Goal: Task Accomplishment & Management: Manage account settings

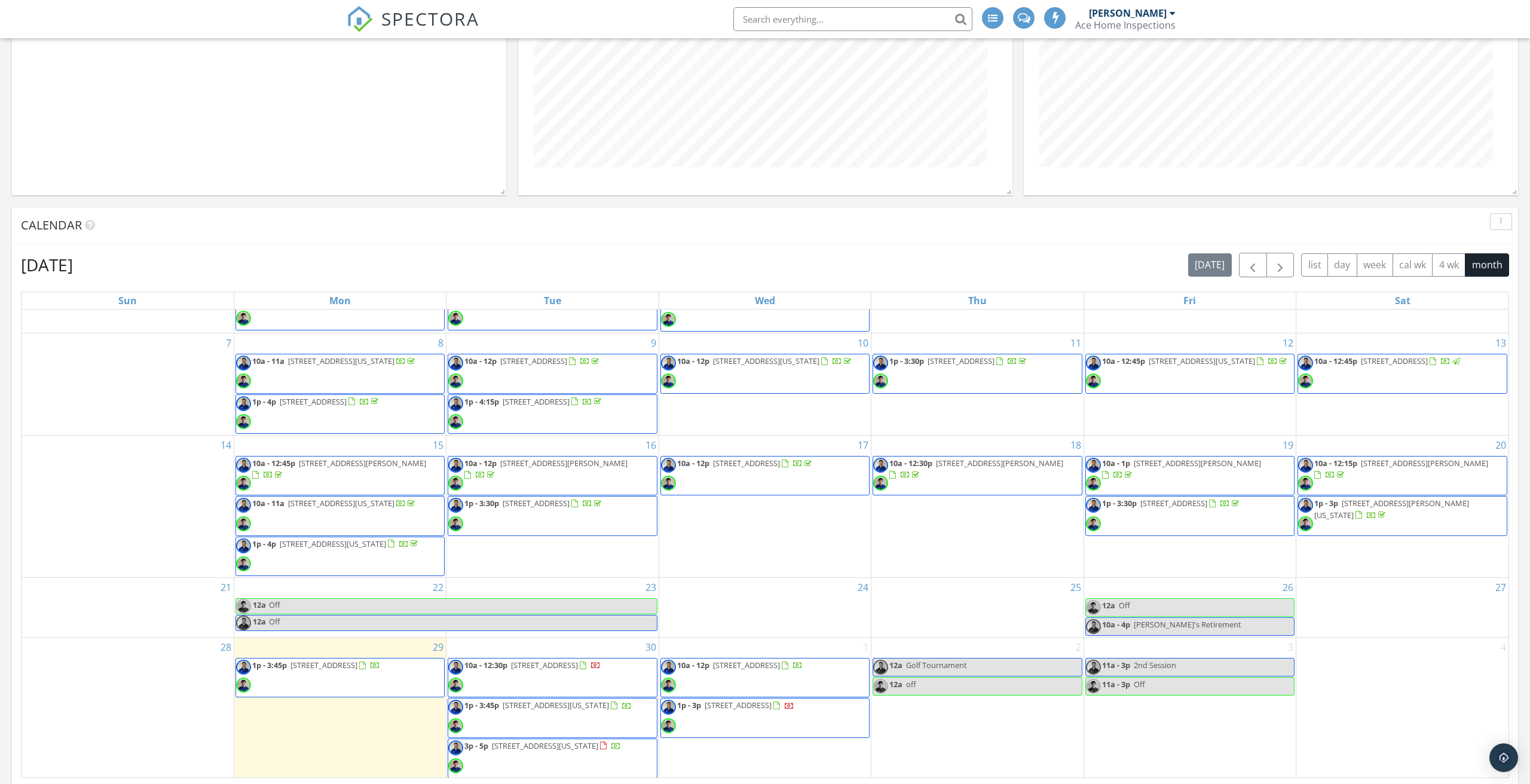
scroll to position [494, 0]
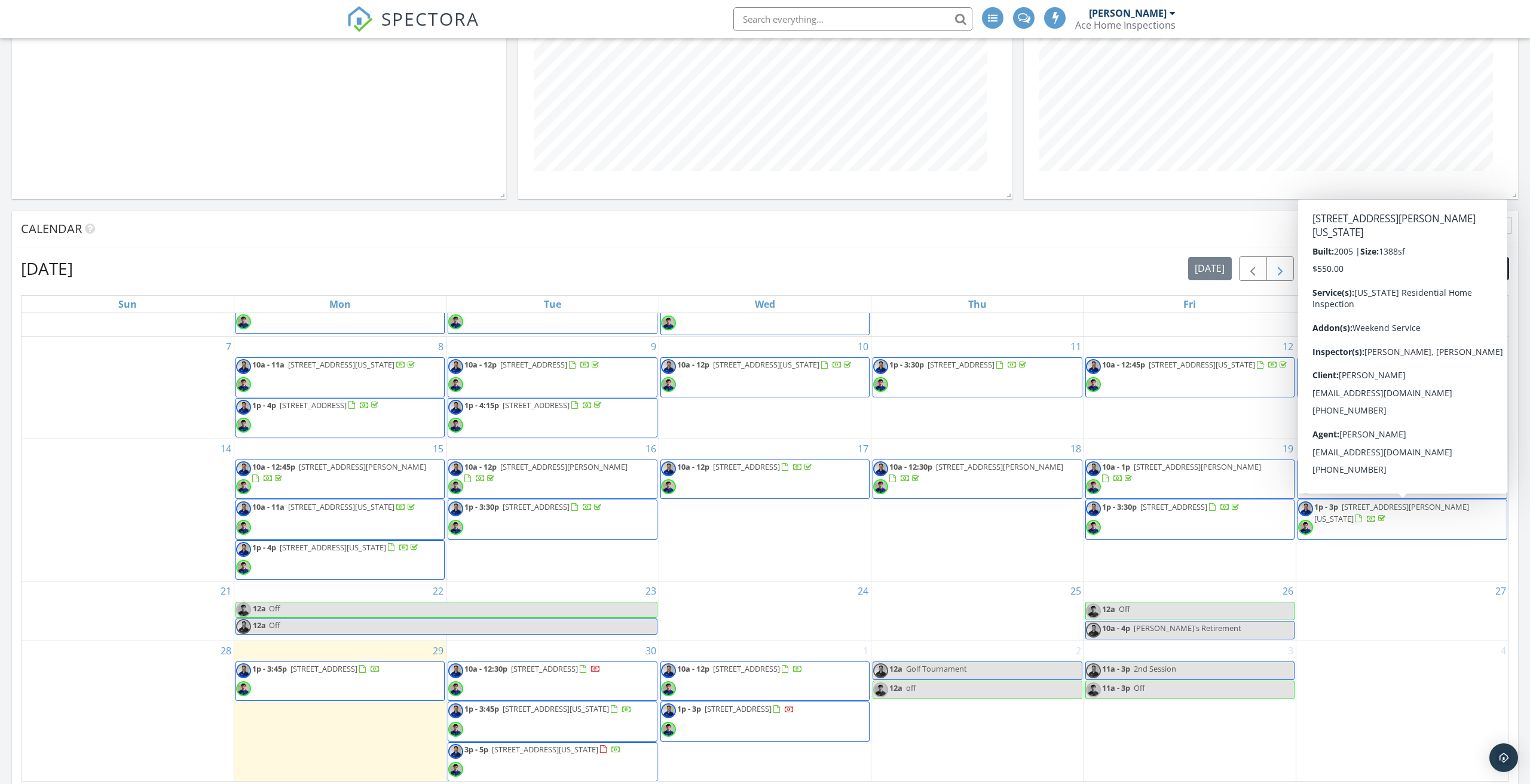
click at [1276, 274] on span "button" at bounding box center [1280, 269] width 14 height 14
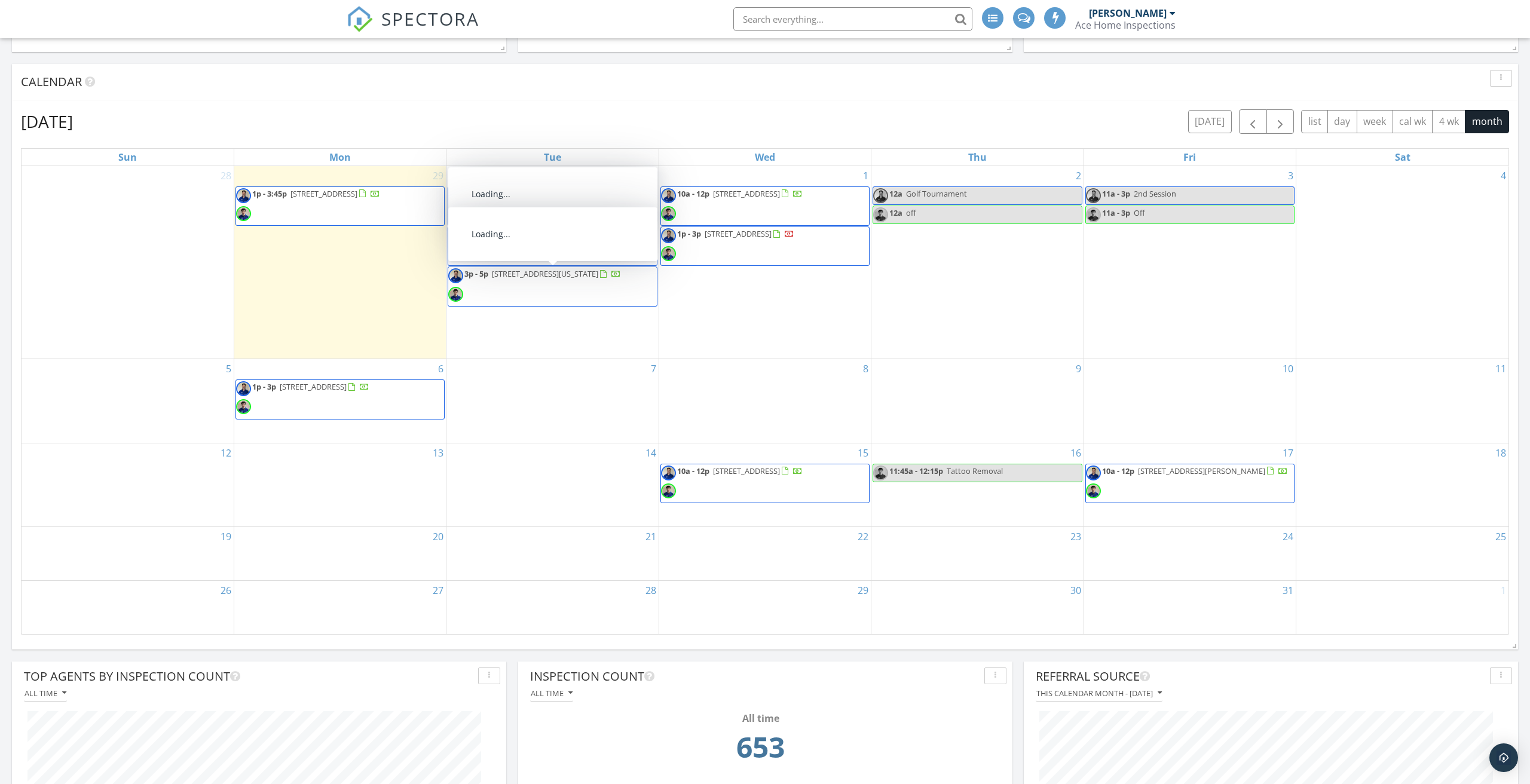
scroll to position [642, 0]
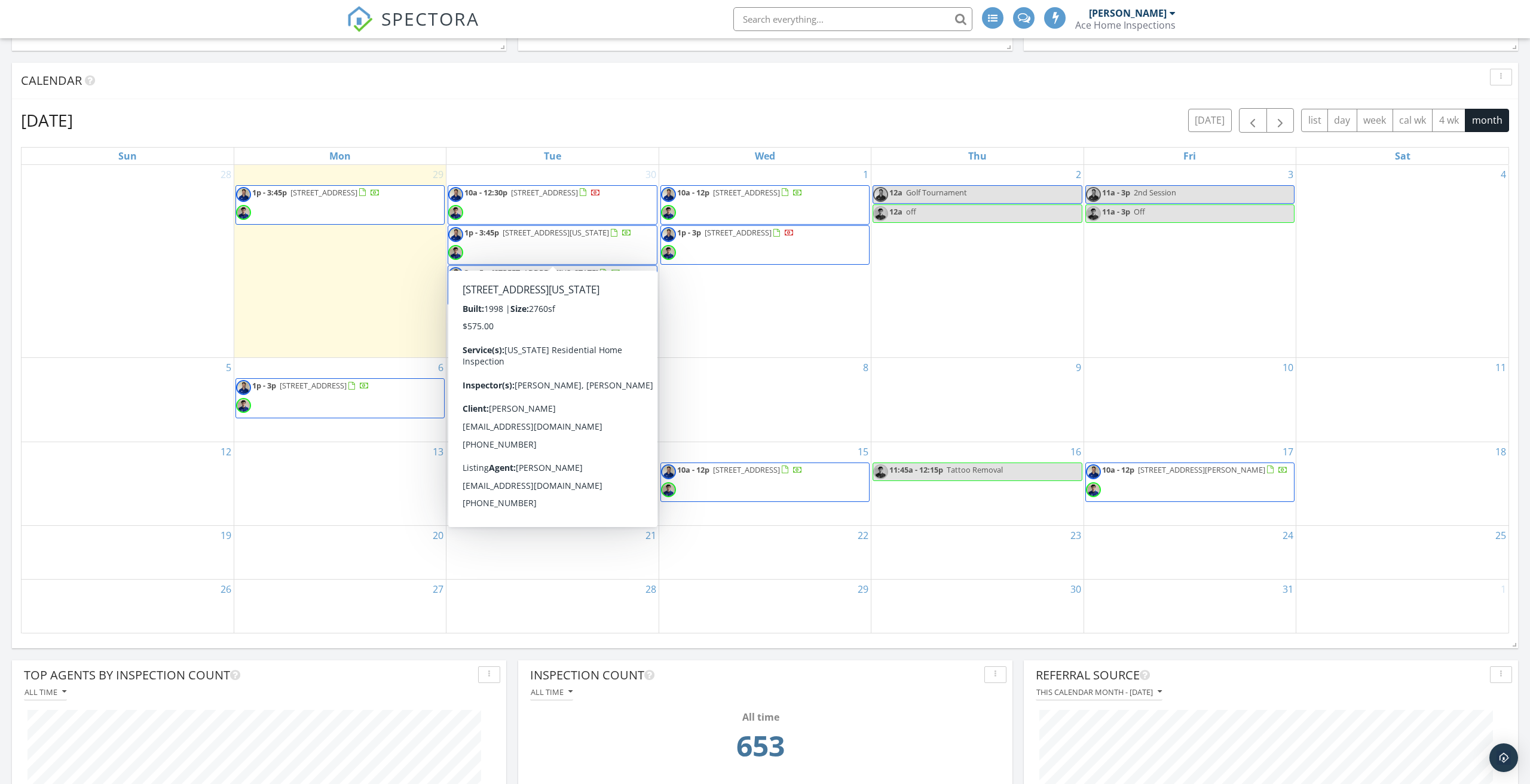
click at [764, 399] on div "8" at bounding box center [765, 400] width 212 height 84
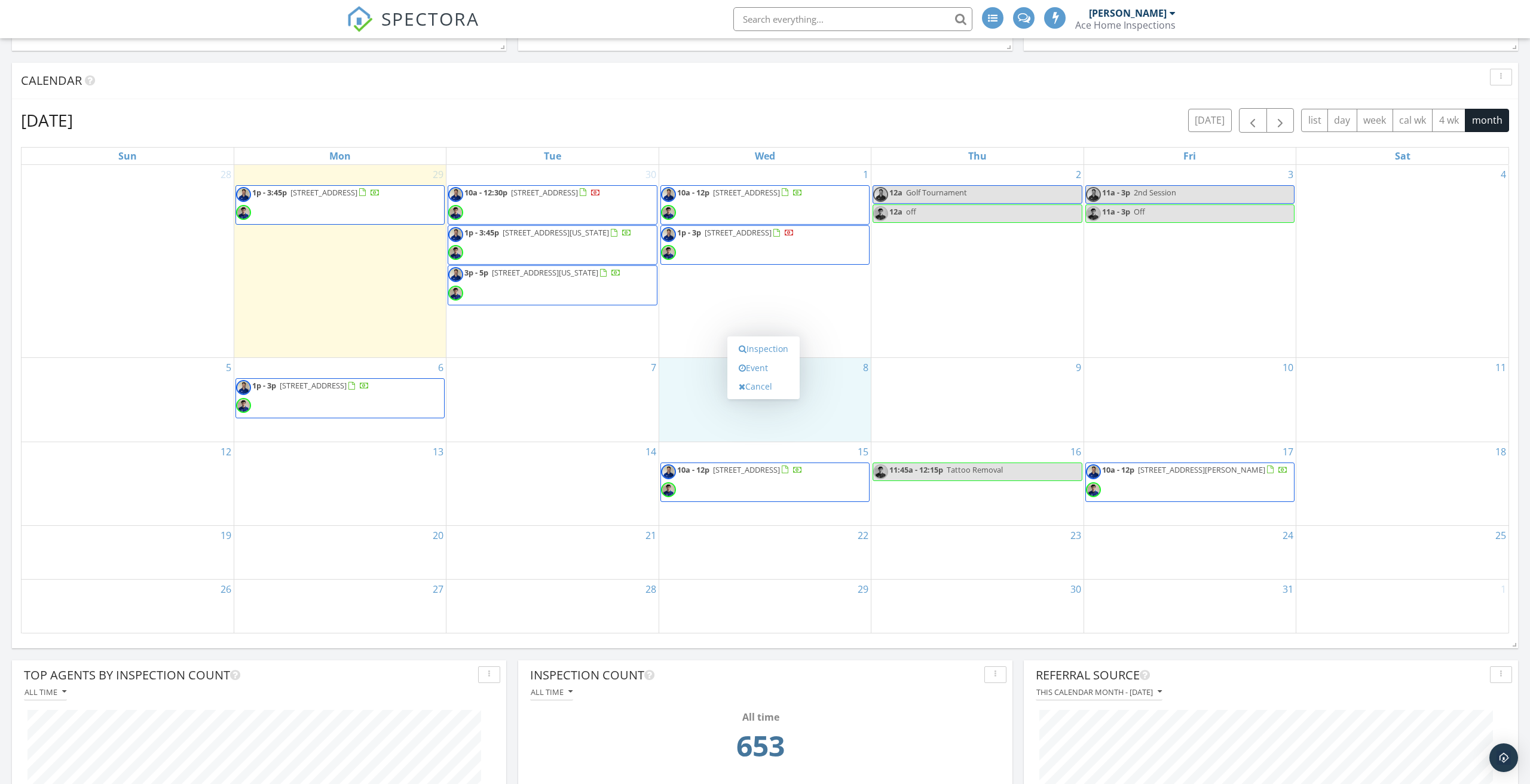
click at [503, 371] on div "7" at bounding box center [552, 400] width 212 height 84
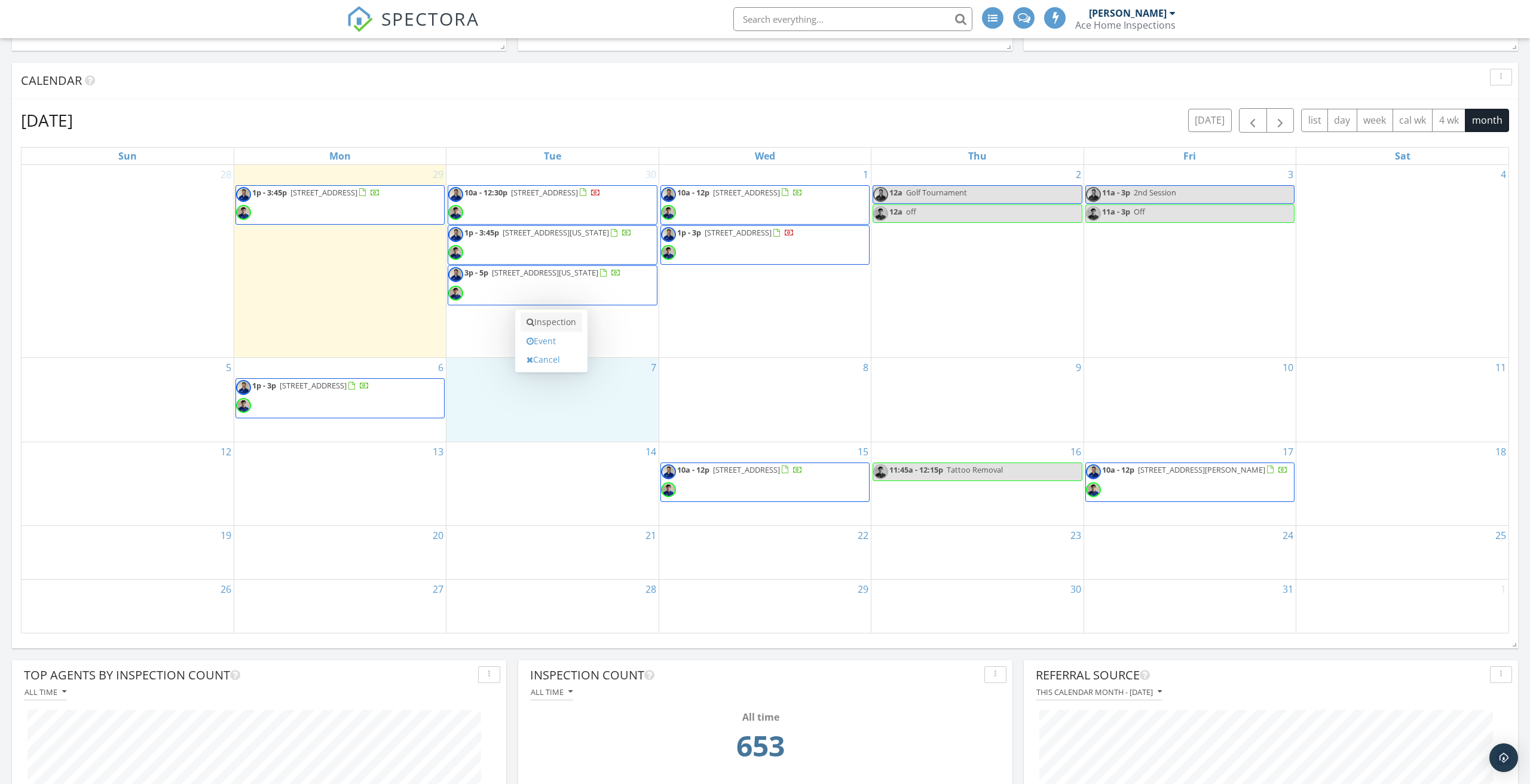
click at [550, 321] on link "Inspection" at bounding box center [552, 322] width 62 height 19
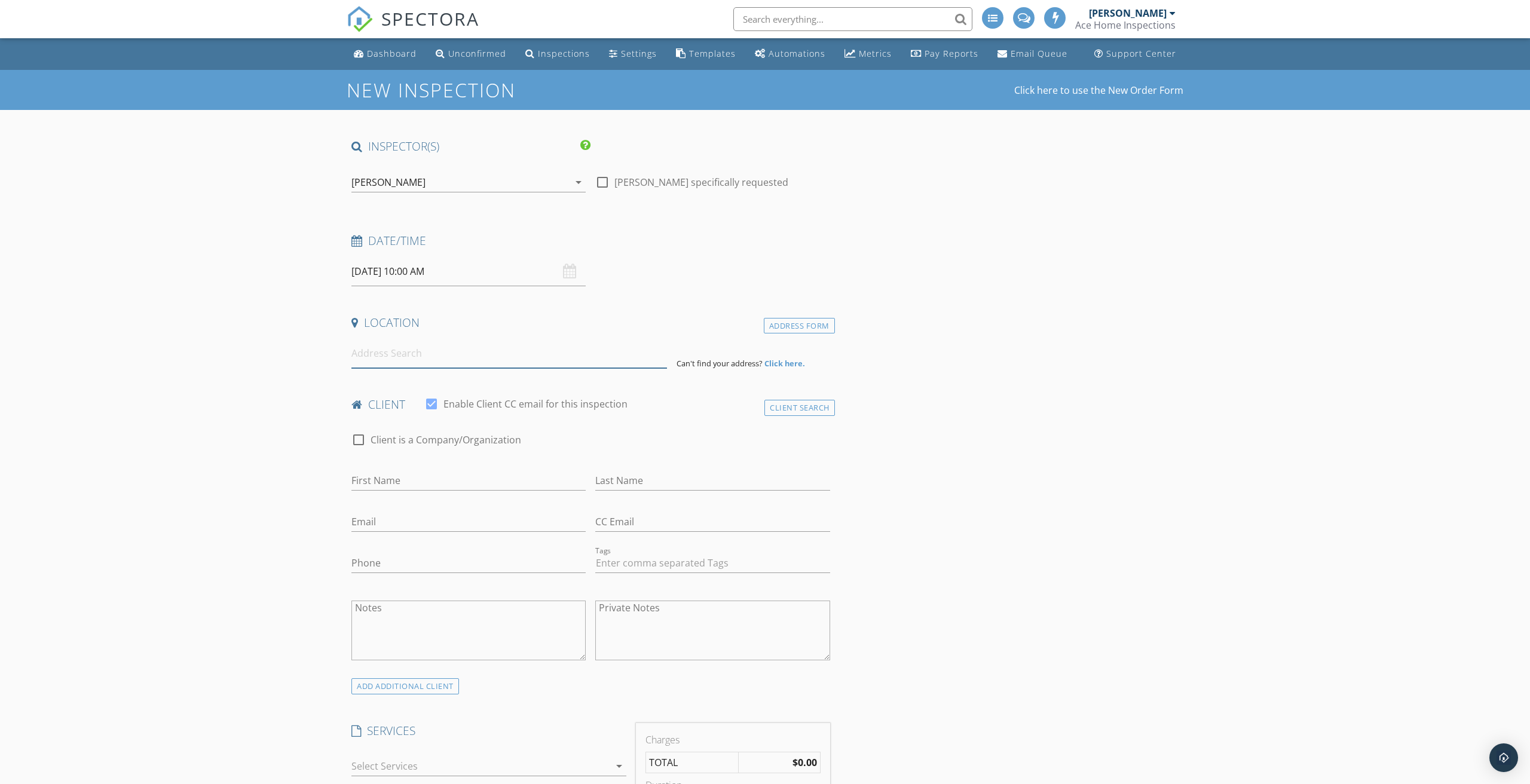
click at [391, 340] on input at bounding box center [509, 353] width 316 height 30
click at [405, 362] on input at bounding box center [509, 353] width 316 height 30
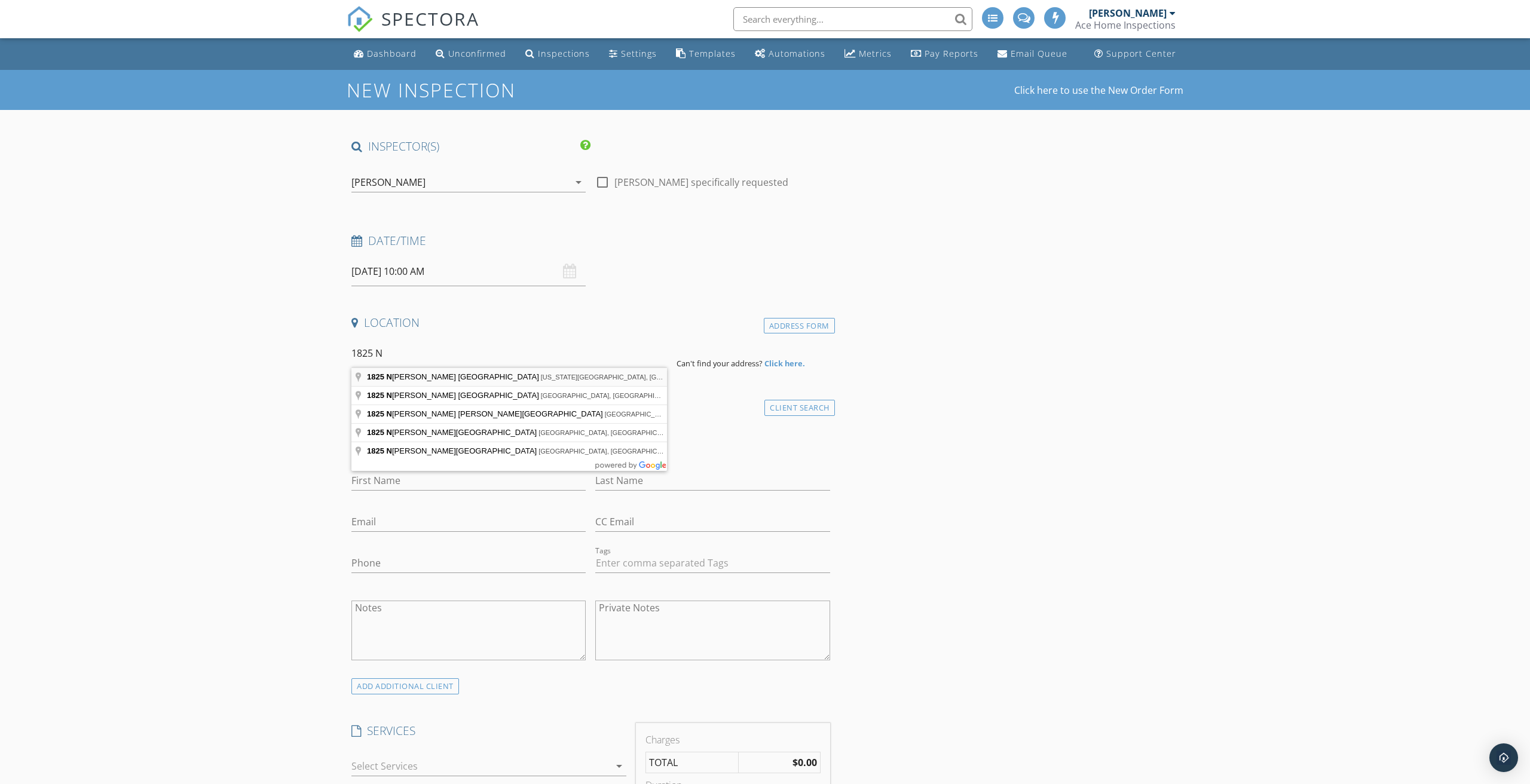
type input "1825 North Alanton Drive, Virginia Beach, VA, USA"
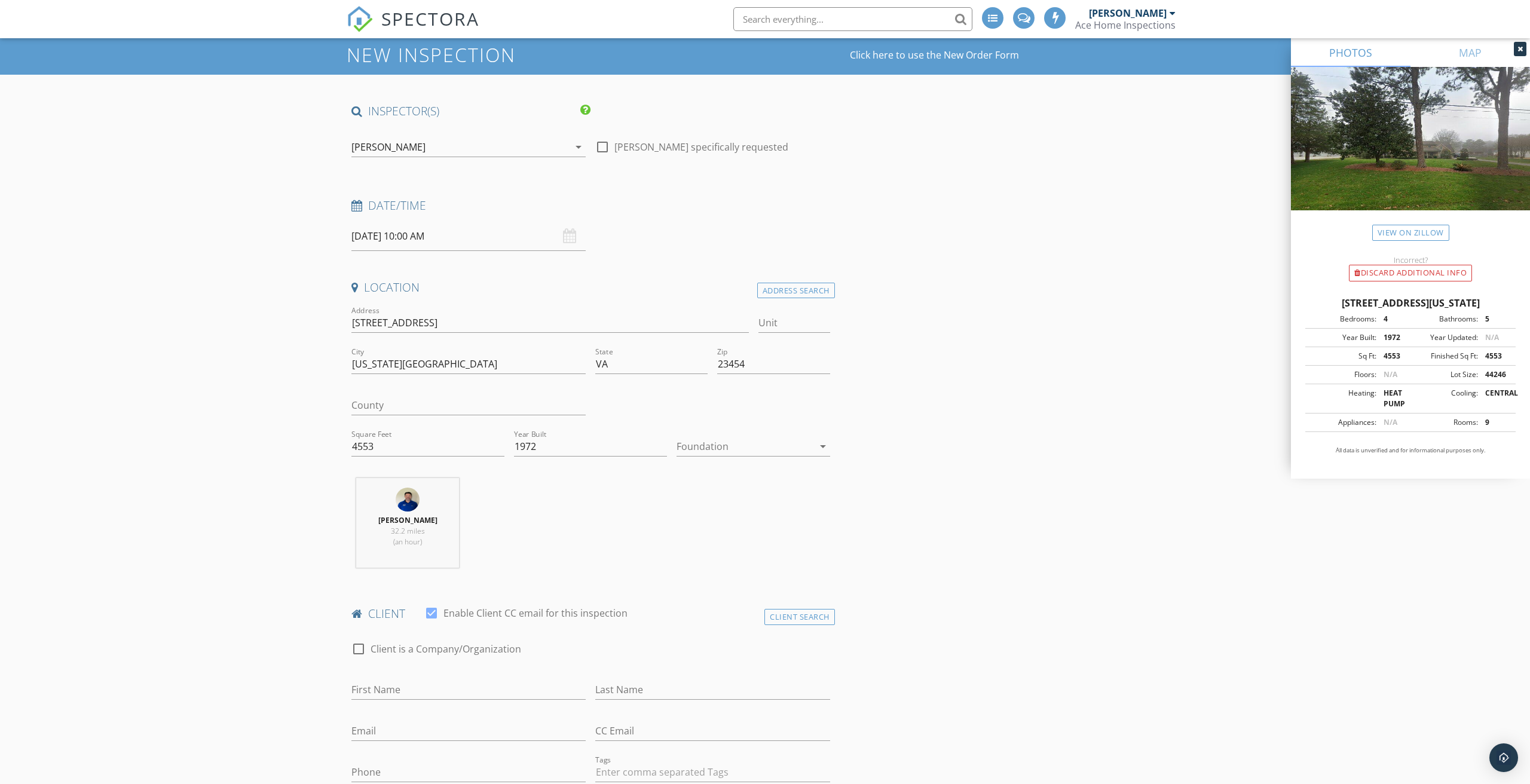
scroll to position [49, 0]
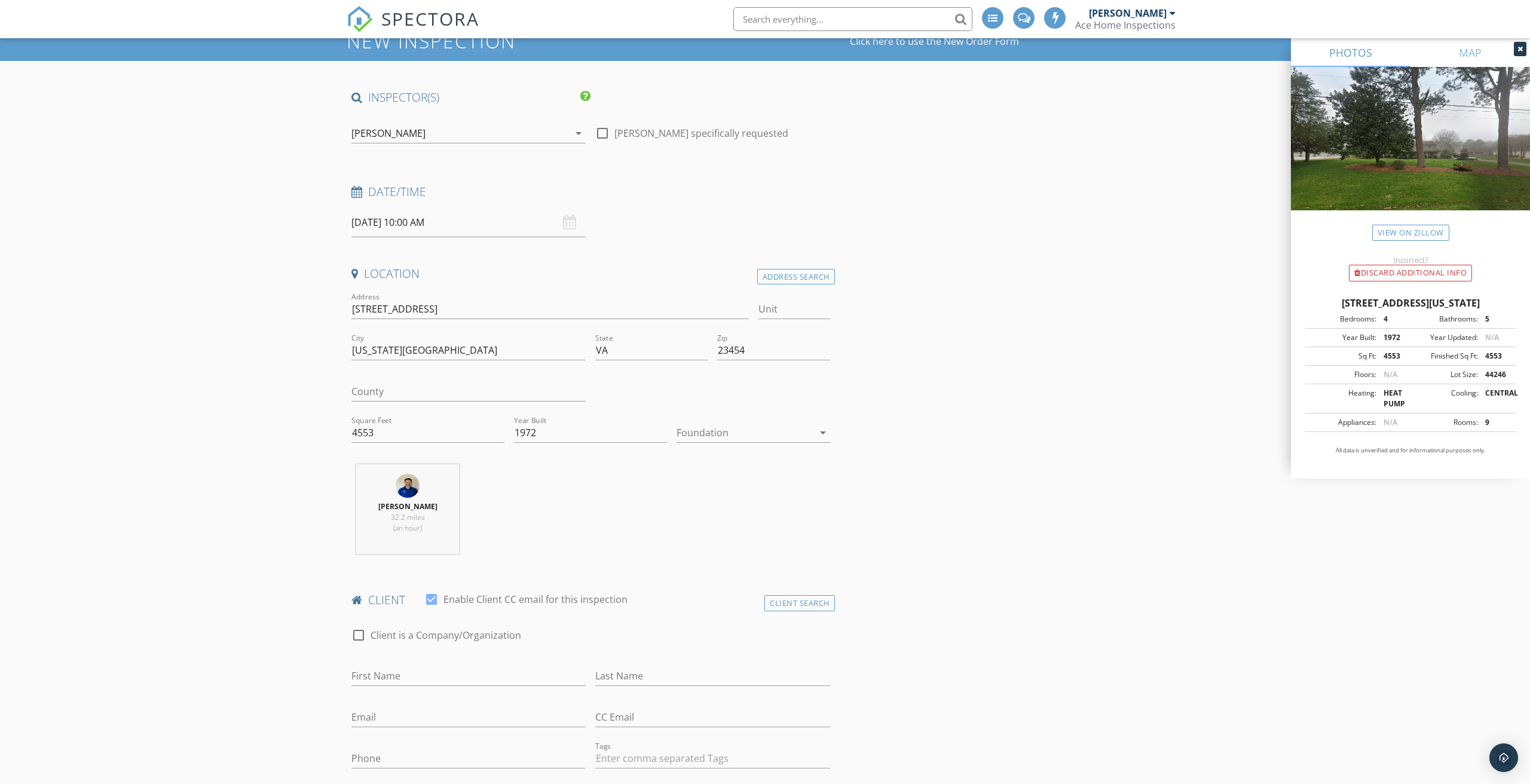
click at [702, 431] on div at bounding box center [745, 433] width 136 height 19
click at [696, 490] on div "Slab" at bounding box center [753, 493] width 134 height 14
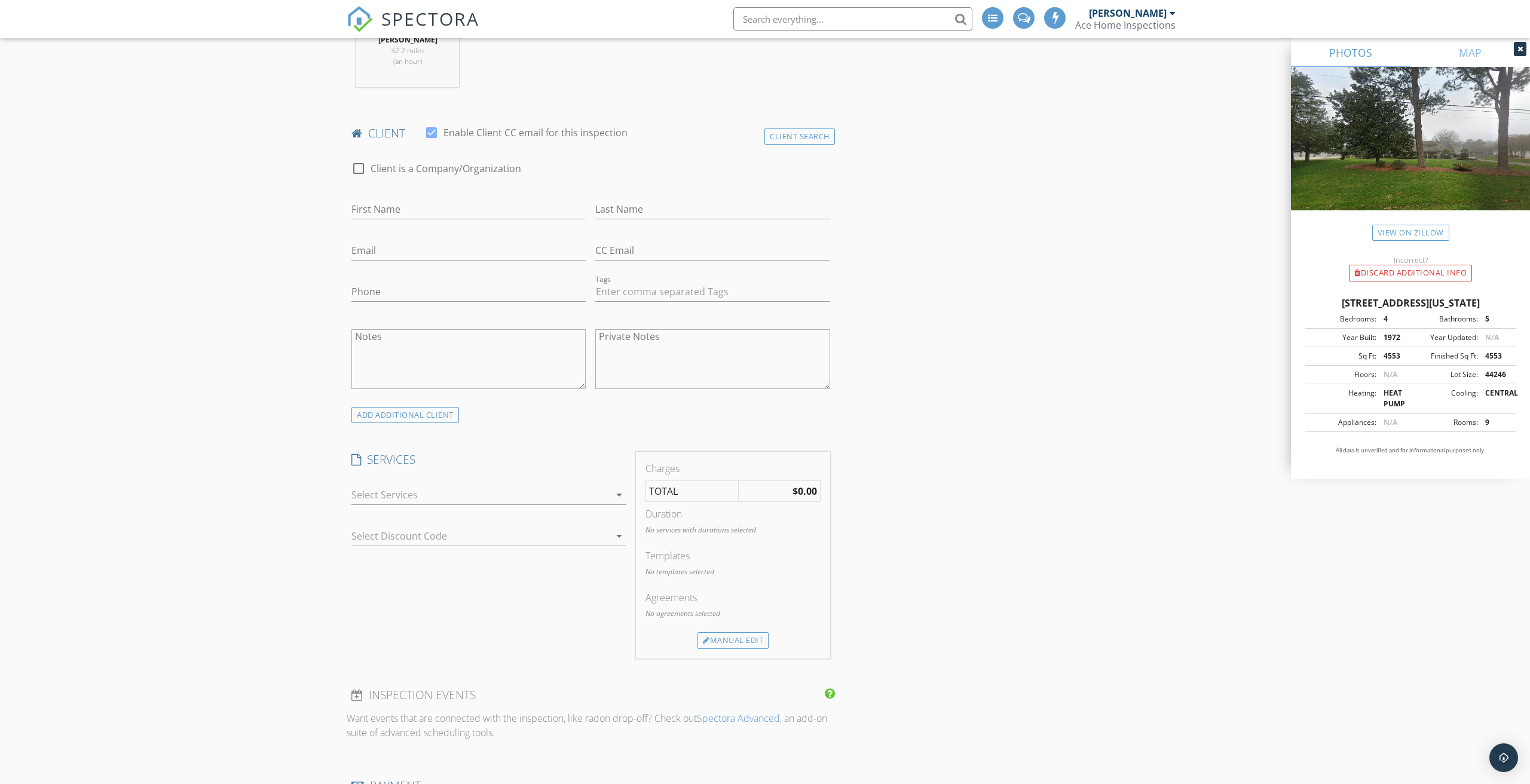
scroll to position [568, 0]
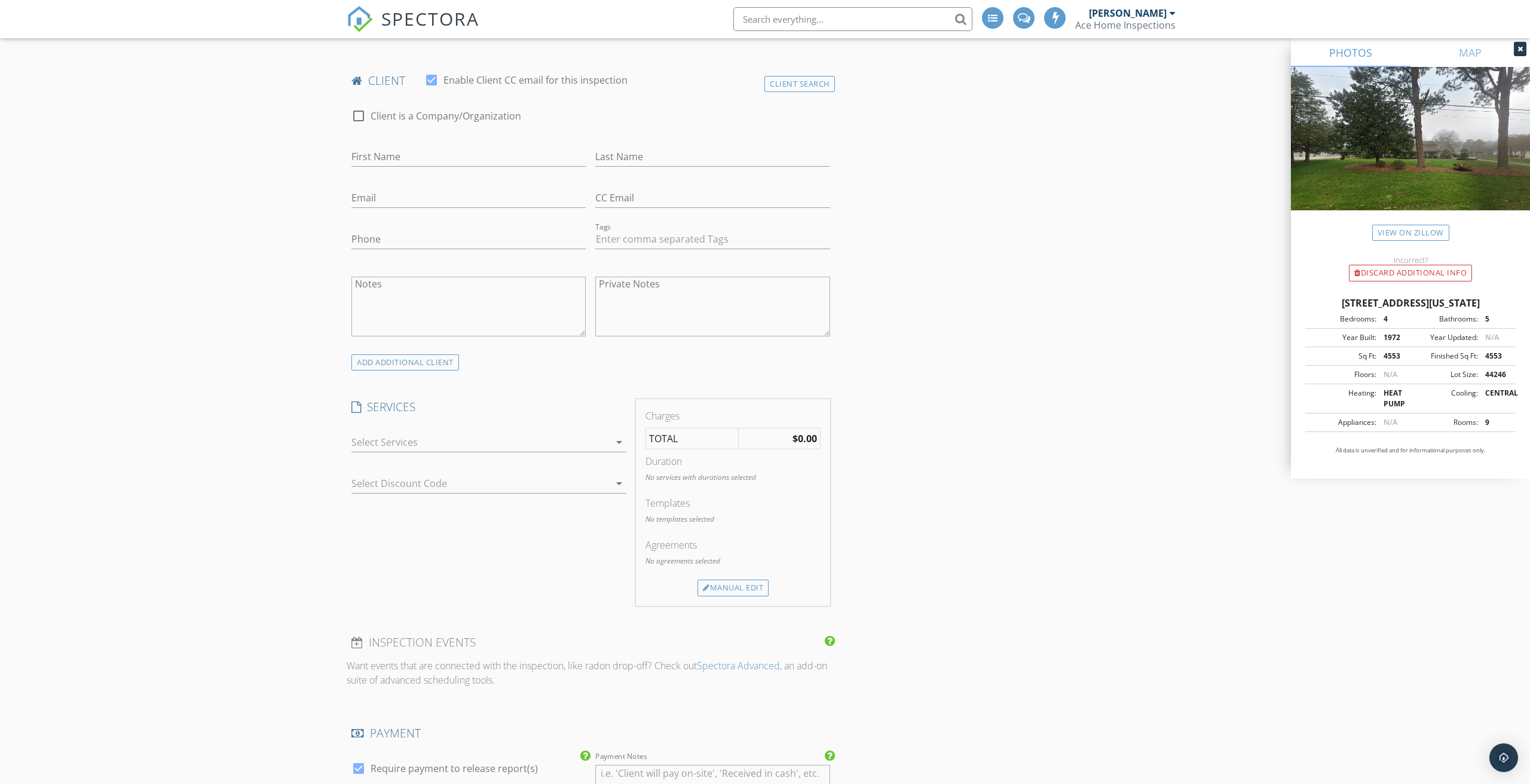
click at [413, 444] on div at bounding box center [480, 442] width 258 height 19
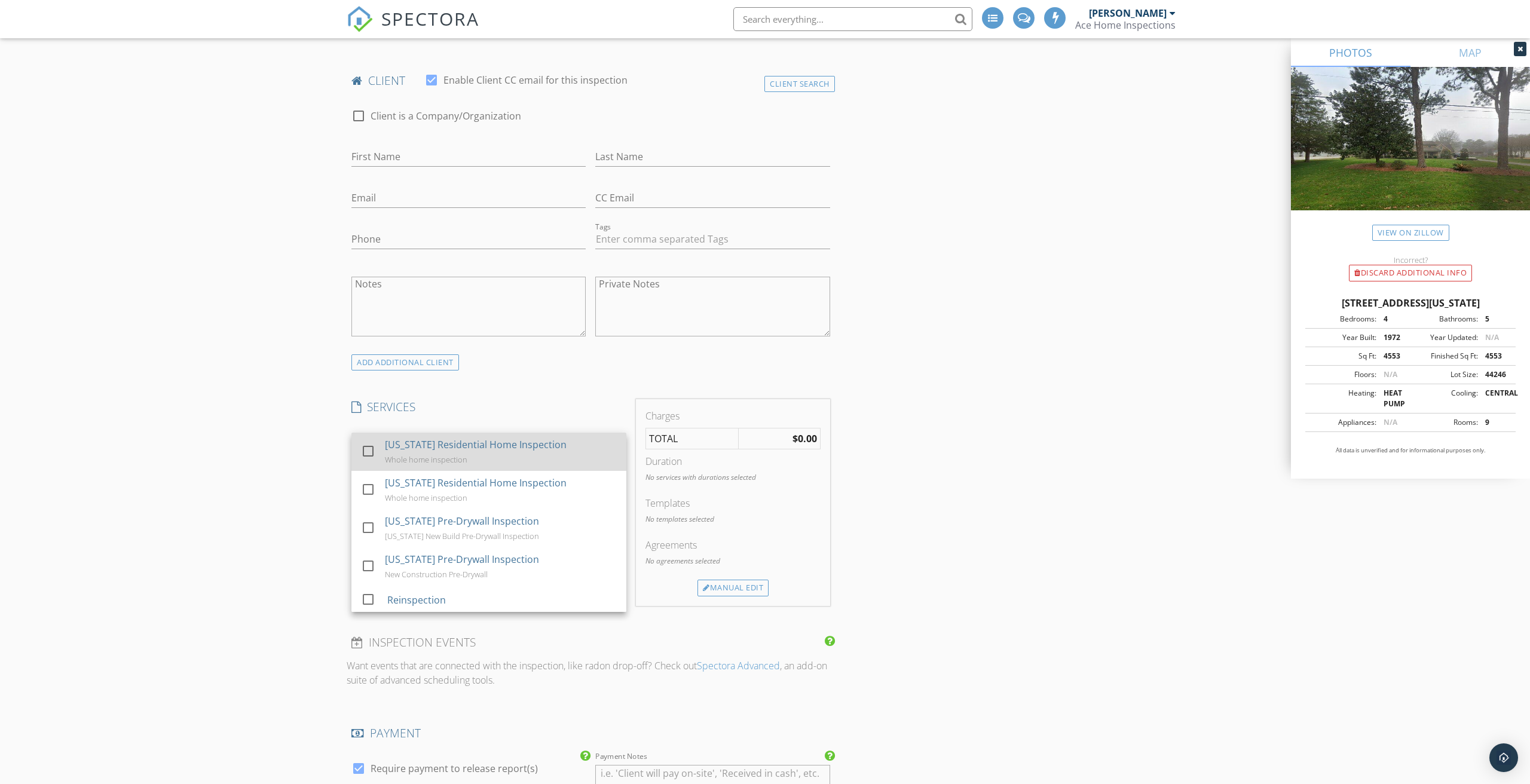
click at [386, 448] on div "[US_STATE] Residential Home Inspection" at bounding box center [476, 444] width 182 height 14
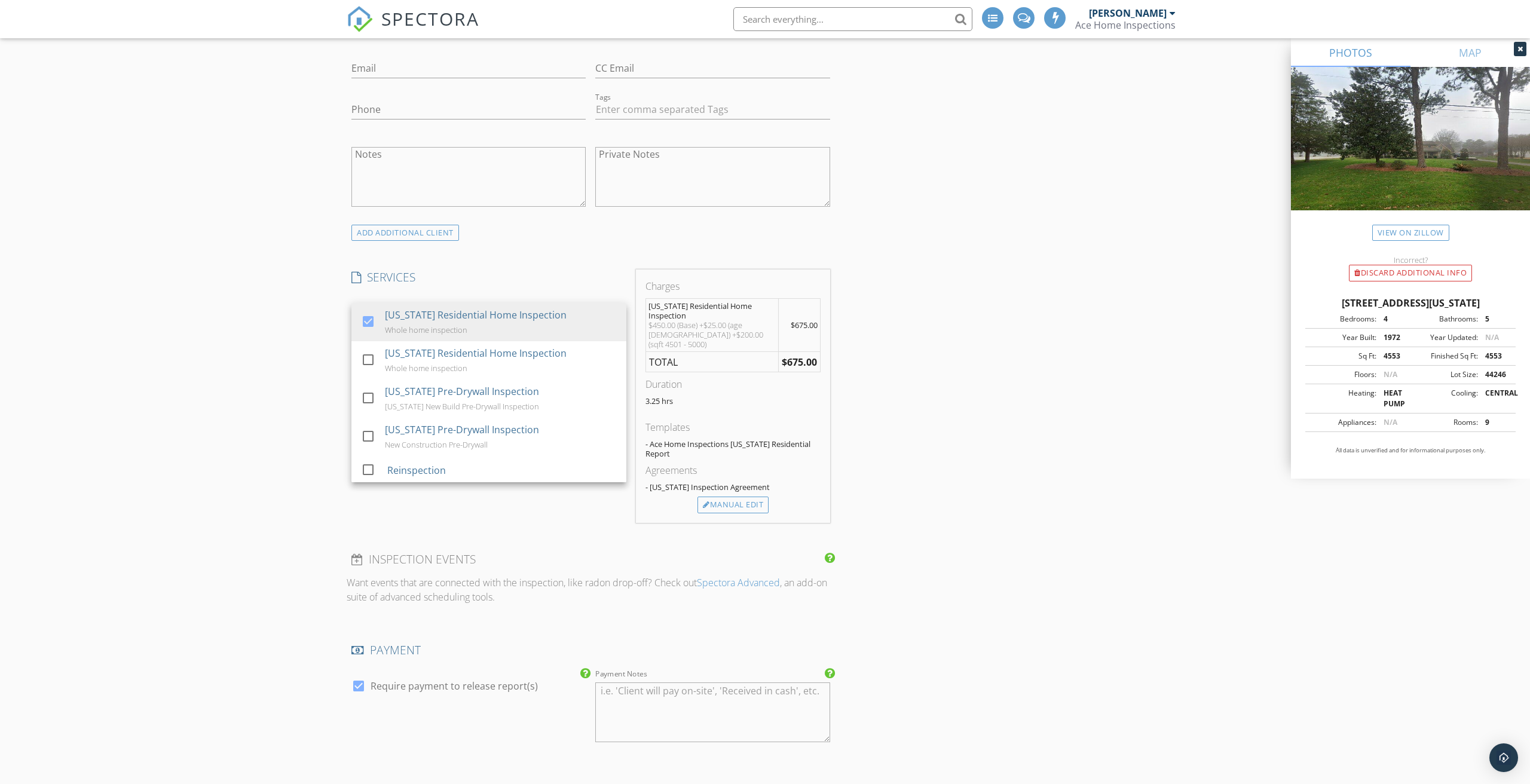
scroll to position [736, 0]
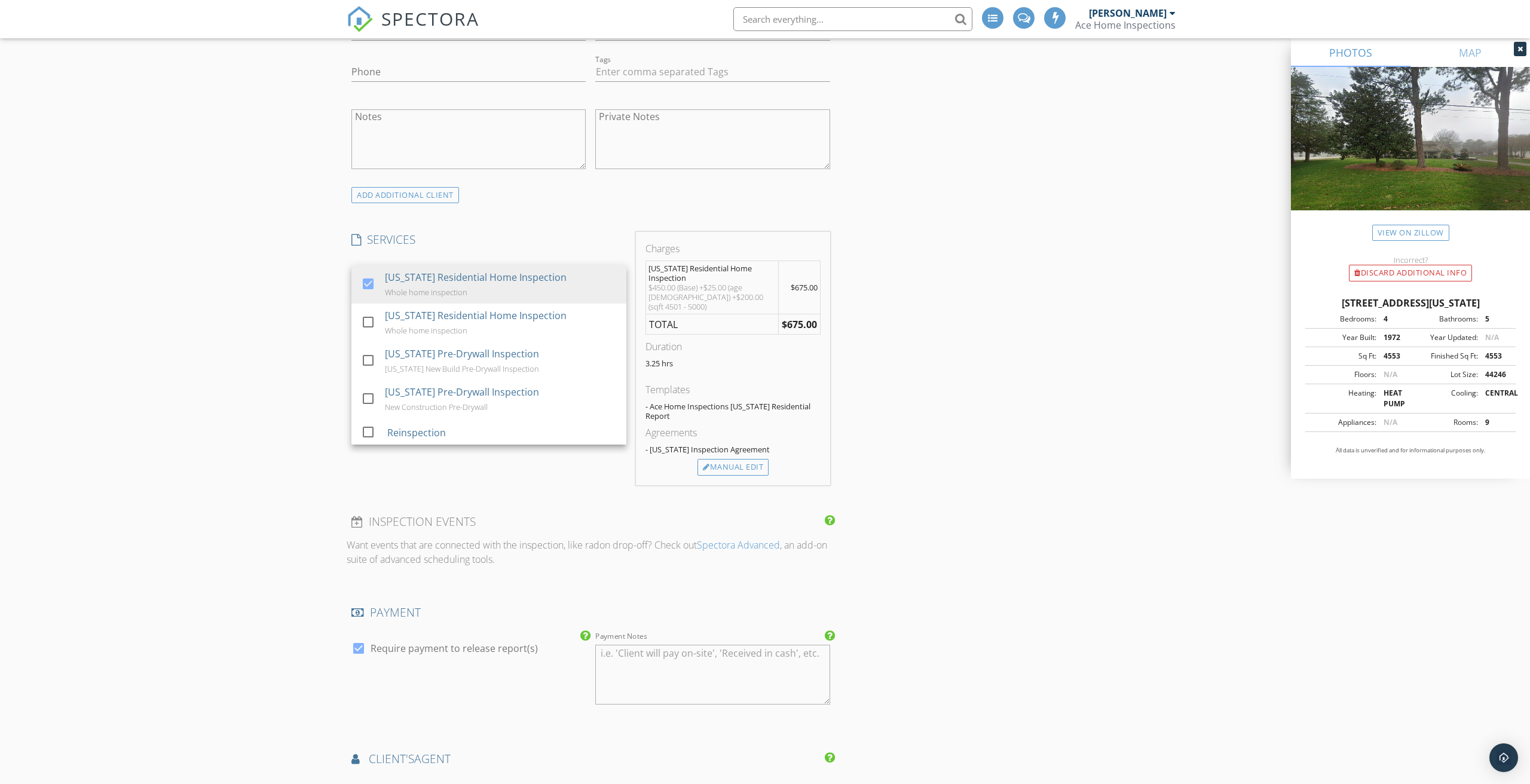
click at [254, 435] on div "New Inspection Click here to use the New Order Form INSPECTOR(S) check_box Jame…" at bounding box center [765, 493] width 1530 height 2318
click at [413, 356] on div at bounding box center [472, 358] width 241 height 19
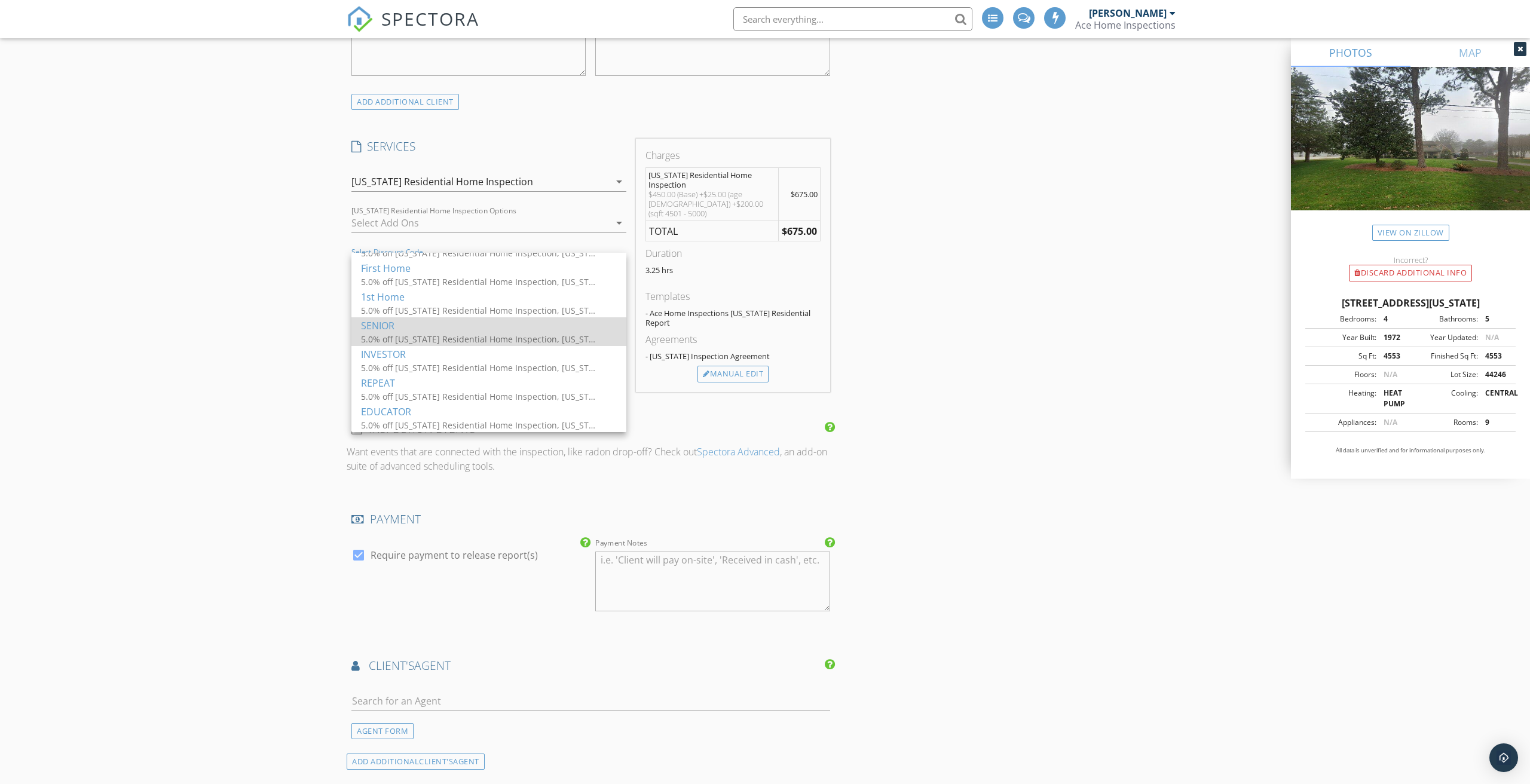
scroll to position [4, 0]
click at [217, 385] on div "New Inspection Click here to use the New Order Form INSPECTOR(S) check_box Jame…" at bounding box center [765, 400] width 1530 height 2318
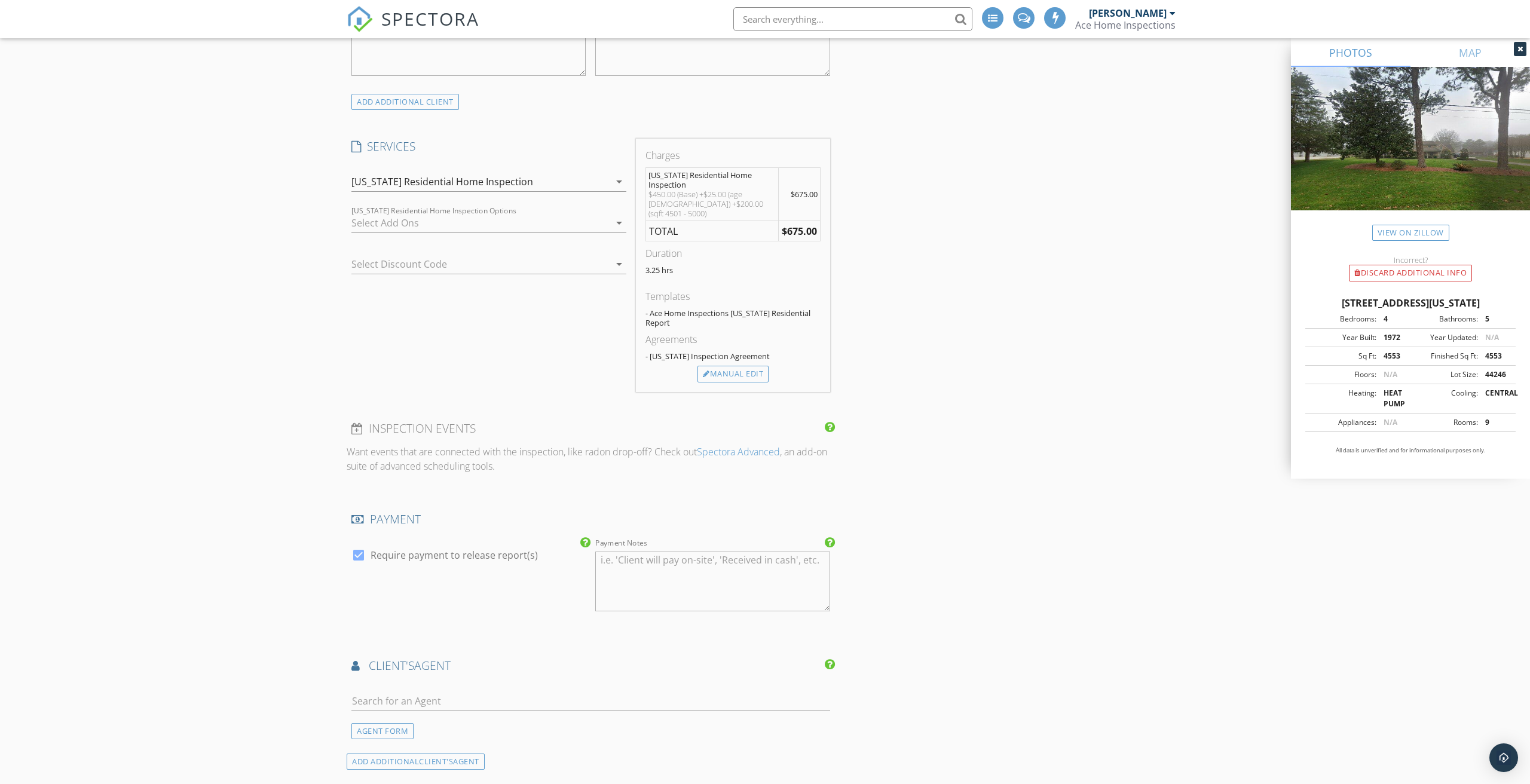
click at [407, 228] on div at bounding box center [480, 223] width 258 height 19
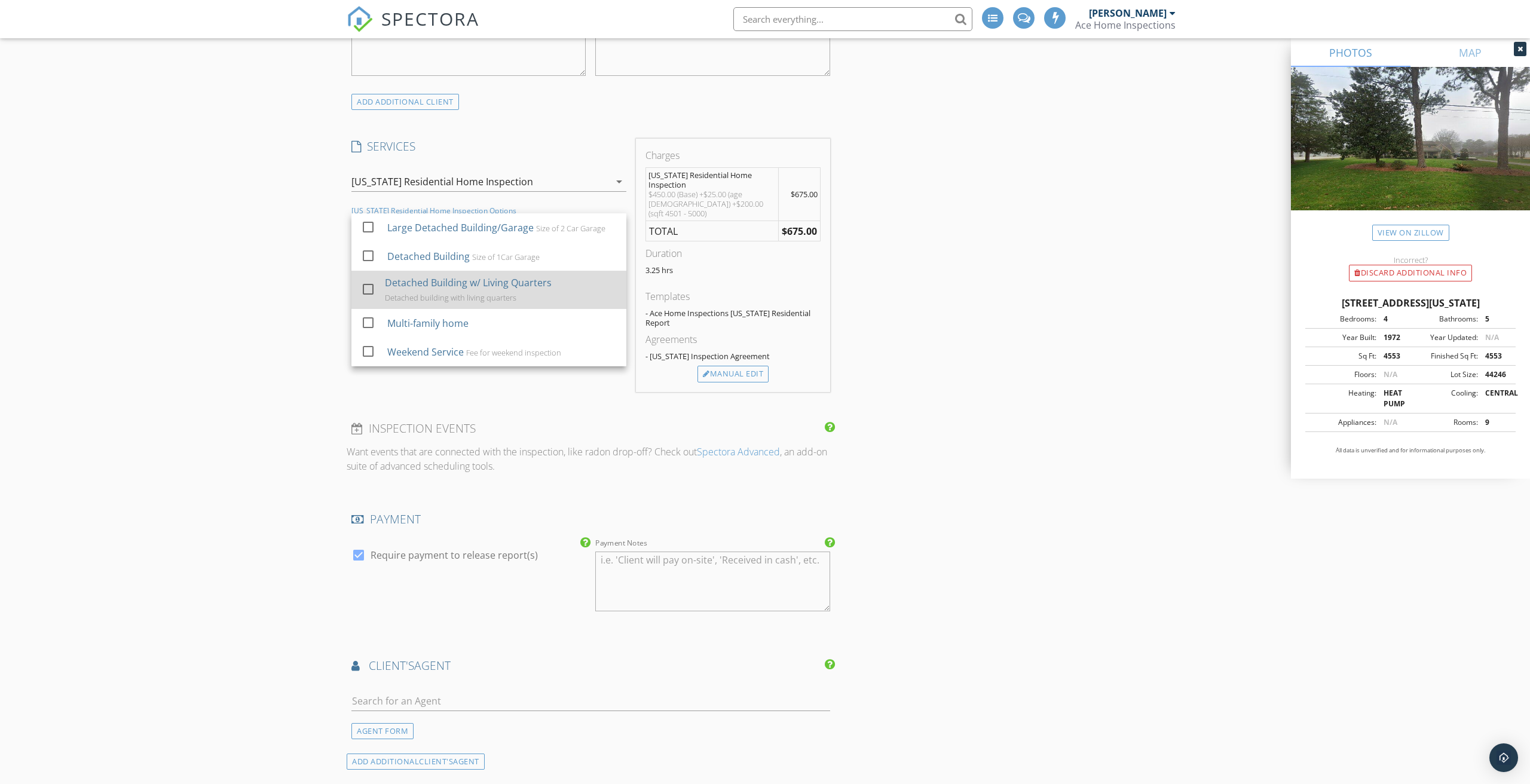
click at [367, 285] on div at bounding box center [368, 290] width 21 height 21
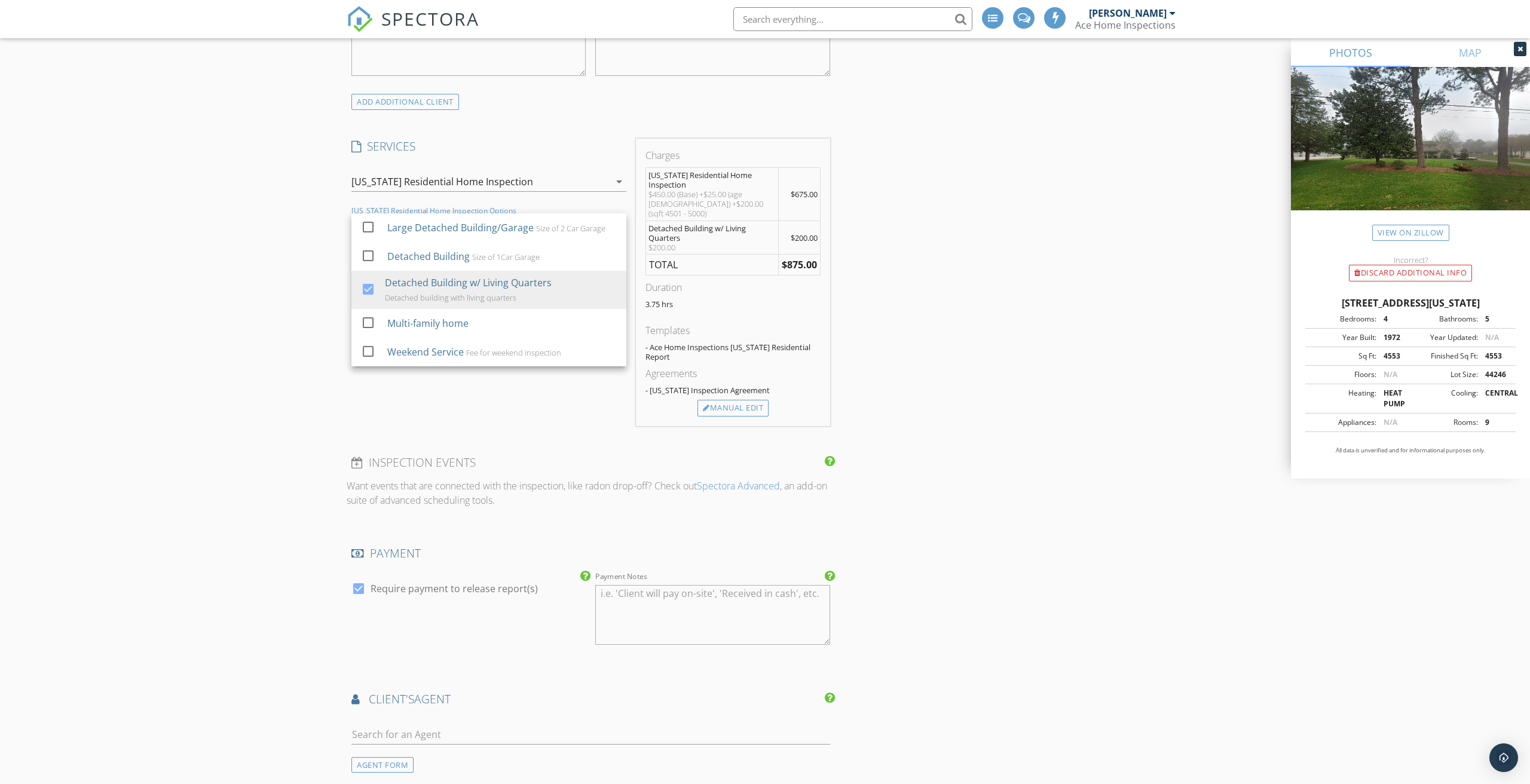
click at [258, 327] on div "New Inspection Click here to use the New Order Form INSPECTOR(S) check_box Jame…" at bounding box center [765, 416] width 1530 height 2351
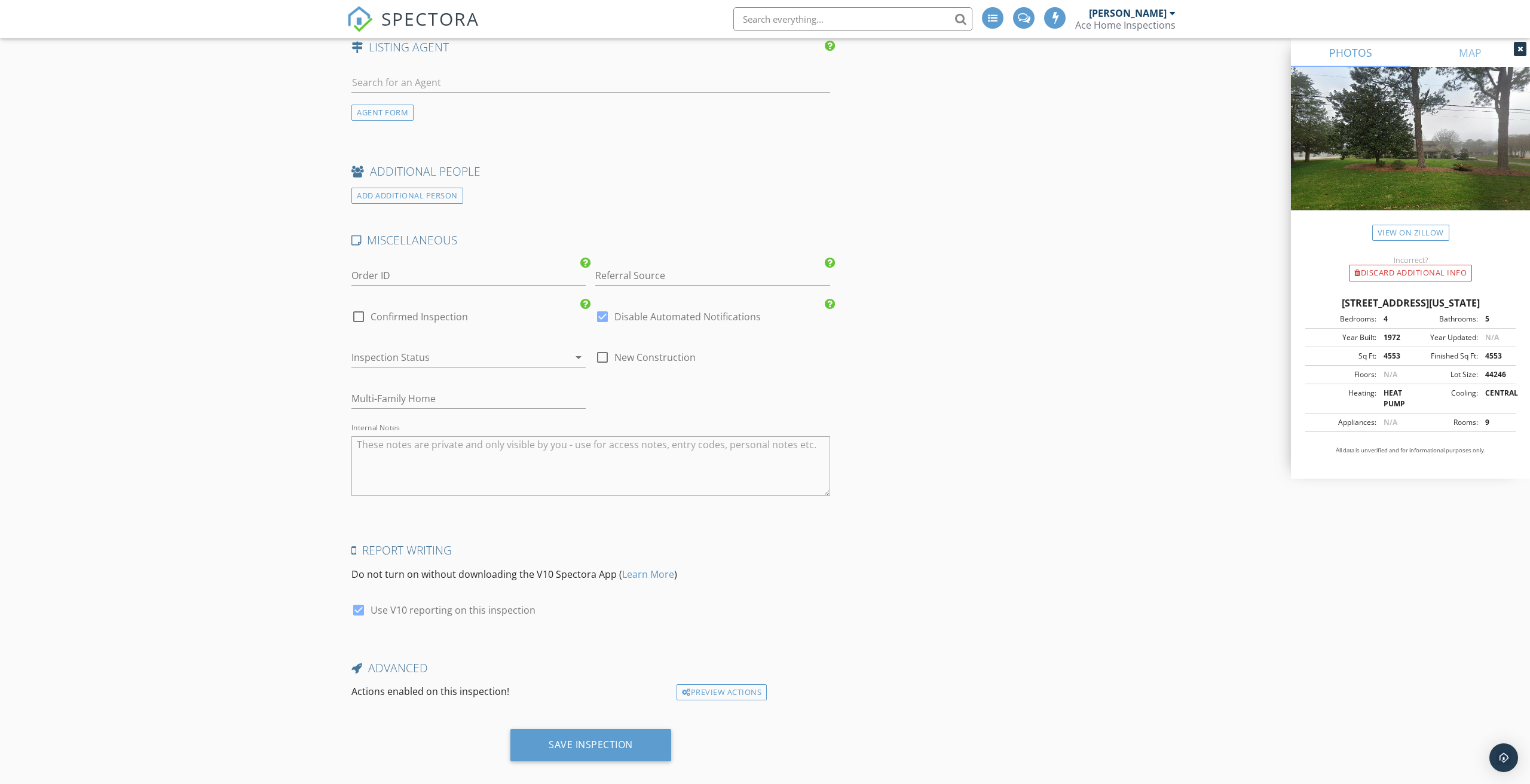
scroll to position [1621, 0]
click at [358, 307] on div at bounding box center [359, 318] width 21 height 21
checkbox input "true"
click at [600, 307] on div at bounding box center [603, 318] width 21 height 21
checkbox input "false"
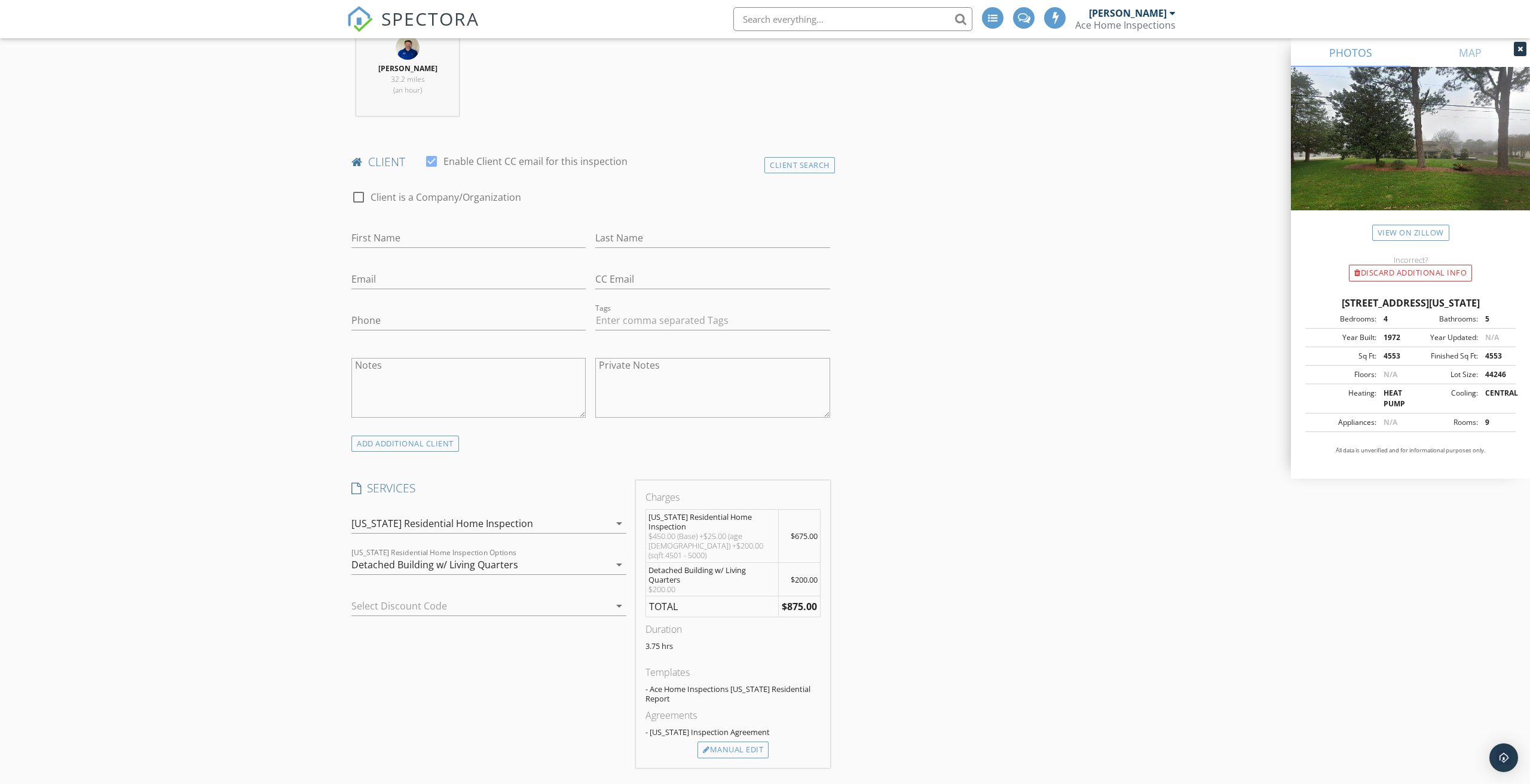
scroll to position [440, 0]
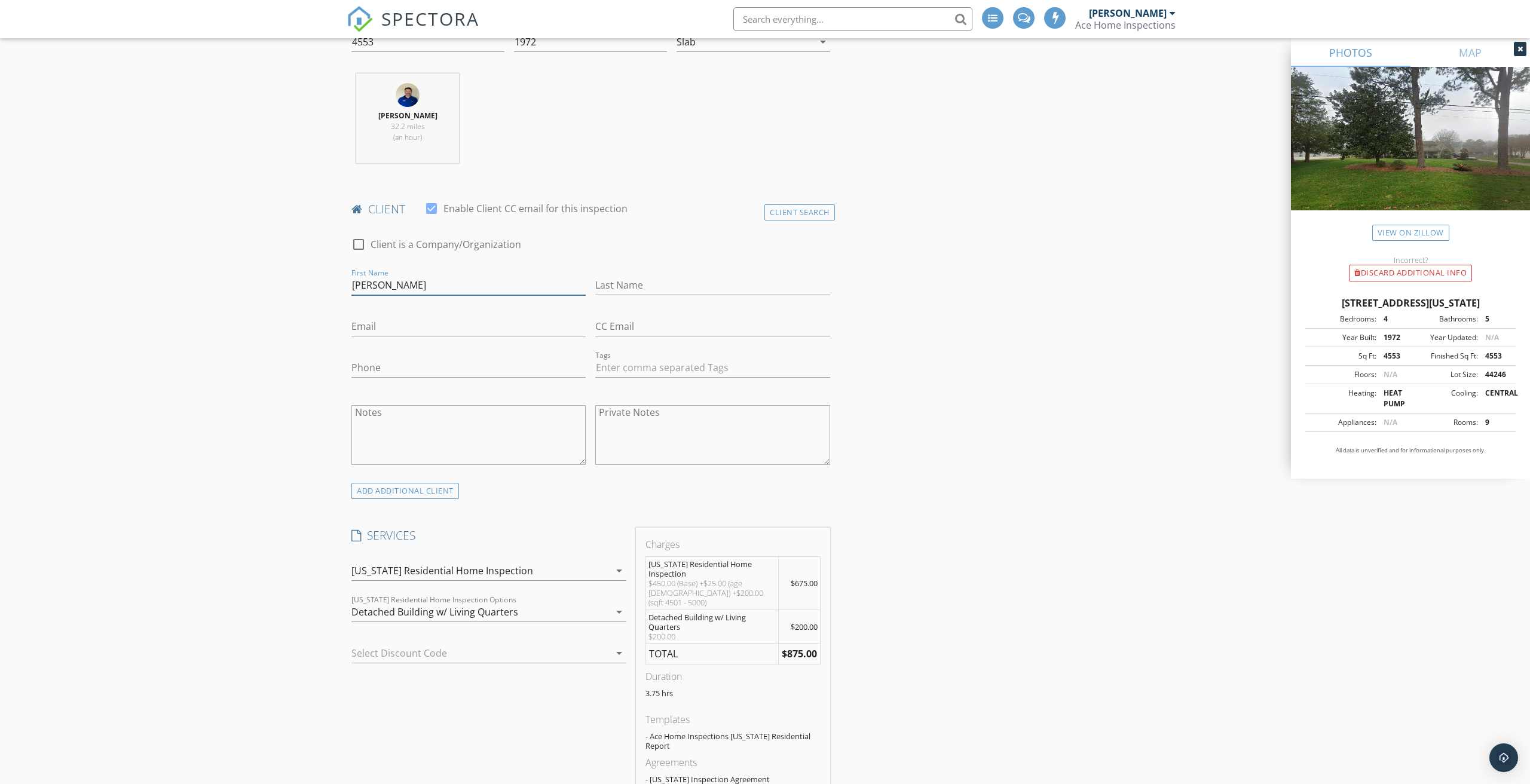
type input "Stephen"
type input "Hall"
click at [491, 326] on input "Email" at bounding box center [468, 327] width 235 height 20
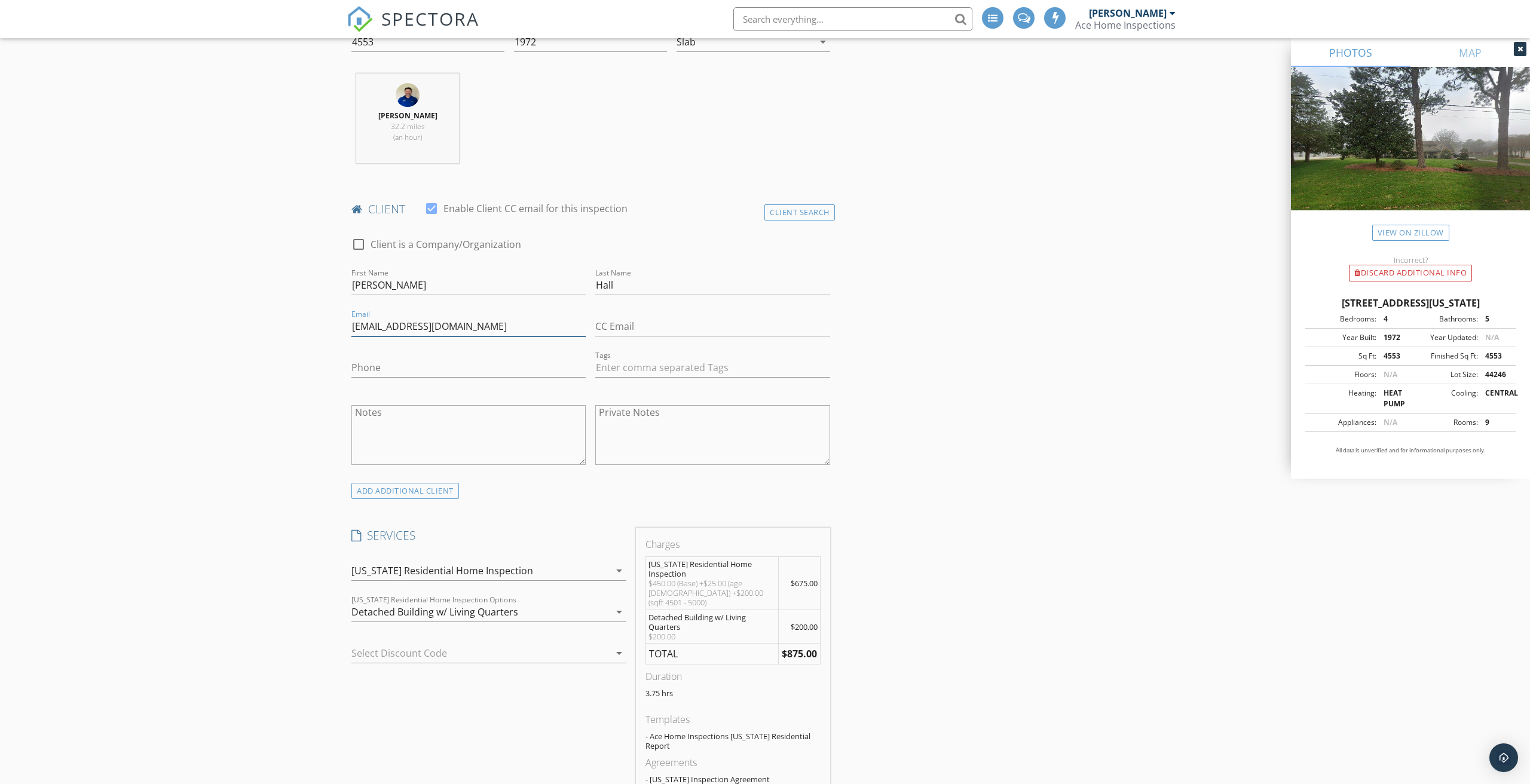
type input "[EMAIL_ADDRESS][DOMAIN_NAME]"
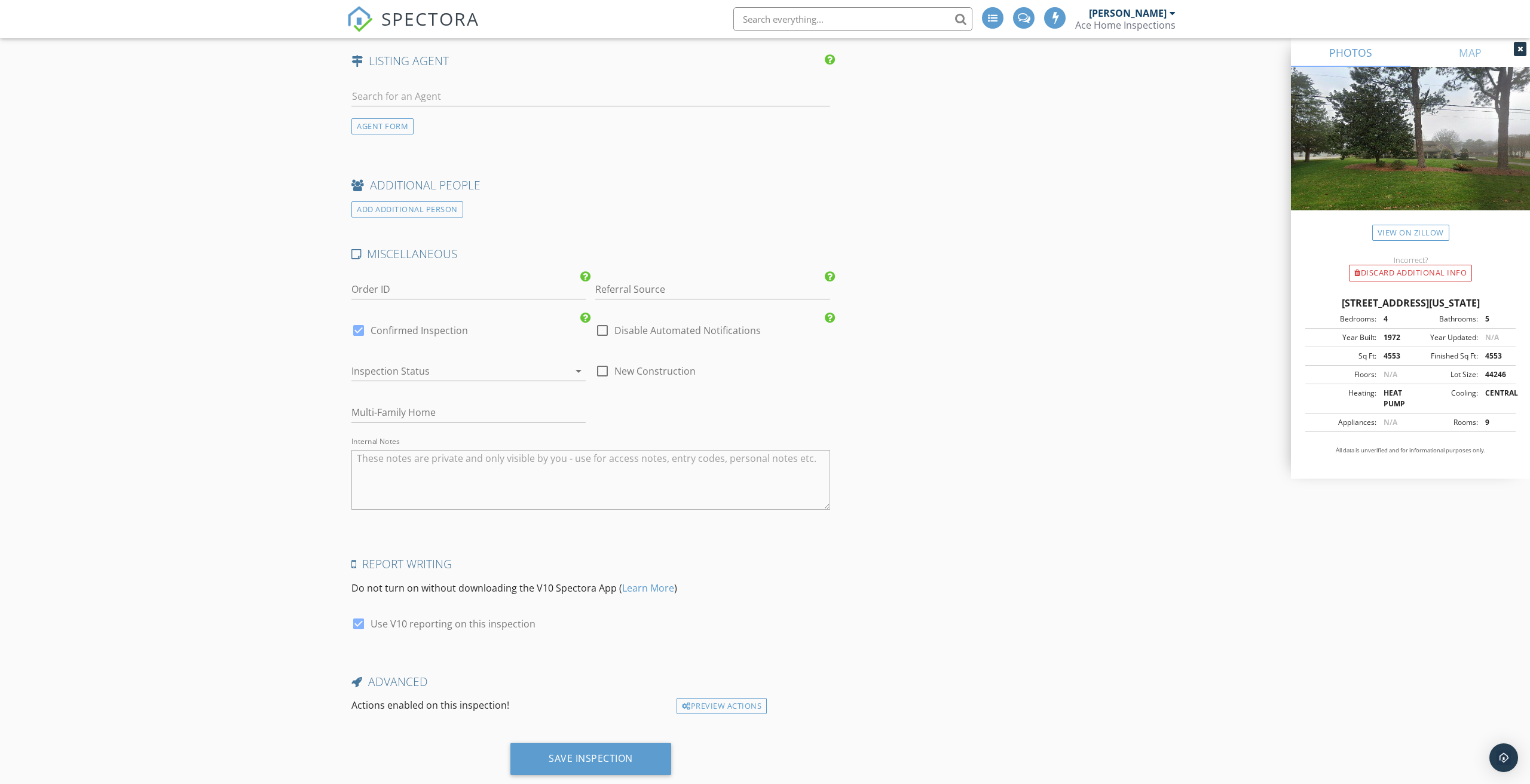
scroll to position [1612, 0]
type input "[PHONE_NUMBER]"
click at [633, 279] on input "Referral Source" at bounding box center [712, 285] width 235 height 20
click at [636, 348] on div "Google Leads" at bounding box center [712, 357] width 233 height 24
type input "Google Leads"
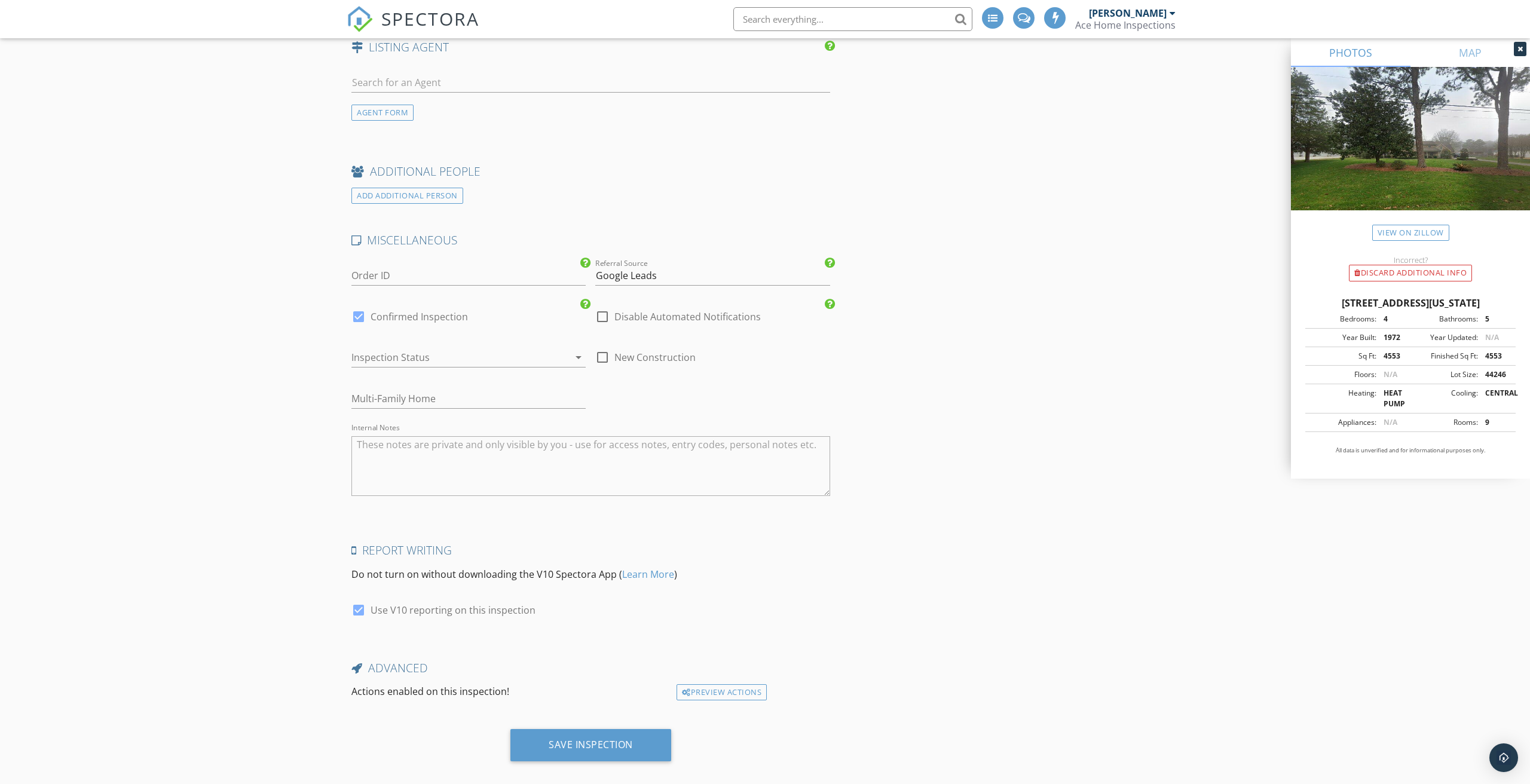
scroll to position [1621, 0]
click at [419, 349] on div at bounding box center [452, 358] width 201 height 19
click at [405, 356] on div "Inquiry/Quote" at bounding box center [468, 349] width 215 height 29
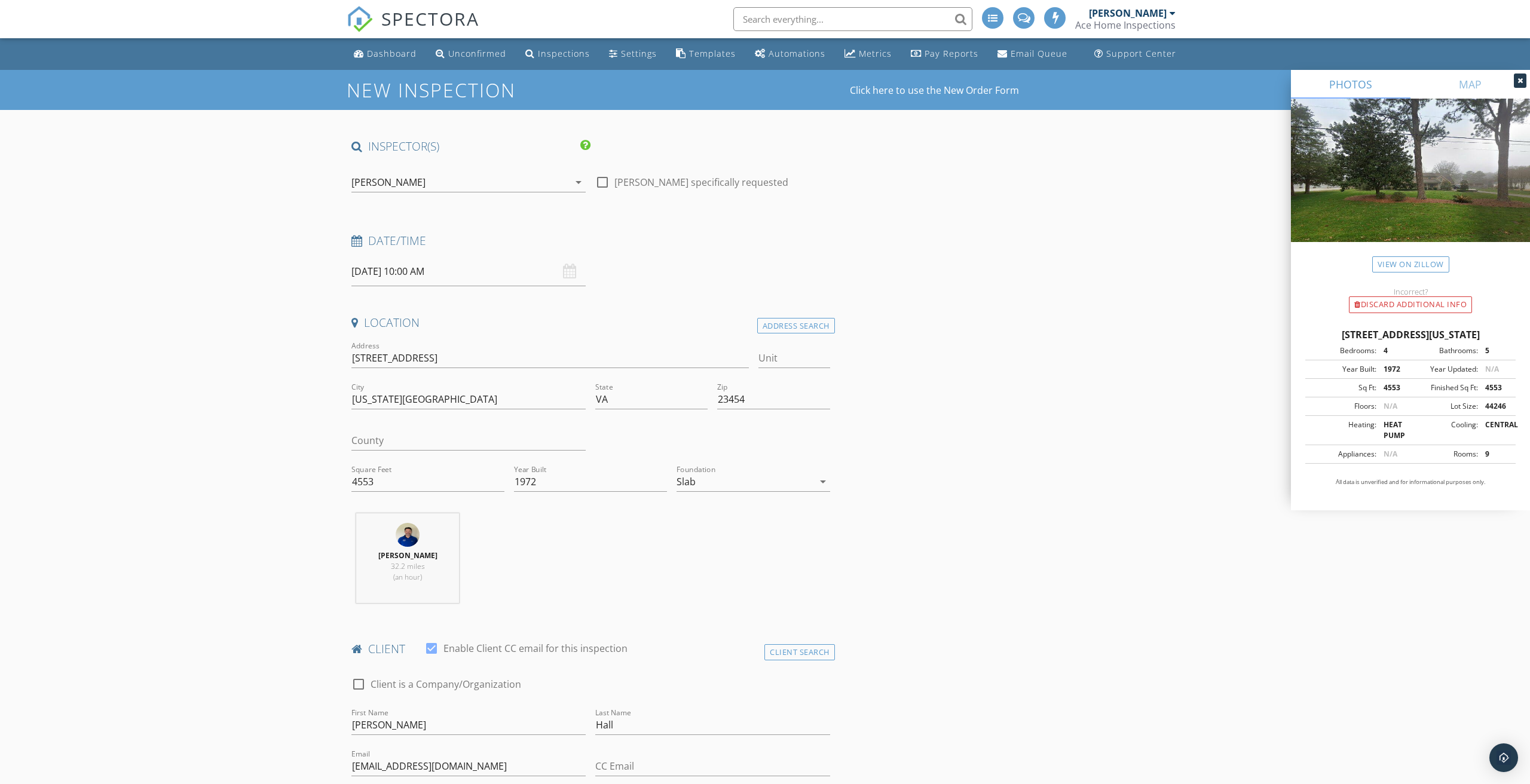
scroll to position [0, 0]
click at [420, 276] on input "10/07/2025 10:00 AM" at bounding box center [468, 272] width 235 height 30
type input "[DATE] 10:00 AM"
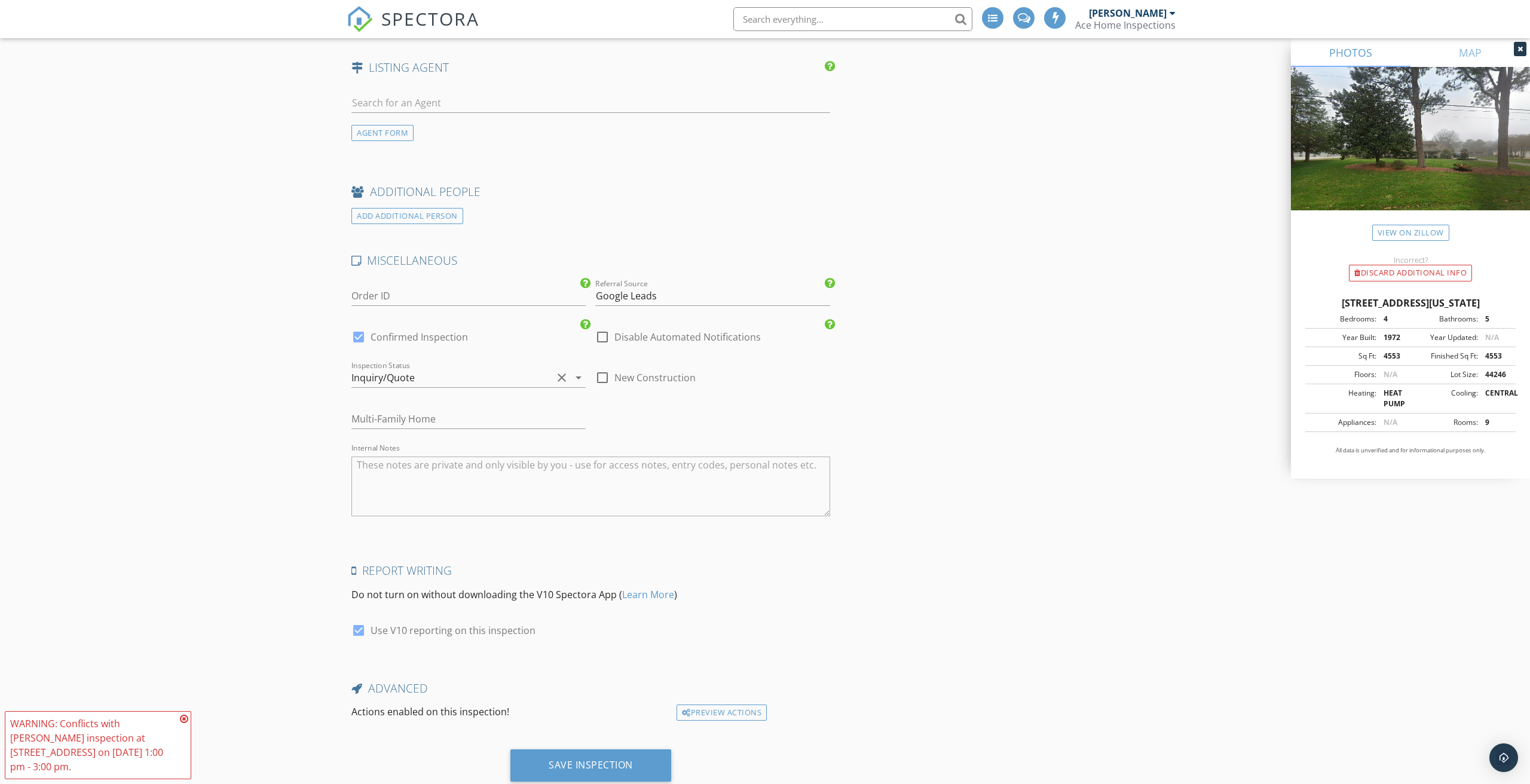
scroll to position [1603, 0]
click at [576, 754] on div "Save Inspection" at bounding box center [591, 764] width 161 height 32
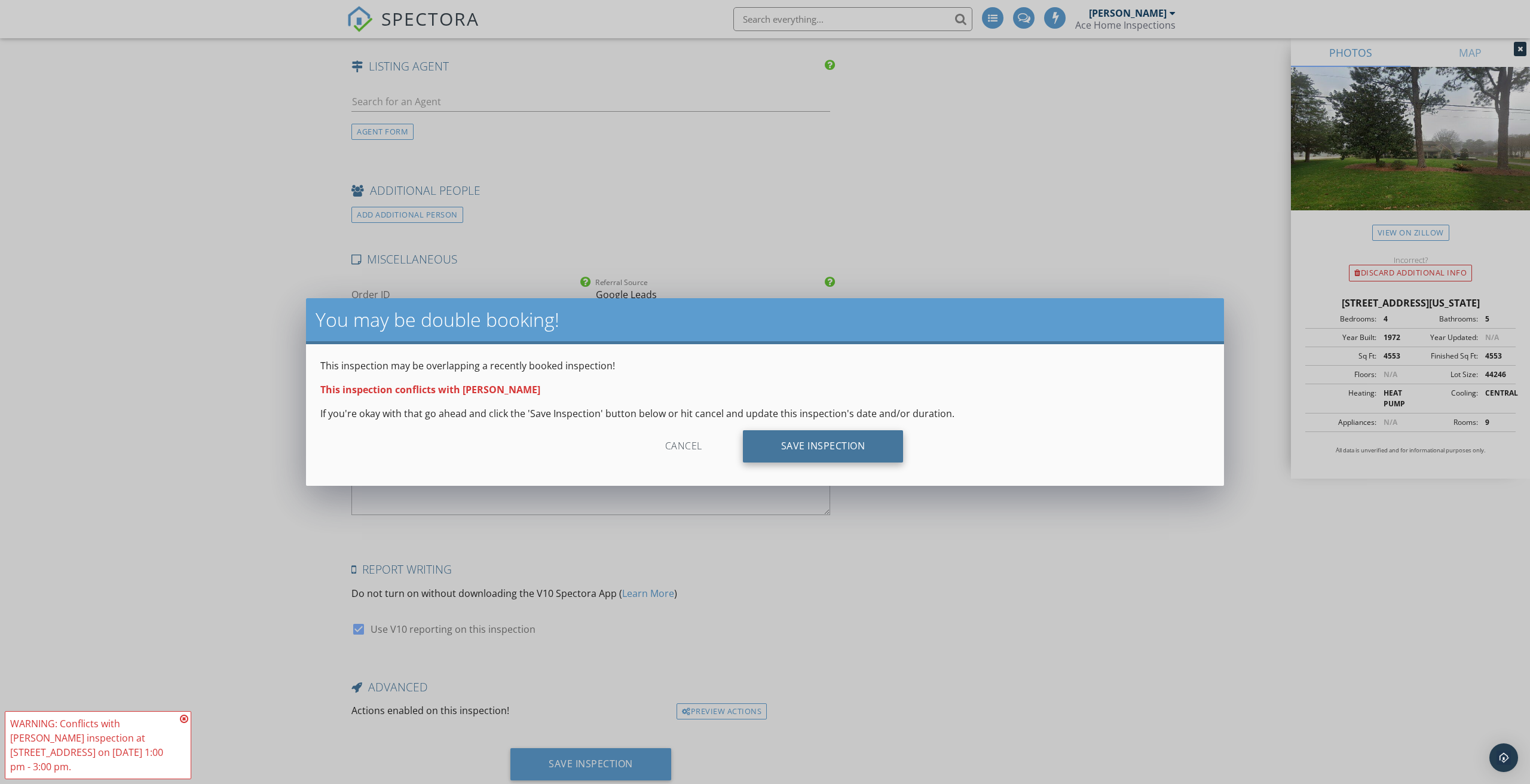
click at [848, 448] on div "Save Inspection" at bounding box center [823, 446] width 161 height 32
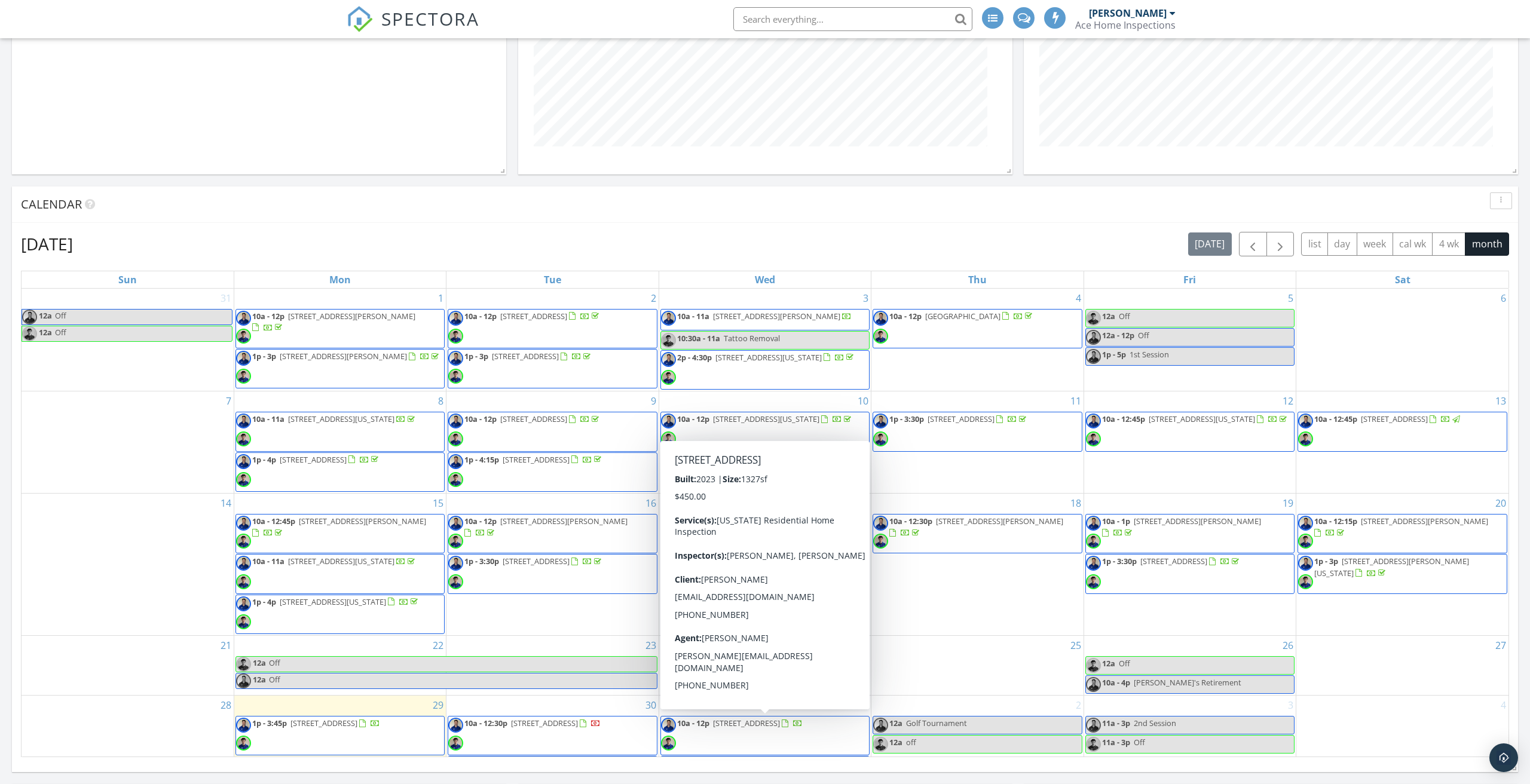
scroll to position [514, 0]
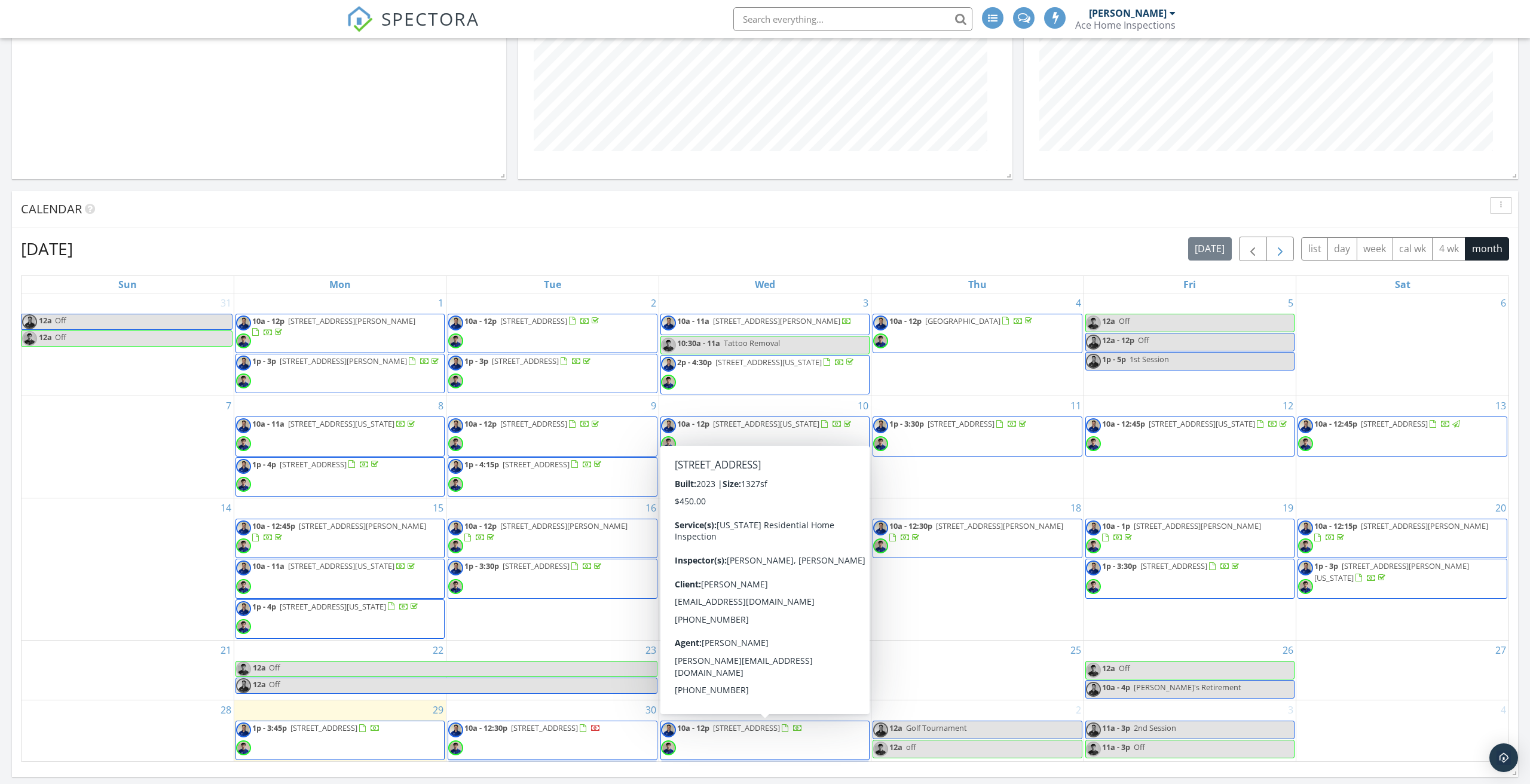
click at [1281, 249] on span "button" at bounding box center [1280, 249] width 14 height 14
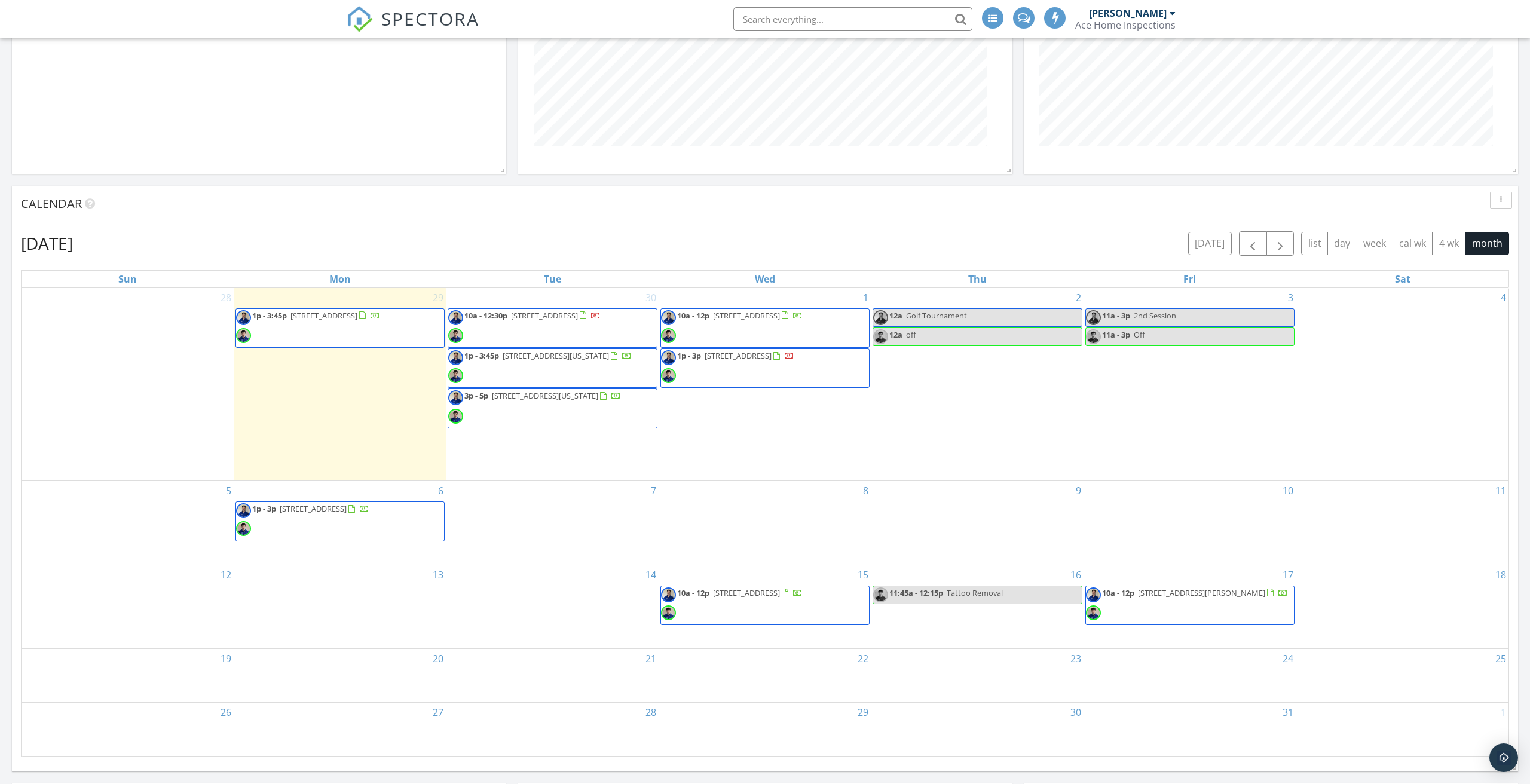
scroll to position [517, 0]
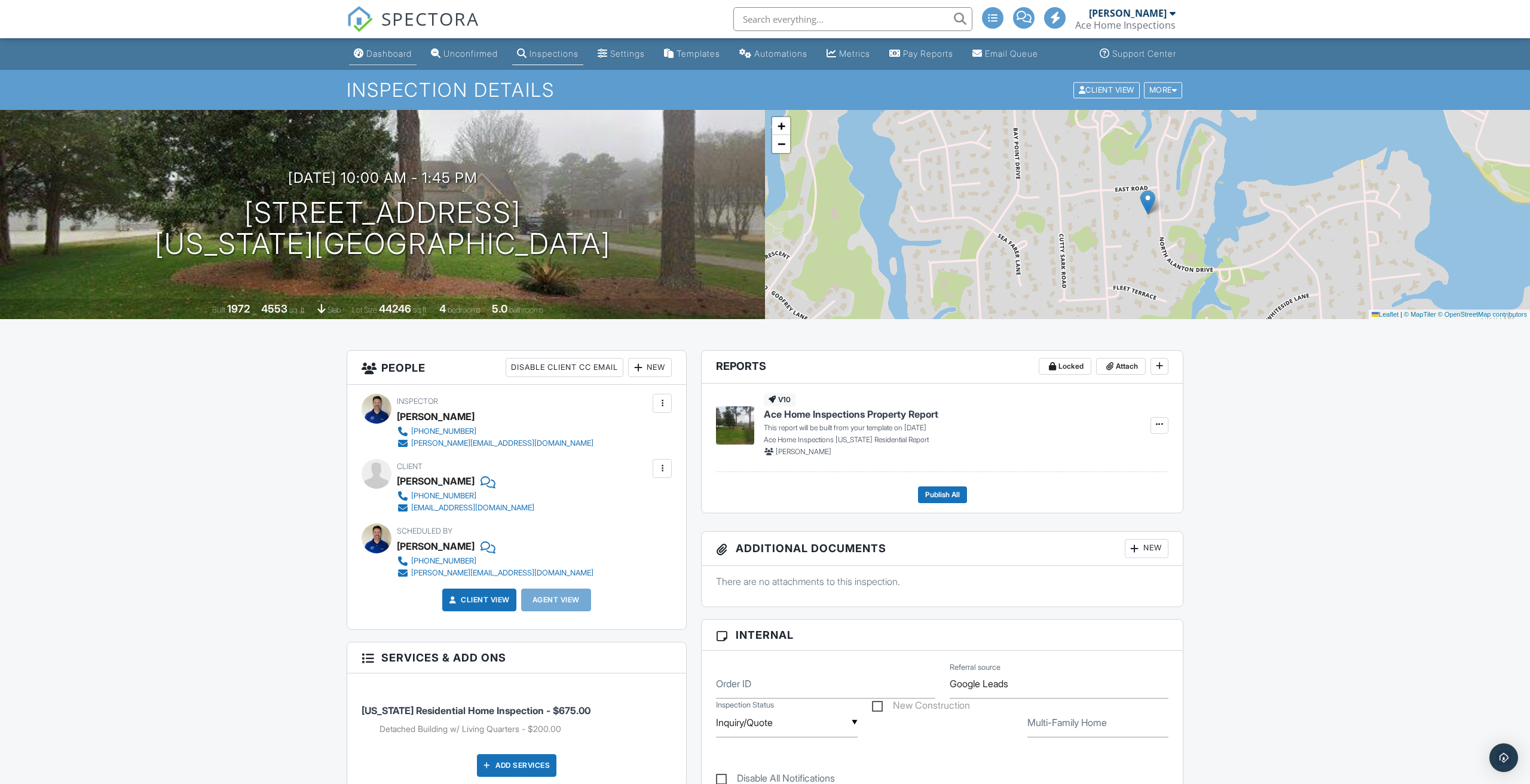
click at [401, 52] on div "Dashboard" at bounding box center [389, 53] width 45 height 10
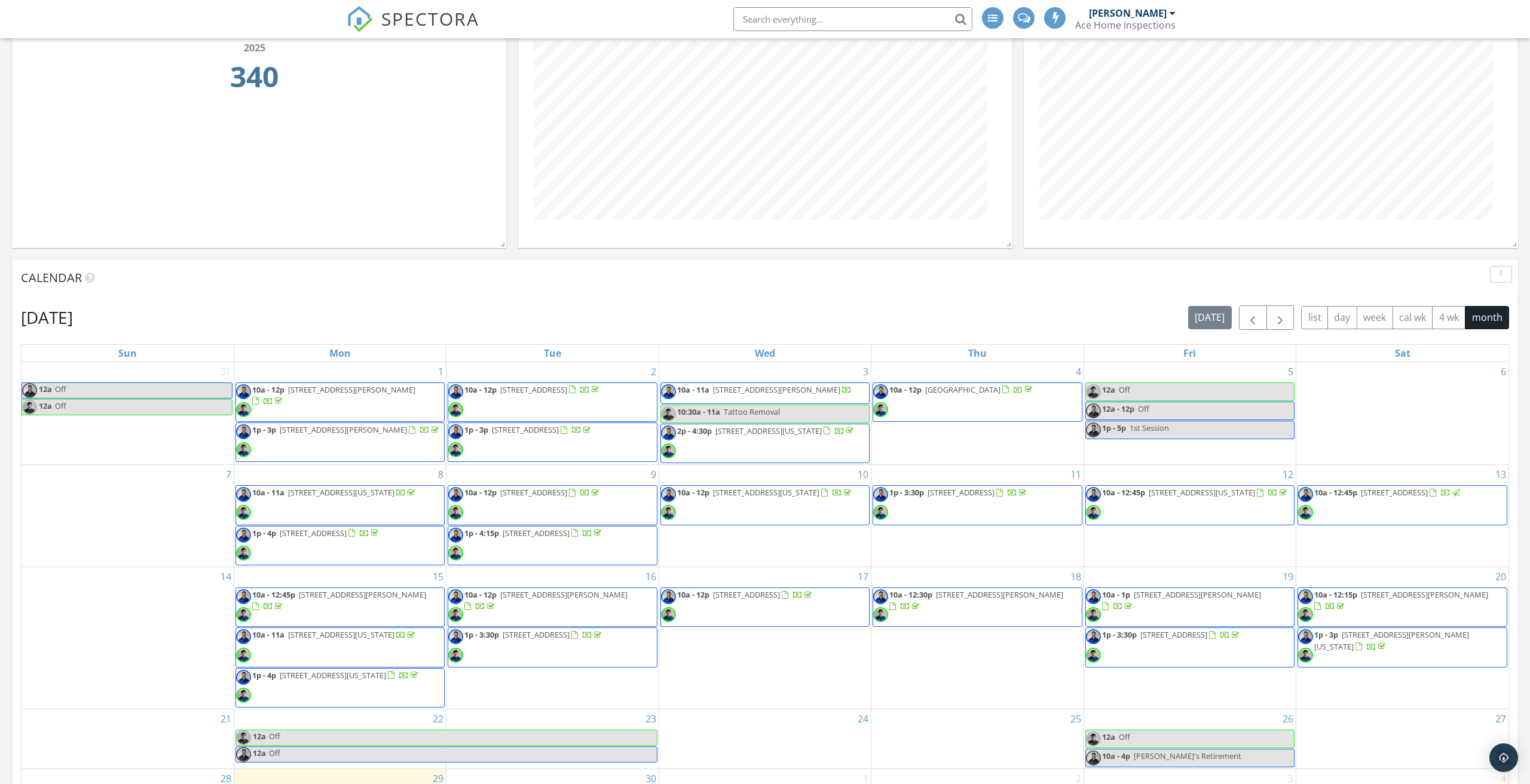
scroll to position [432, 0]
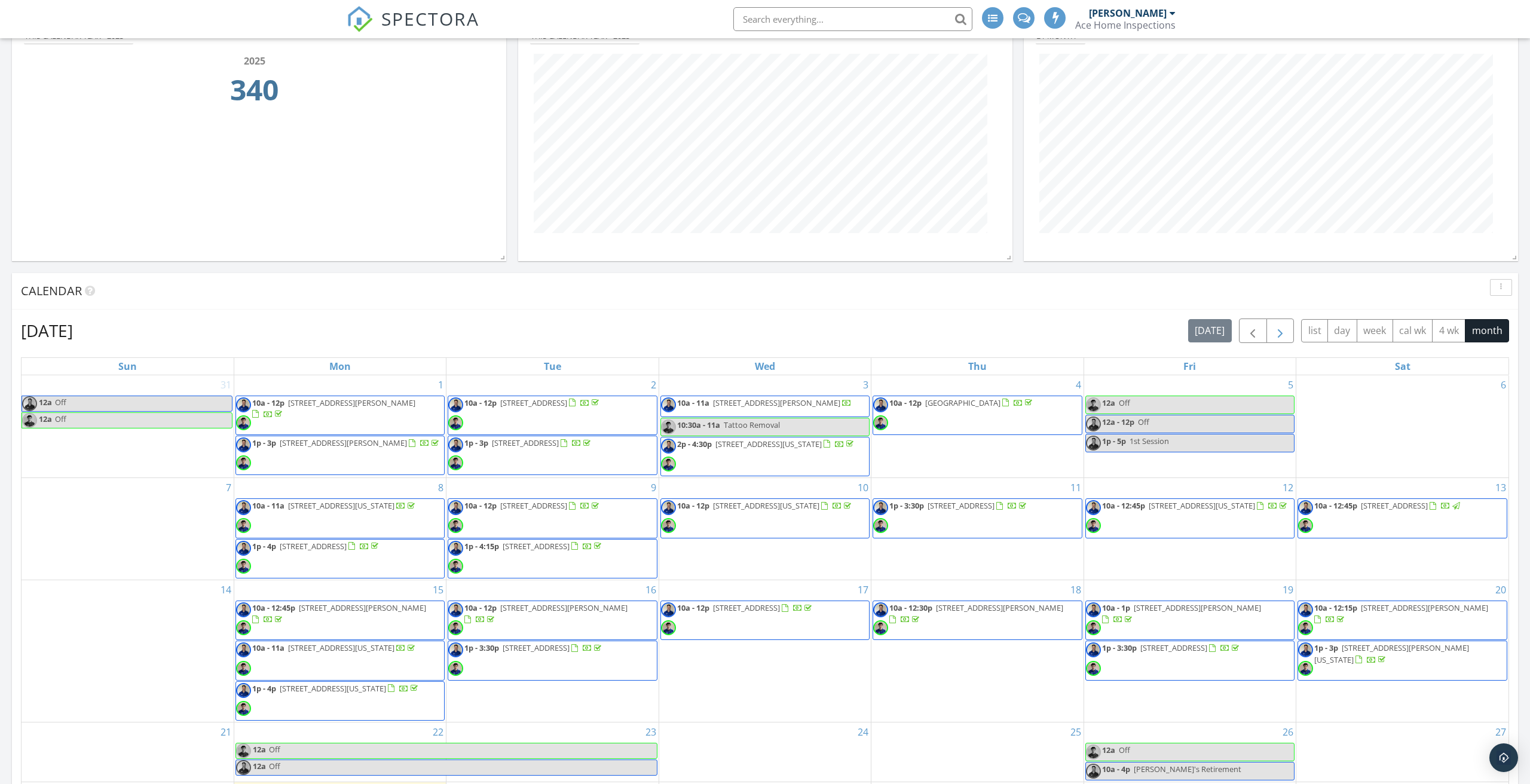
click at [1284, 333] on span "button" at bounding box center [1280, 331] width 14 height 14
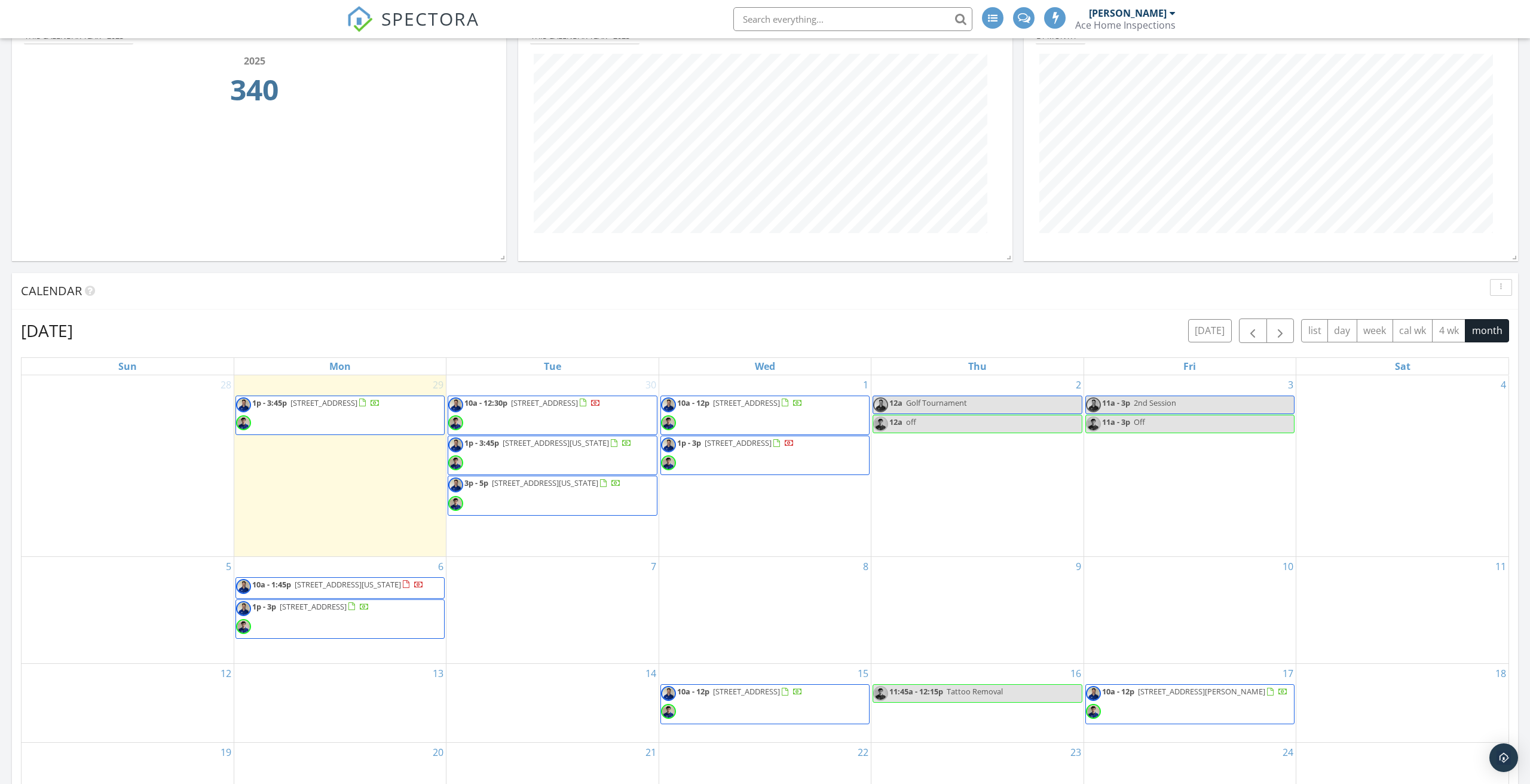
scroll to position [518, 0]
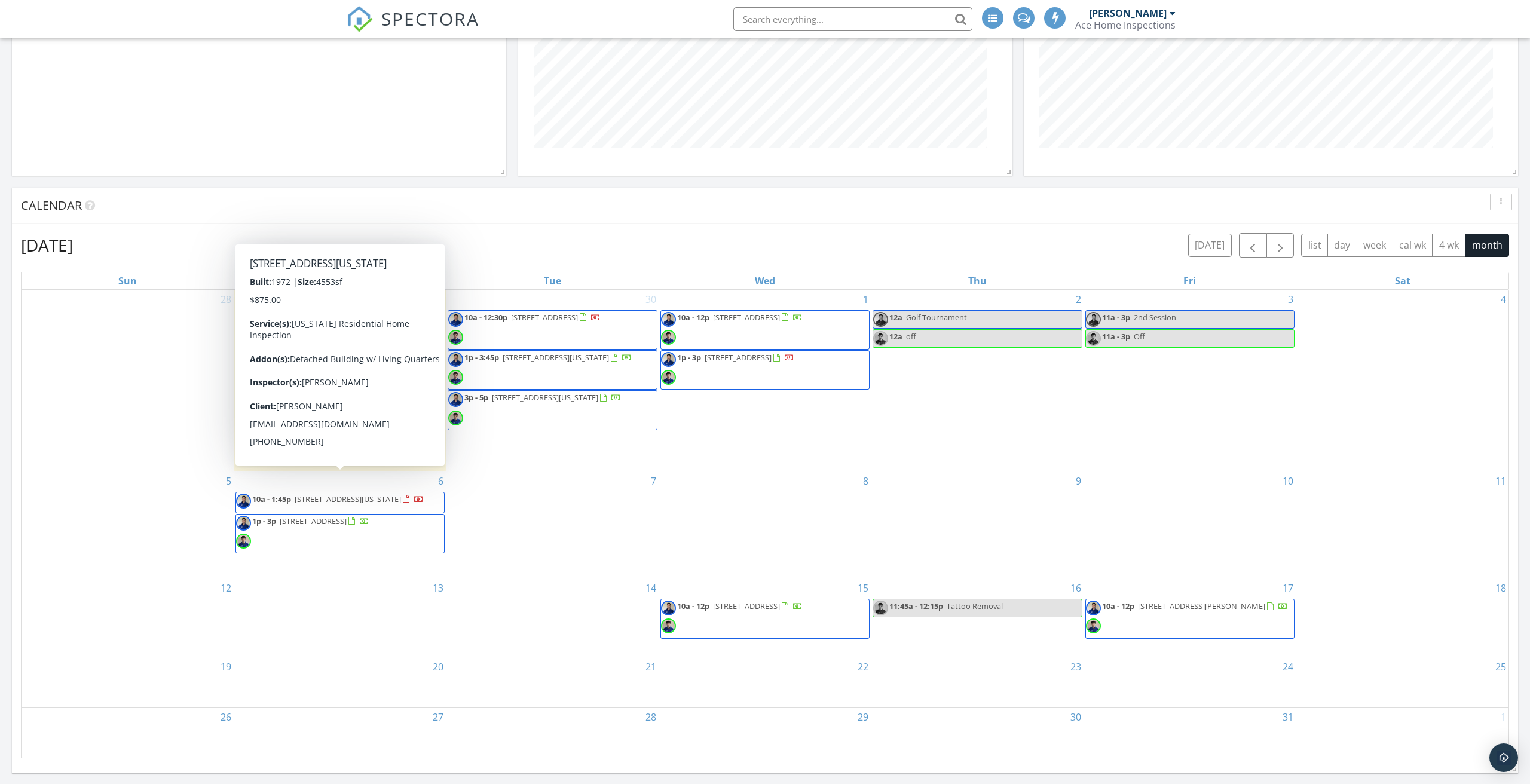
click at [376, 494] on span "1825 N Alanton Dr, Virginia Beach 23454" at bounding box center [347, 499] width 107 height 11
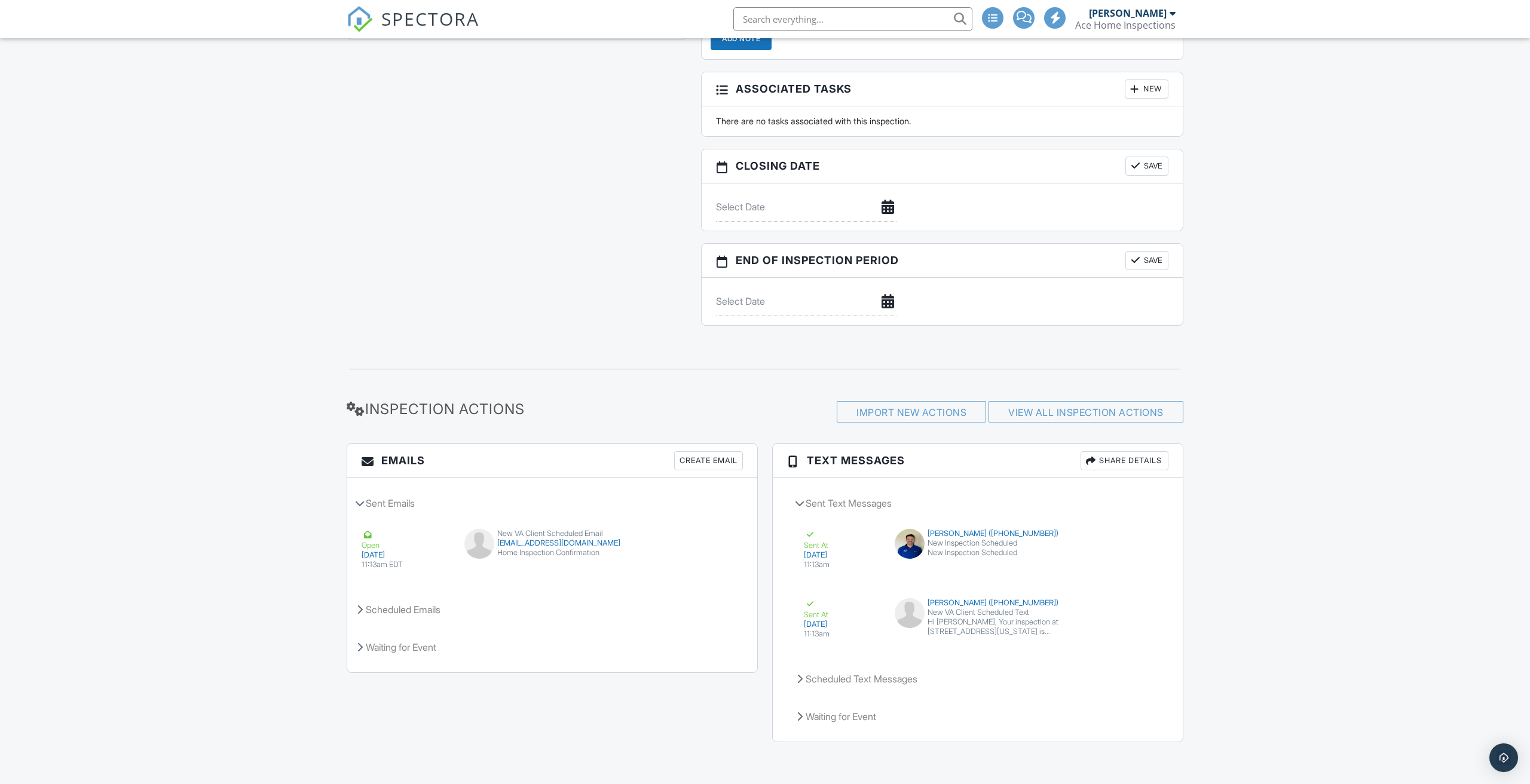
scroll to position [1067, 0]
click at [1030, 413] on link "View All Inspection Actions" at bounding box center [1086, 413] width 155 height 12
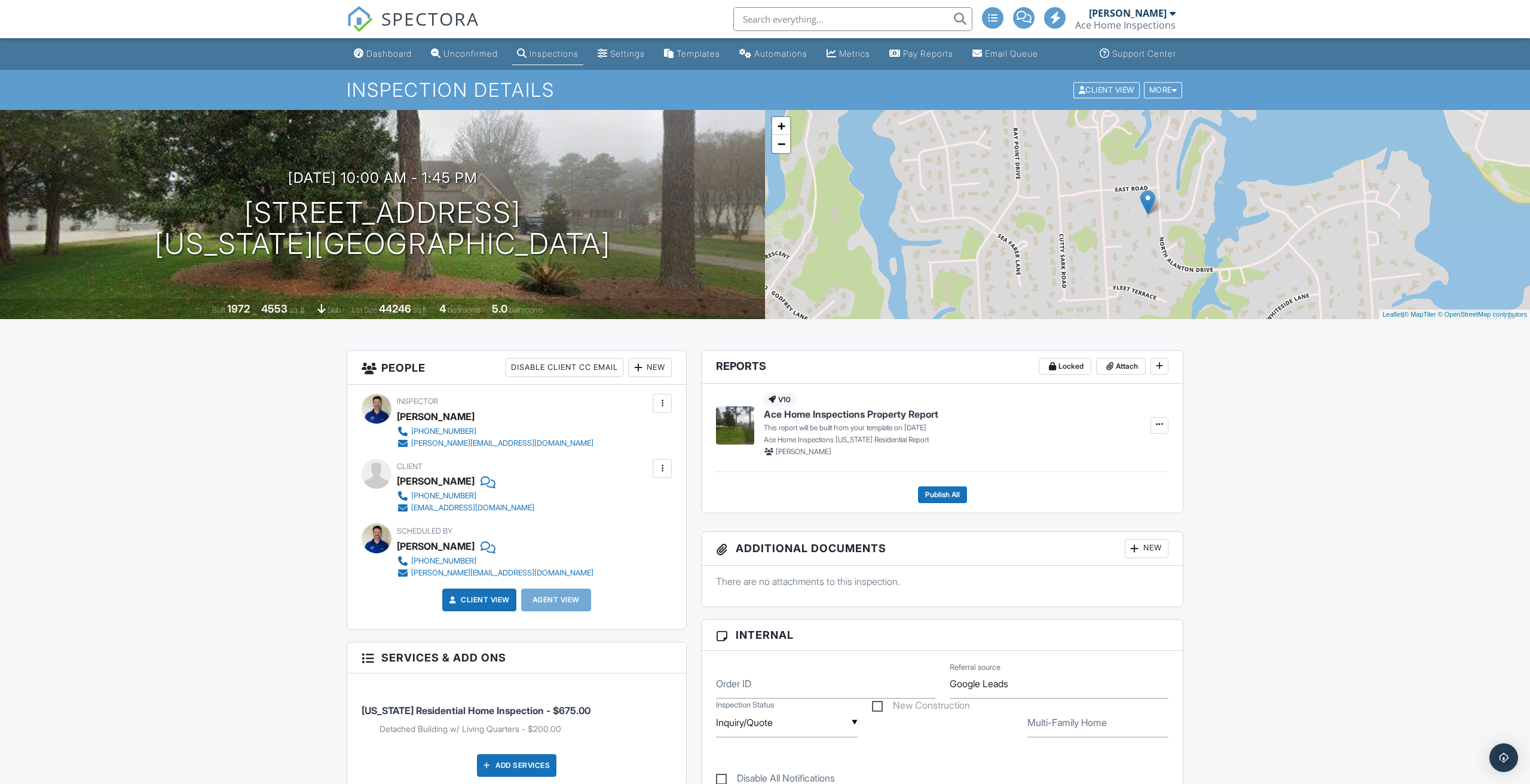
scroll to position [0, 0]
click at [1170, 96] on div "More" at bounding box center [1163, 89] width 39 height 16
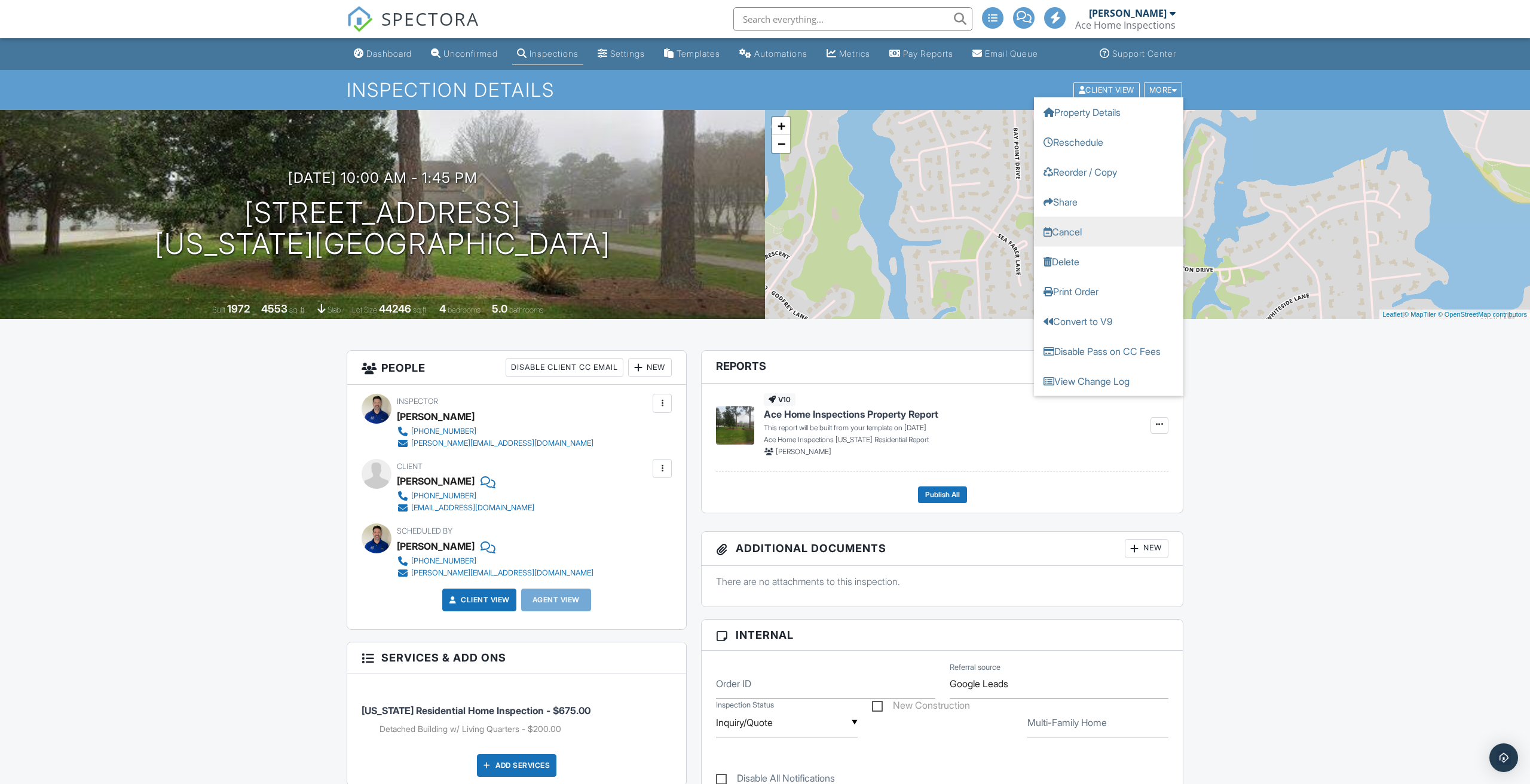
click at [1080, 232] on link "Cancel" at bounding box center [1108, 231] width 149 height 30
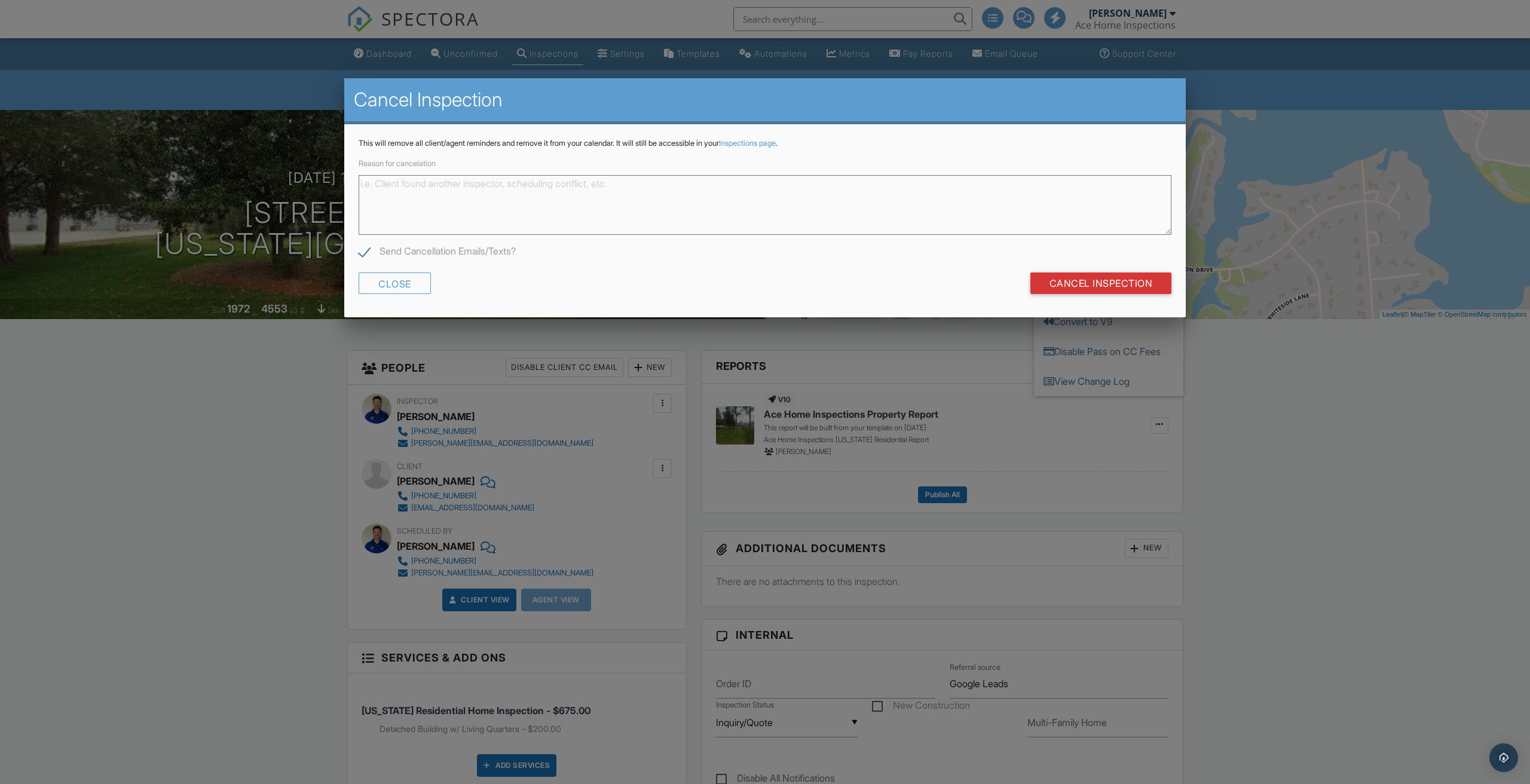
click at [368, 250] on label "Send Cancellation Emails/Texts?" at bounding box center [437, 253] width 158 height 15
checkbox input "false"
click at [1092, 280] on input "Cancel Inspection" at bounding box center [1101, 283] width 142 height 21
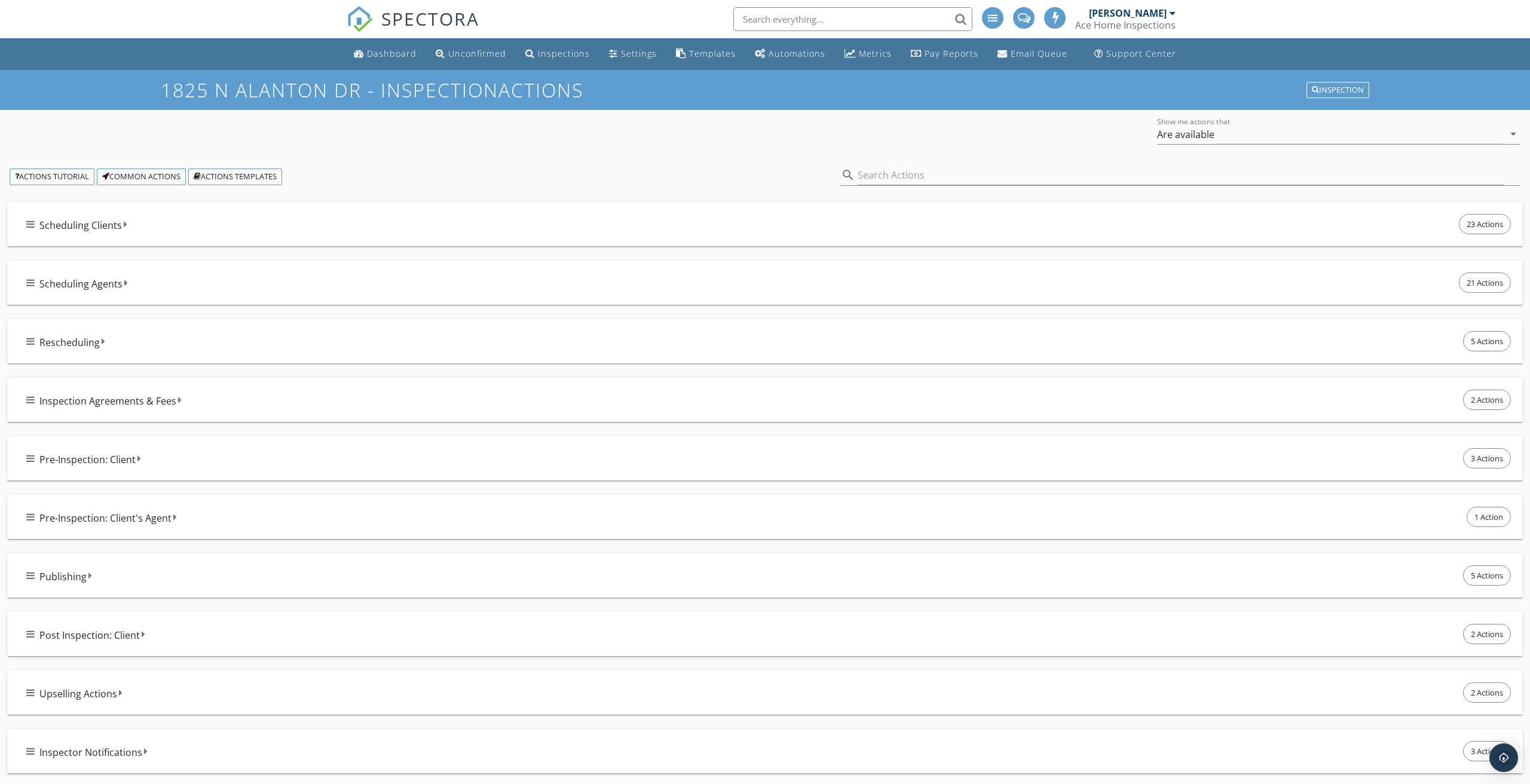
click at [30, 224] on icon at bounding box center [30, 224] width 8 height 10
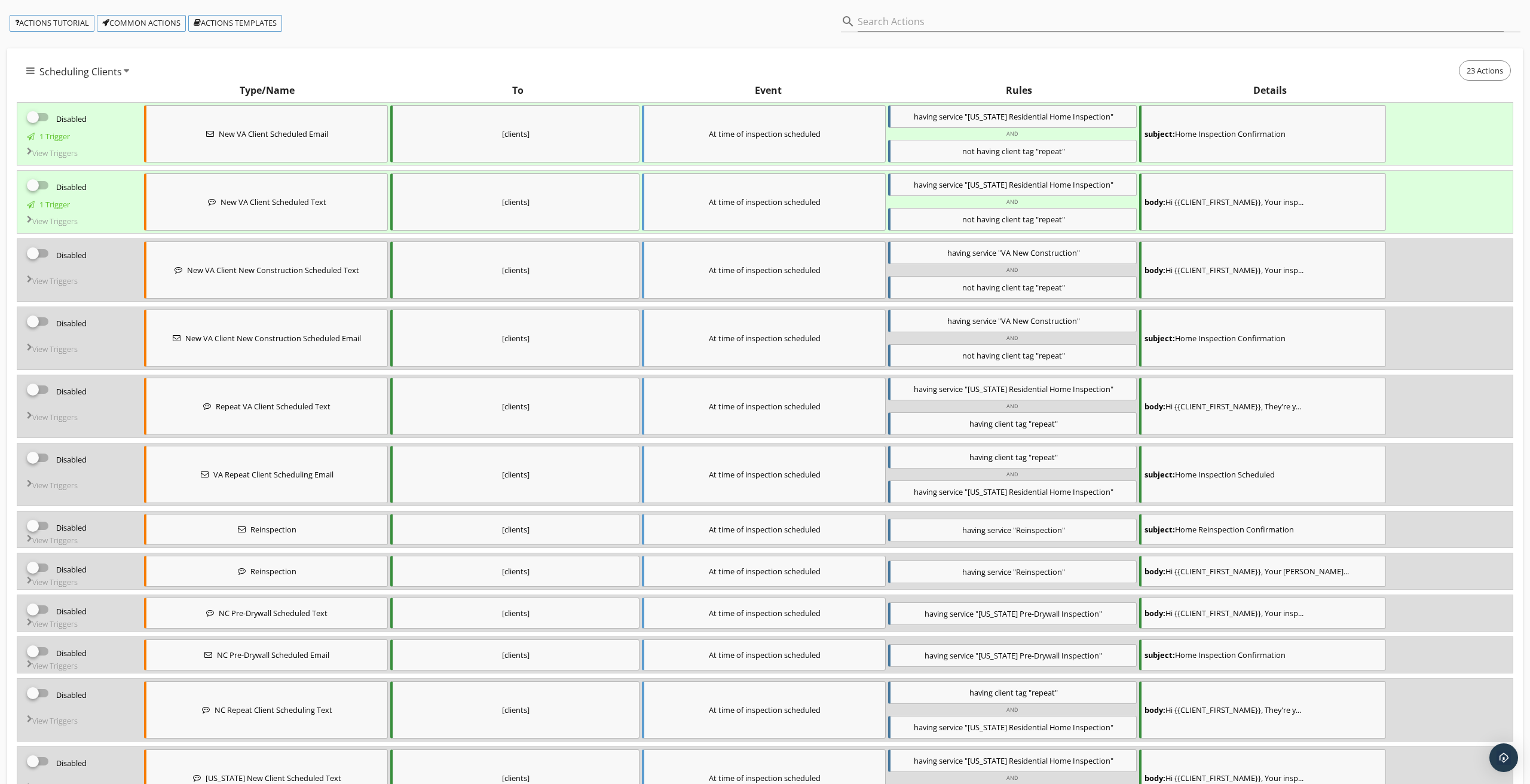
scroll to position [140, 0]
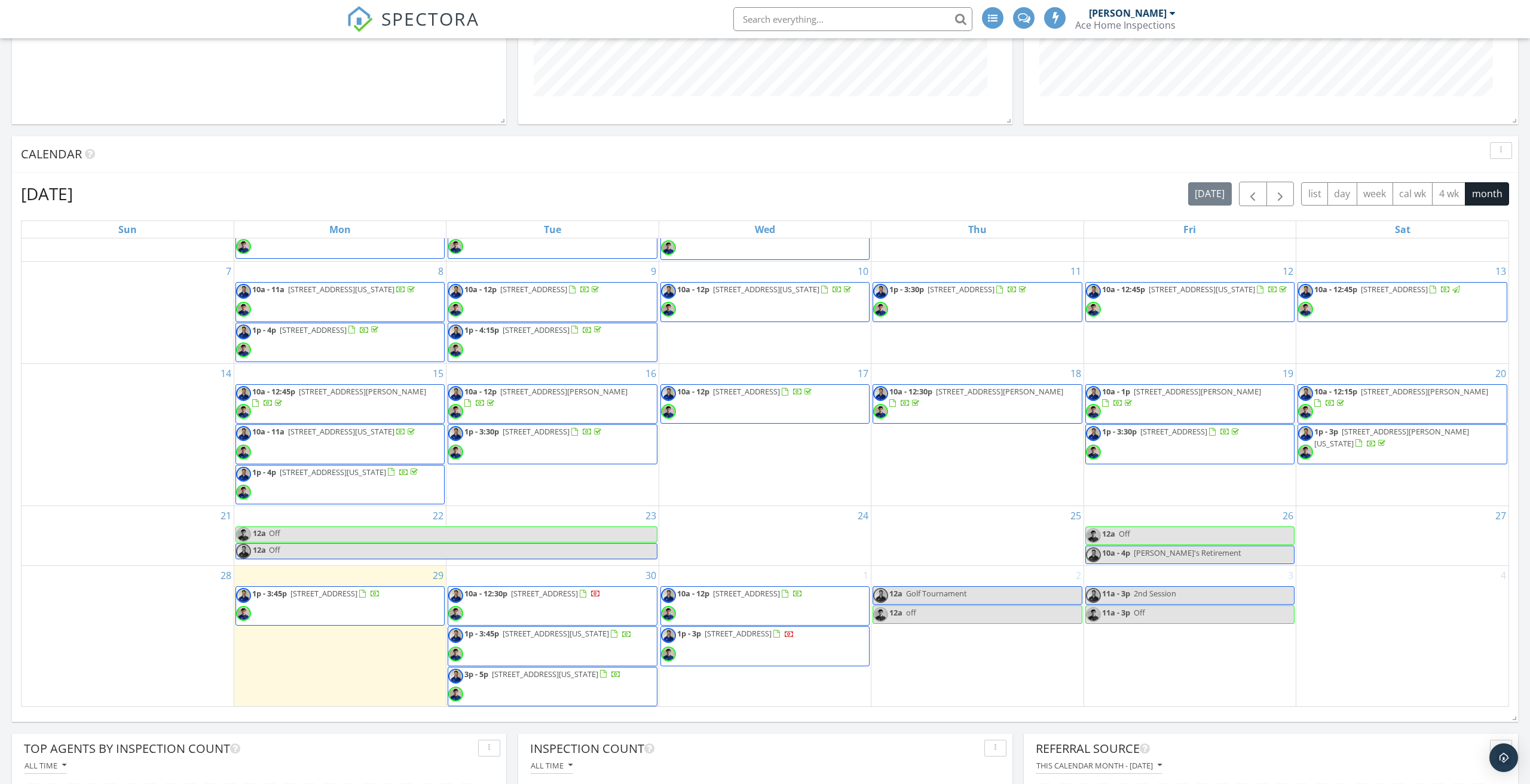
scroll to position [79, 0]
click at [1285, 199] on span "button" at bounding box center [1280, 194] width 14 height 14
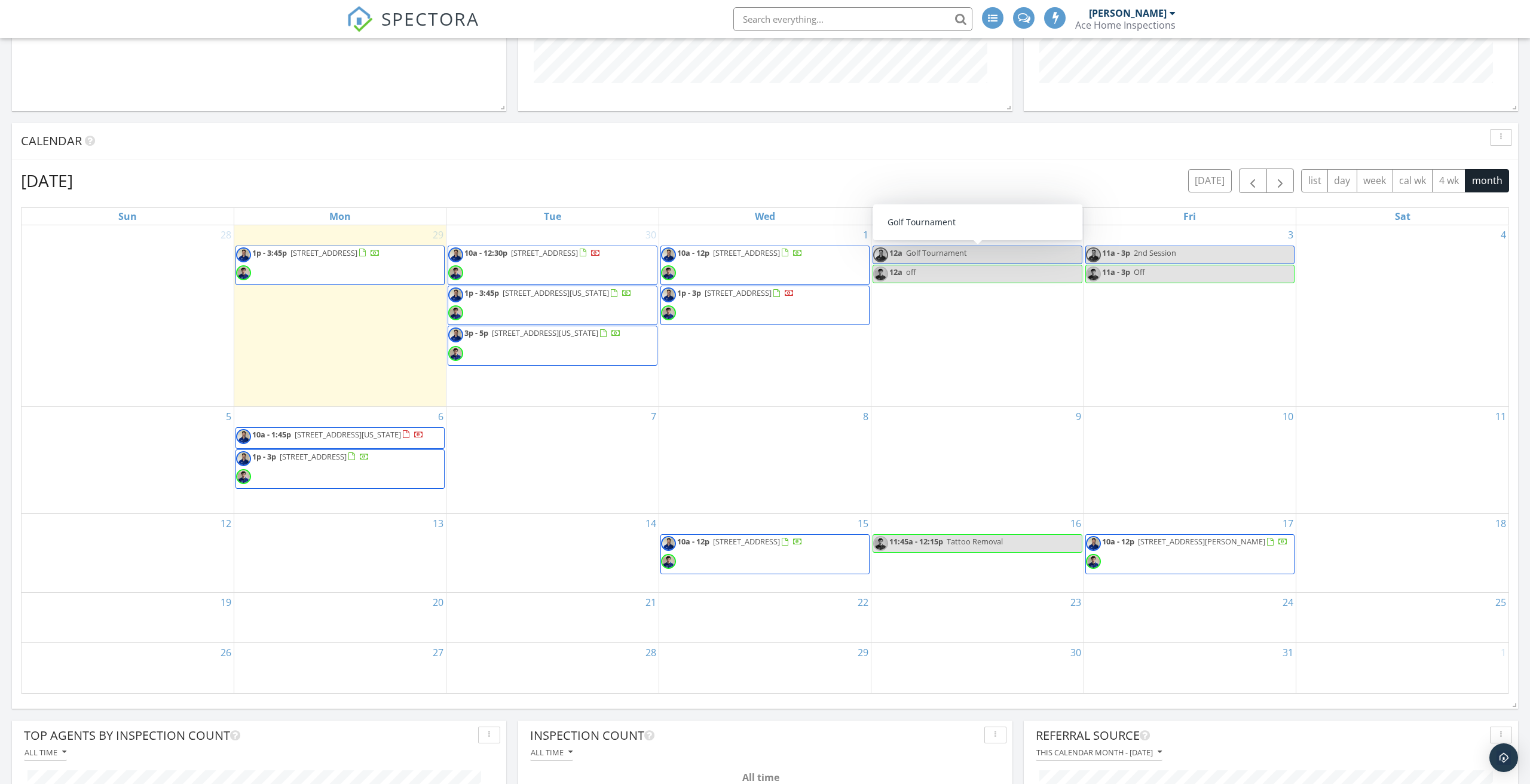
scroll to position [586, 0]
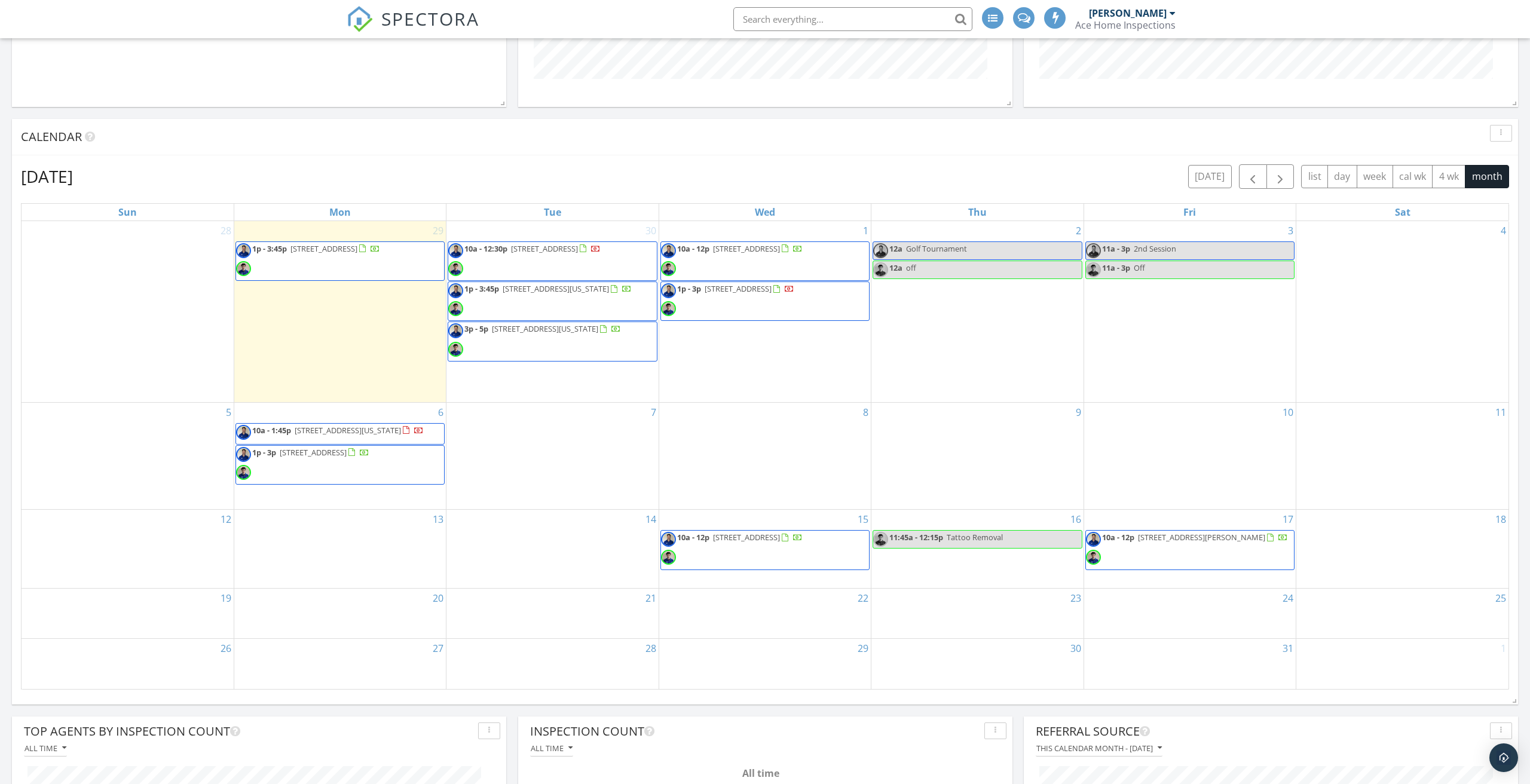
click at [383, 425] on span "1825 N Alanton Dr, Virginia Beach 23454" at bounding box center [347, 431] width 107 height 11
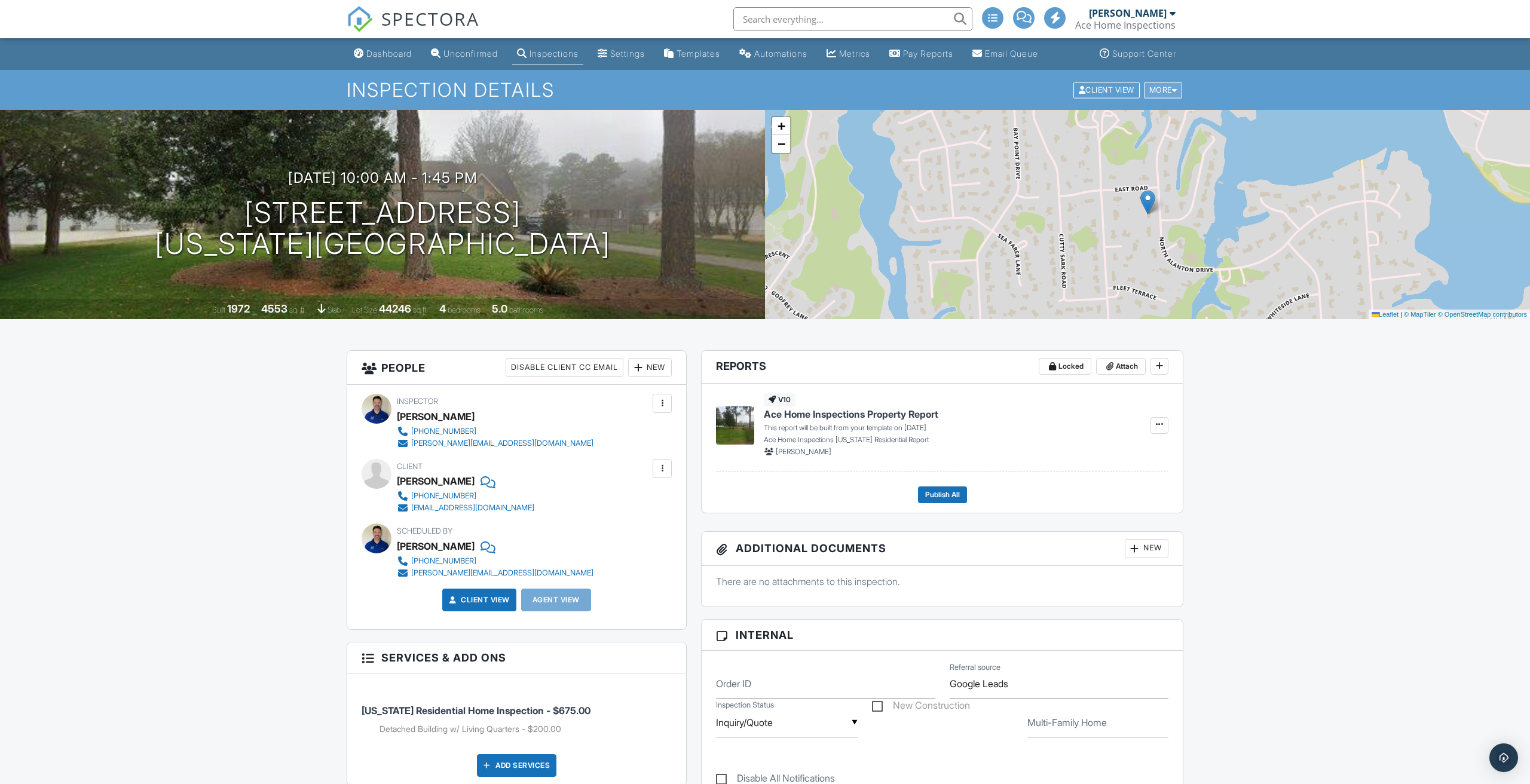
click at [1156, 94] on div "More" at bounding box center [1163, 89] width 39 height 16
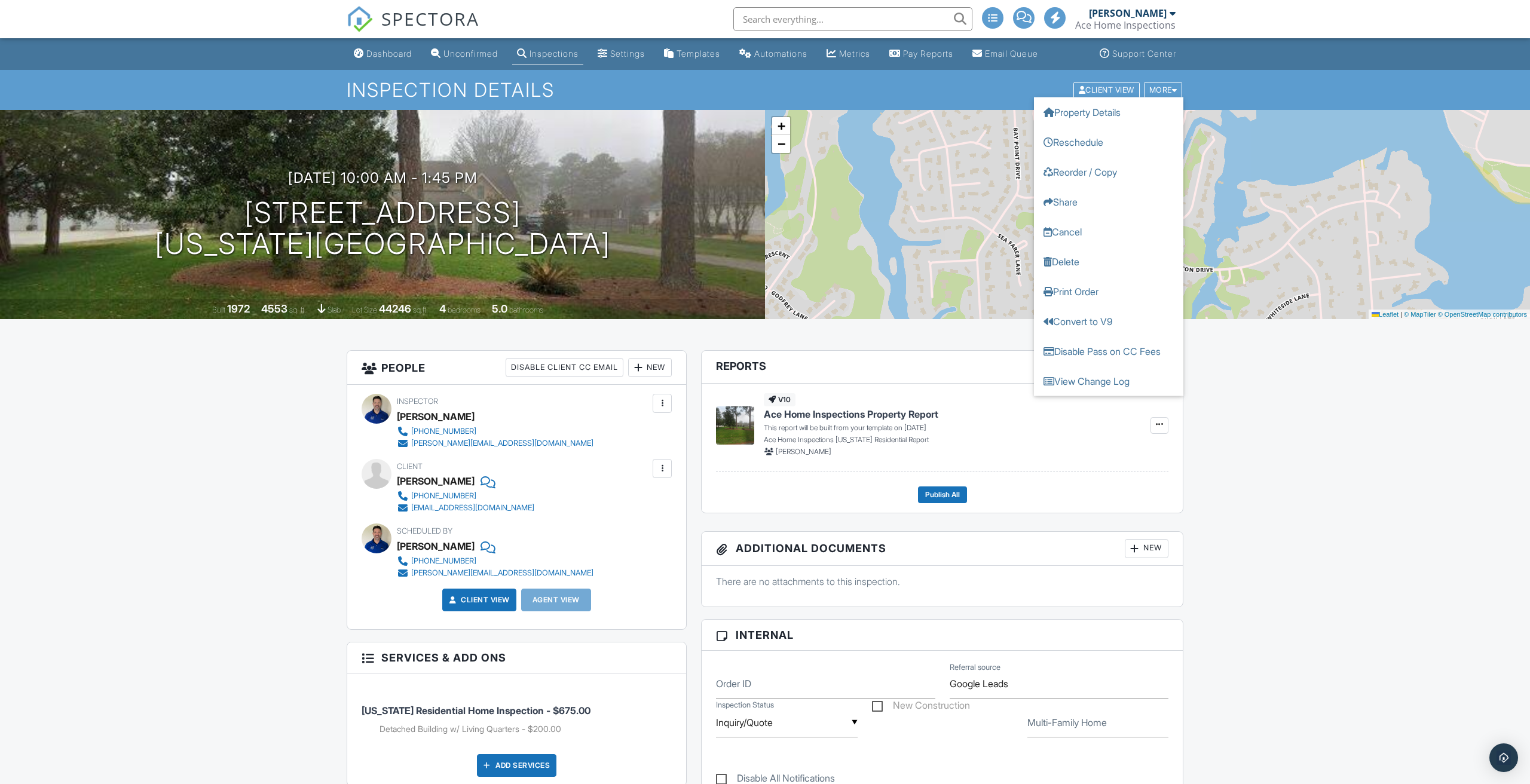
click at [986, 87] on h1 "Inspection Details" at bounding box center [765, 90] width 837 height 21
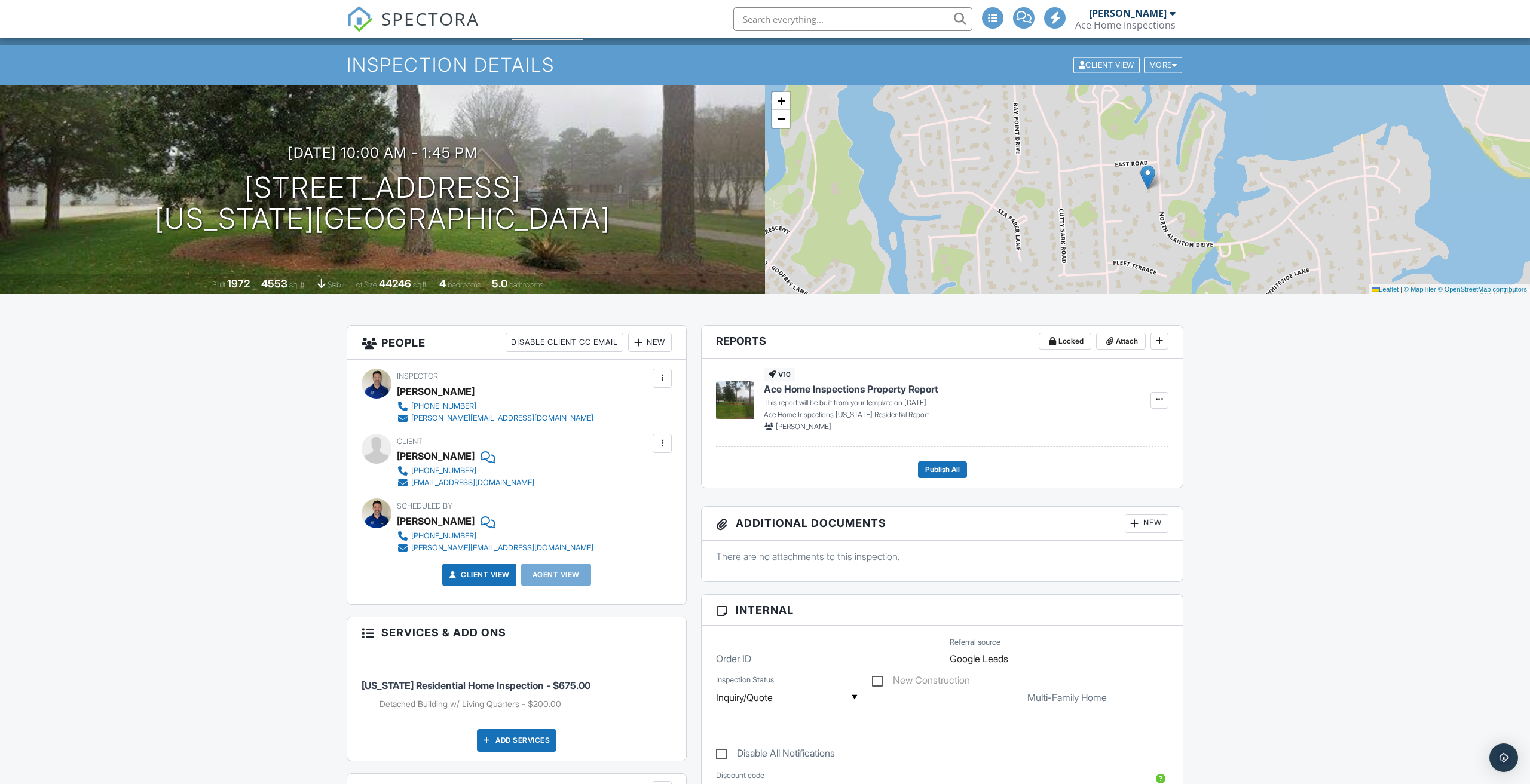
scroll to position [59, 0]
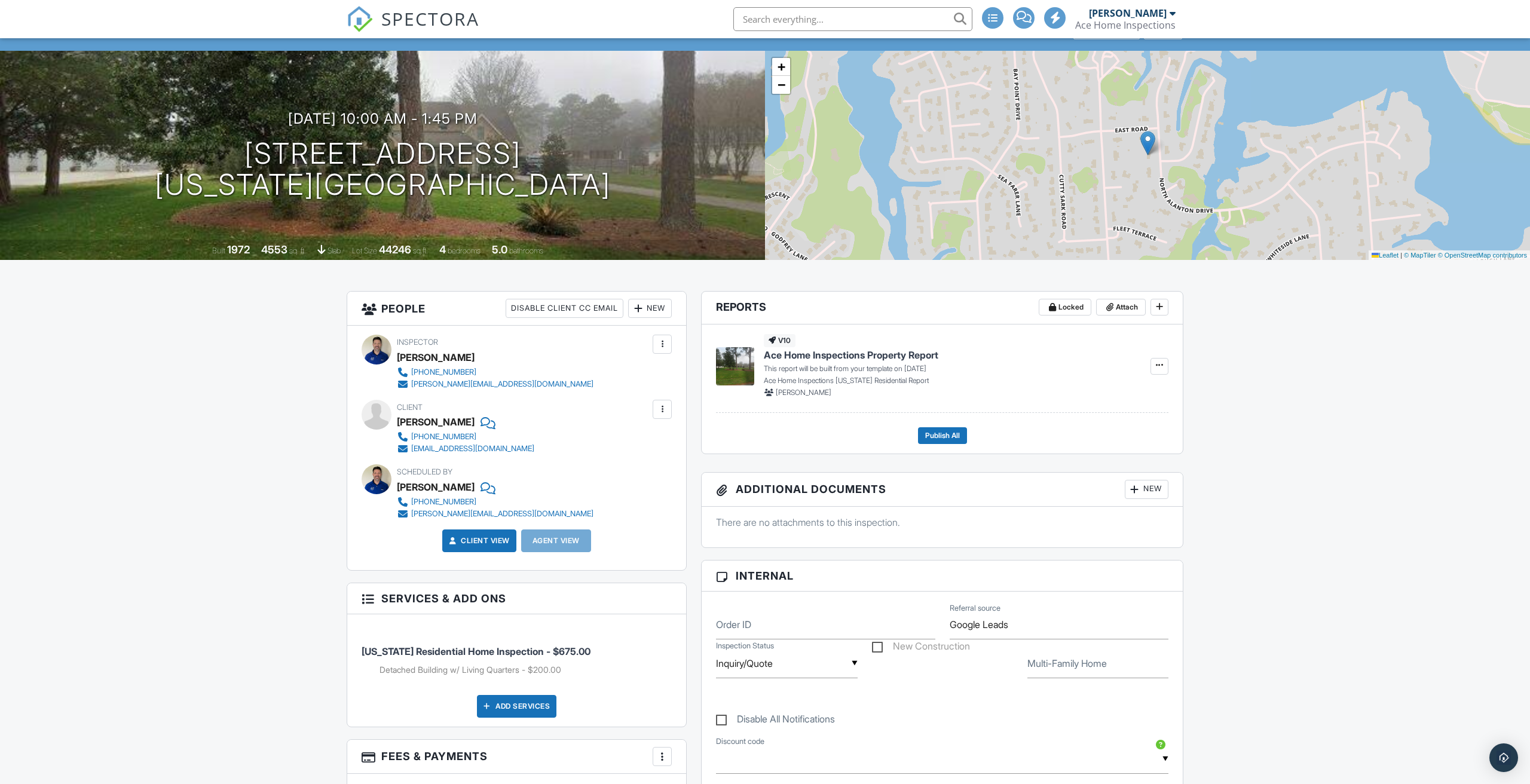
click at [481, 422] on div at bounding box center [486, 422] width 12 height 18
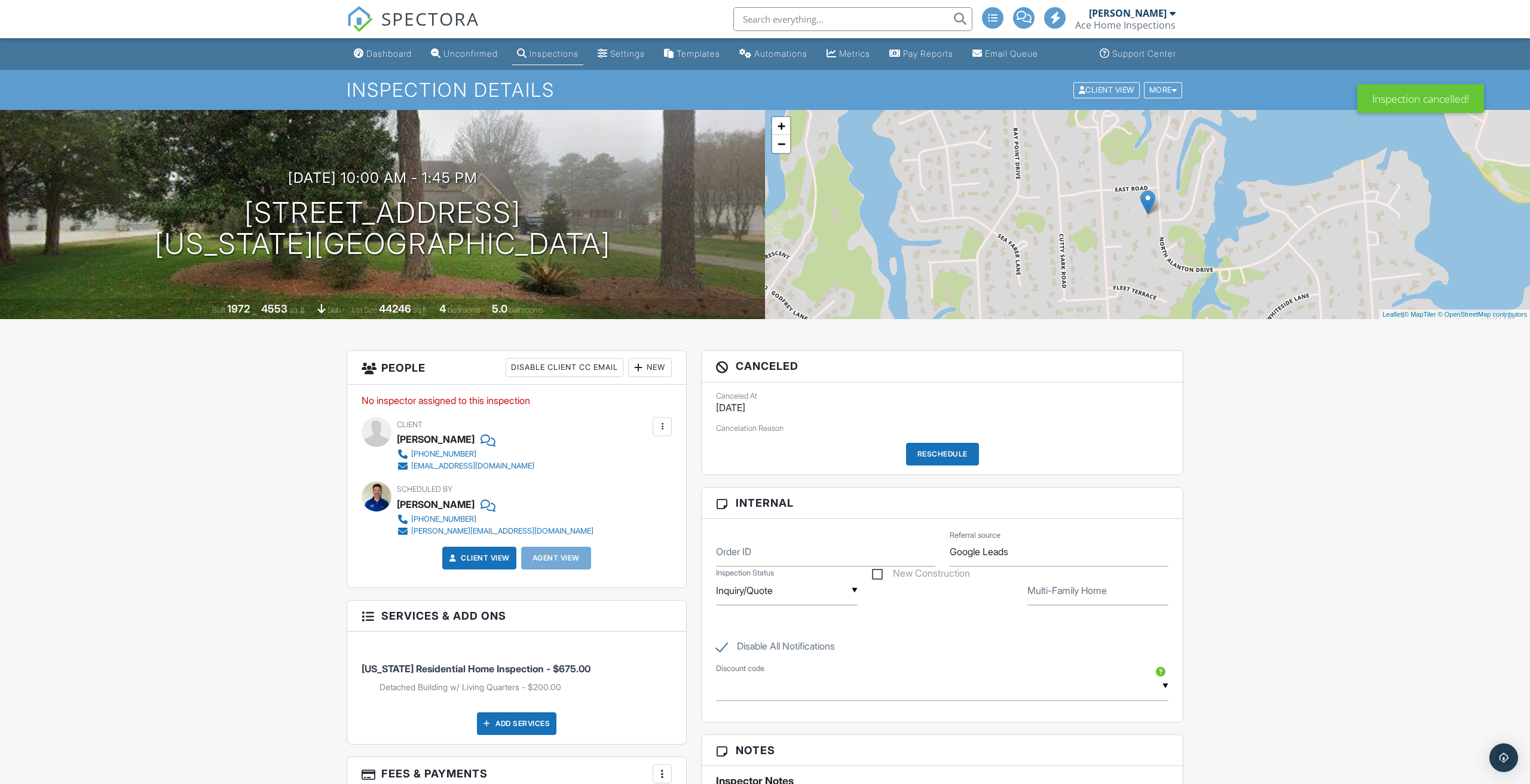
click at [643, 367] on div at bounding box center [638, 367] width 12 height 12
click at [671, 439] on li "Client" at bounding box center [693, 433] width 118 height 30
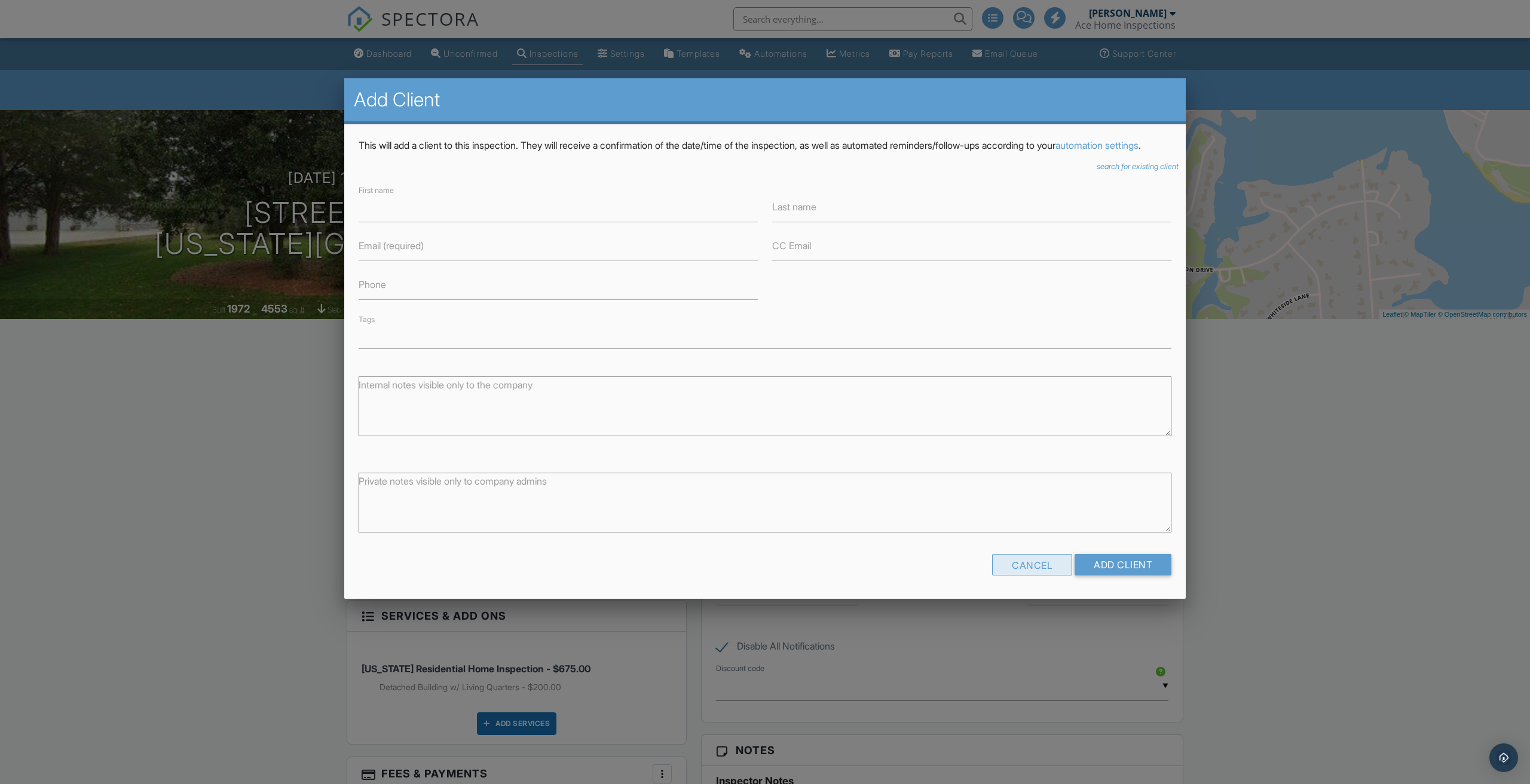
click at [1017, 576] on div "Cancel" at bounding box center [1032, 565] width 80 height 21
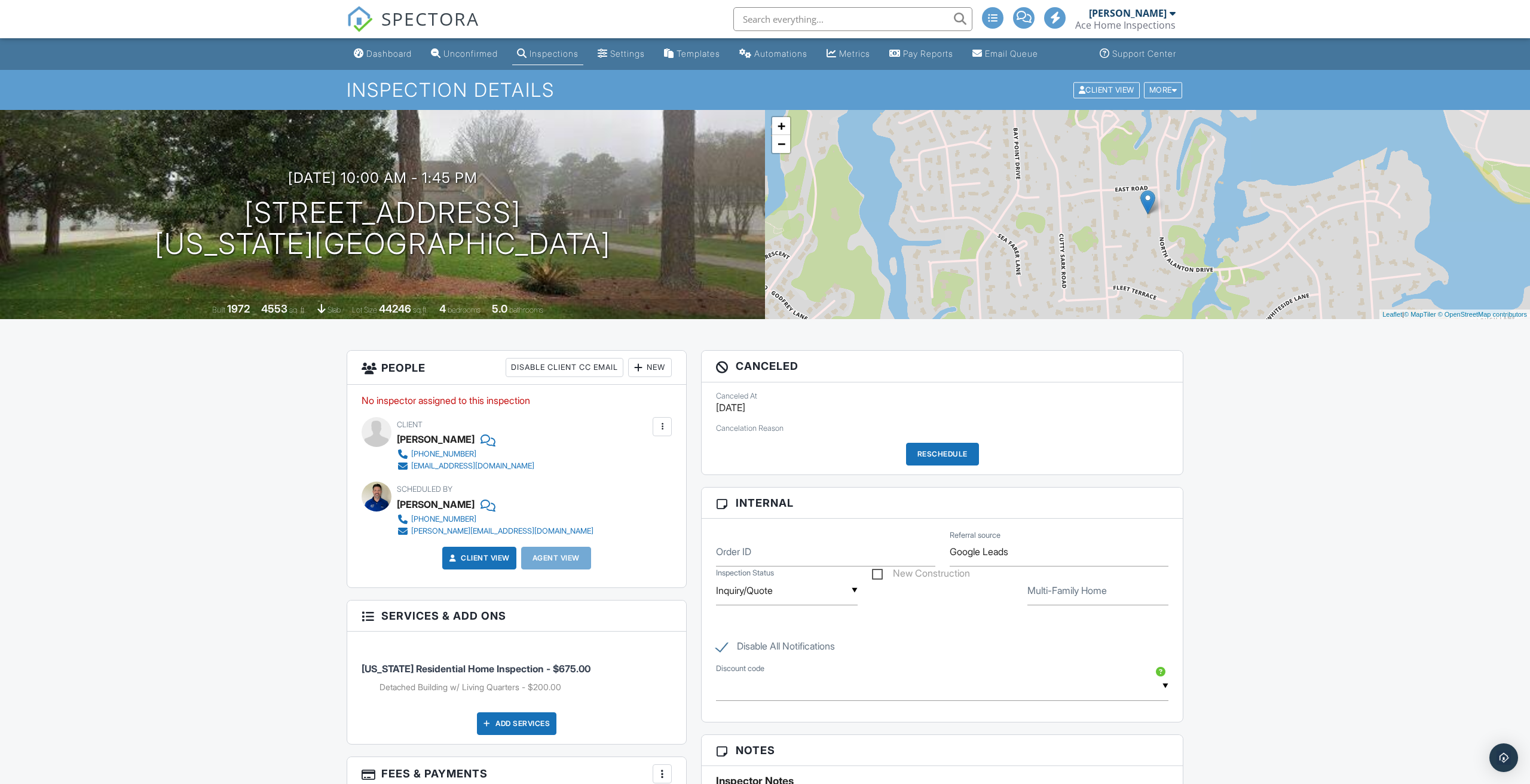
click at [1002, 573] on div "New Construction" at bounding box center [942, 574] width 155 height 16
click at [644, 367] on div "New" at bounding box center [649, 367] width 43 height 19
click at [673, 402] on li "Inspector" at bounding box center [693, 404] width 118 height 30
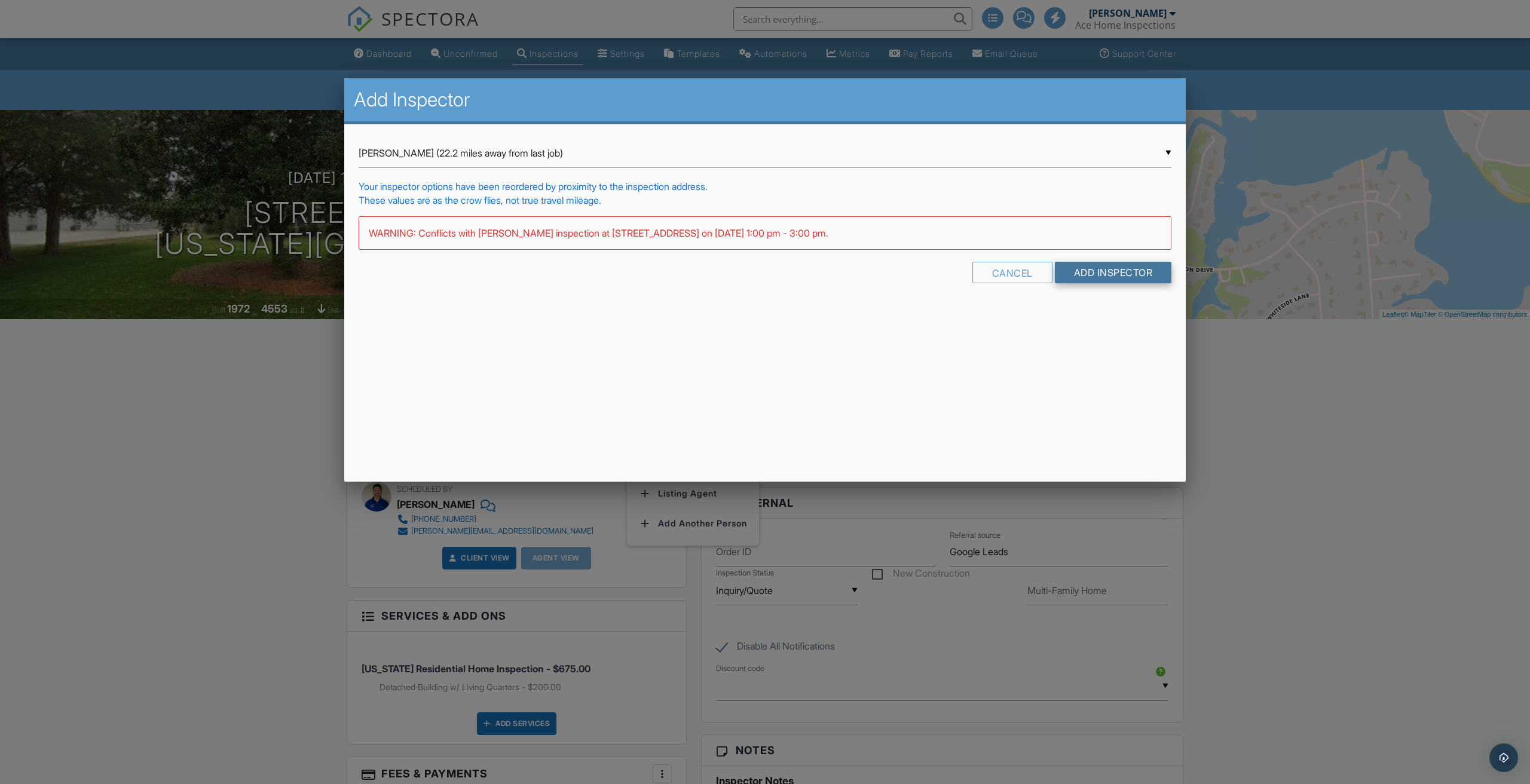
click at [1088, 271] on input "Add Inspector" at bounding box center [1114, 272] width 117 height 21
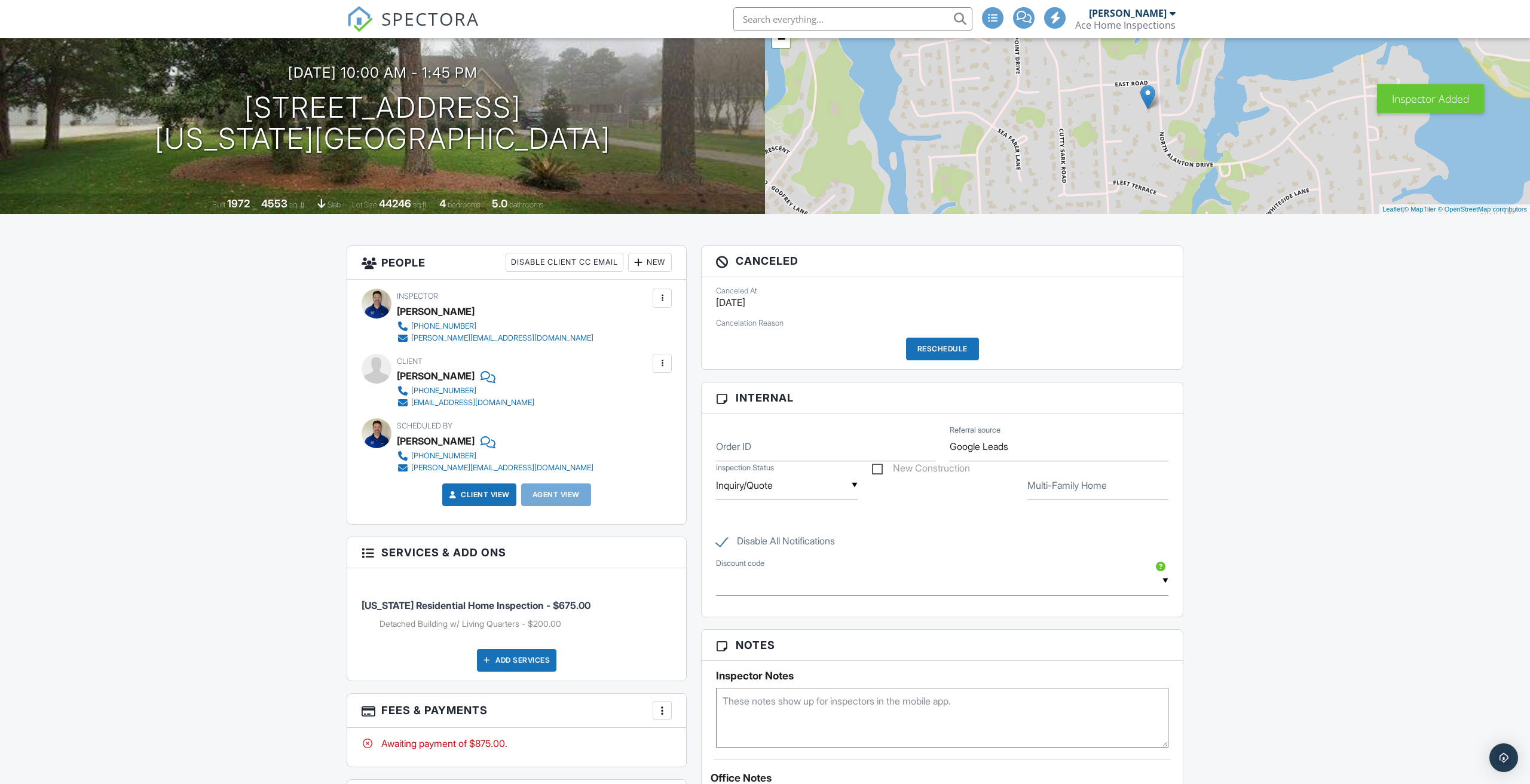
scroll to position [110, 0]
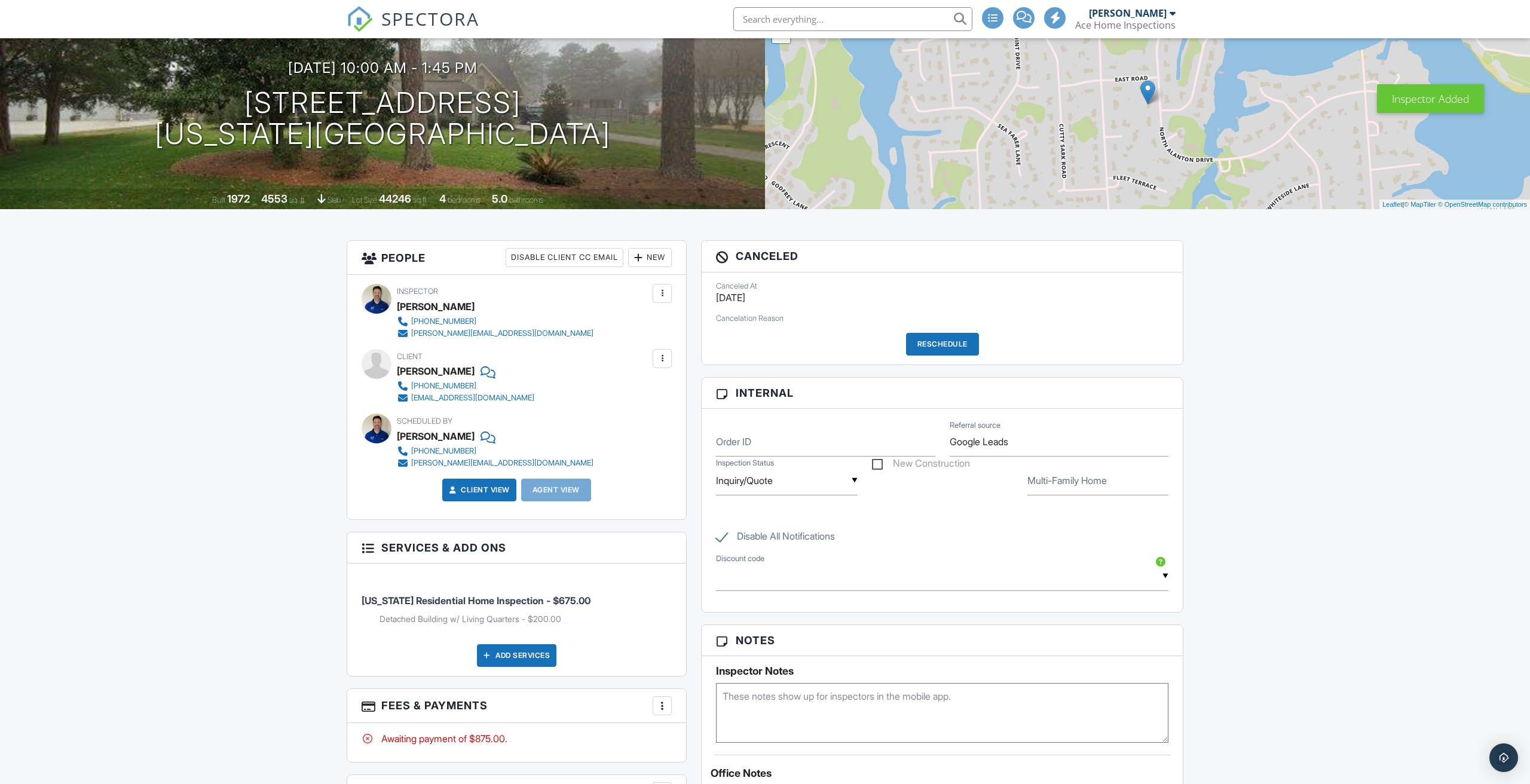
click at [927, 342] on div "Reschedule" at bounding box center [942, 344] width 73 height 23
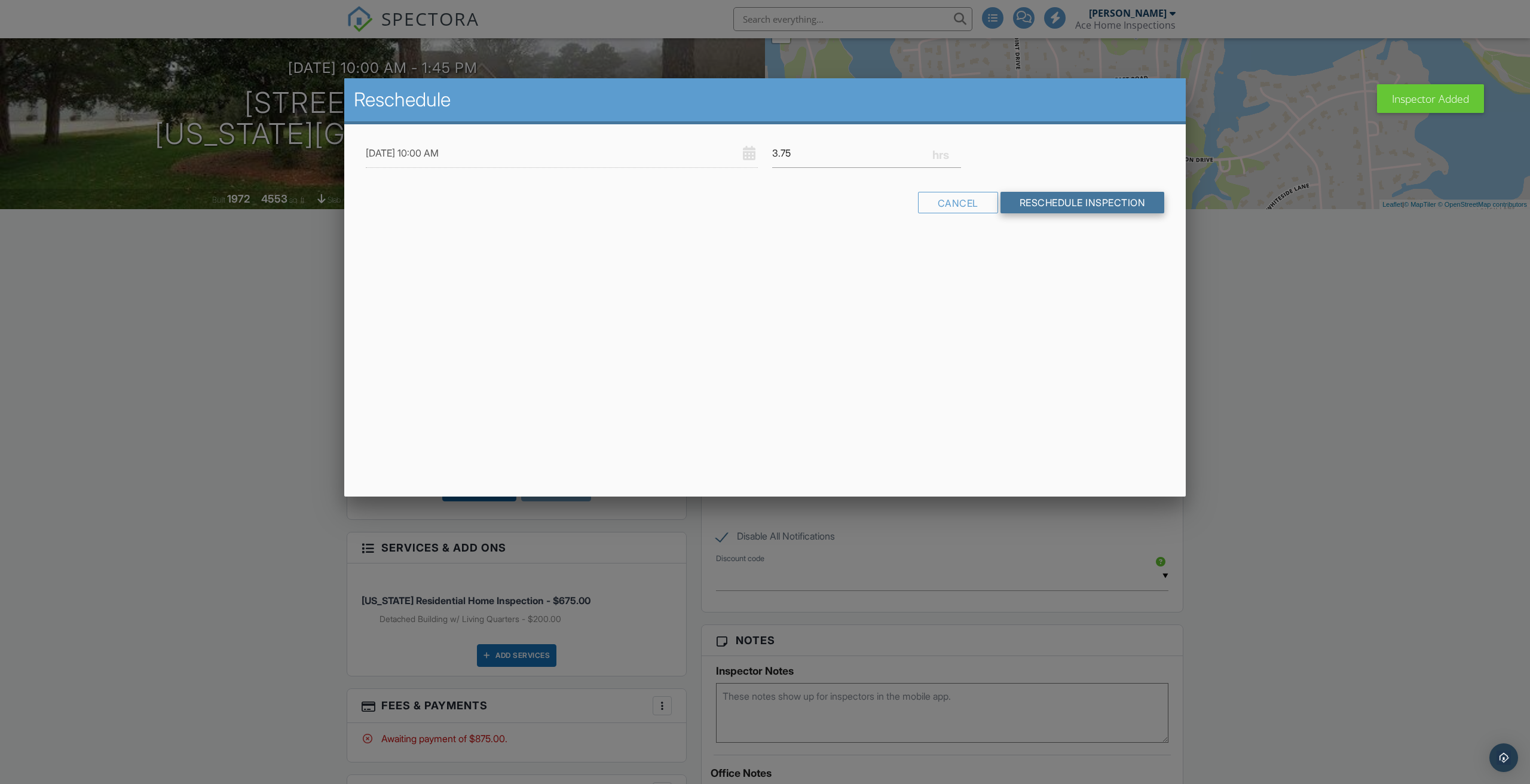
click at [1079, 208] on input "Reschedule Inspection" at bounding box center [1083, 202] width 164 height 21
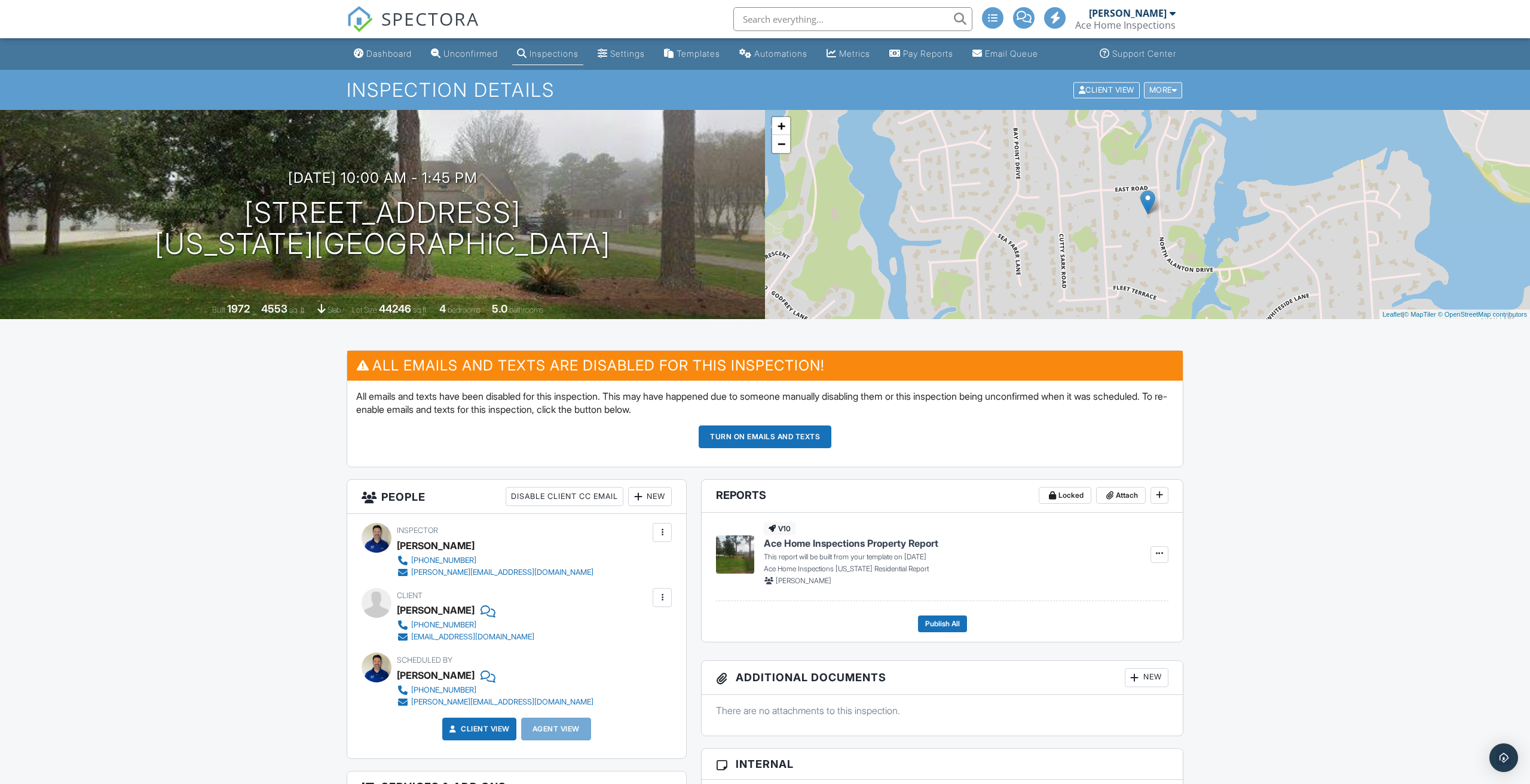
click at [1165, 92] on div "More" at bounding box center [1163, 89] width 39 height 16
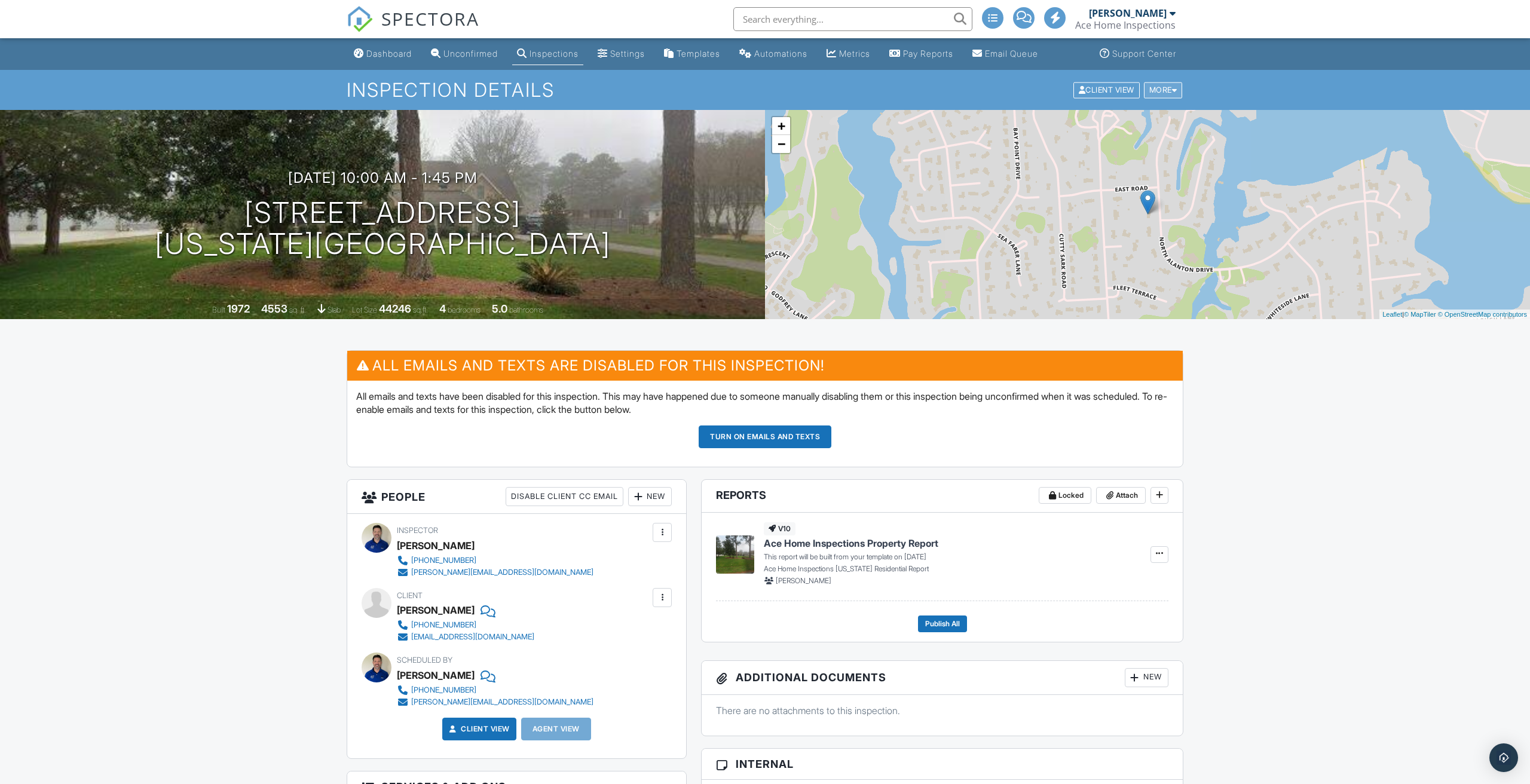
click at [1174, 89] on div at bounding box center [1175, 89] width 6 height 8
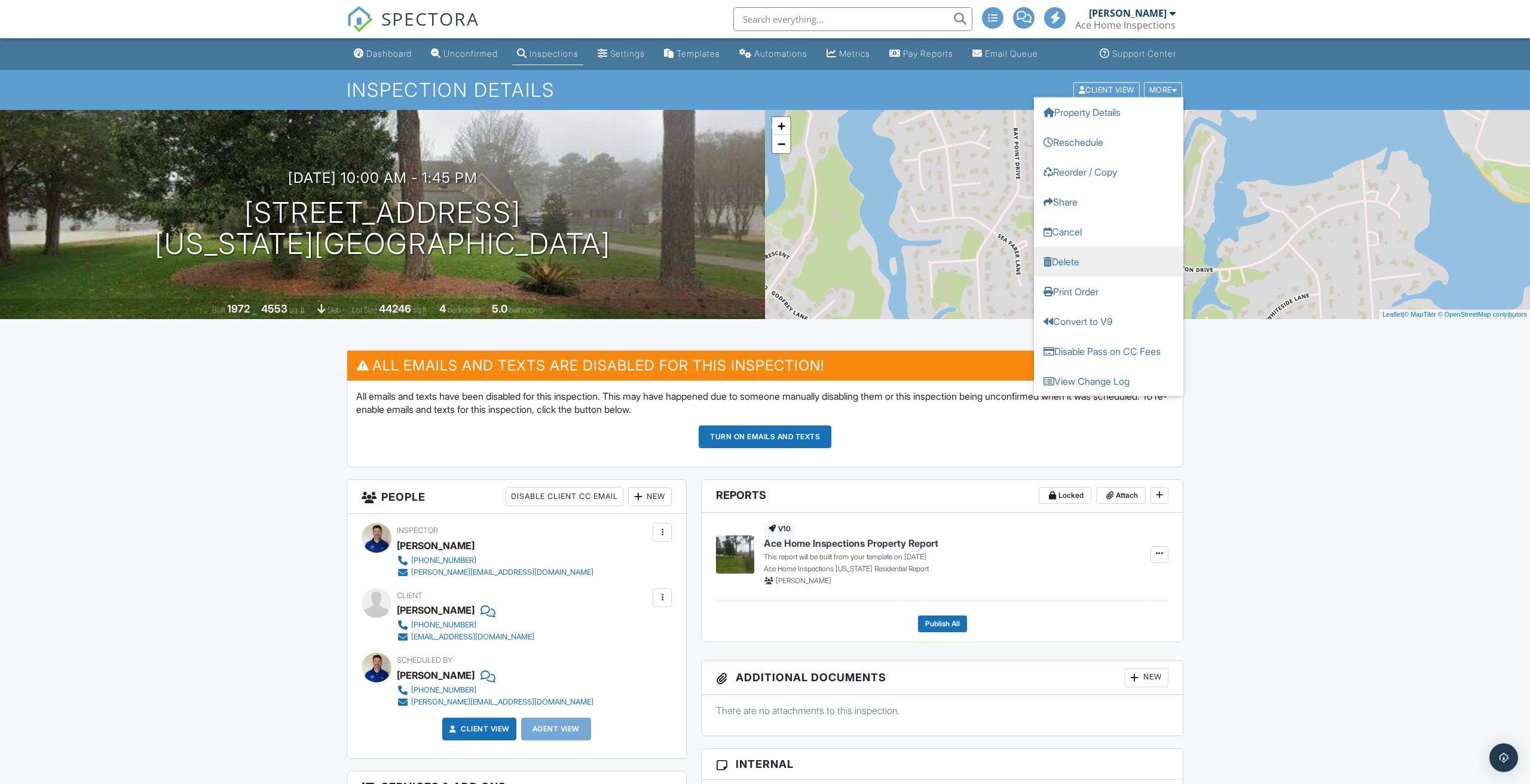
click at [1068, 257] on link "Delete" at bounding box center [1108, 261] width 149 height 30
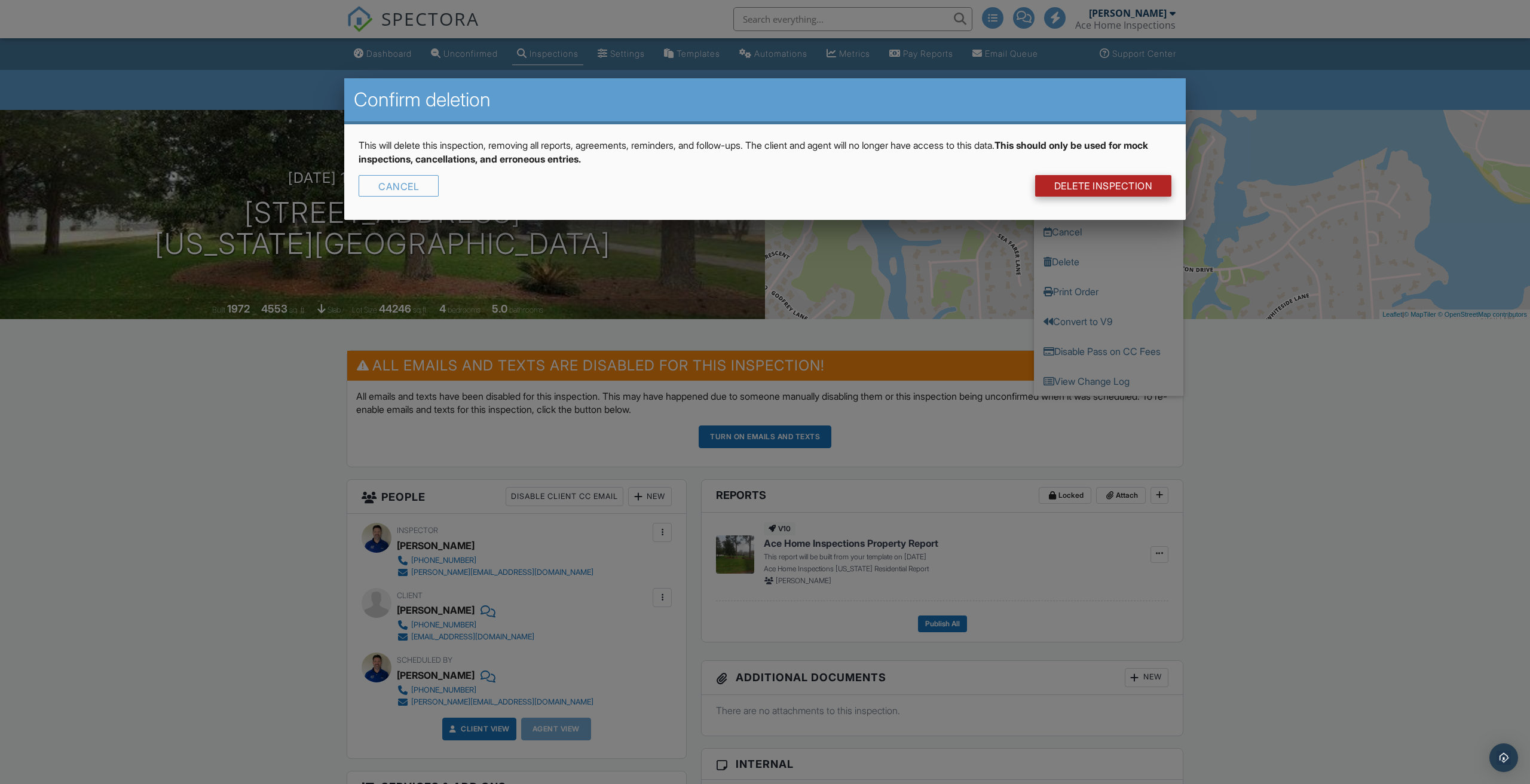
click at [1092, 188] on link "DELETE Inspection" at bounding box center [1103, 186] width 137 height 21
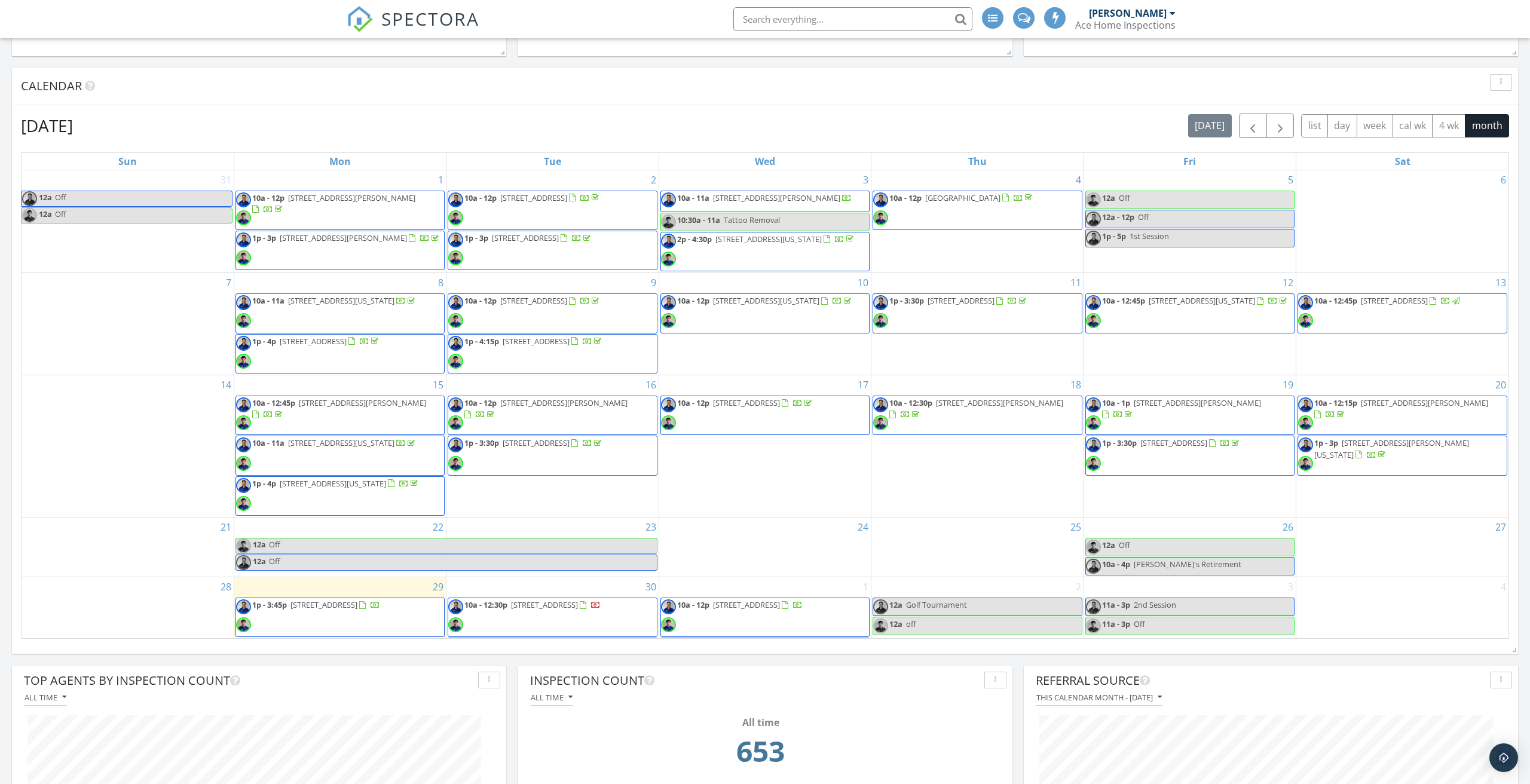
scroll to position [-1, 0]
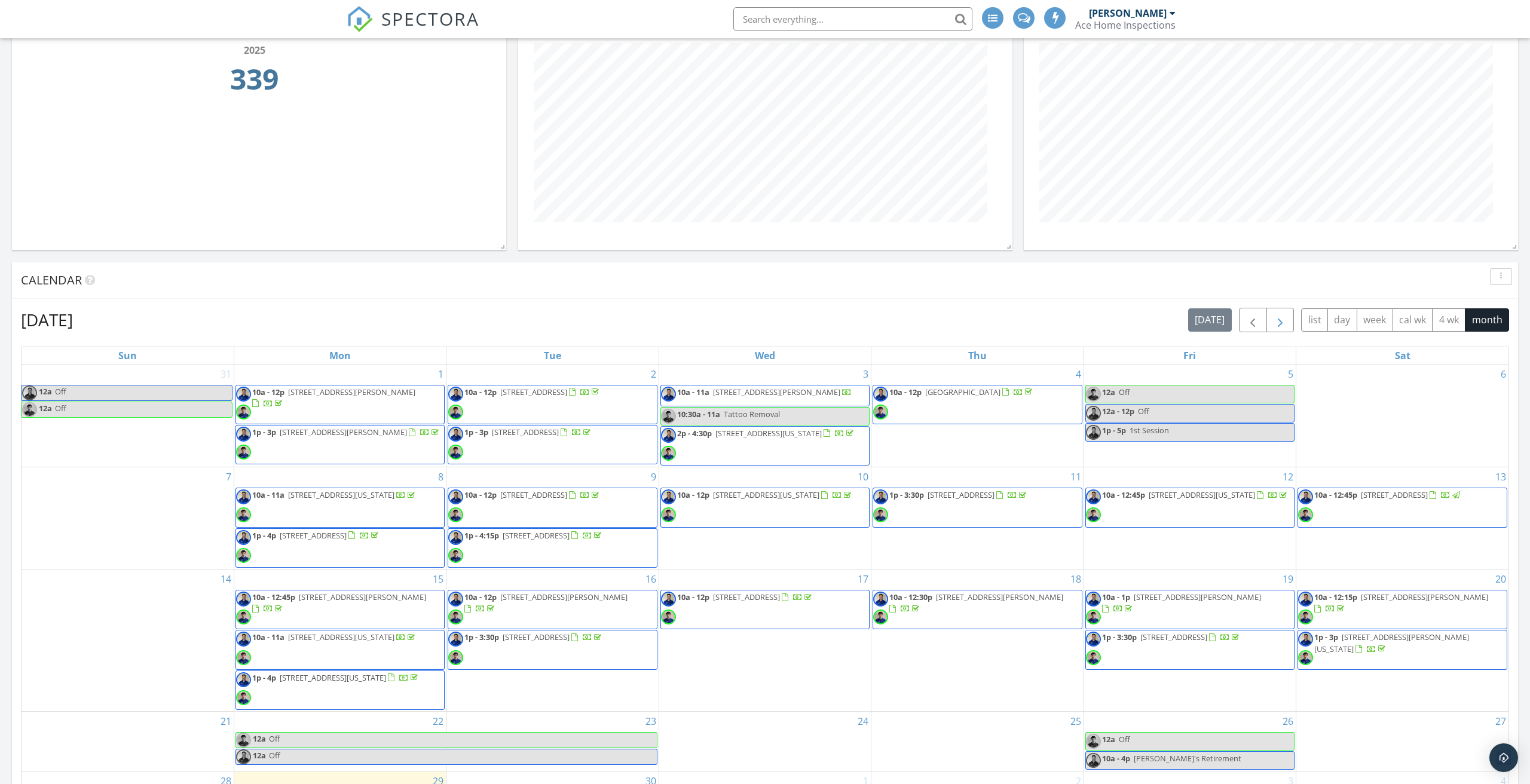
click at [1275, 322] on span "button" at bounding box center [1280, 320] width 14 height 14
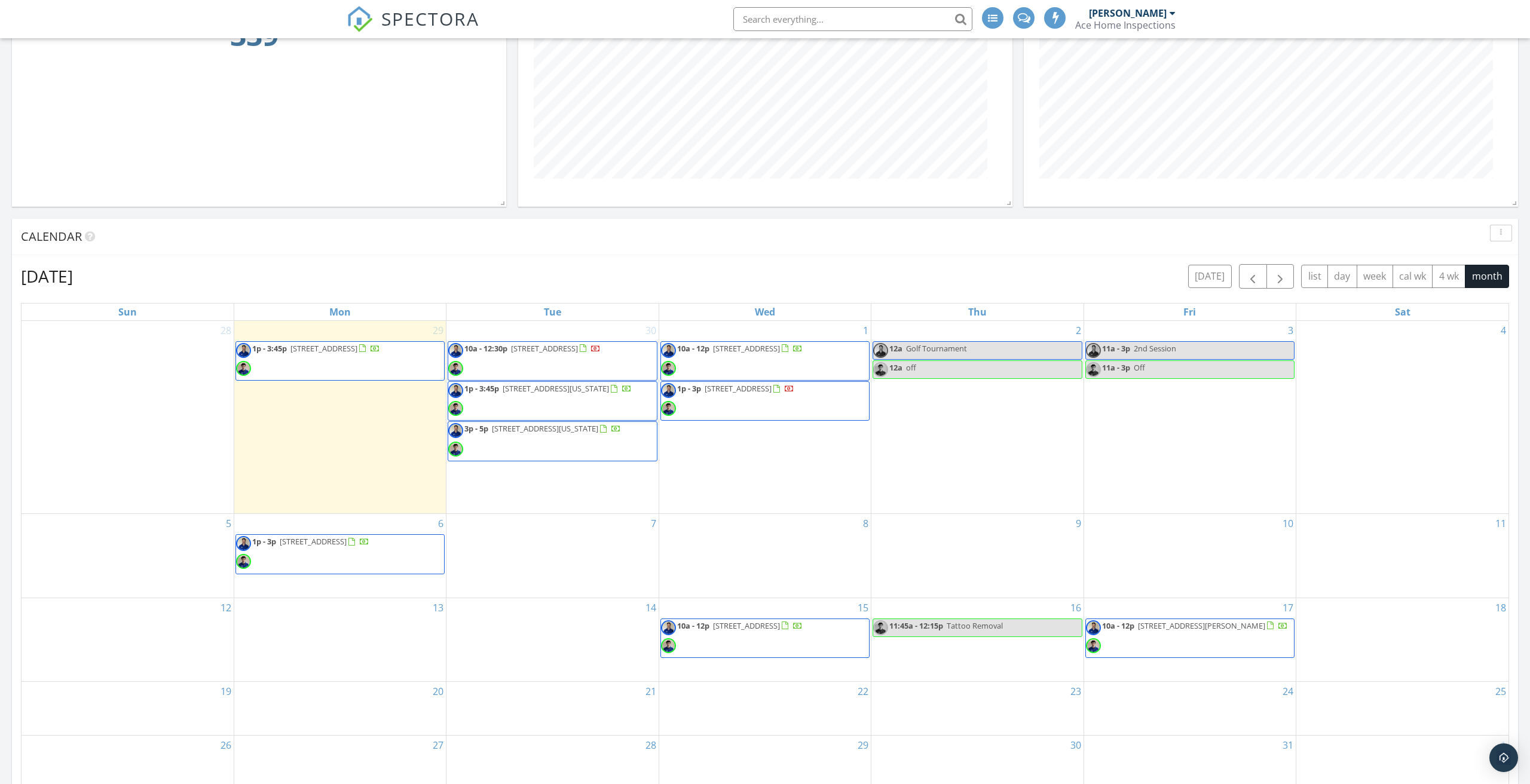
click at [552, 558] on div "7" at bounding box center [552, 556] width 212 height 84
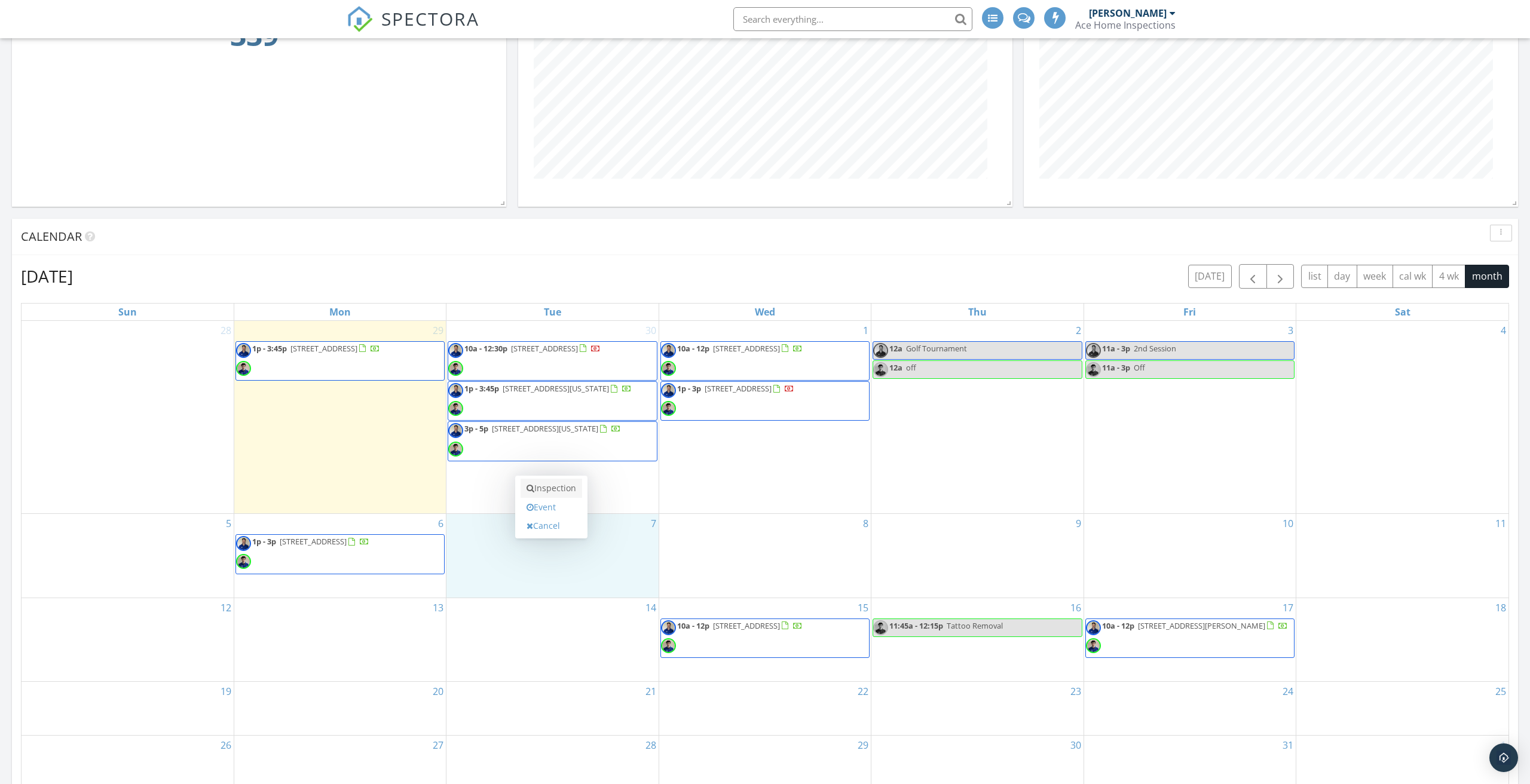
click at [565, 493] on link "Inspection" at bounding box center [552, 488] width 62 height 19
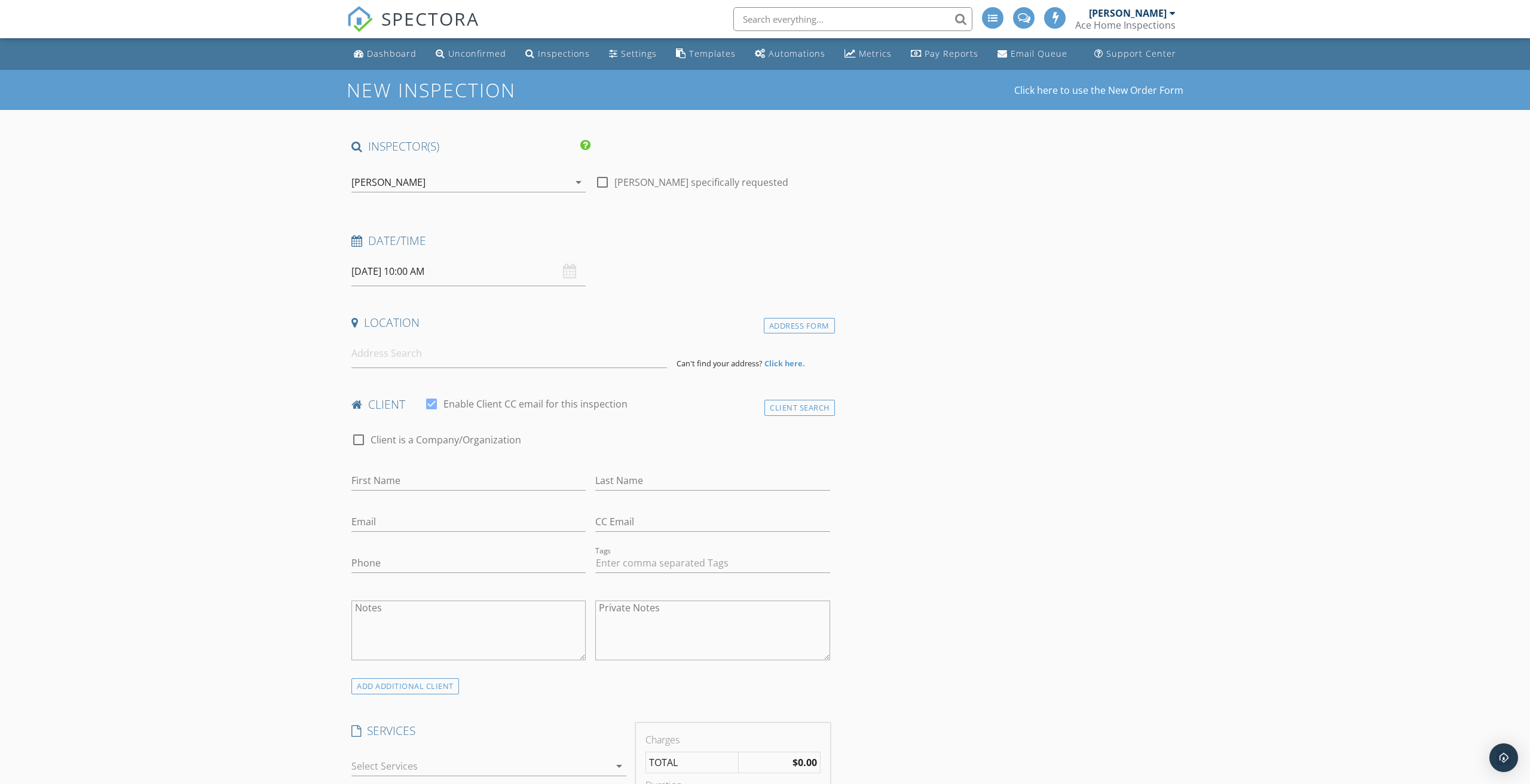
click at [438, 268] on input "[DATE] 10:00 AM" at bounding box center [468, 272] width 235 height 30
click at [376, 353] on input at bounding box center [509, 353] width 316 height 30
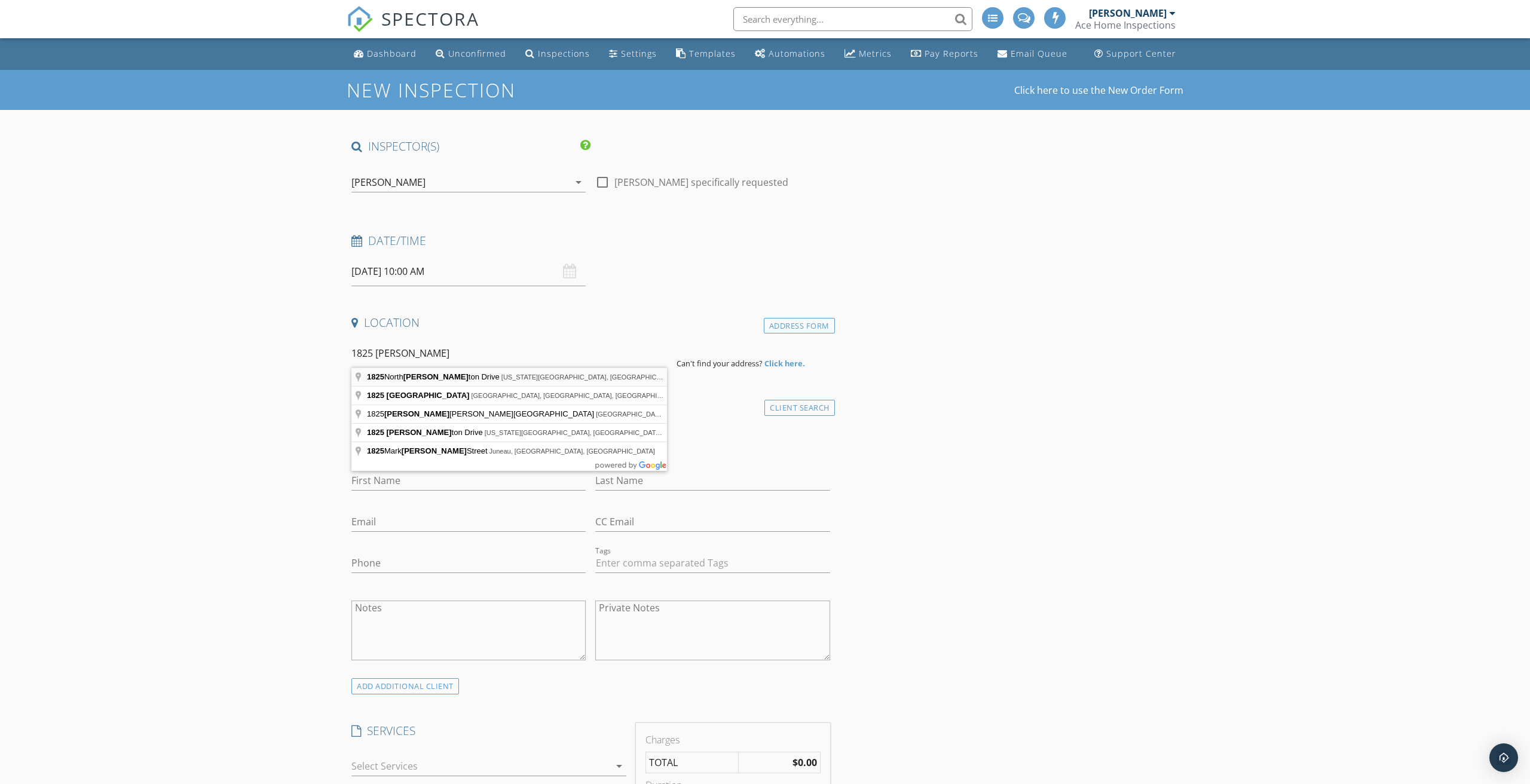
type input "1825 North Alanton Drive, Virginia Beach, VA, USA"
drag, startPoint x: 381, startPoint y: 373, endPoint x: 410, endPoint y: 378, distance: 29.4
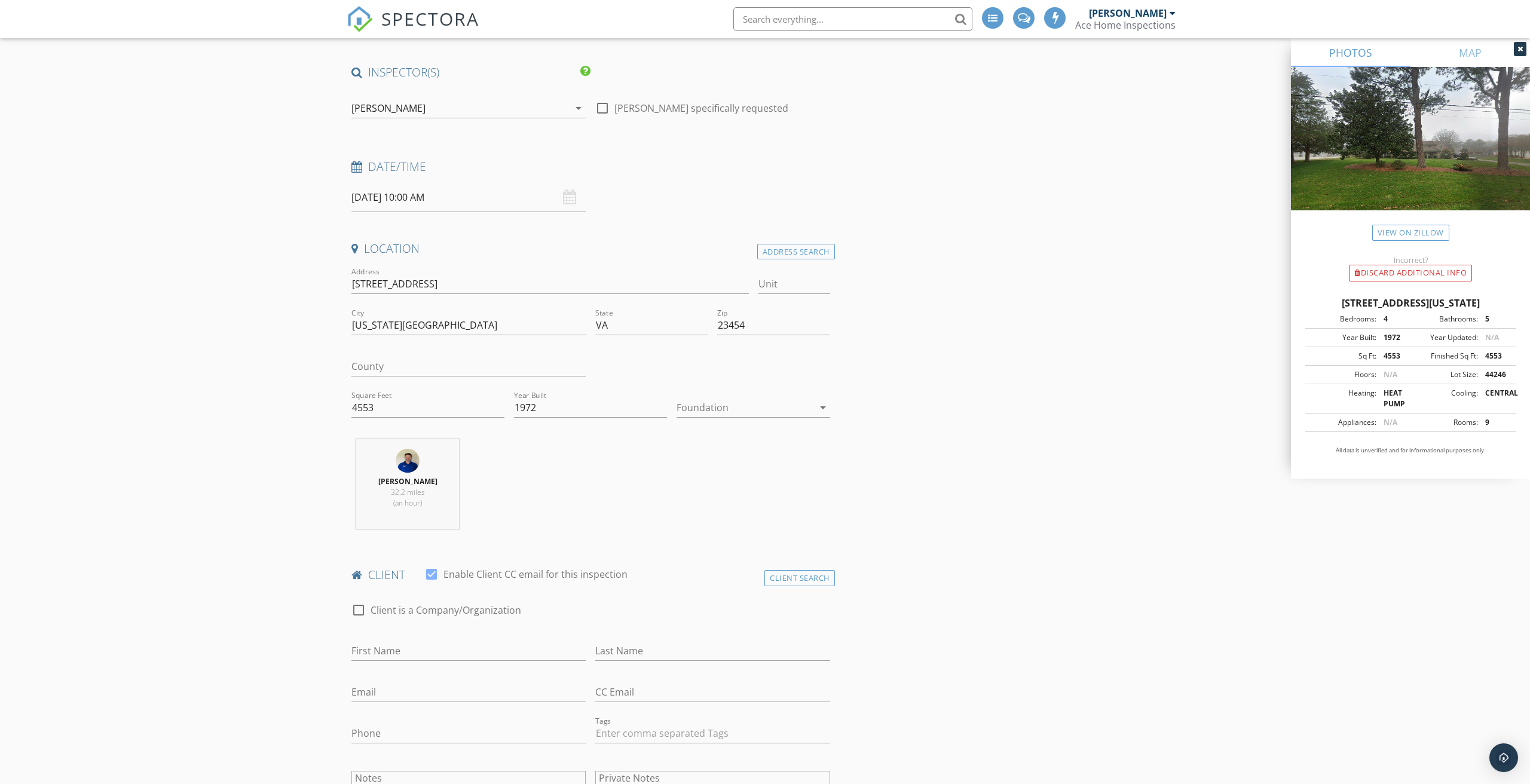
scroll to position [87, 0]
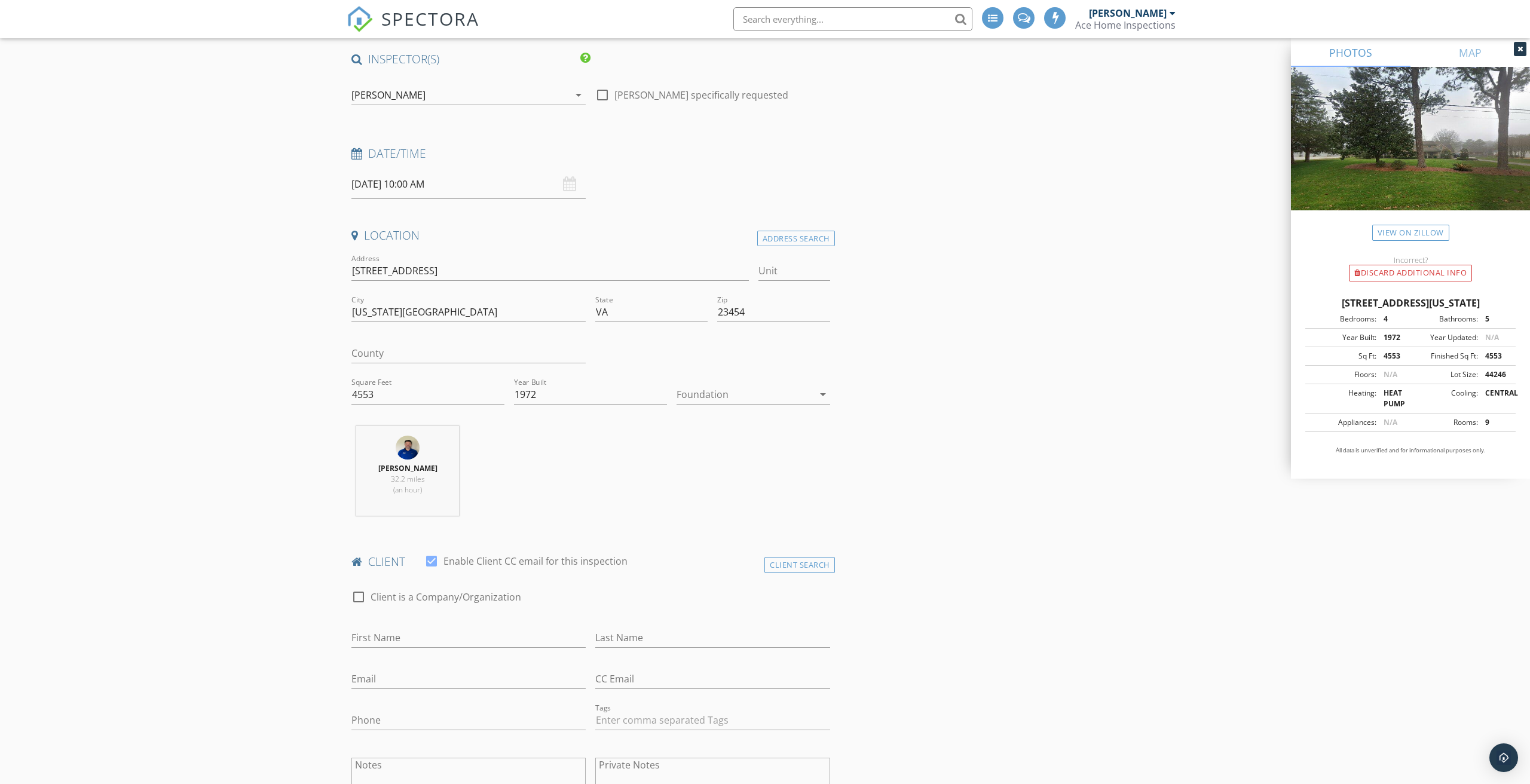
click at [698, 395] on div at bounding box center [745, 395] width 136 height 19
click at [702, 456] on div "Slab" at bounding box center [753, 455] width 134 height 14
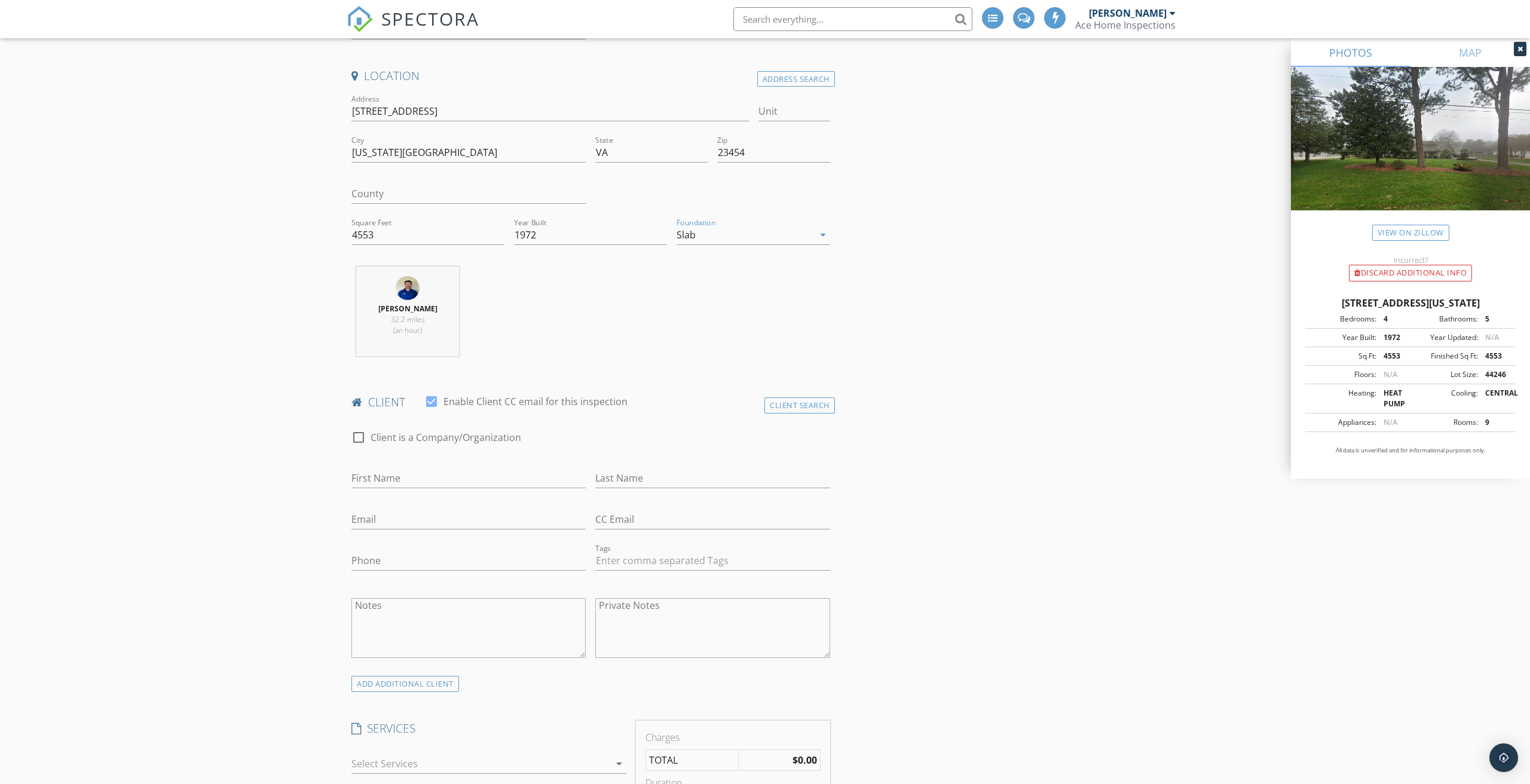
scroll to position [281, 0]
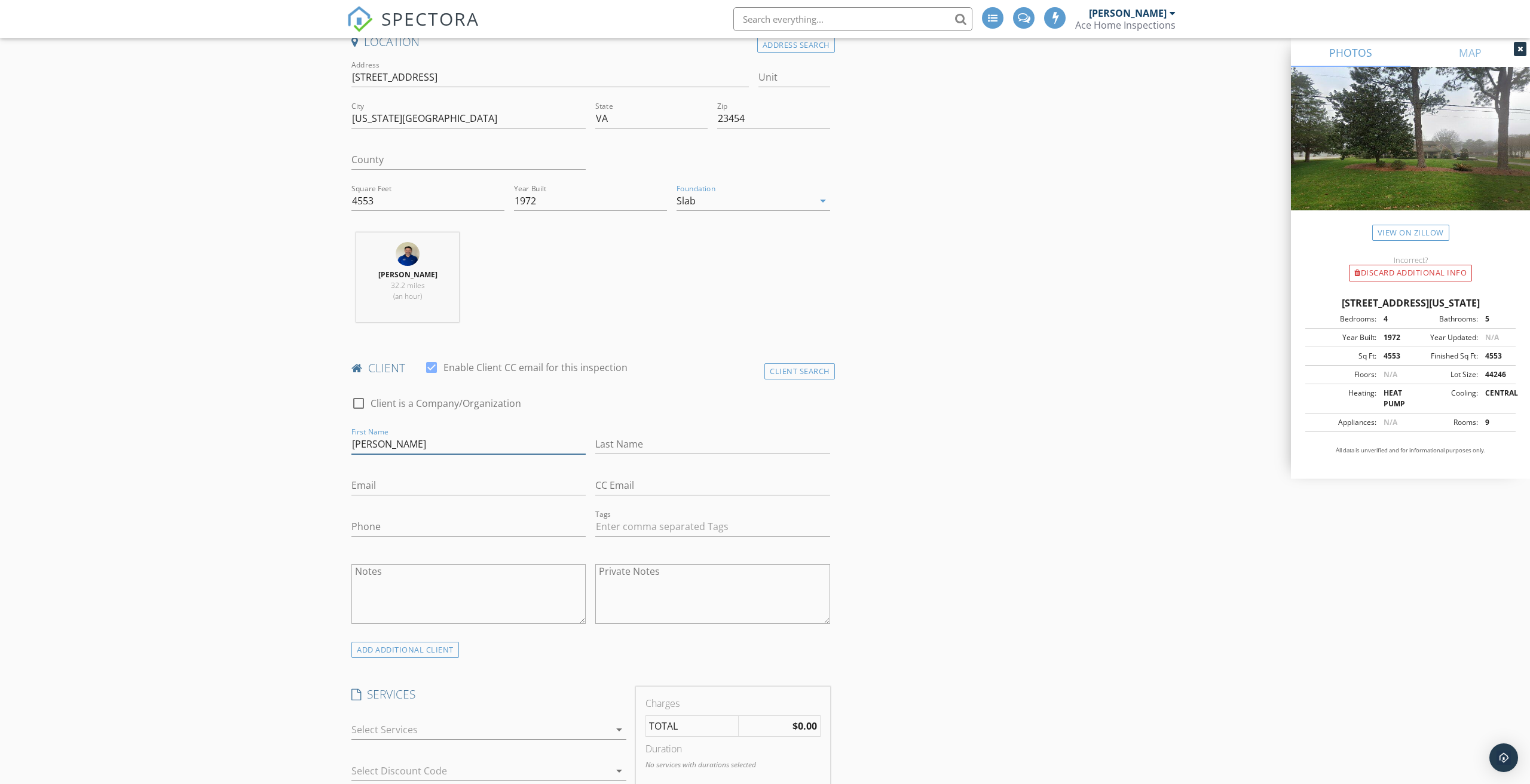
type input "[PERSON_NAME]"
type input "Hall"
click at [376, 482] on input "2073370882" at bounding box center [468, 486] width 235 height 20
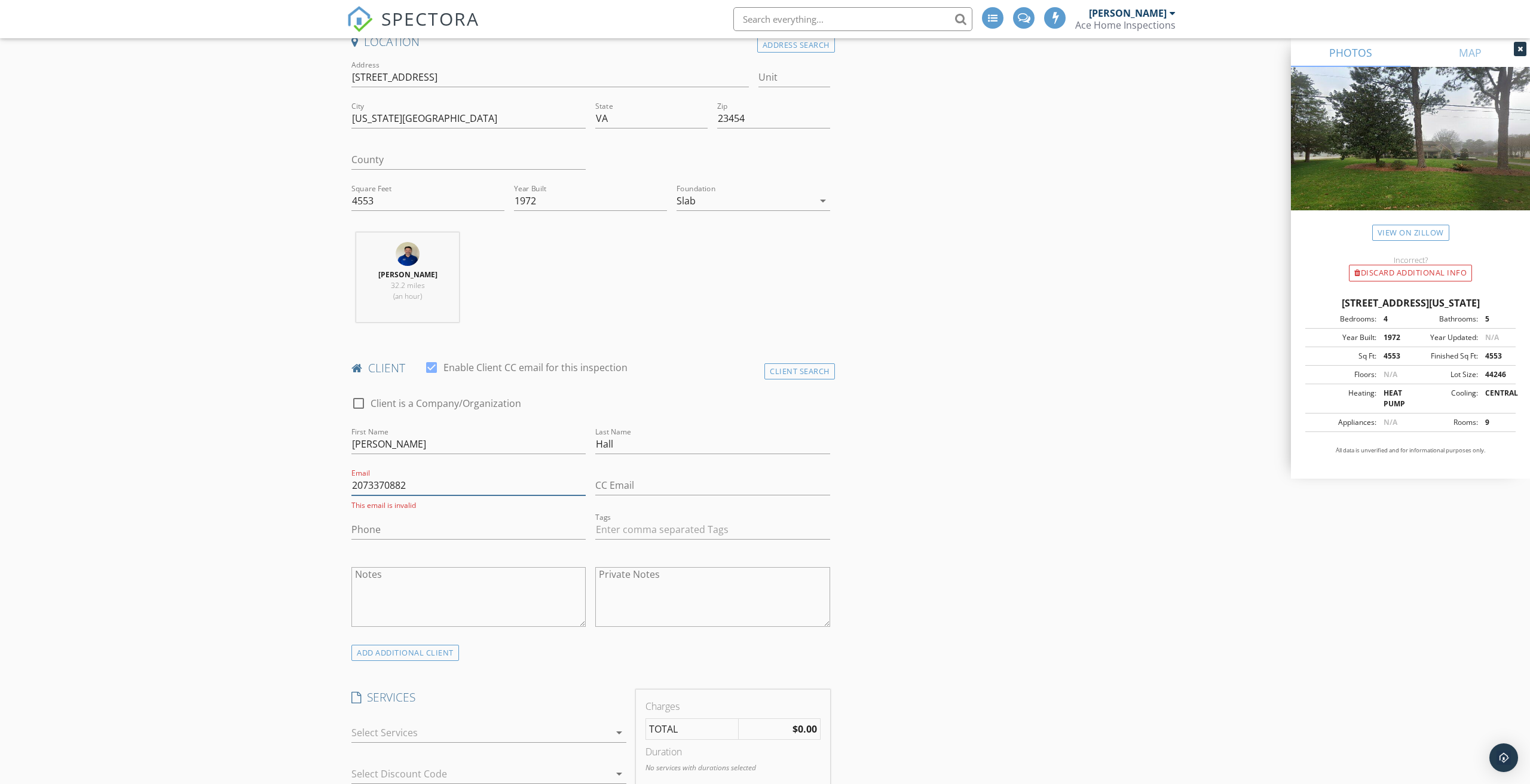
type input "2073370882"
paste input "207-337-0882"
type input "207-337-0882"
click at [411, 481] on input "2073370882" at bounding box center [468, 486] width 235 height 20
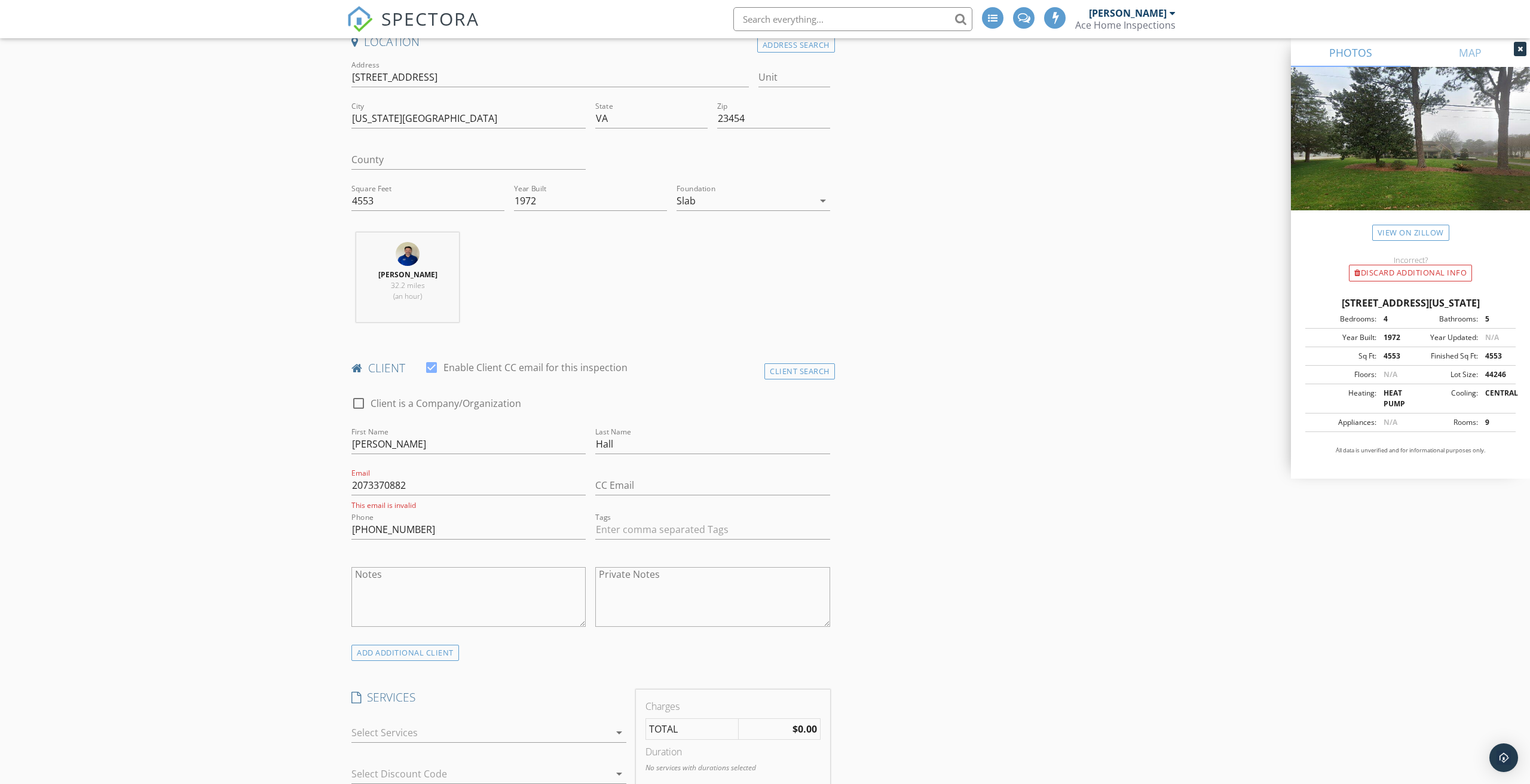
click at [459, 494] on div "Email 2073370882 This email is invalid" at bounding box center [468, 493] width 235 height 34
click at [463, 481] on input "2073370882" at bounding box center [468, 486] width 235 height 20
type input "stephenchall7@gmail.com"
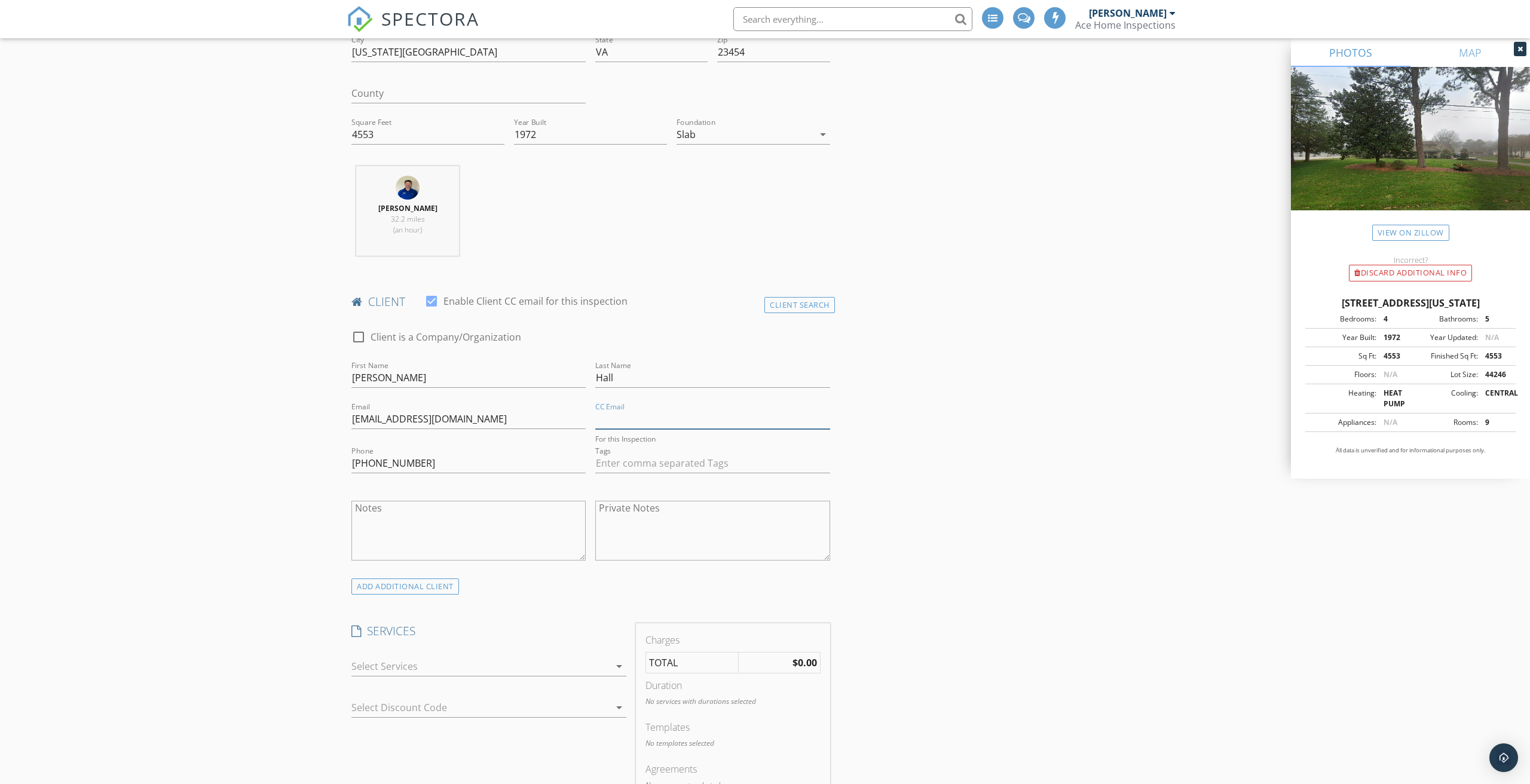
scroll to position [371, 0]
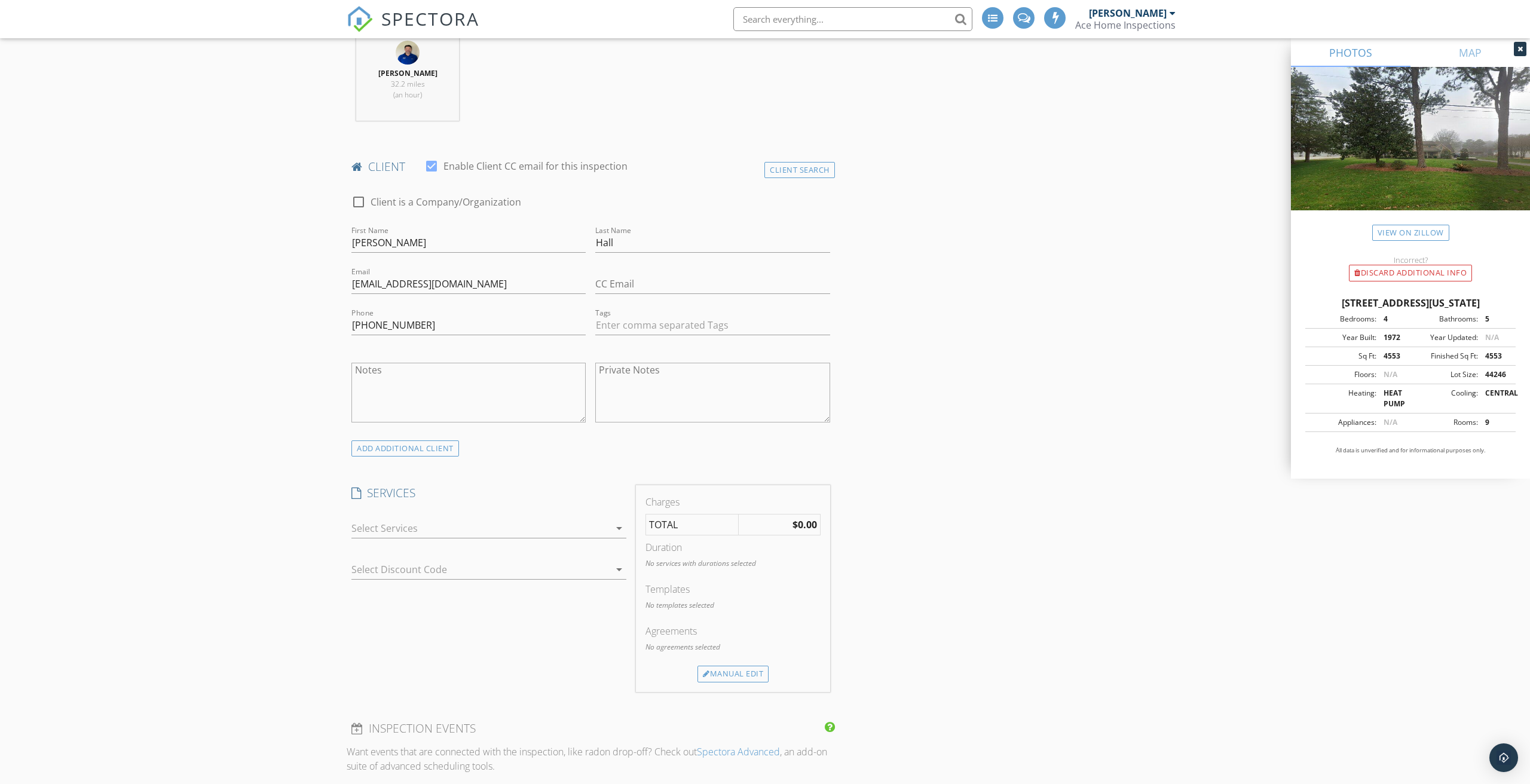
scroll to position [602, 0]
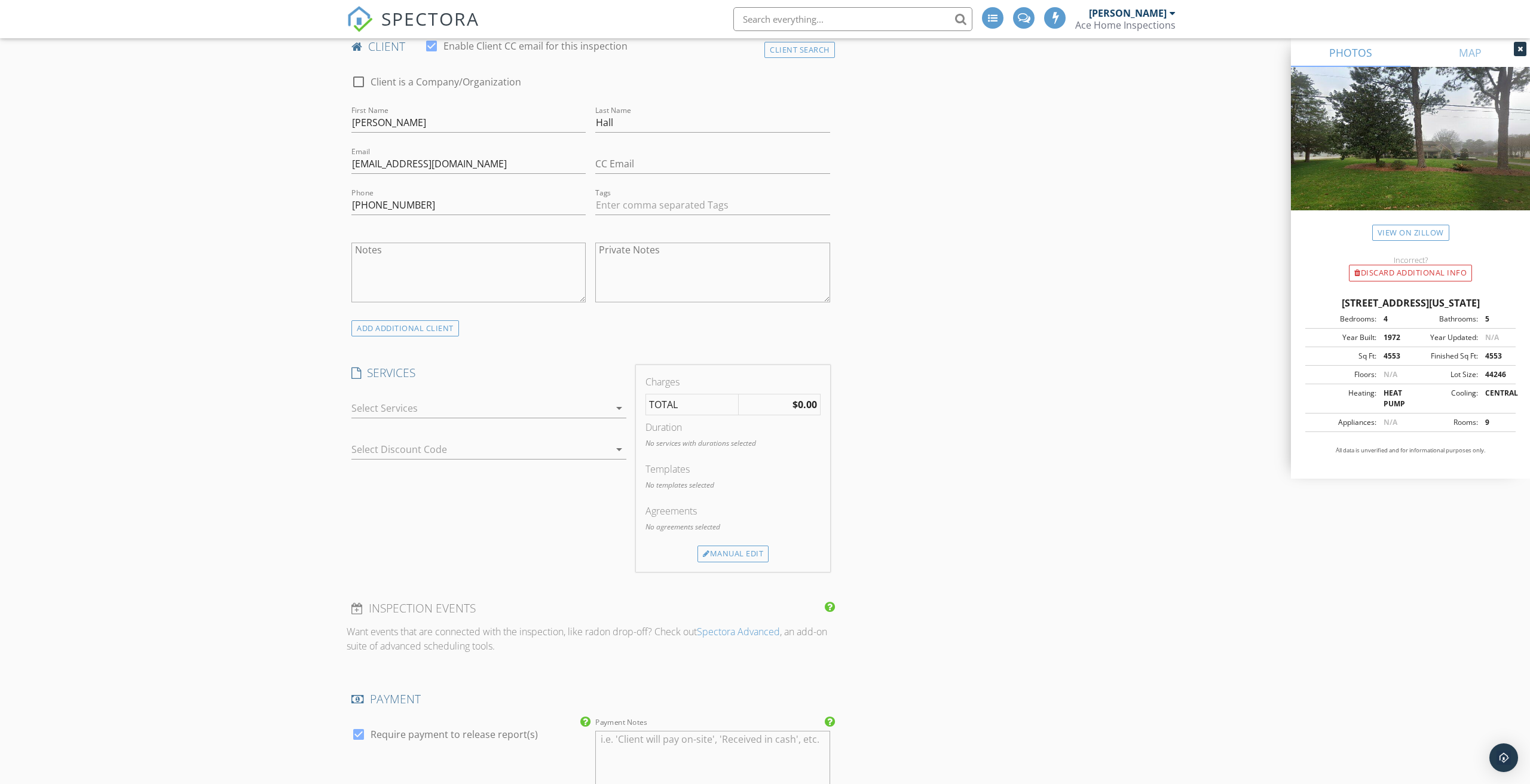
click at [410, 411] on div at bounding box center [480, 409] width 258 height 19
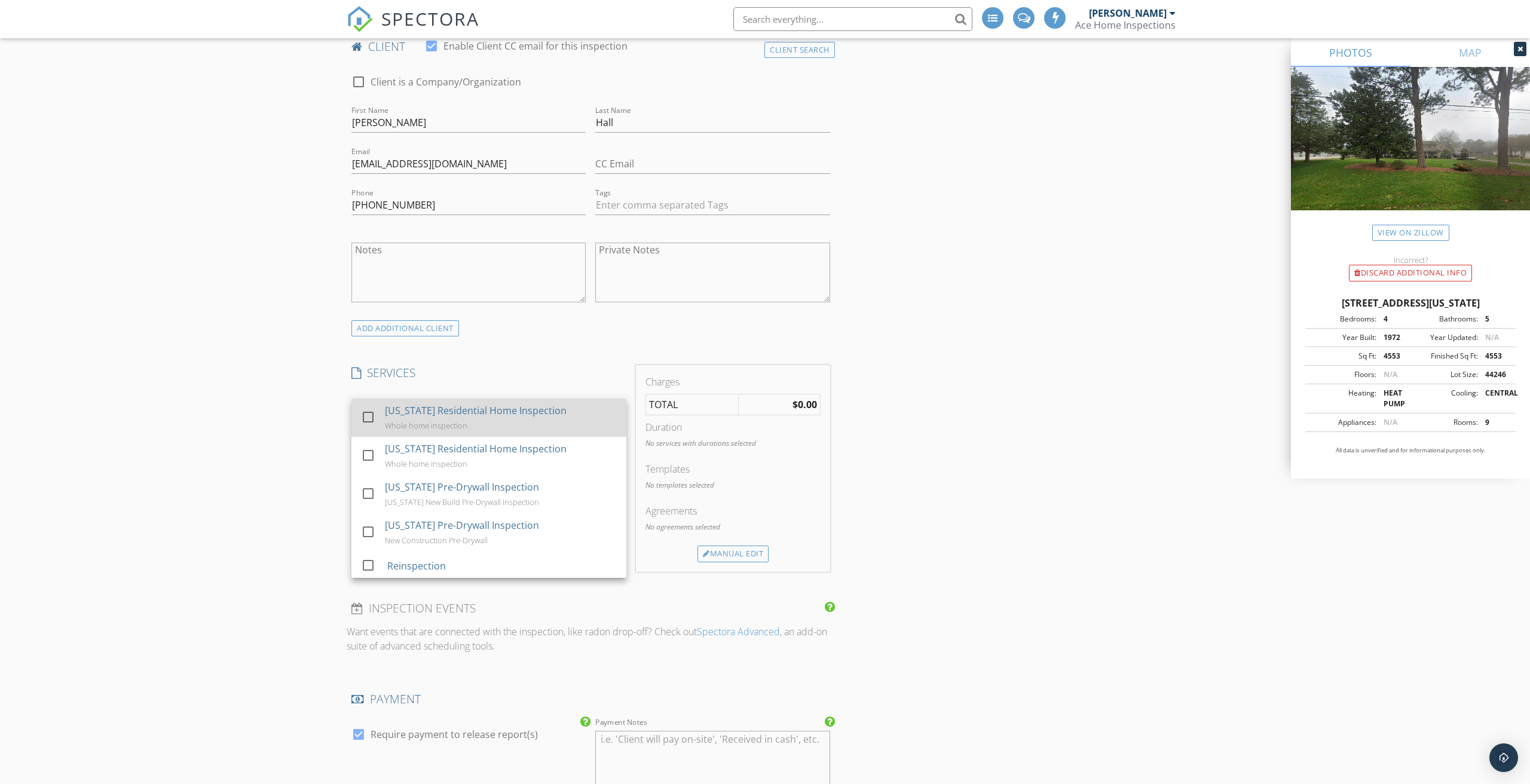
click at [403, 417] on div "Virginia Residential Home Inspection Whole home inspection" at bounding box center [501, 418] width 232 height 39
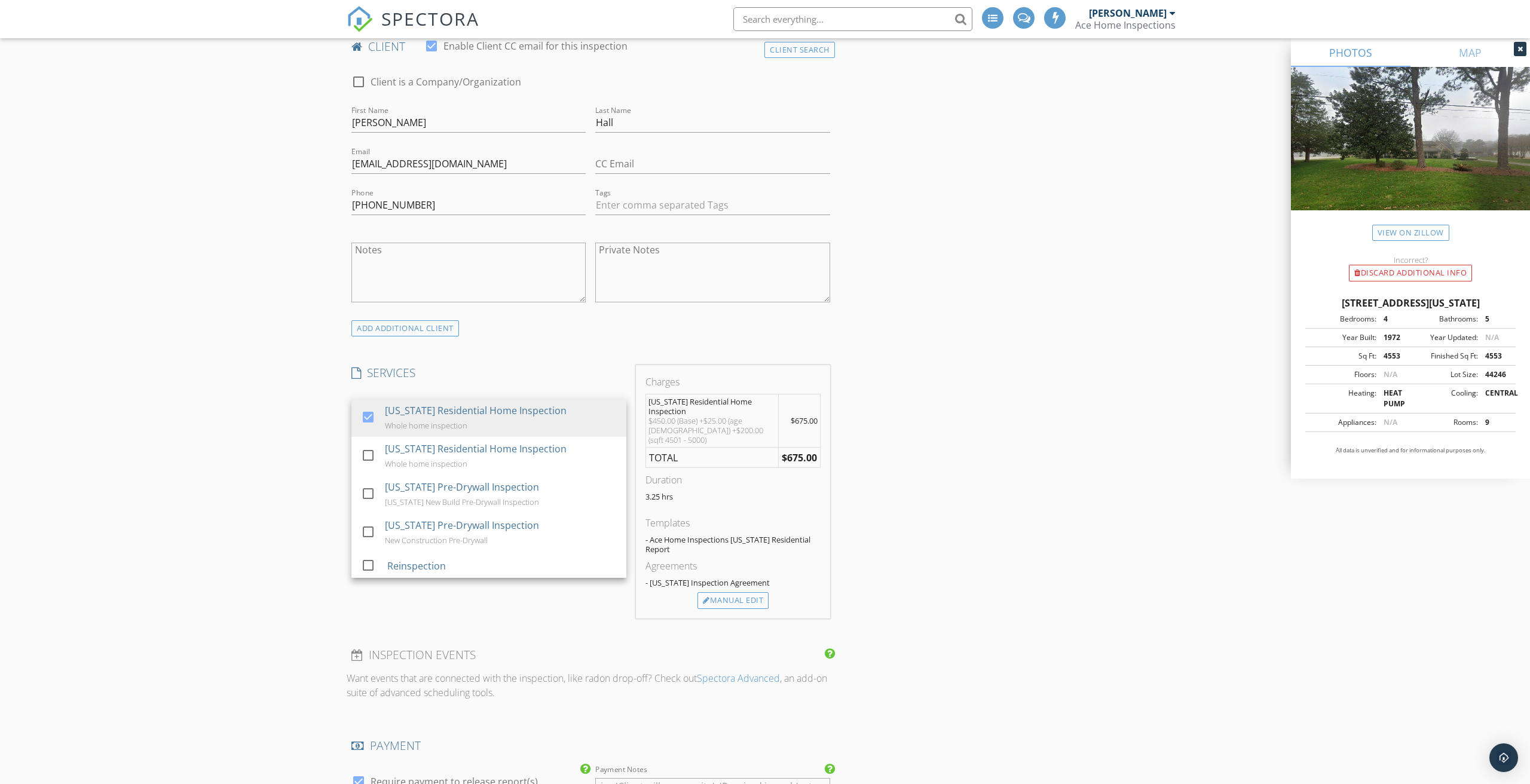
click at [261, 425] on div "New Inspection Click here to use the New Order Form INSPECTOR(S) check_box Jame…" at bounding box center [765, 627] width 1530 height 2318
click at [412, 446] on div at bounding box center [480, 450] width 258 height 19
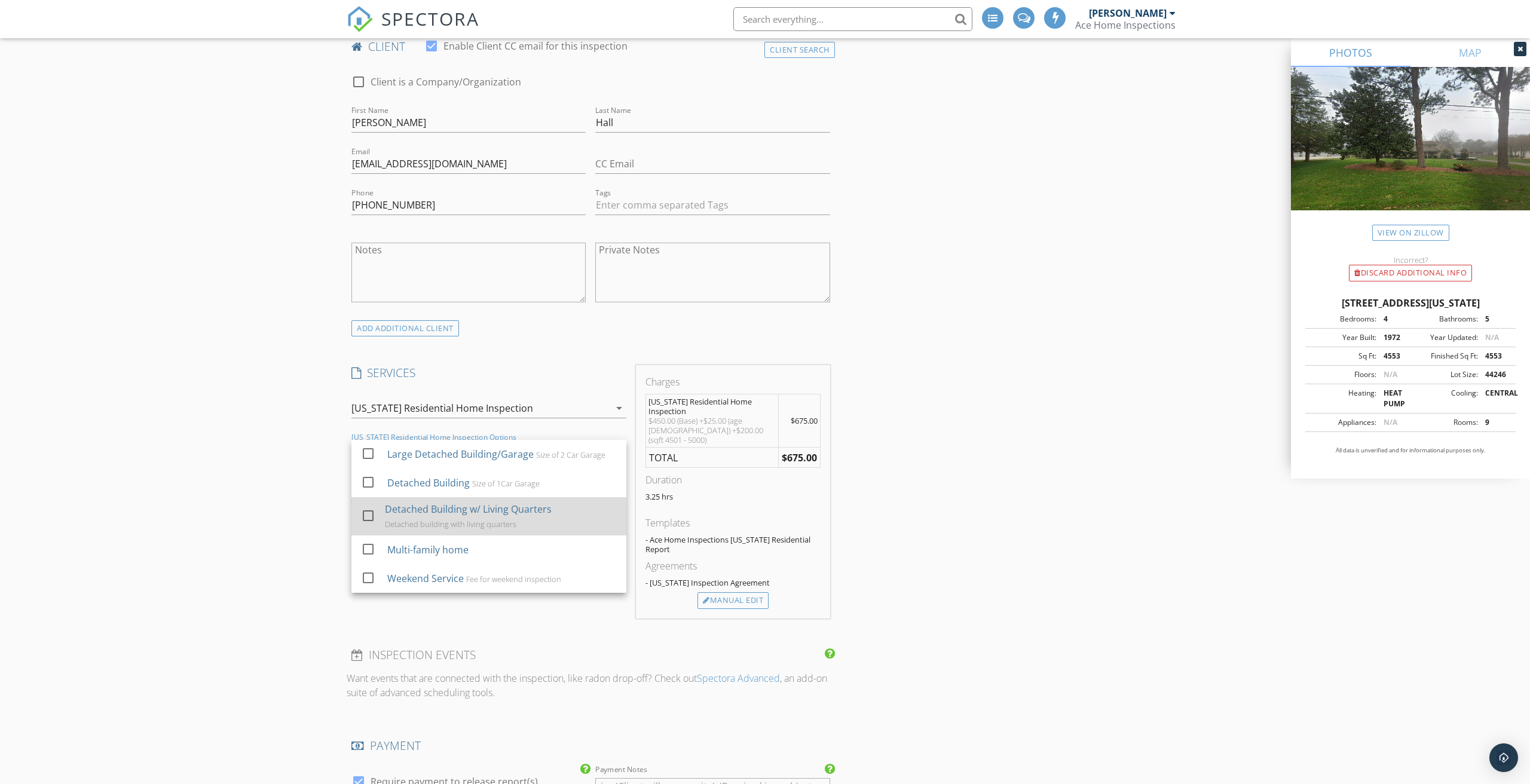
click at [369, 513] on div at bounding box center [368, 516] width 21 height 21
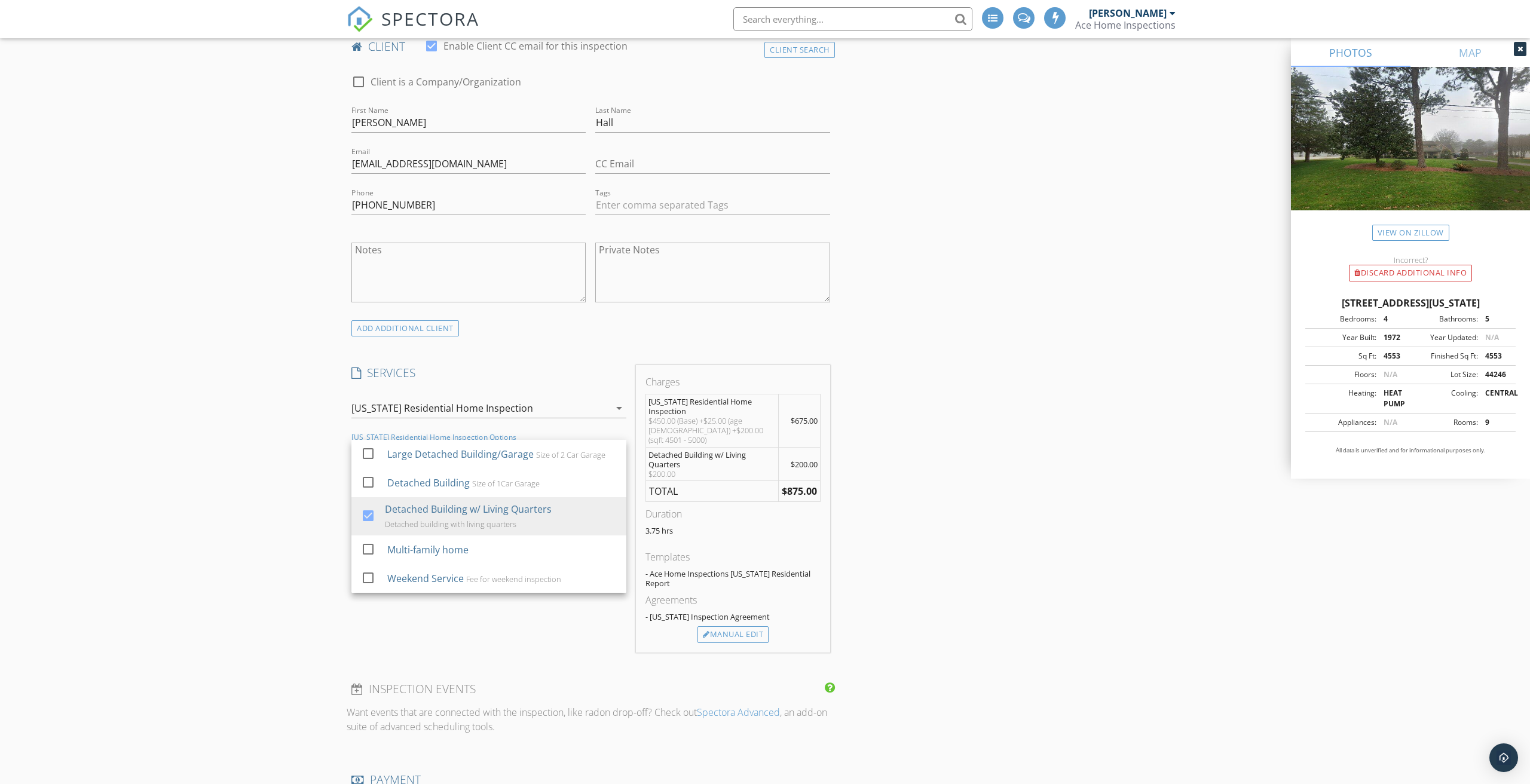
click at [252, 528] on div "New Inspection Click here to use the New Order Form INSPECTOR(S) check_box Jame…" at bounding box center [765, 643] width 1530 height 2351
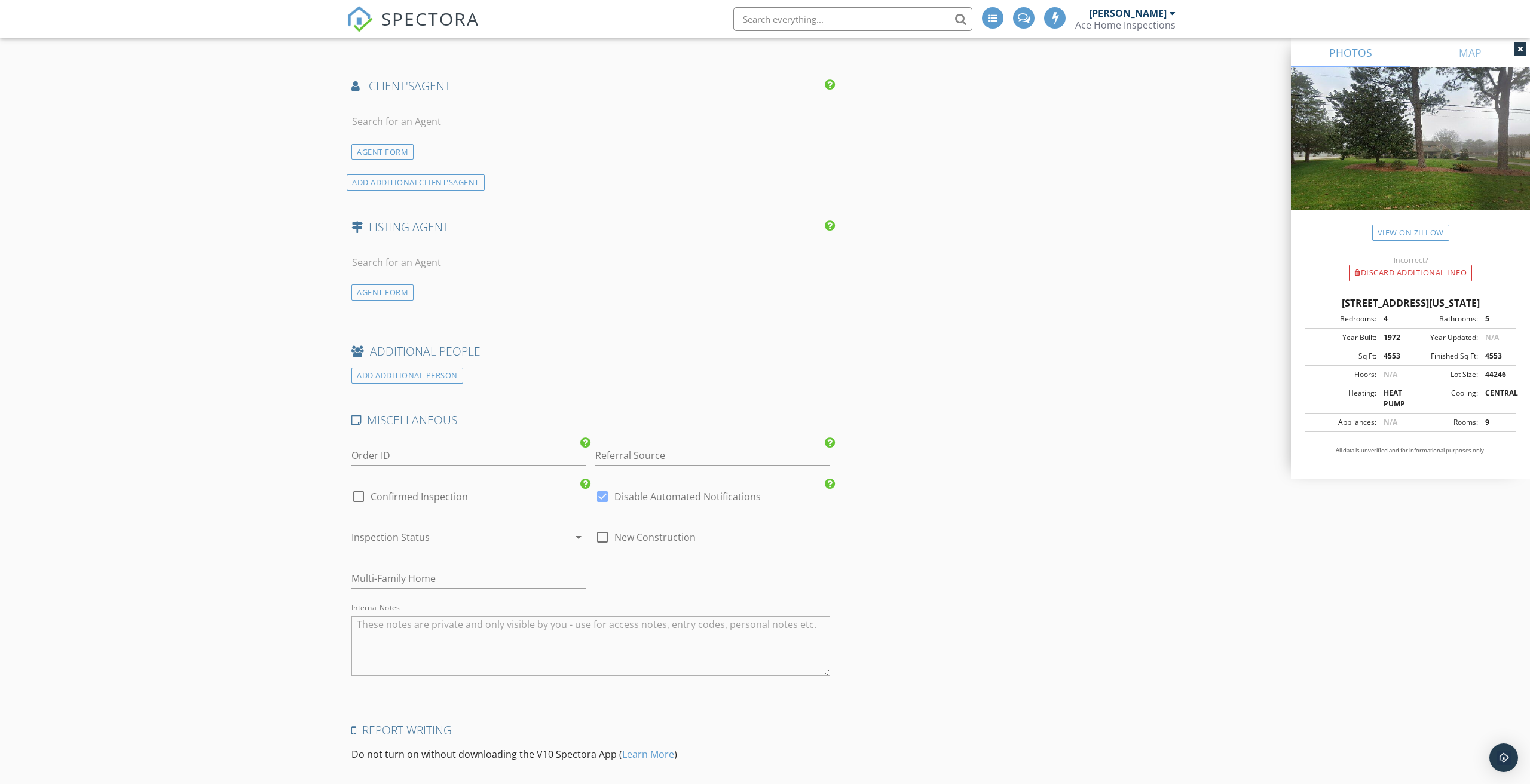
scroll to position [1457, 0]
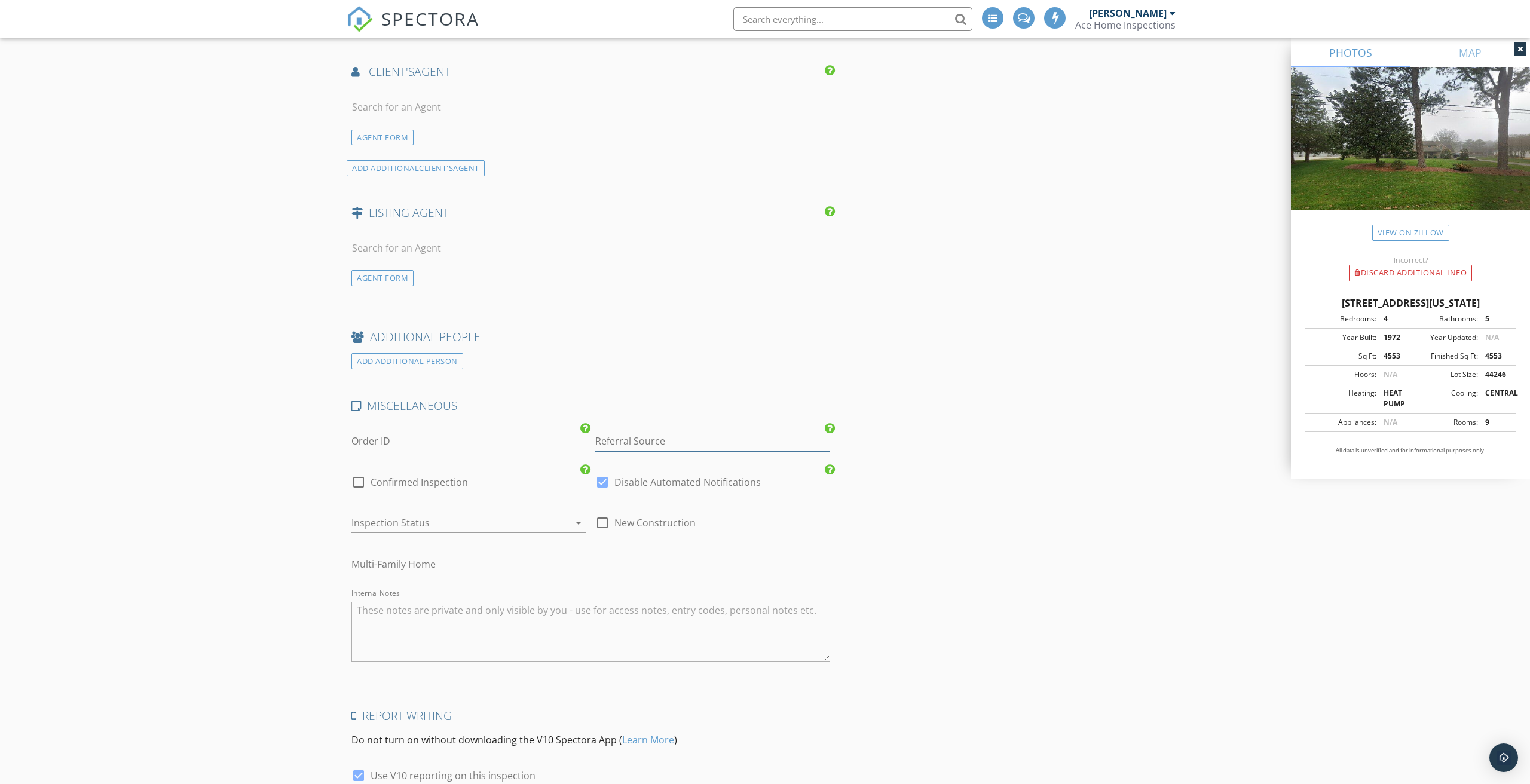
click at [635, 431] on input "Referral Source" at bounding box center [712, 441] width 235 height 20
type input "Google Leads"
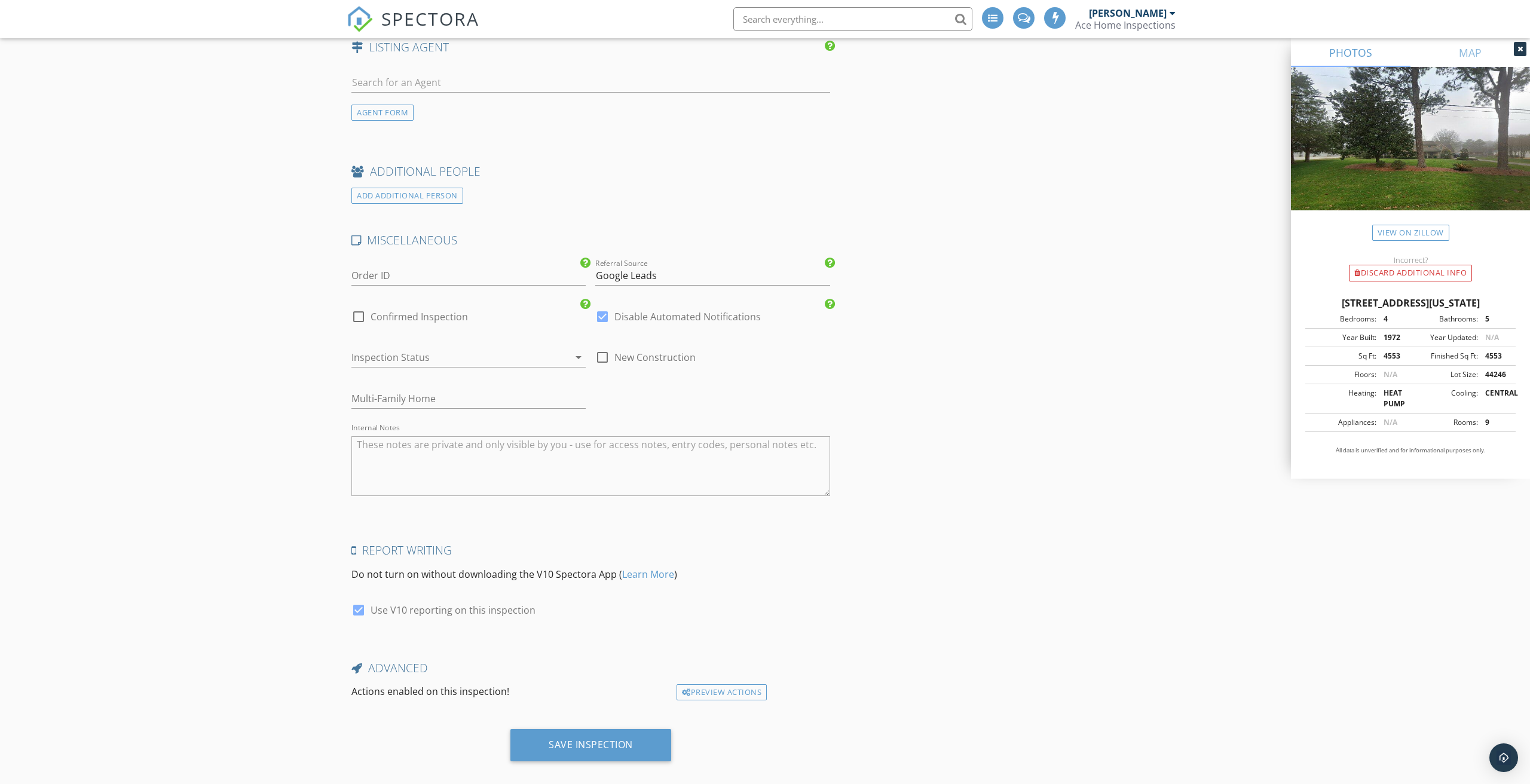
scroll to position [1621, 0]
click at [401, 349] on div at bounding box center [452, 358] width 201 height 19
click at [394, 349] on div "Inquiry/Quote" at bounding box center [468, 348] width 215 height 14
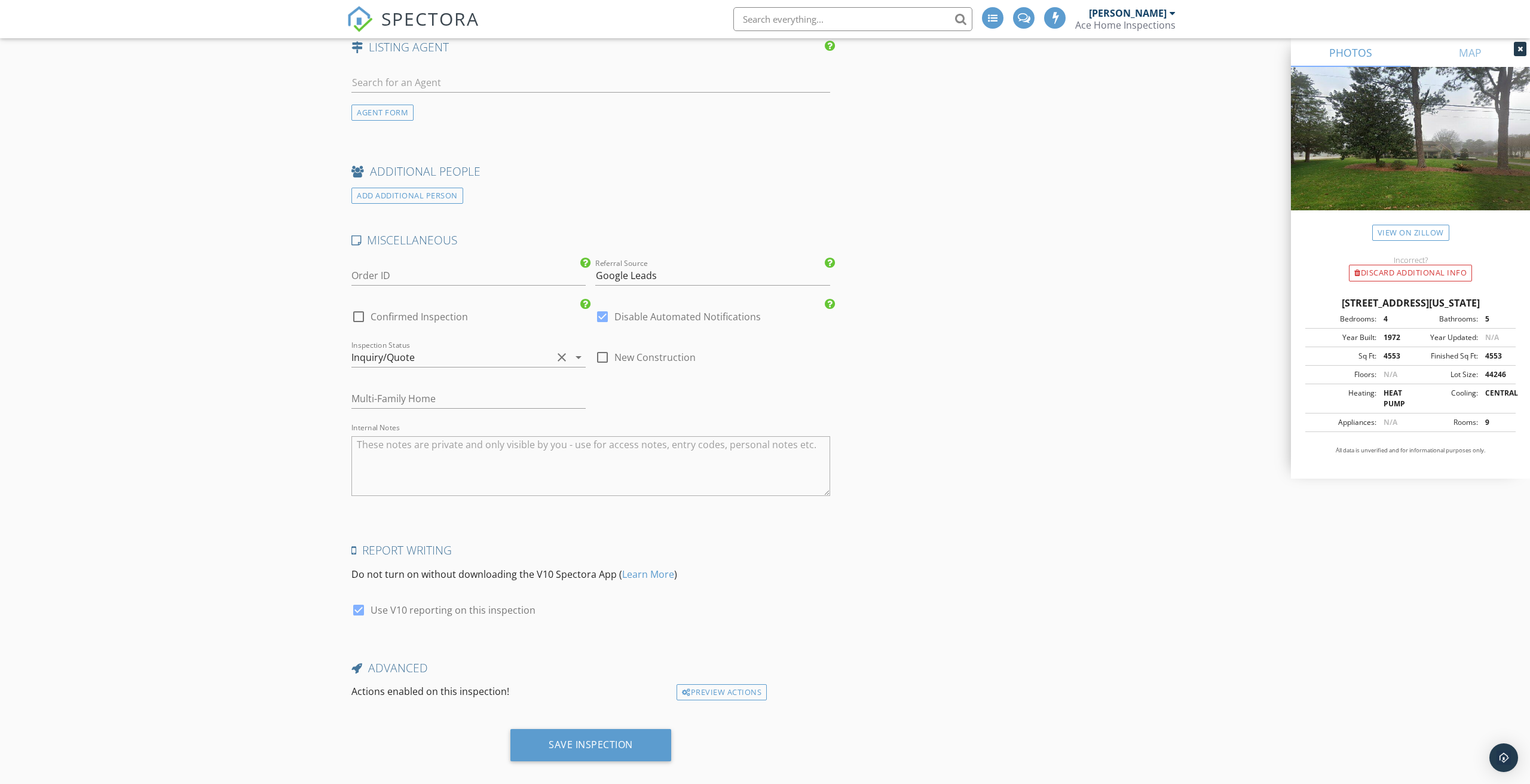
scroll to position [1621, 0]
click at [607, 739] on div "Save Inspection" at bounding box center [591, 745] width 85 height 12
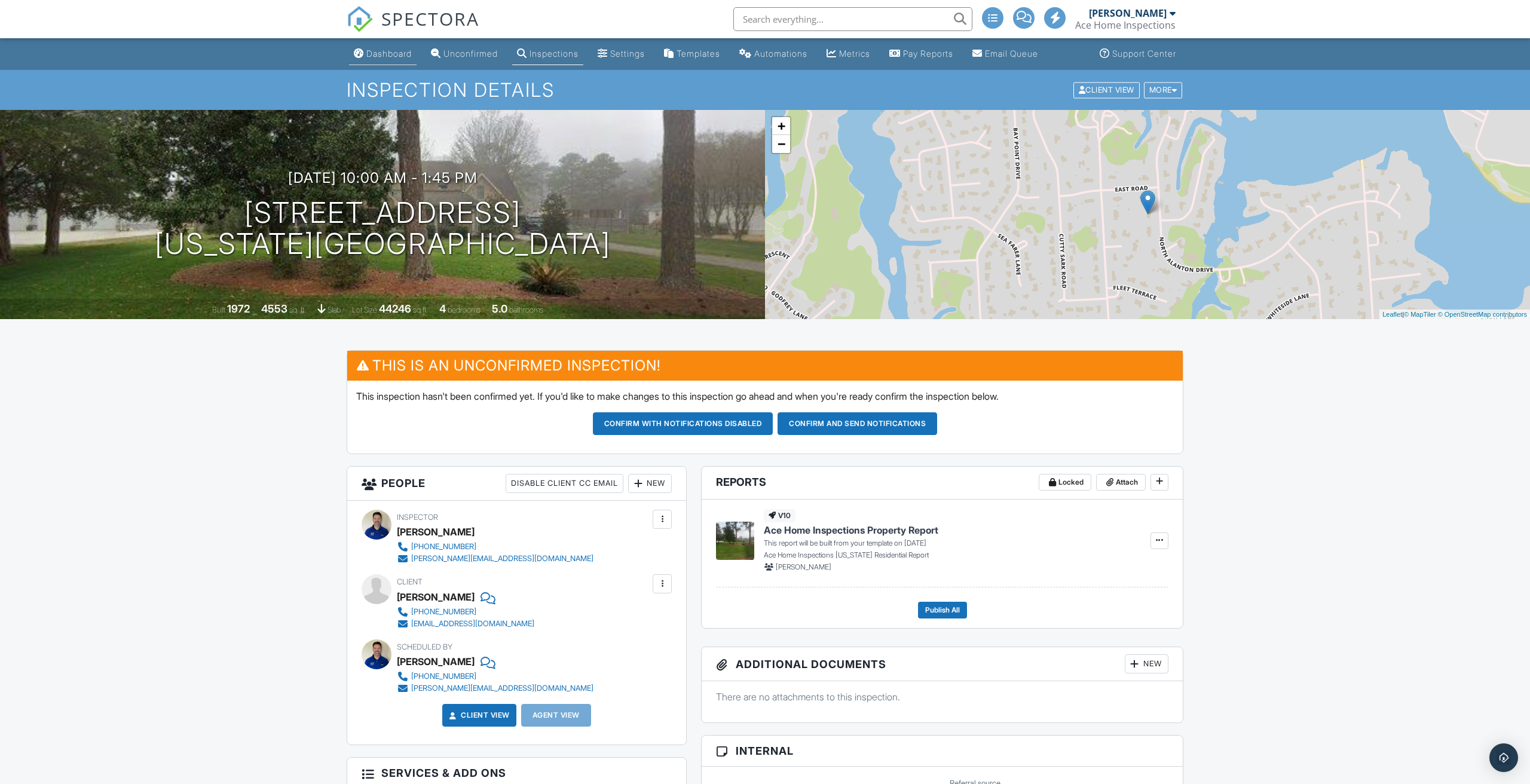
click at [401, 57] on div "Dashboard" at bounding box center [389, 53] width 45 height 10
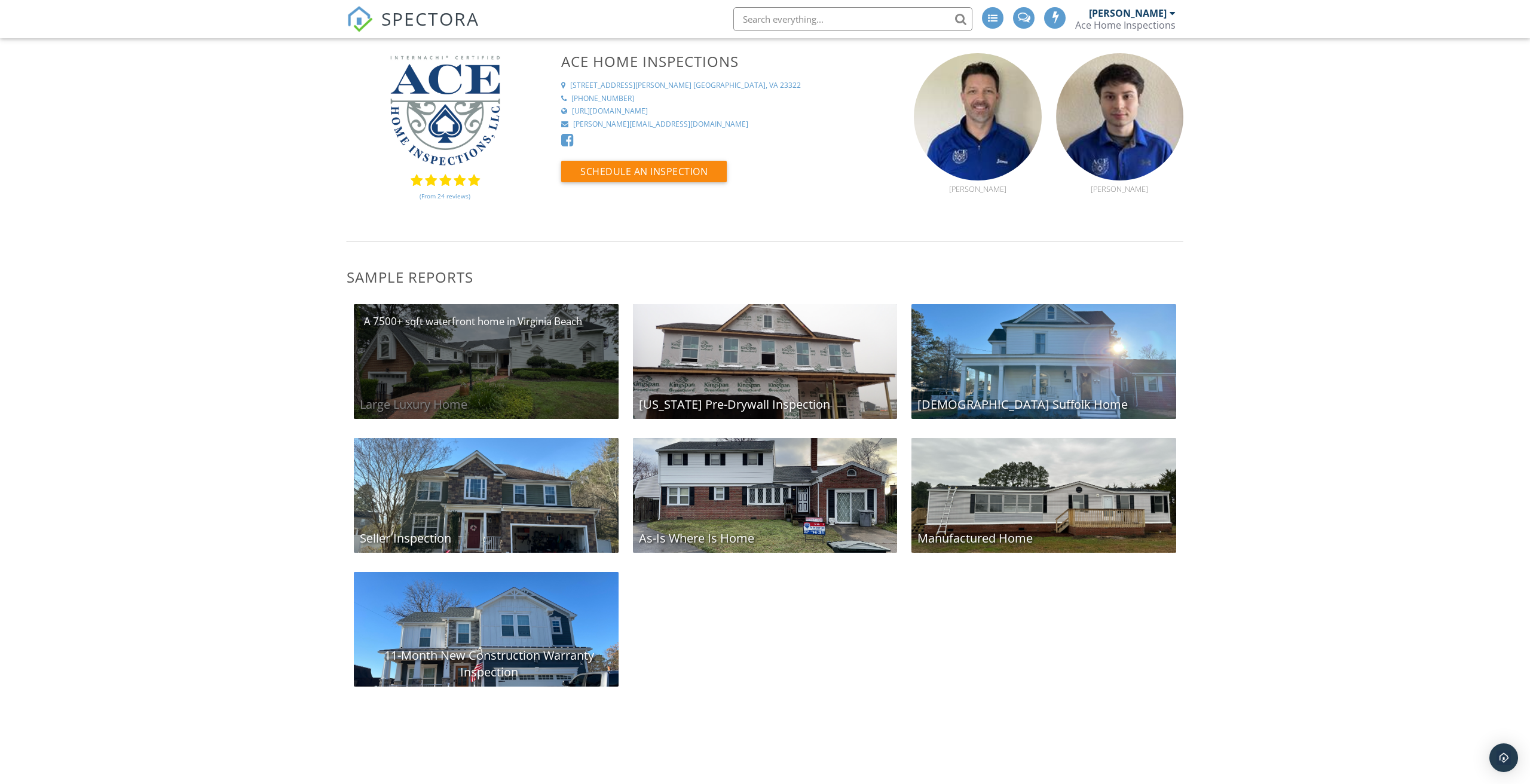
click at [508, 373] on div "Large Luxury Home" at bounding box center [486, 361] width 265 height 115
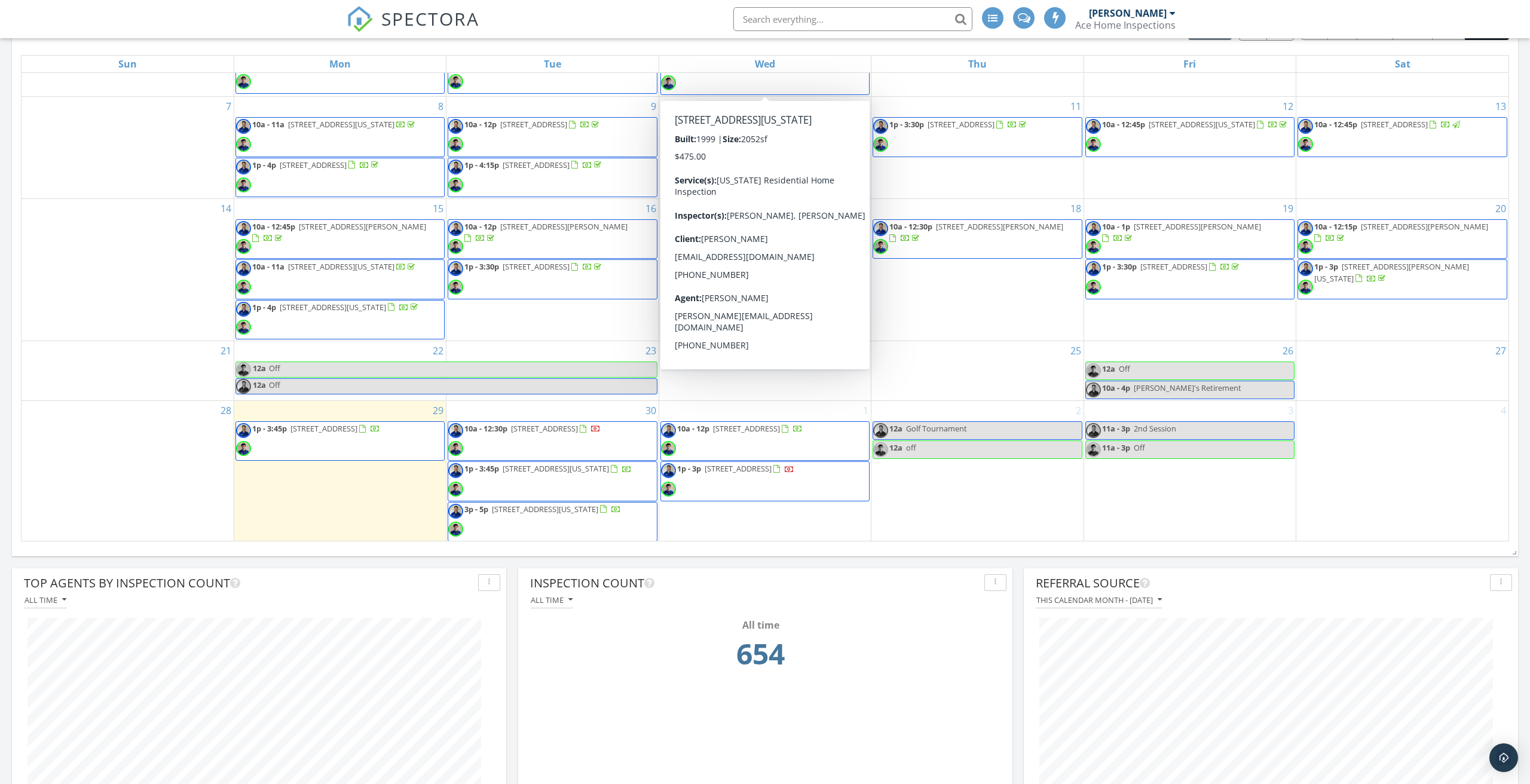
scroll to position [739, 0]
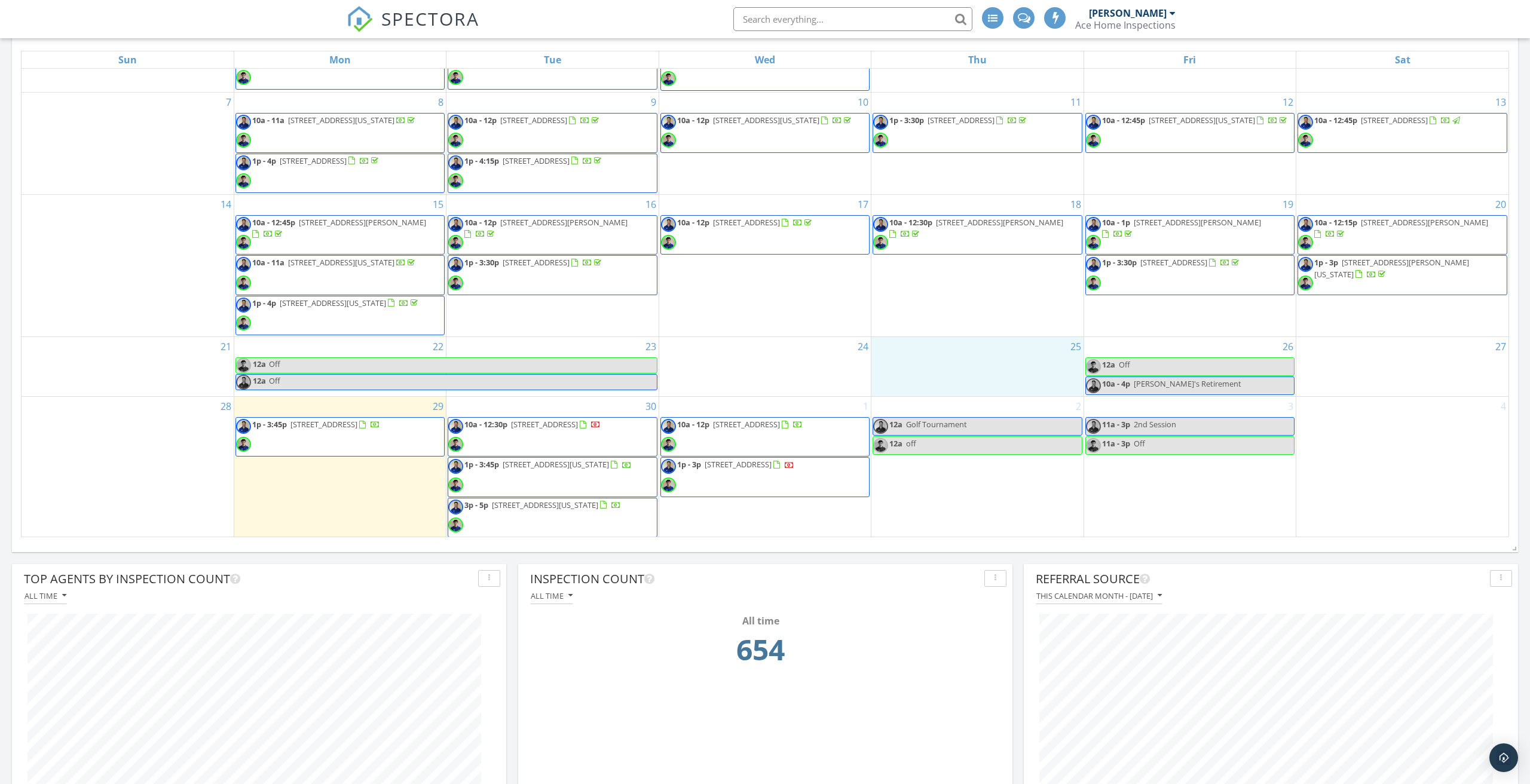
click at [1017, 358] on div "25" at bounding box center [978, 367] width 212 height 59
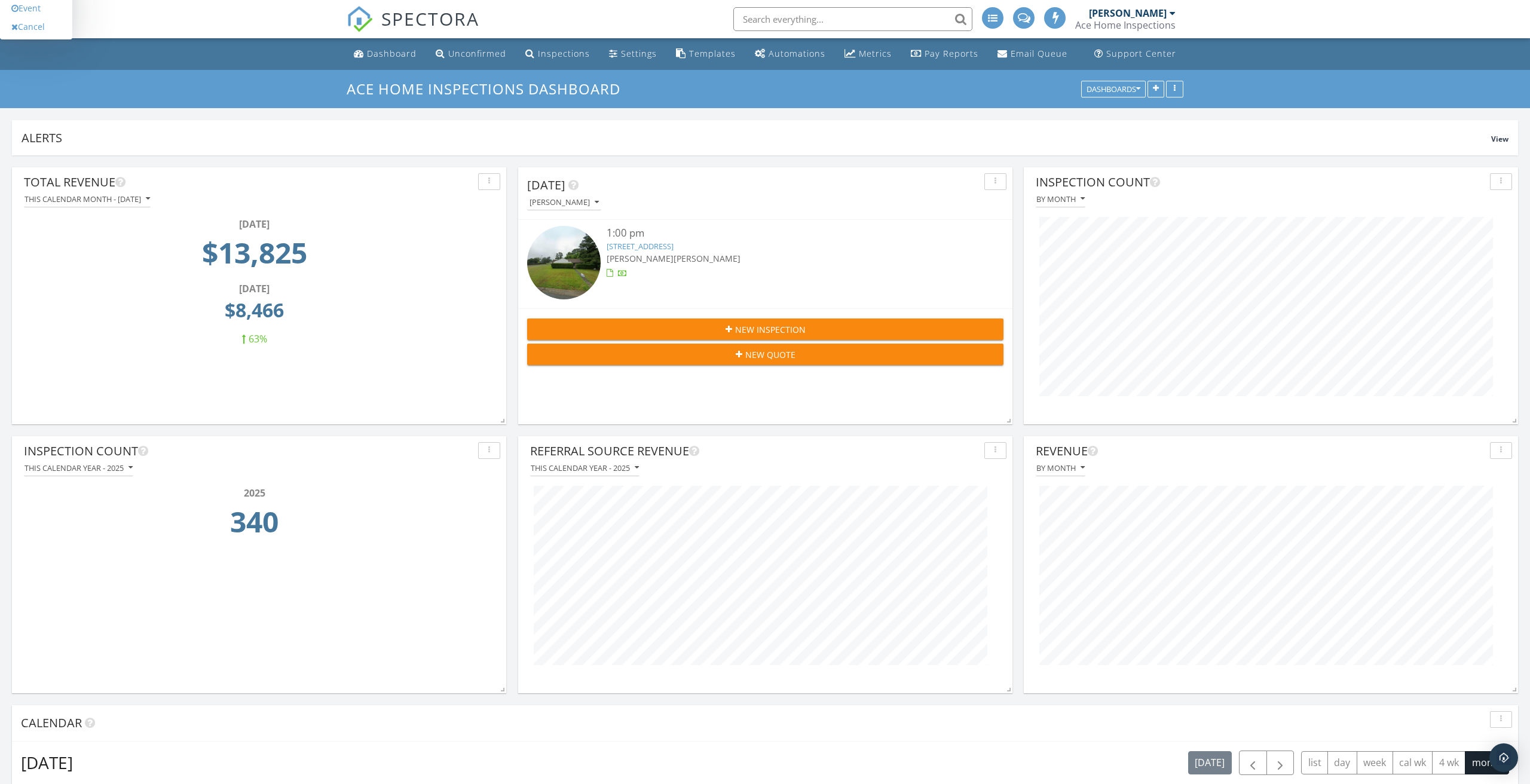
scroll to position [0, 0]
click at [128, 471] on button "This calendar year - 2025" at bounding box center [78, 468] width 109 height 16
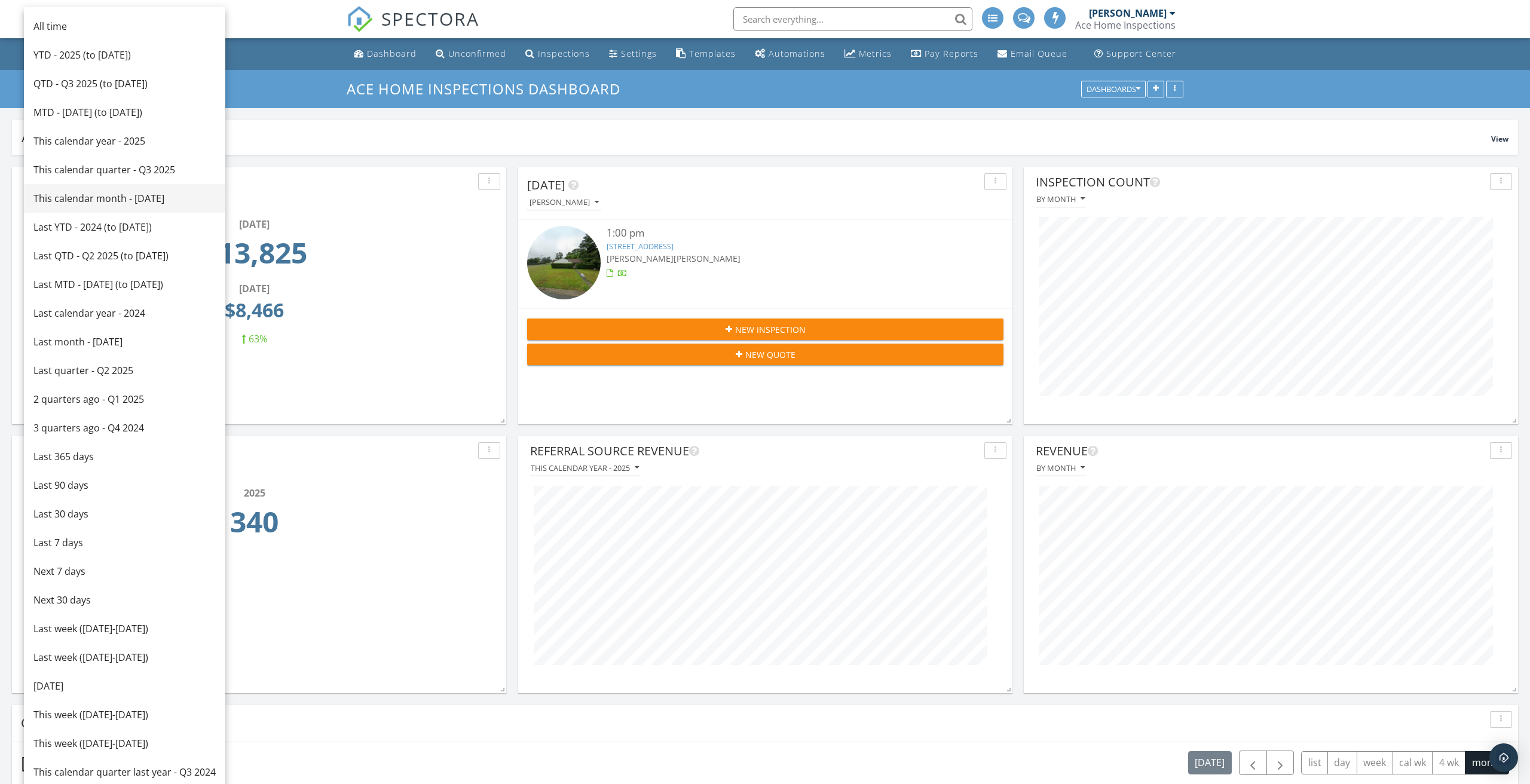
click at [131, 194] on div "This calendar month - [DATE]" at bounding box center [125, 198] width 182 height 14
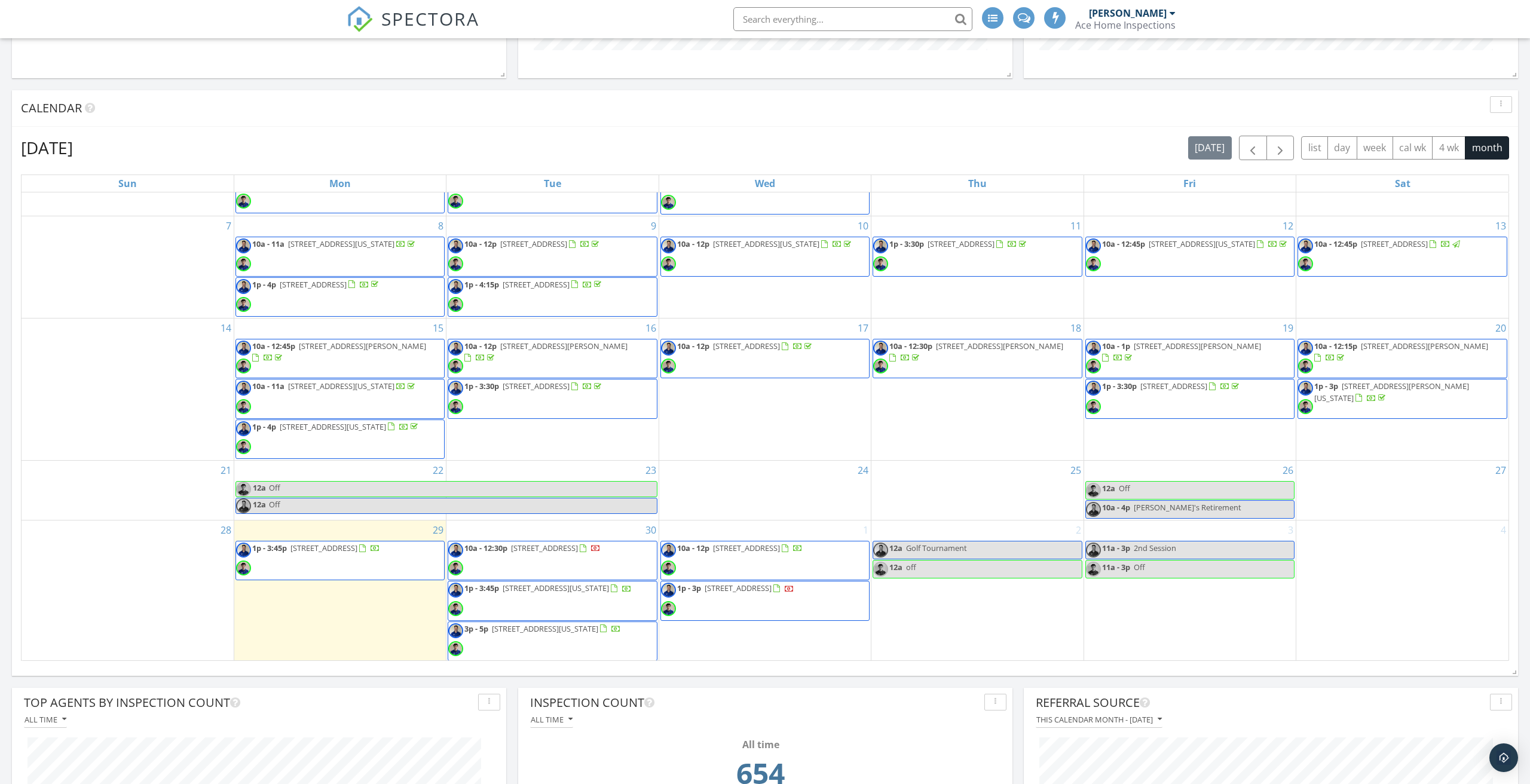
scroll to position [613, 0]
click at [1201, 629] on div "3 11a - 3p 2nd Session 11a - 3p Off" at bounding box center [1190, 593] width 212 height 142
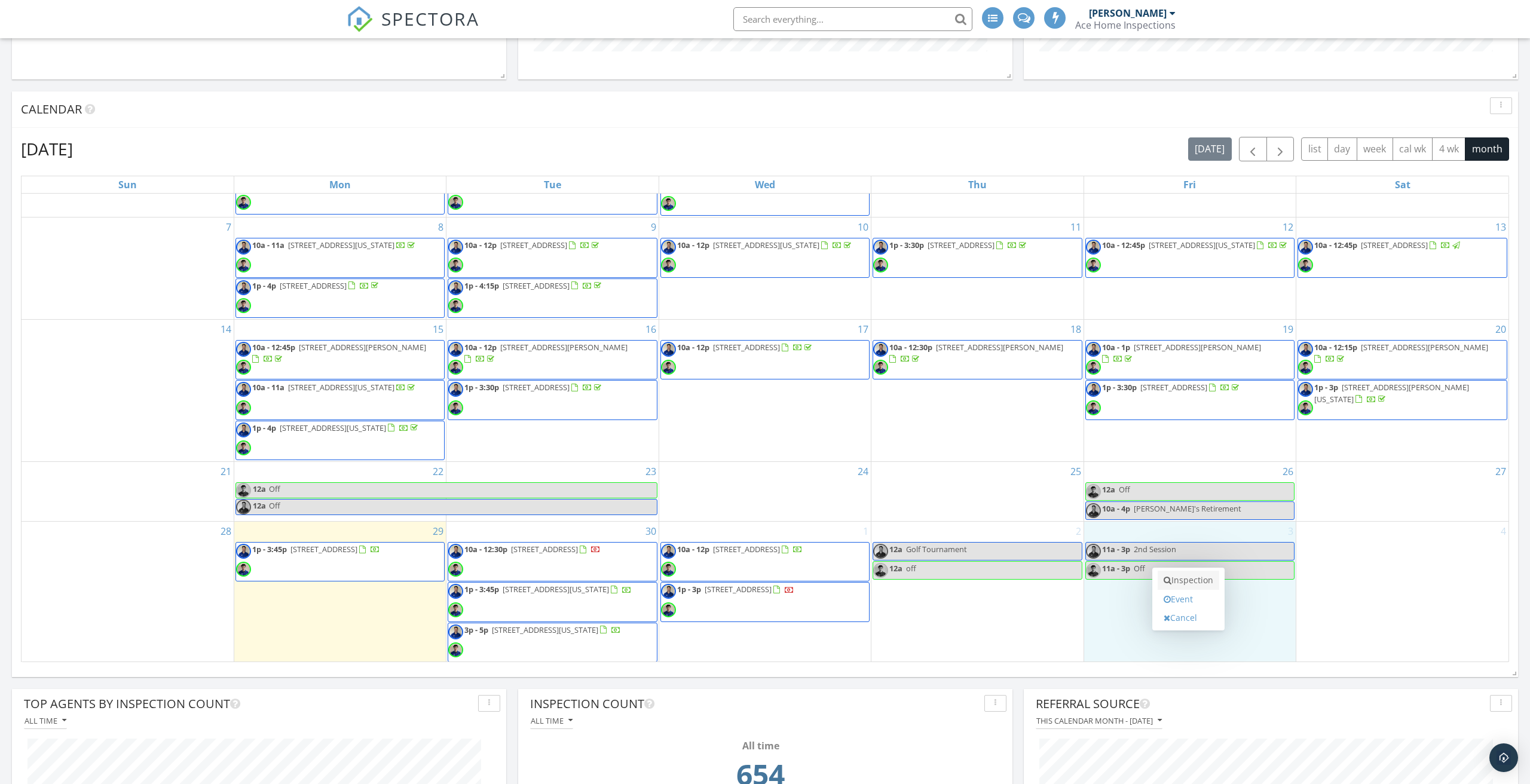
click at [1183, 585] on link "Inspection" at bounding box center [1189, 580] width 62 height 19
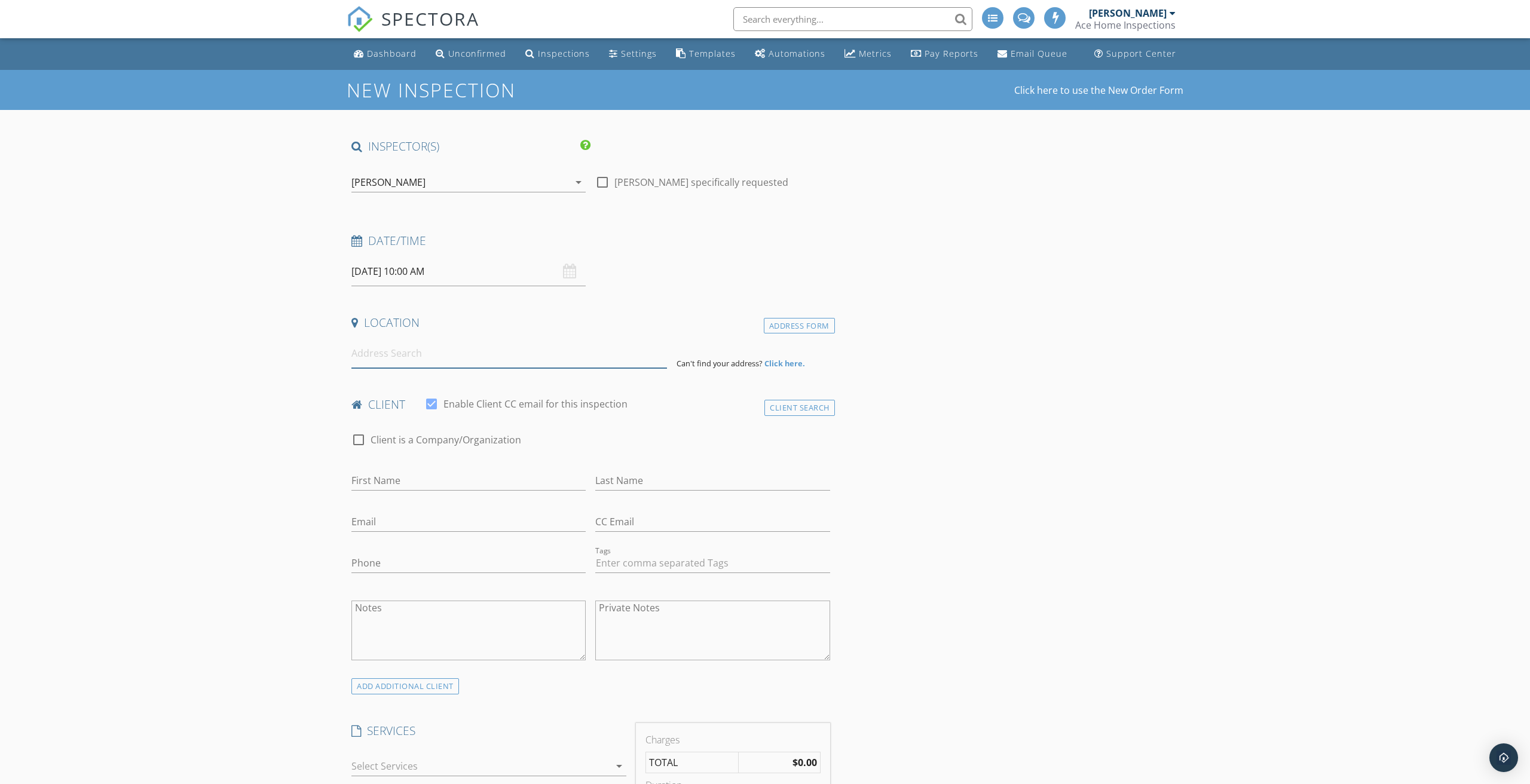
click at [409, 360] on input at bounding box center [509, 353] width 316 height 30
type input "[STREET_ADDRESS]"
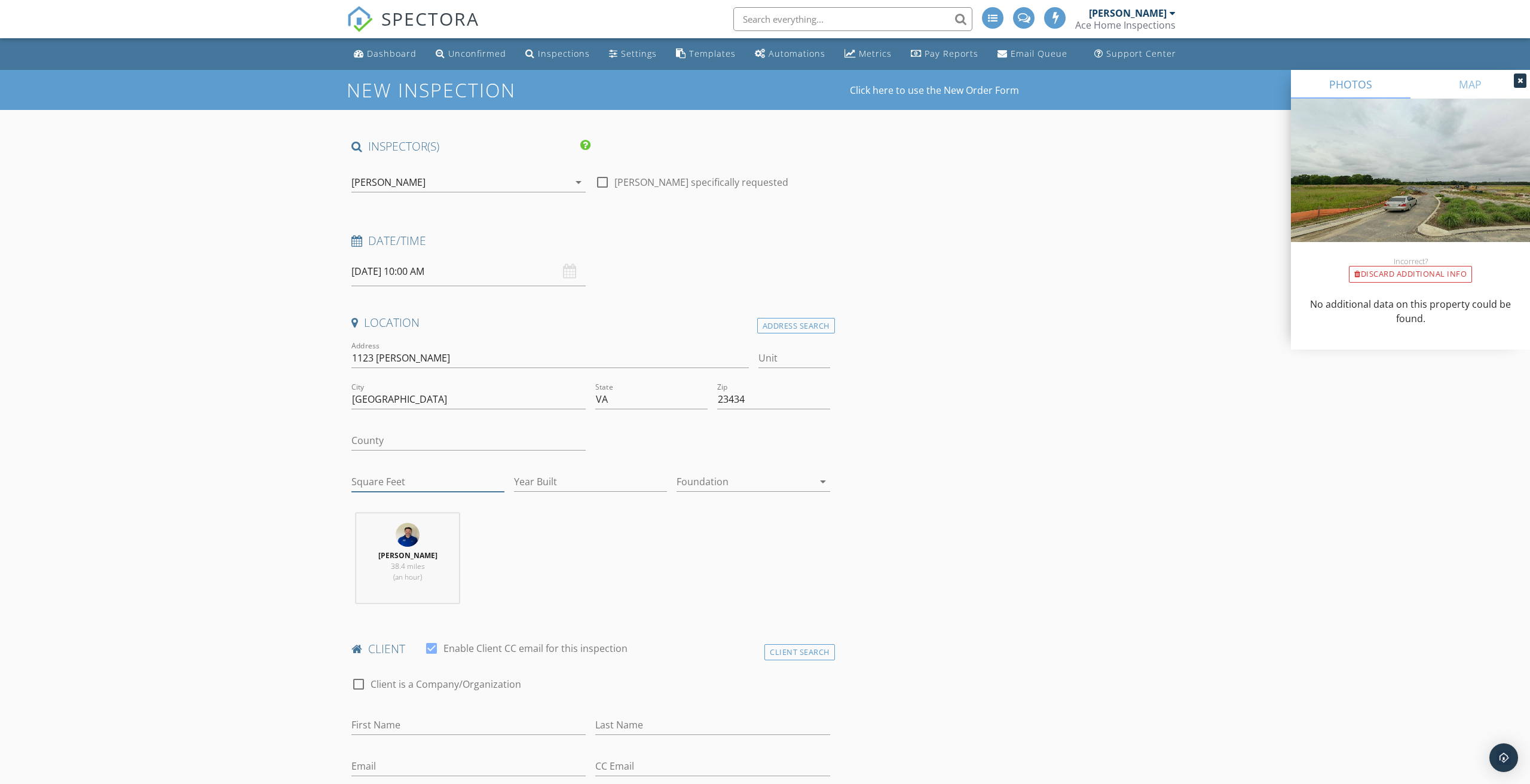
click at [450, 480] on input "Square Feet" at bounding box center [428, 481] width 153 height 20
type input "2000"
type input "2025"
click at [387, 483] on input "2000" at bounding box center [428, 481] width 153 height 20
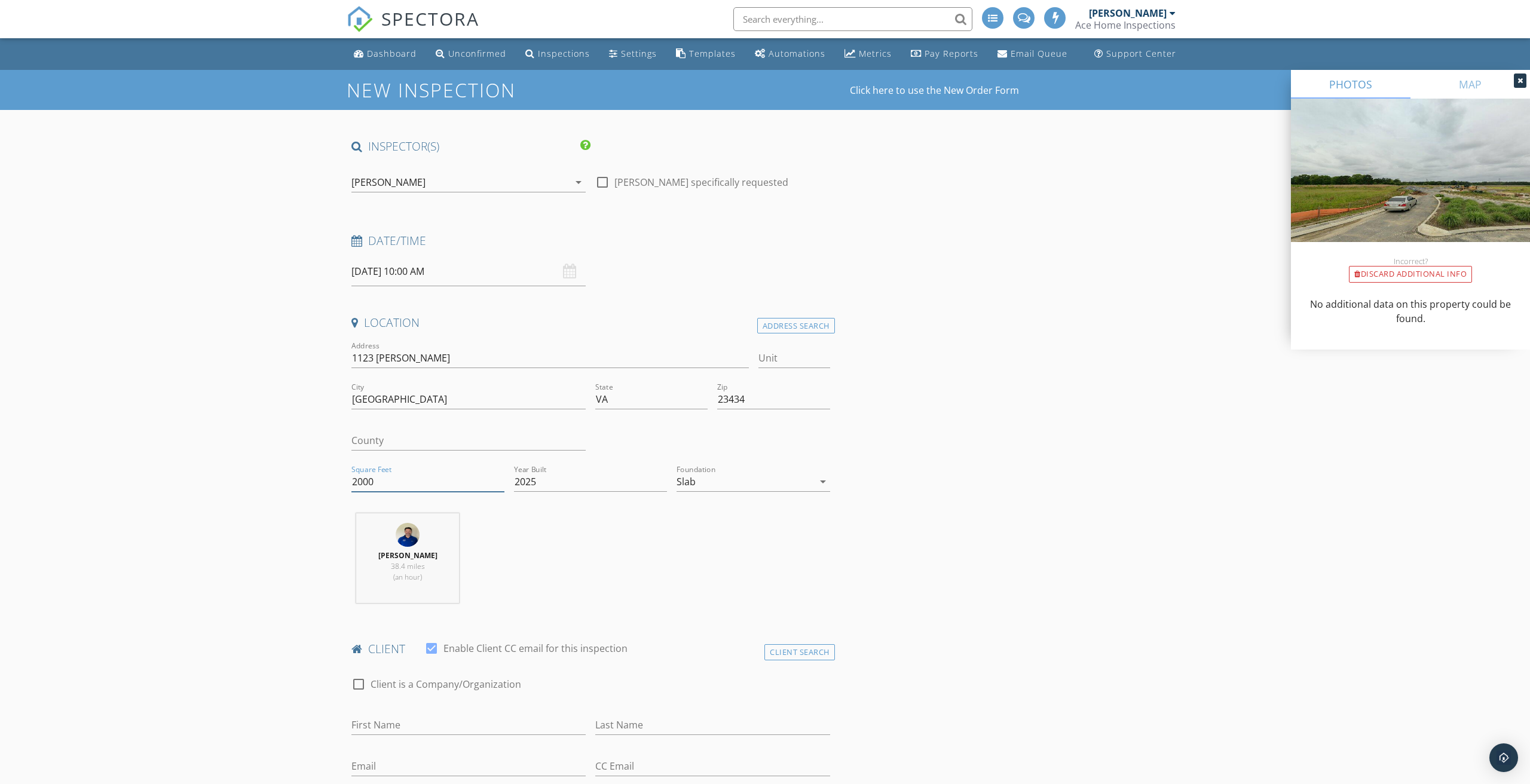
type input "2"
click at [386, 482] on input "304" at bounding box center [428, 481] width 153 height 20
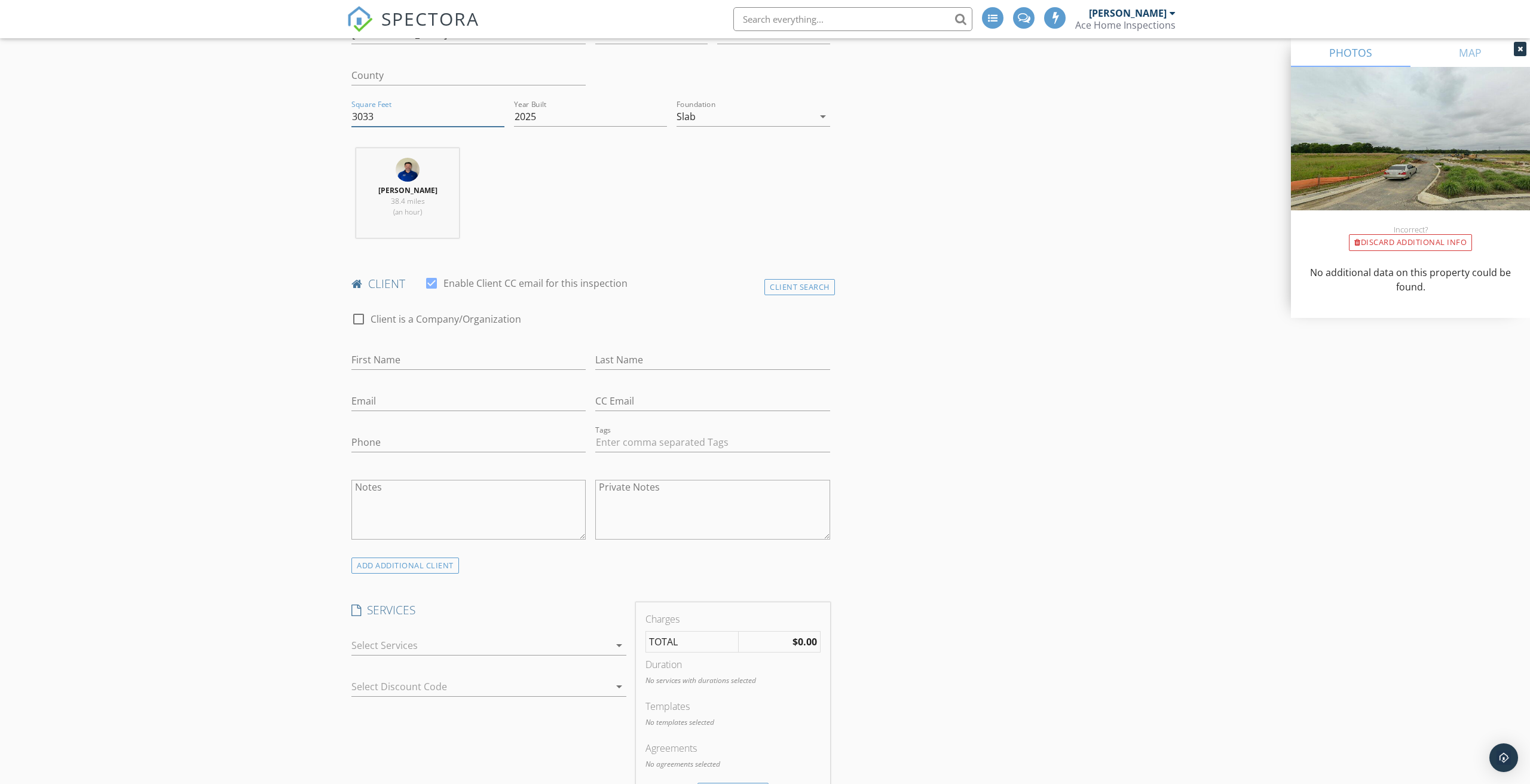
scroll to position [390, 0]
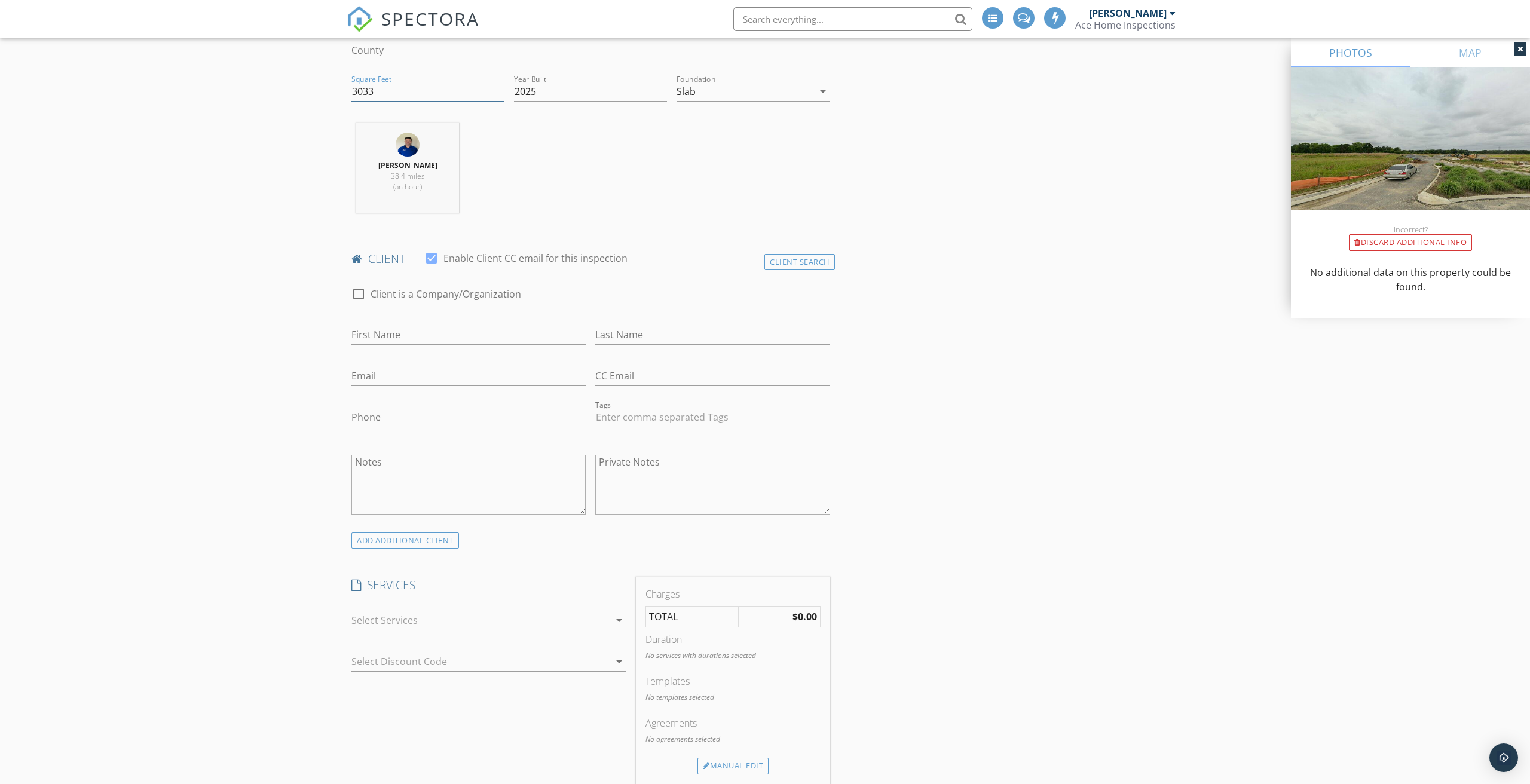
type input "3033"
type input "[PERSON_NAME]"
type input "Brown"
type input "mbrow134@yahoo.com"
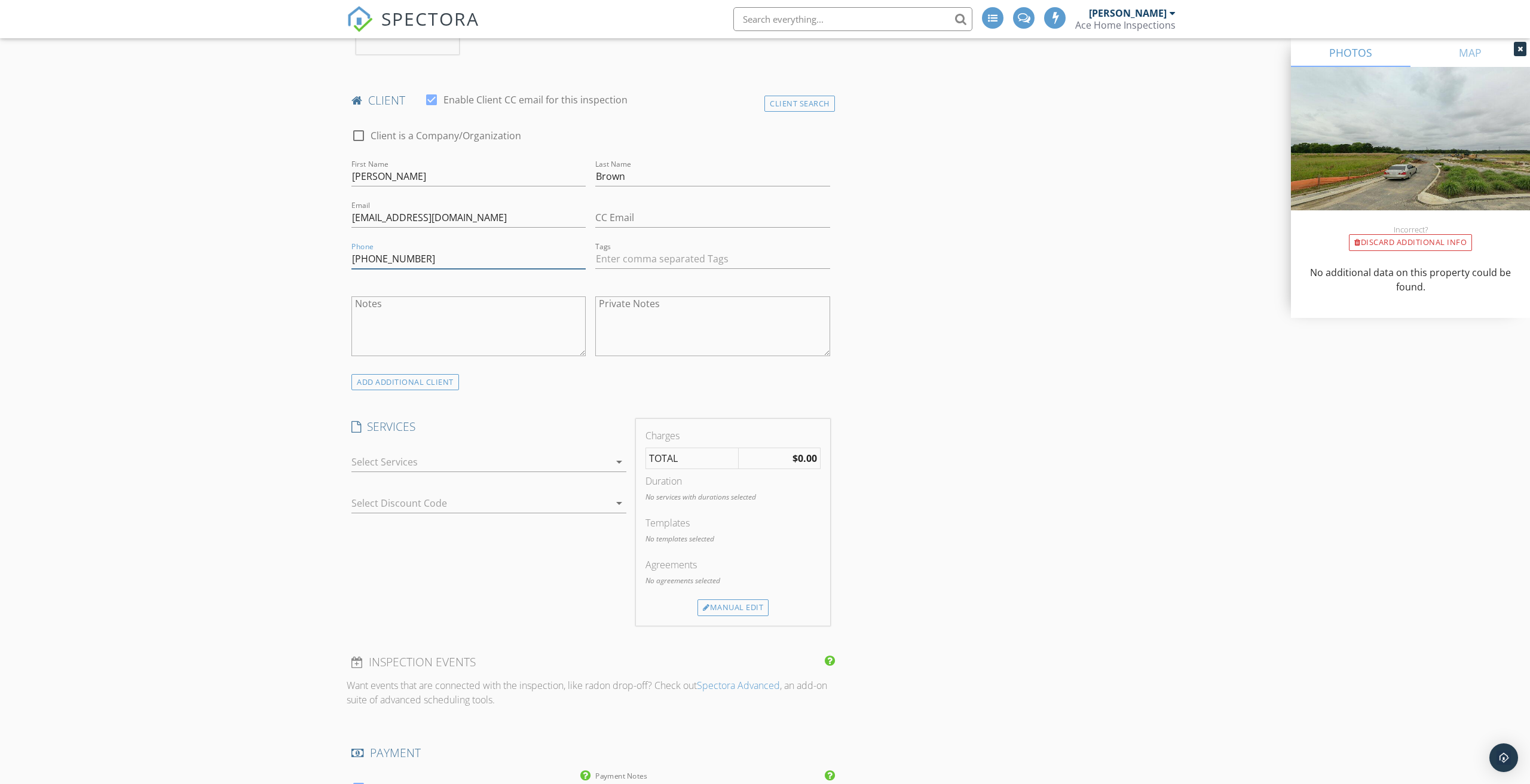
scroll to position [565, 0]
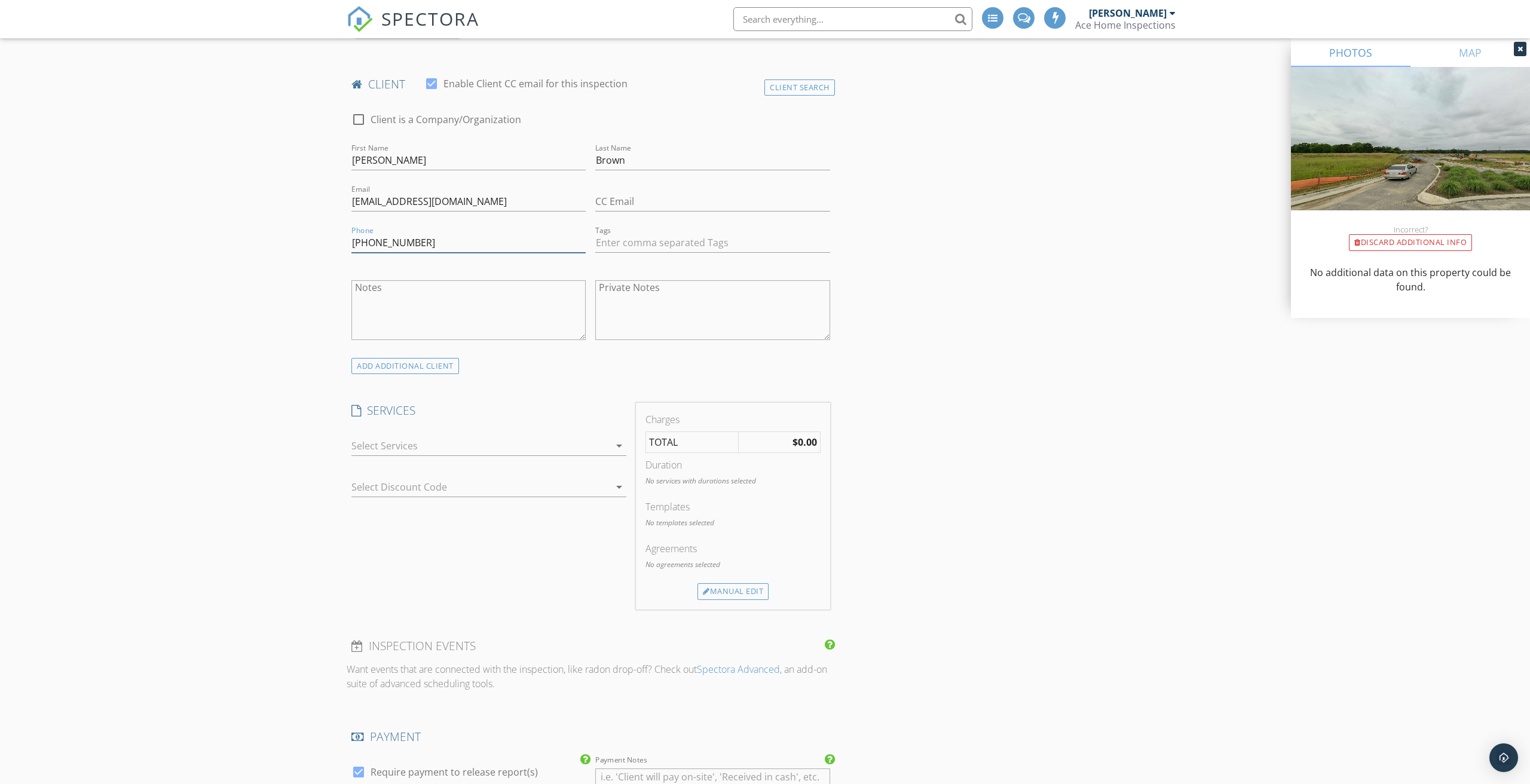
type input "804-763-9443"
click at [385, 441] on div at bounding box center [480, 446] width 258 height 19
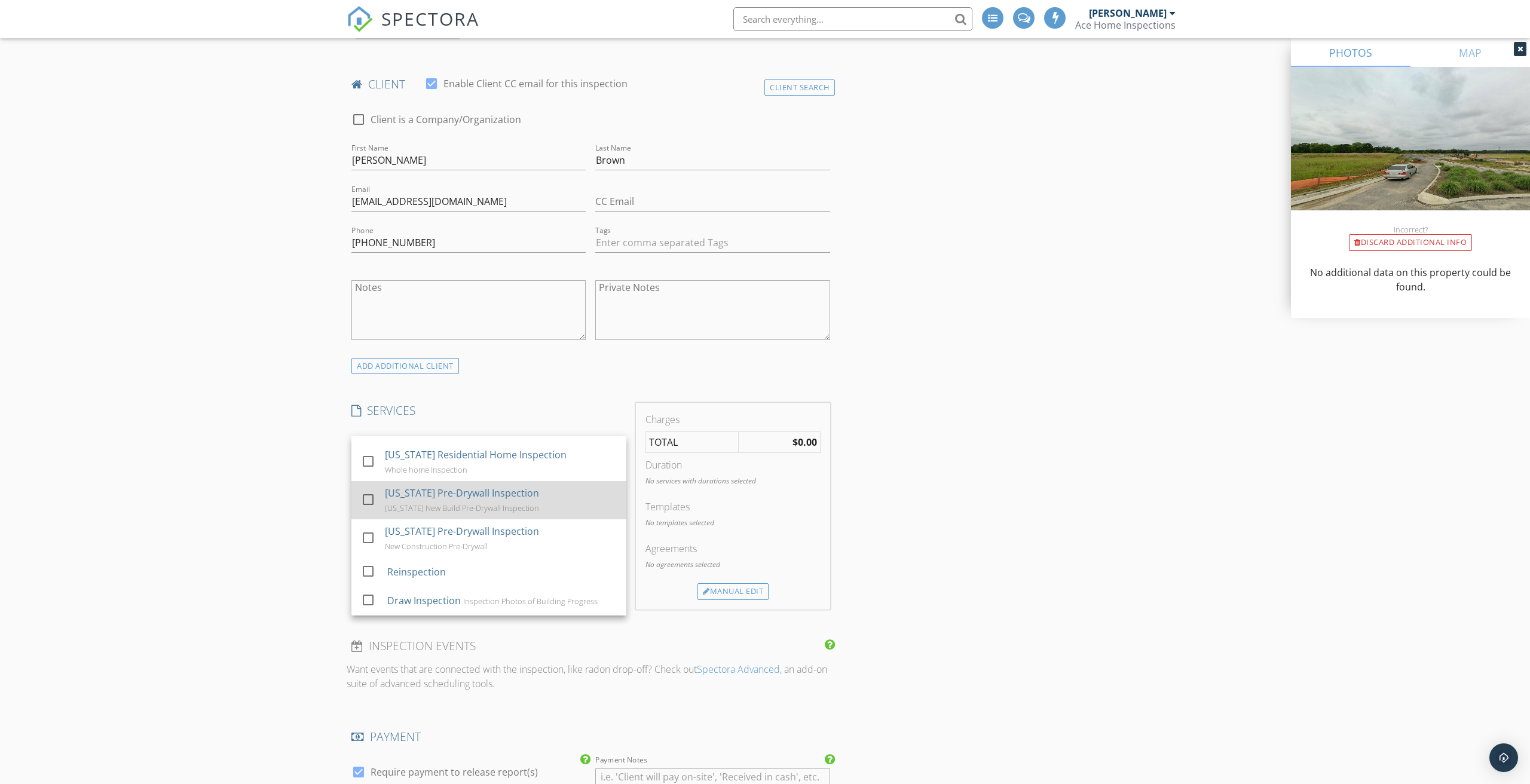
scroll to position [37, 0]
click at [364, 493] on div at bounding box center [368, 494] width 21 height 21
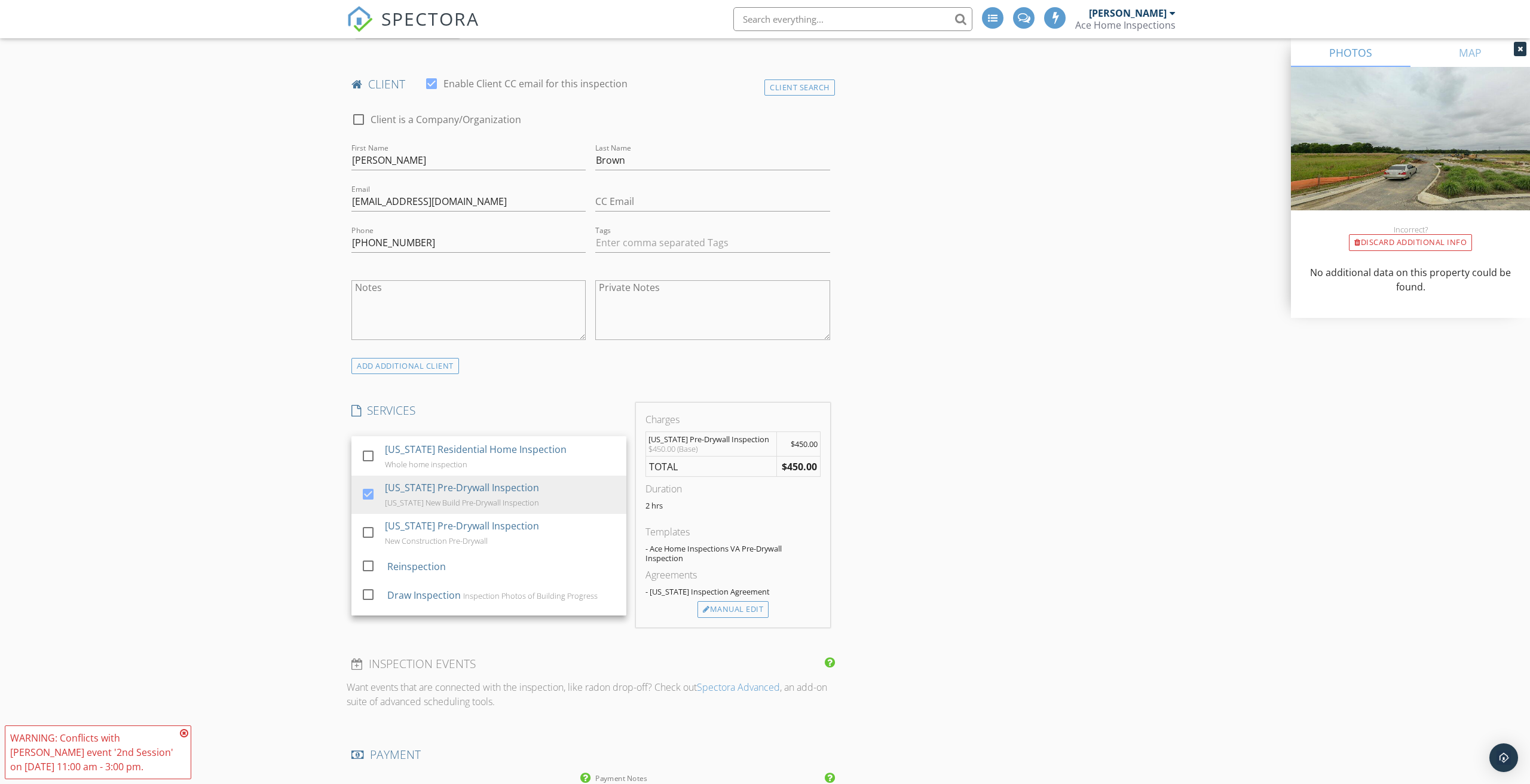
click at [270, 494] on div "New Inspection Click here to use the New Order Form INSPECTOR(S) check_box Jame…" at bounding box center [765, 650] width 1530 height 2289
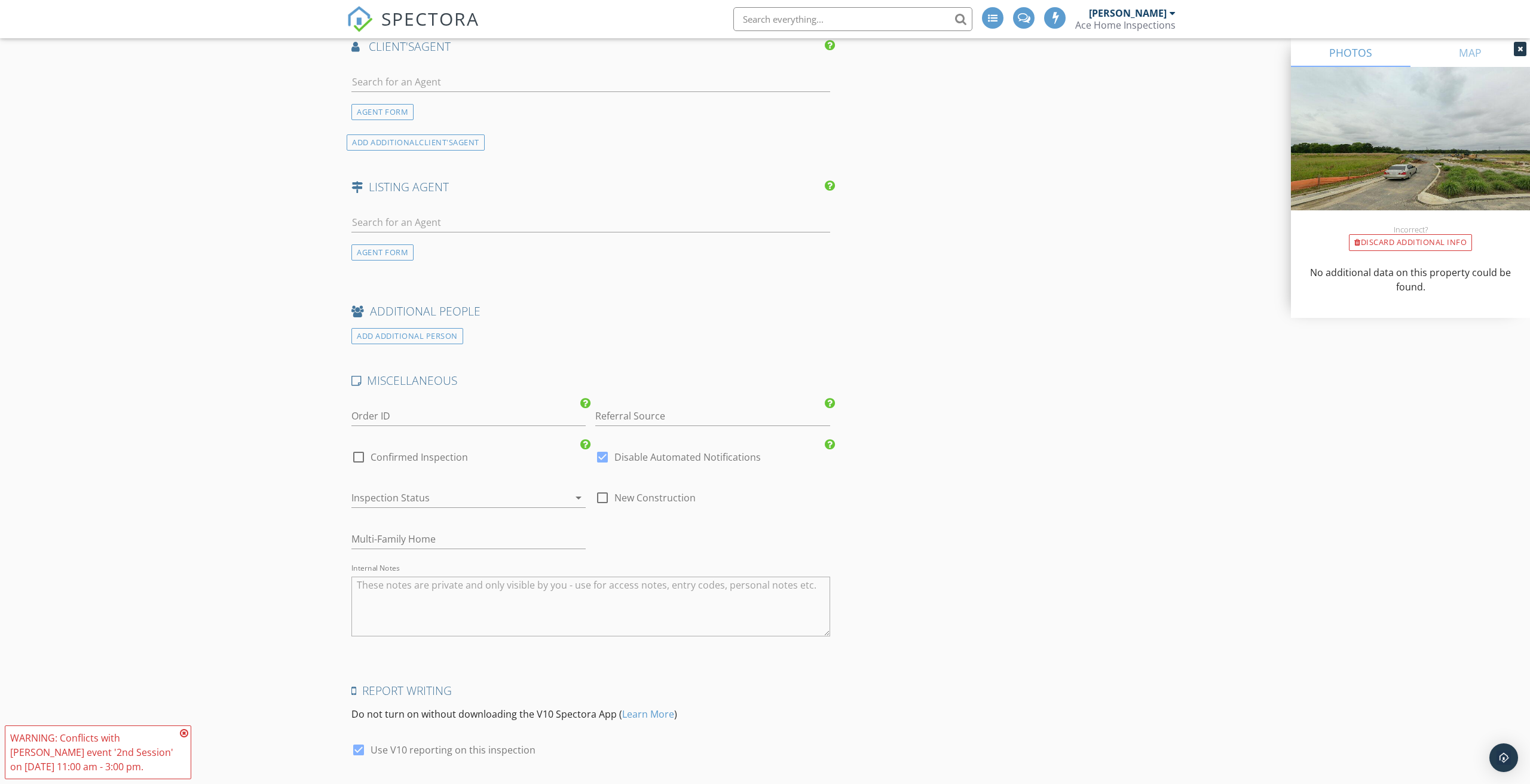
scroll to position [1444, 0]
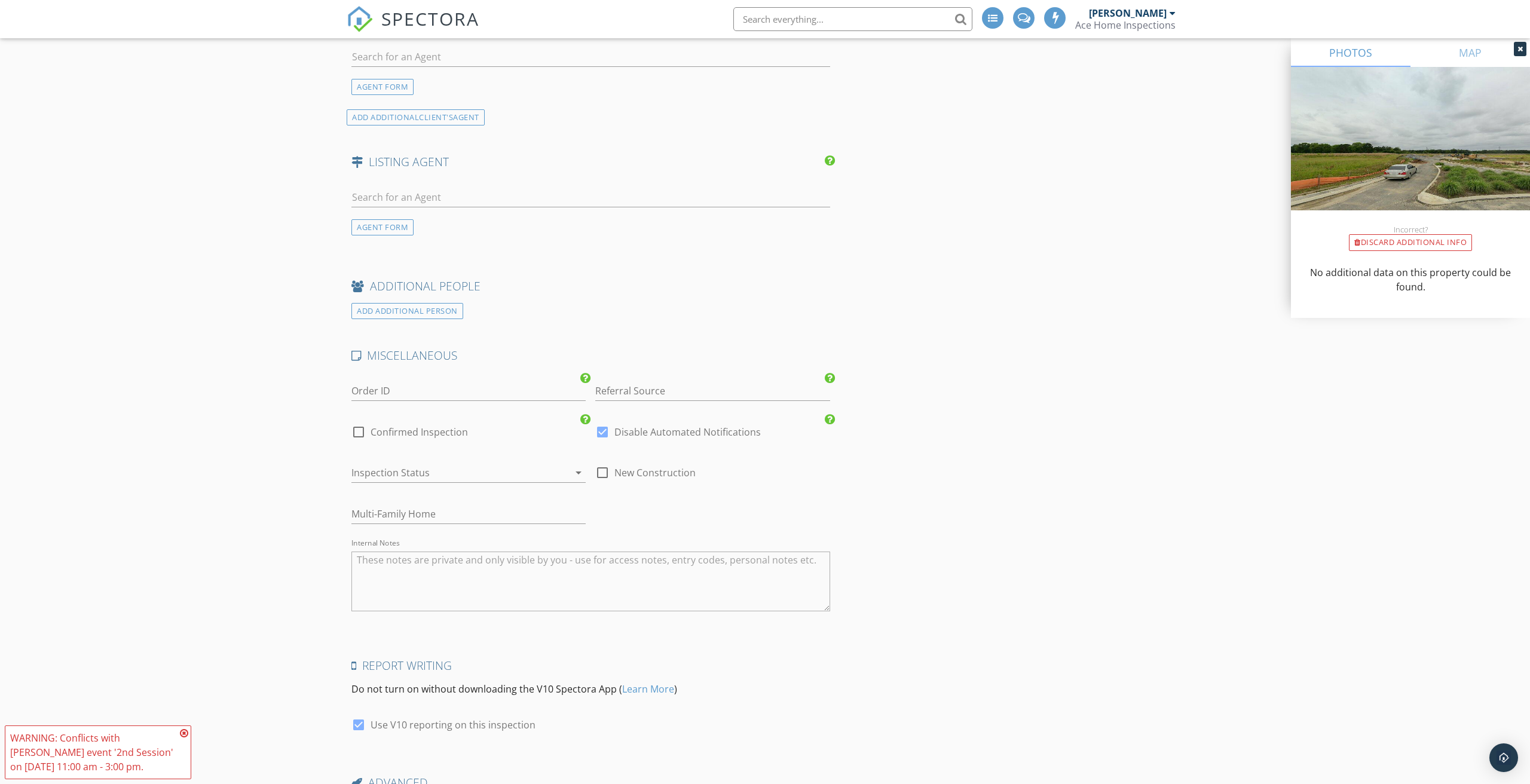
click at [356, 428] on div at bounding box center [359, 432] width 21 height 21
checkbox input "true"
click at [603, 426] on div at bounding box center [603, 432] width 21 height 21
checkbox input "false"
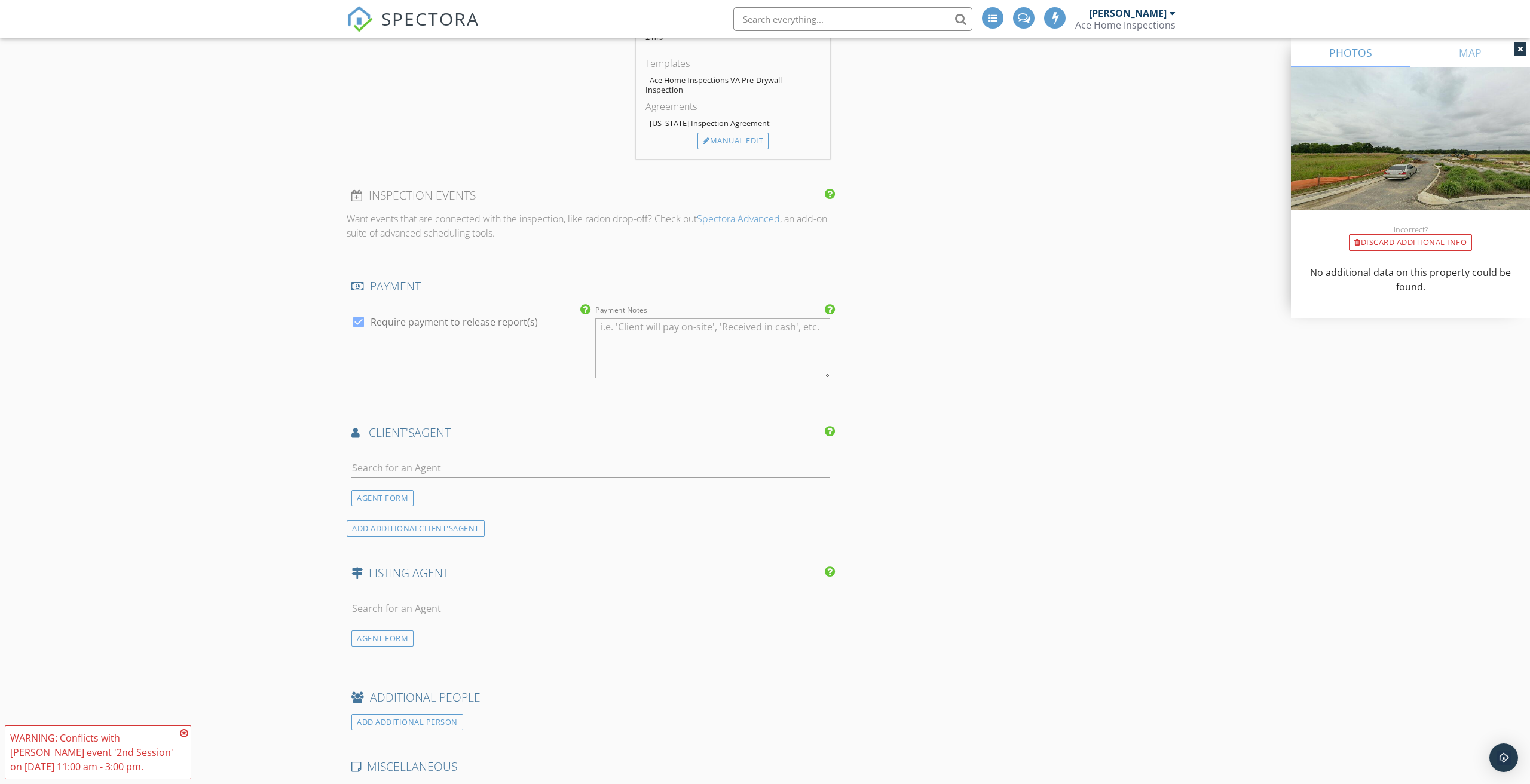
scroll to position [1026, 0]
click at [388, 499] on div "AGENT FORM" at bounding box center [383, 505] width 62 height 16
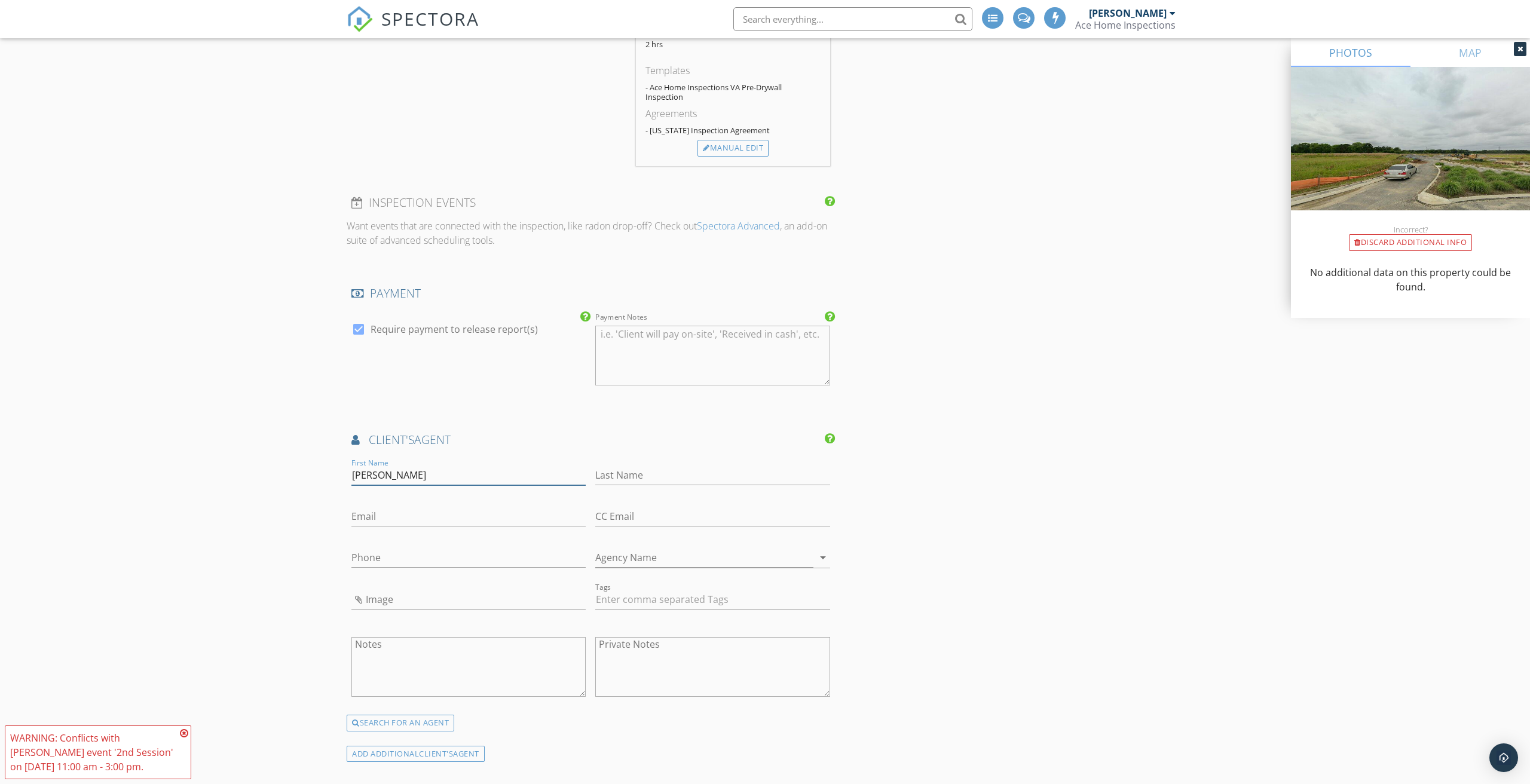
type input "[PERSON_NAME]"
type input "[PERSON_NAME][EMAIL_ADDRESS][DOMAIN_NAME]"
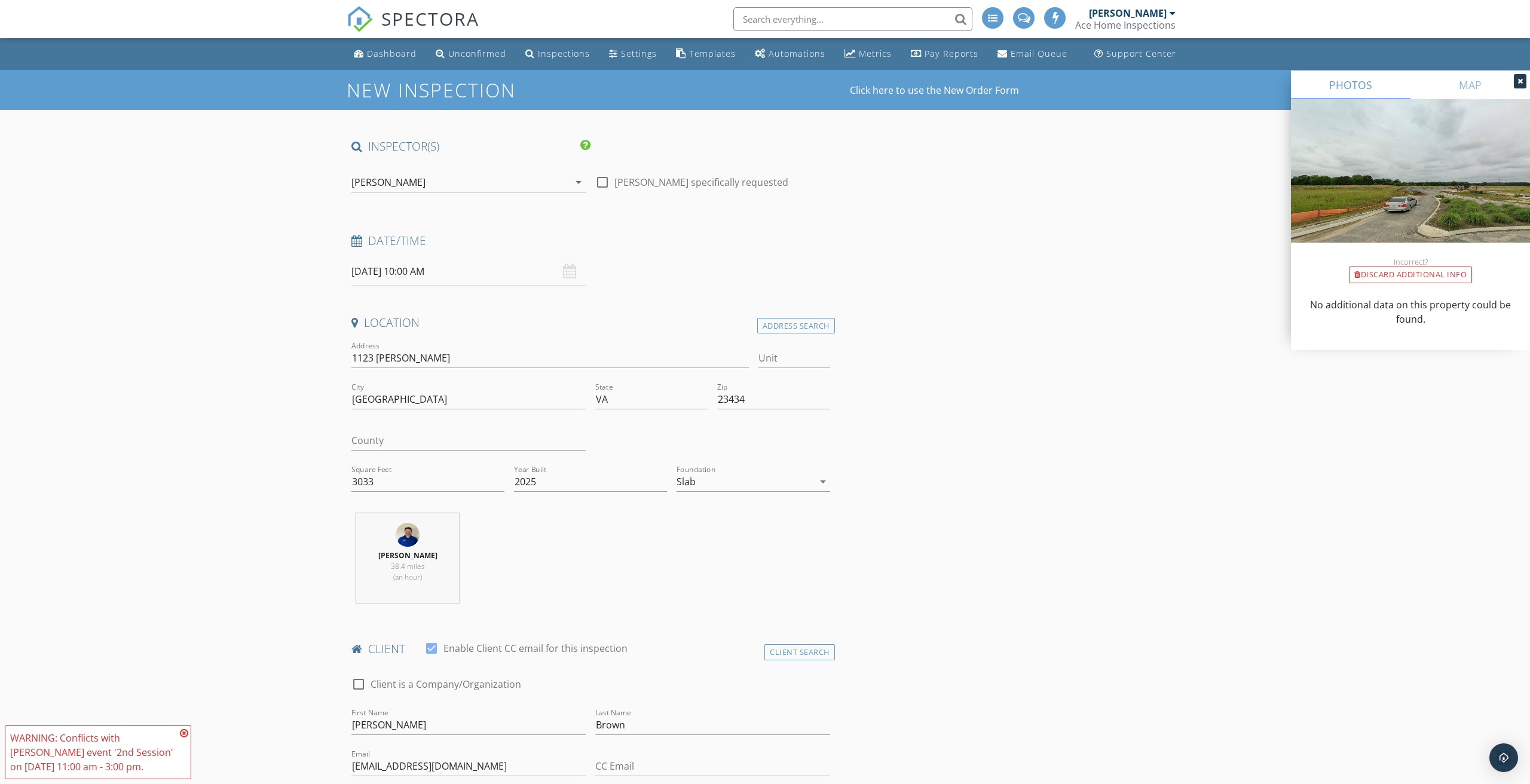
scroll to position [0, 0]
type input "[PHONE_NUMBER]"
click at [436, 272] on input "10/03/2025 10:00 AM" at bounding box center [468, 272] width 235 height 30
type input "09"
type input "10/03/2025 9:00 AM"
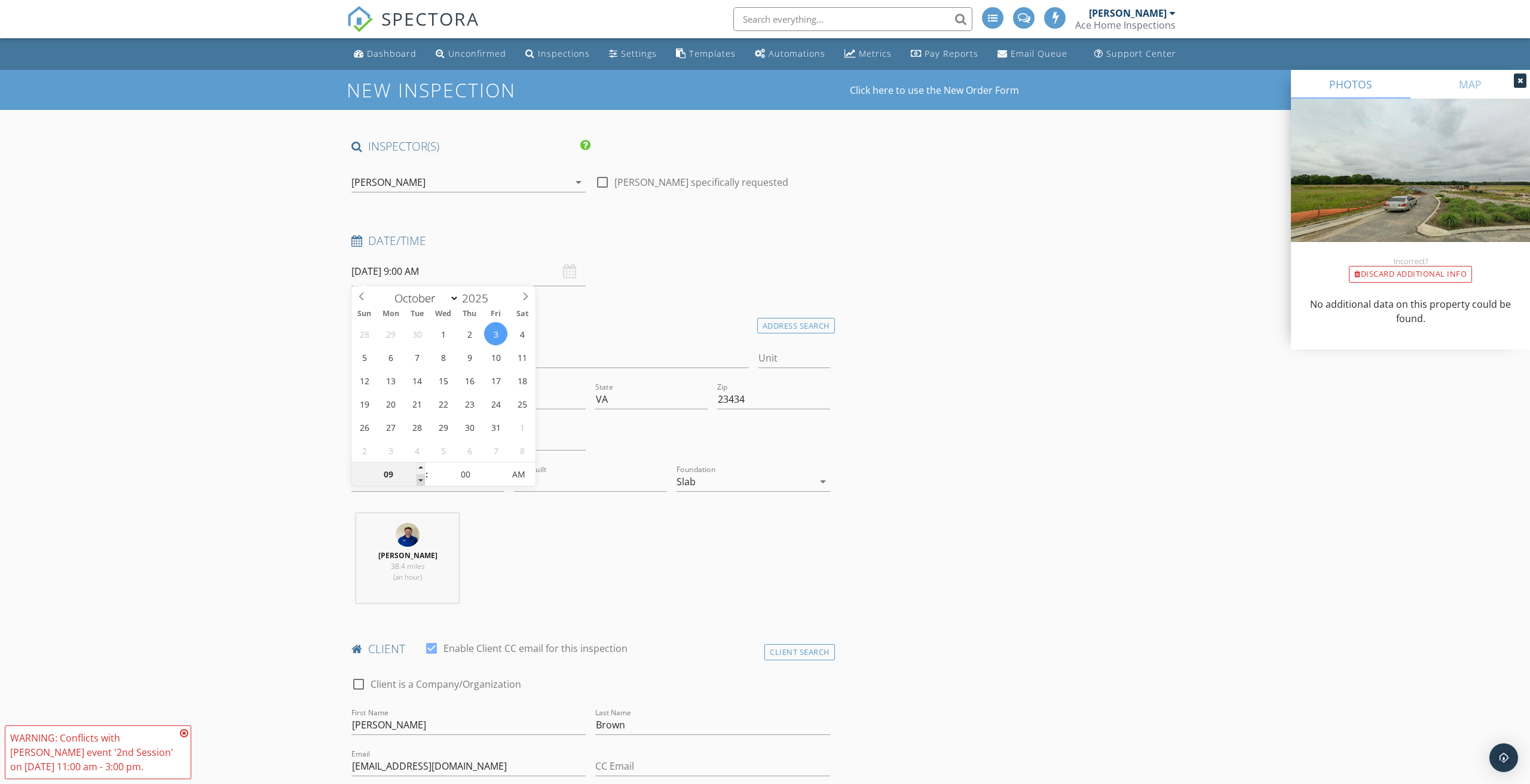
click at [422, 480] on span at bounding box center [421, 480] width 8 height 12
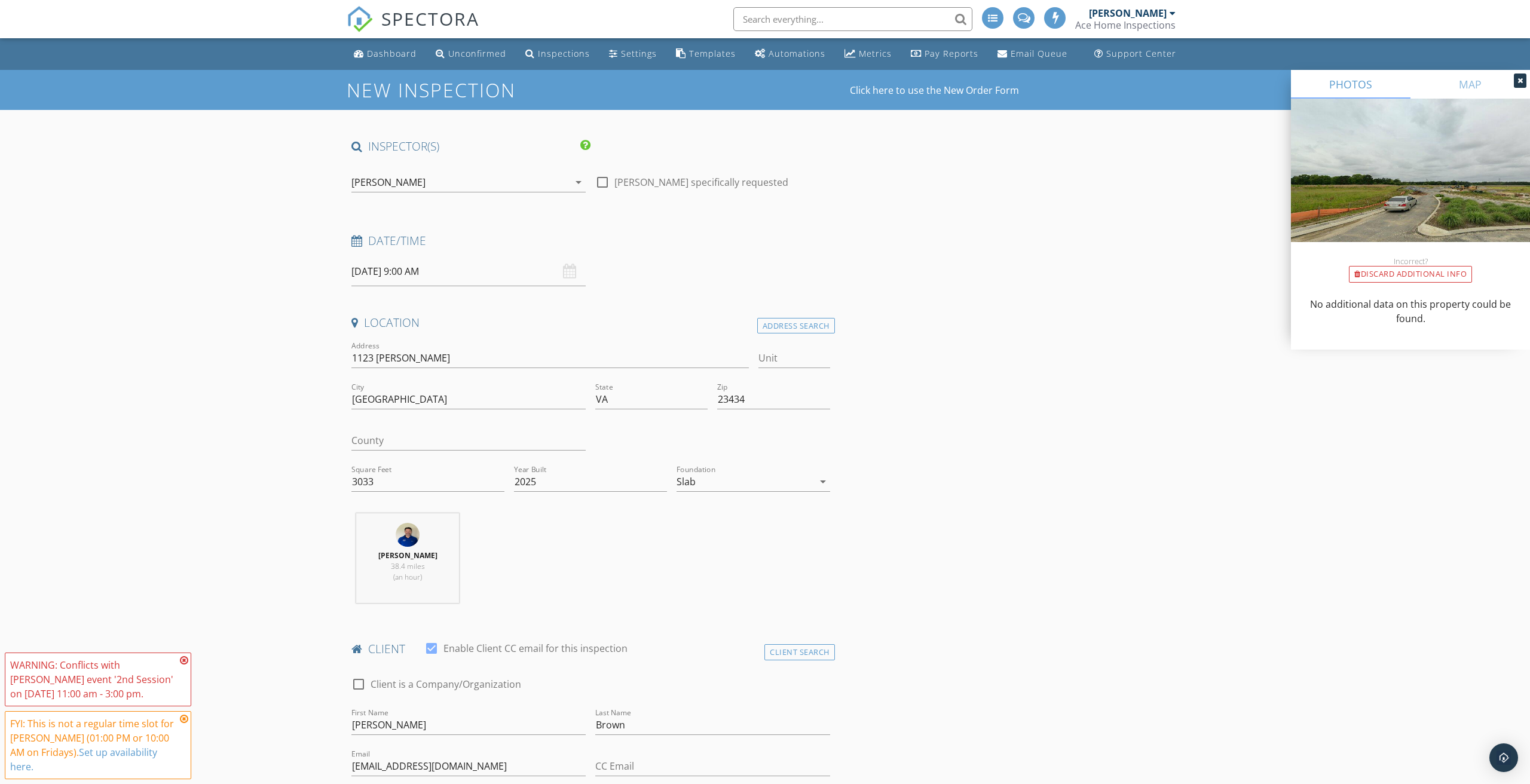
click at [488, 185] on div "[PERSON_NAME]" at bounding box center [460, 182] width 217 height 19
click at [394, 213] on div "[PERSON_NAME]" at bounding box center [418, 213] width 74 height 19
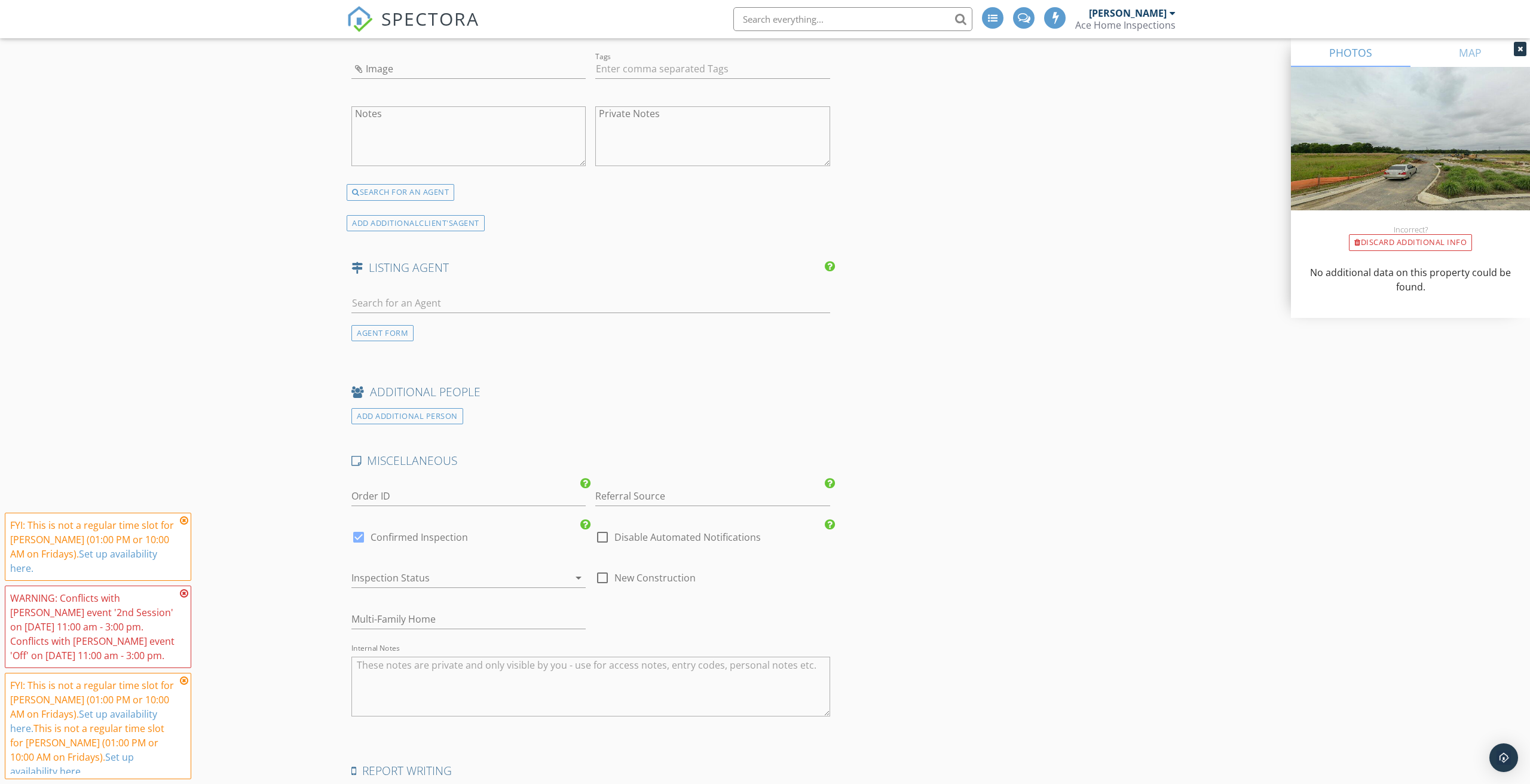
scroll to position [1573, 0]
click at [647, 486] on input "Referral Source" at bounding box center [712, 491] width 235 height 20
click at [629, 485] on input "Referral Source" at bounding box center [712, 491] width 235 height 20
type input "Google"
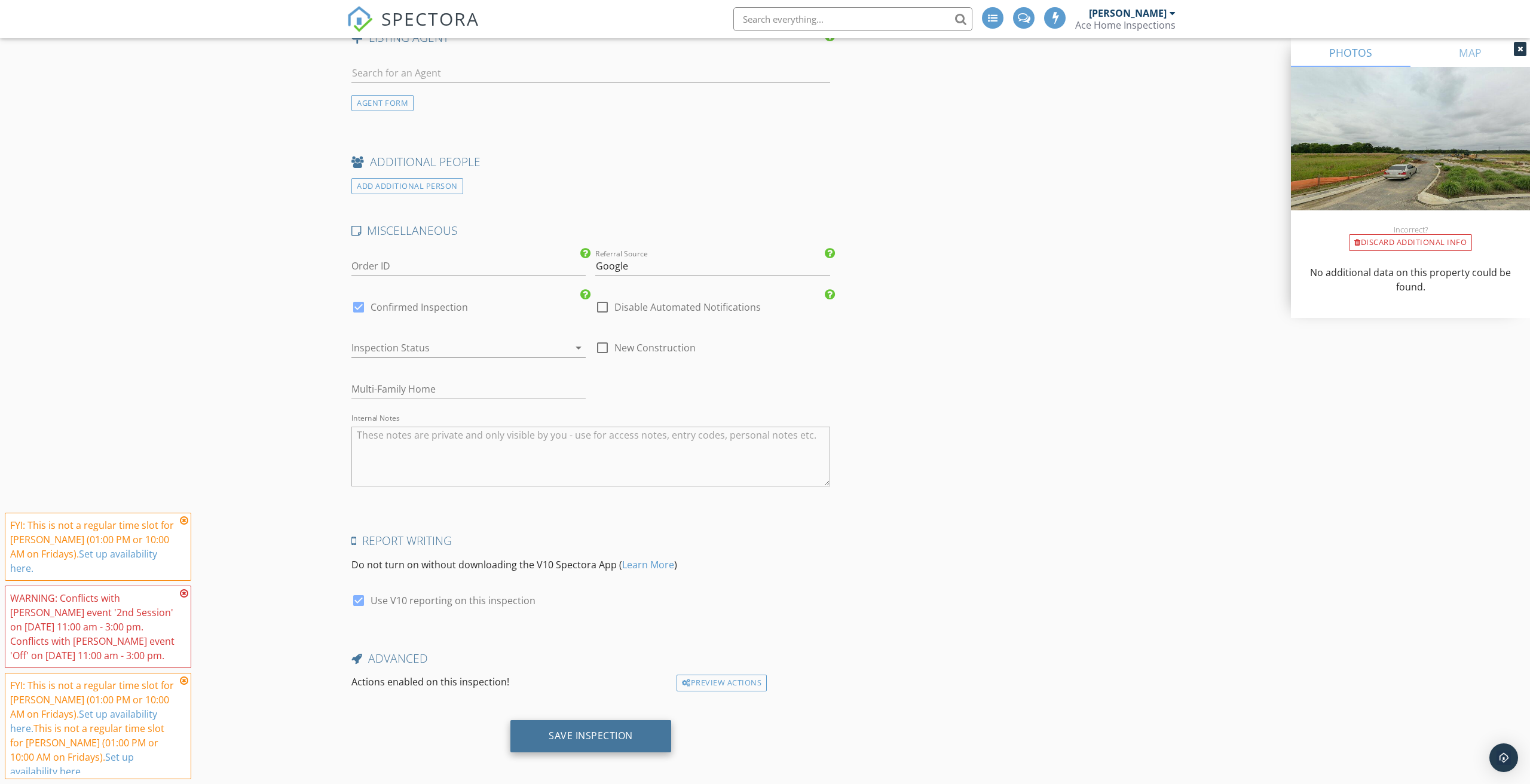
scroll to position [1798, 0]
click at [599, 732] on div "Save Inspection" at bounding box center [591, 736] width 85 height 12
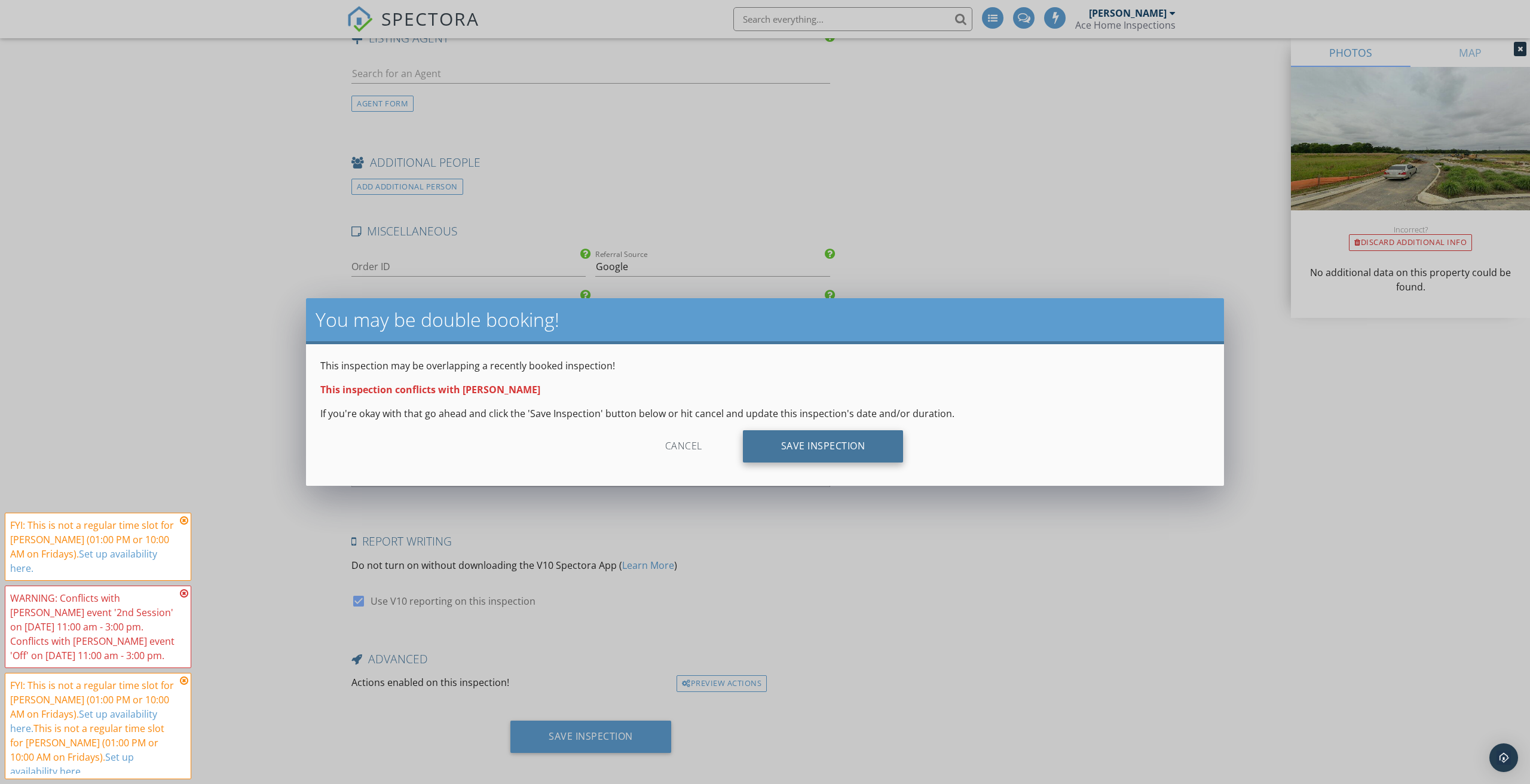
click at [804, 447] on div "Save Inspection" at bounding box center [823, 446] width 161 height 32
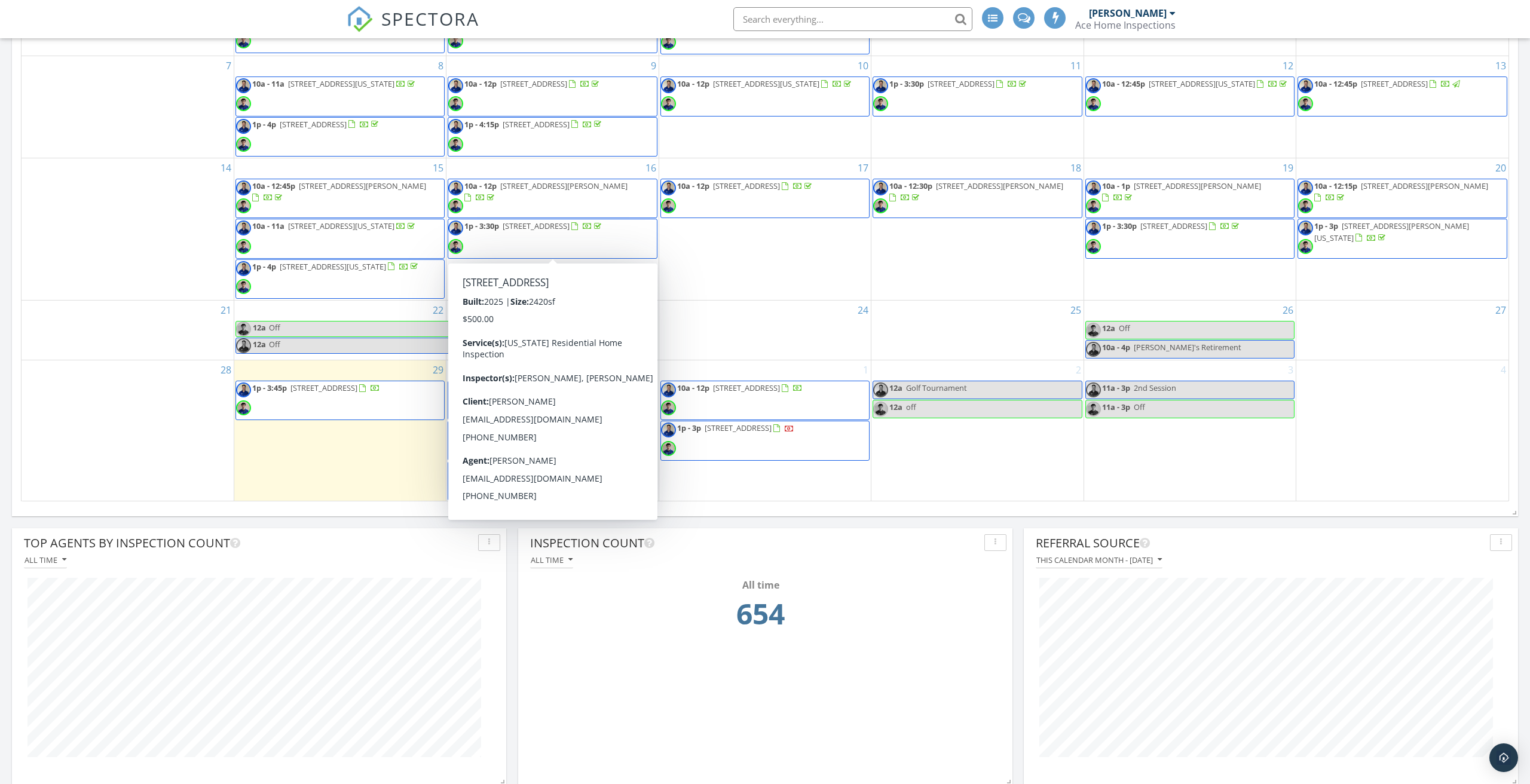
scroll to position [79, 0]
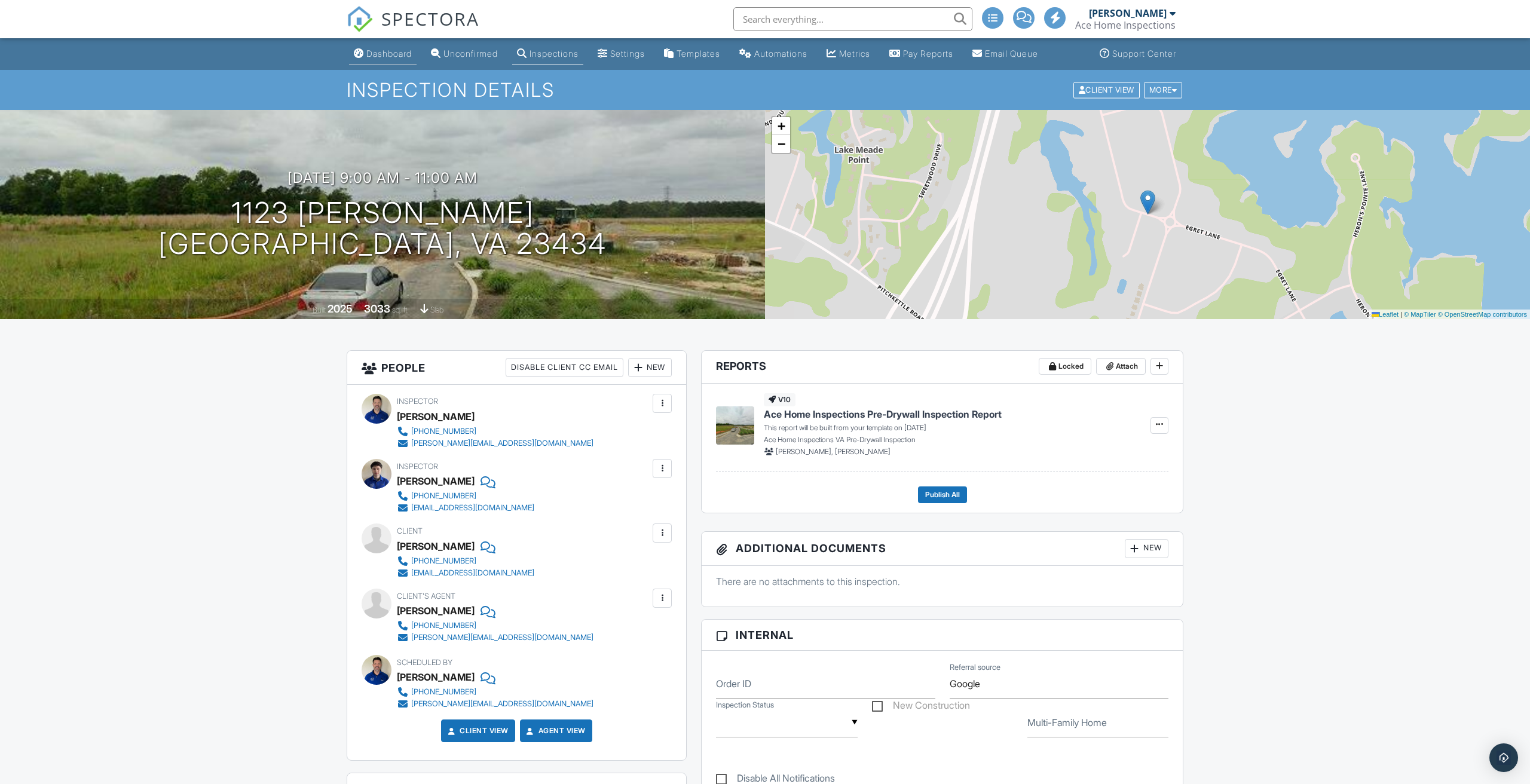
click at [391, 57] on div "Dashboard" at bounding box center [389, 53] width 45 height 10
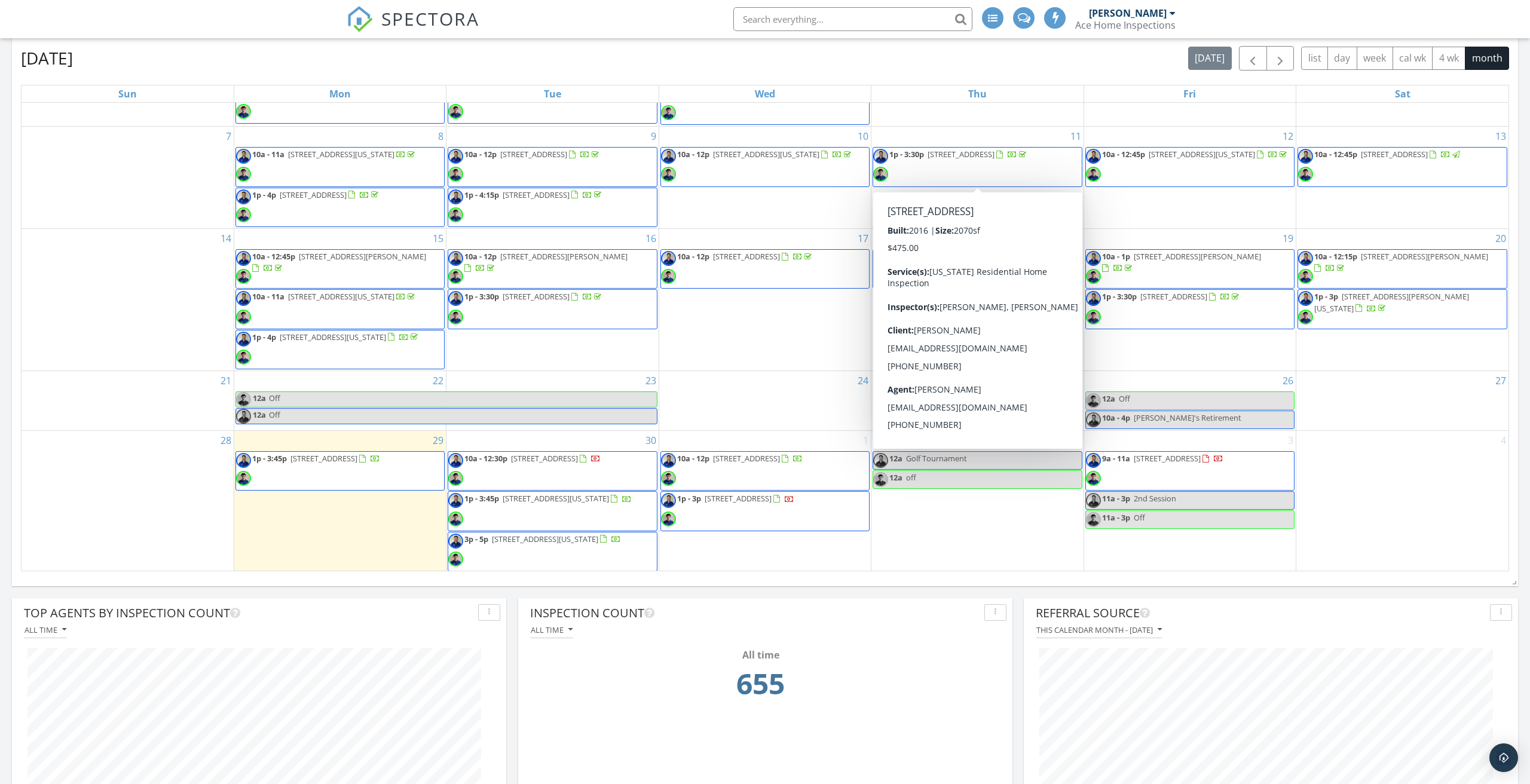
scroll to position [707, 0]
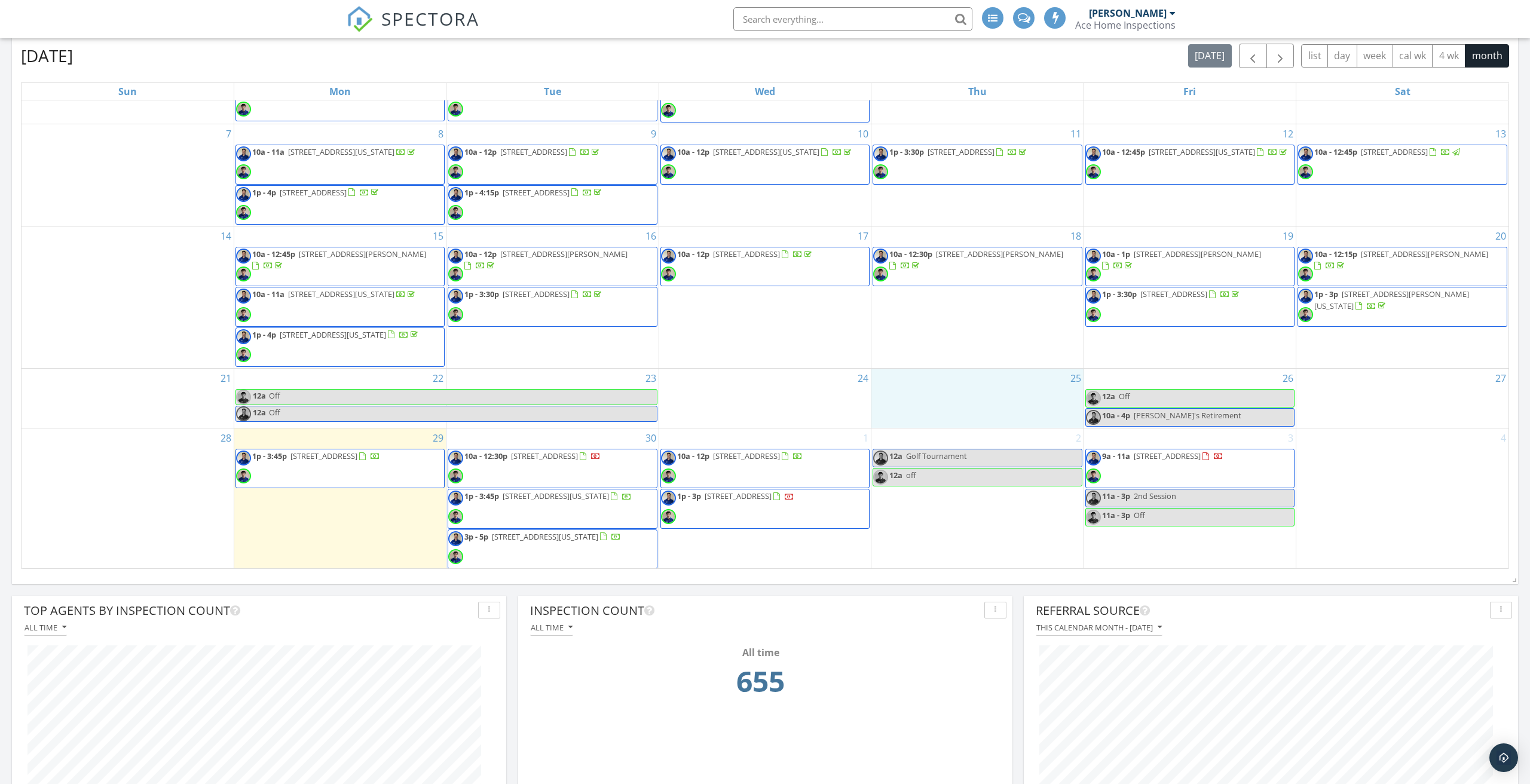
click at [1026, 395] on div "25" at bounding box center [978, 398] width 212 height 59
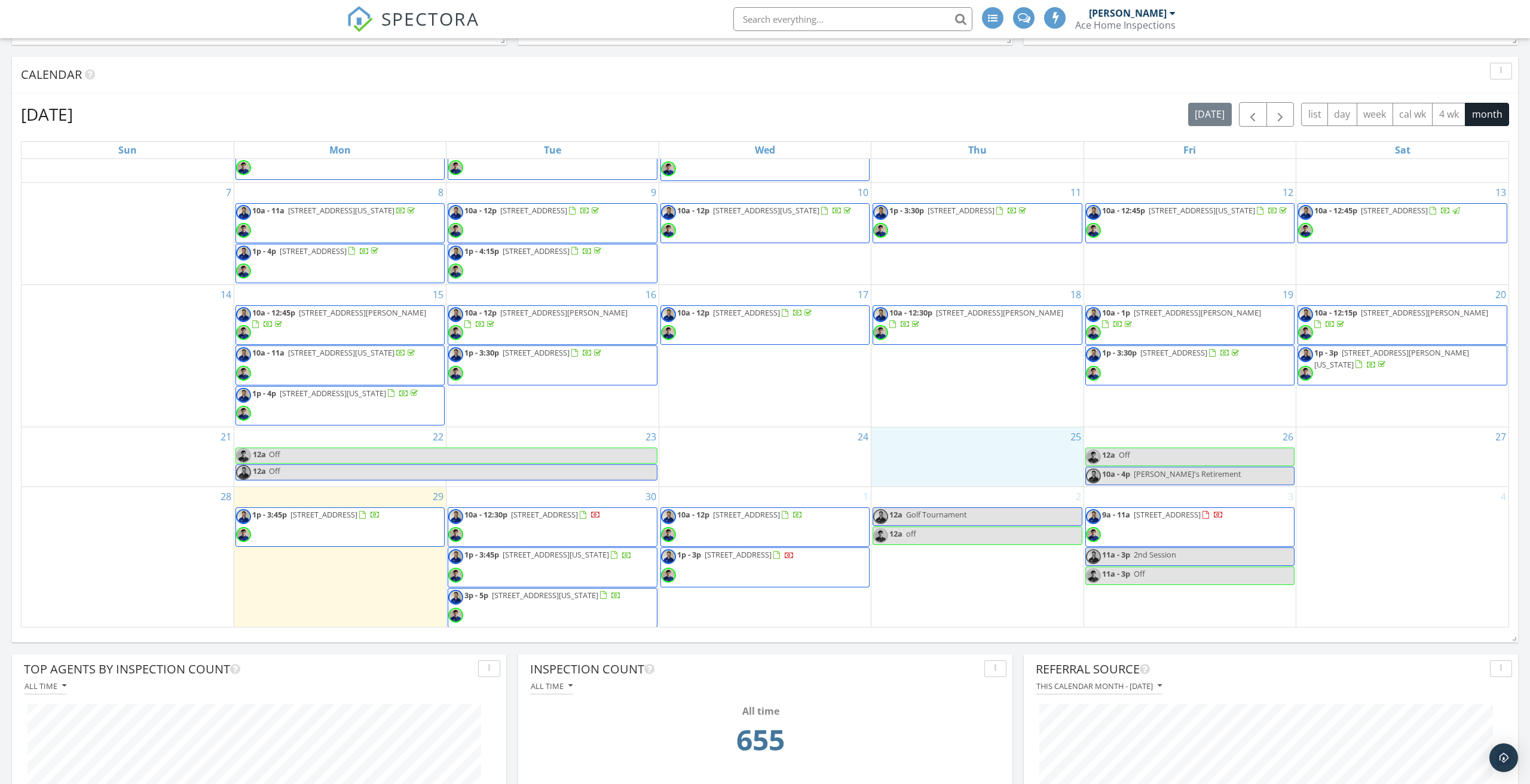
scroll to position [632, 0]
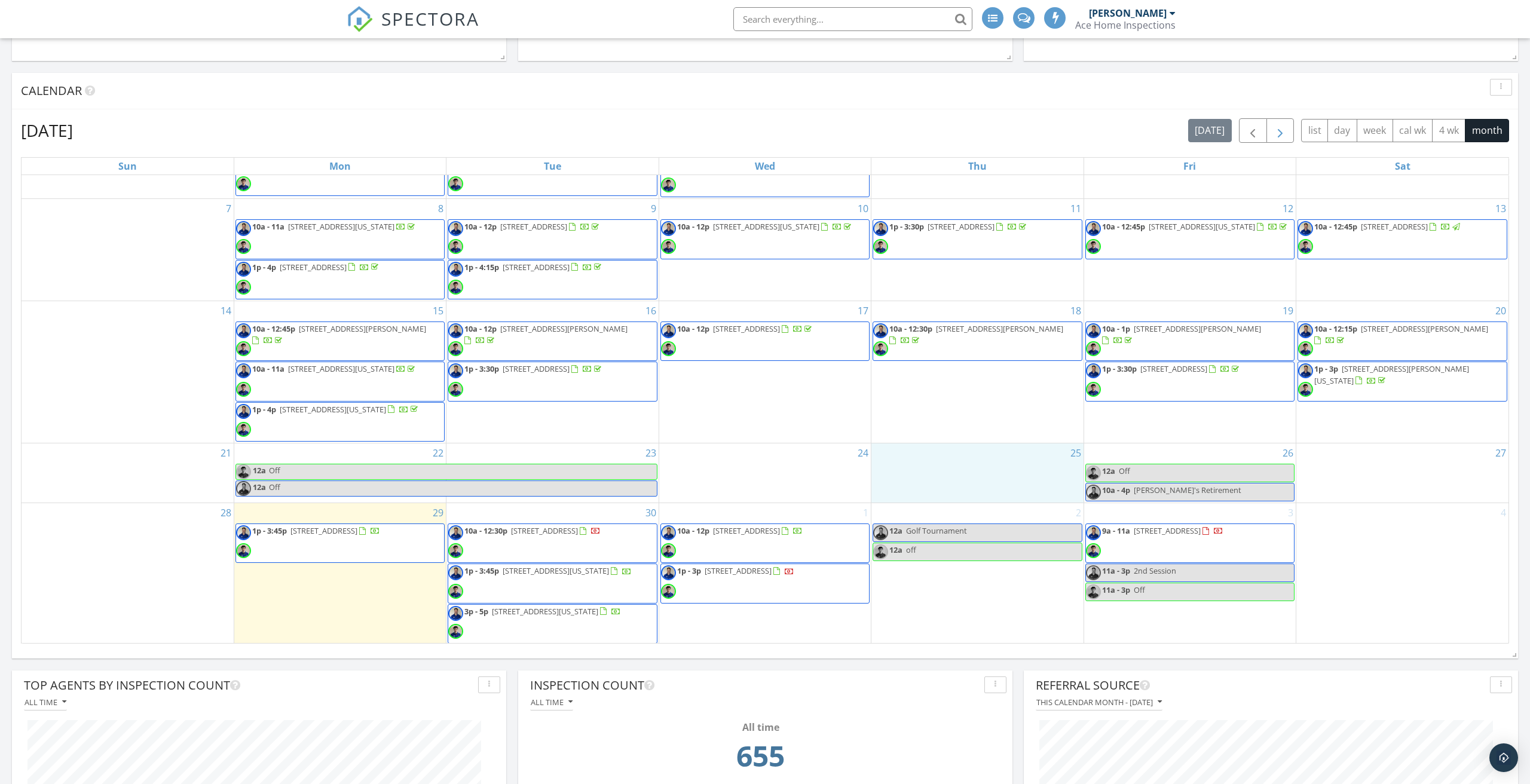
click at [1282, 135] on span "button" at bounding box center [1280, 131] width 14 height 14
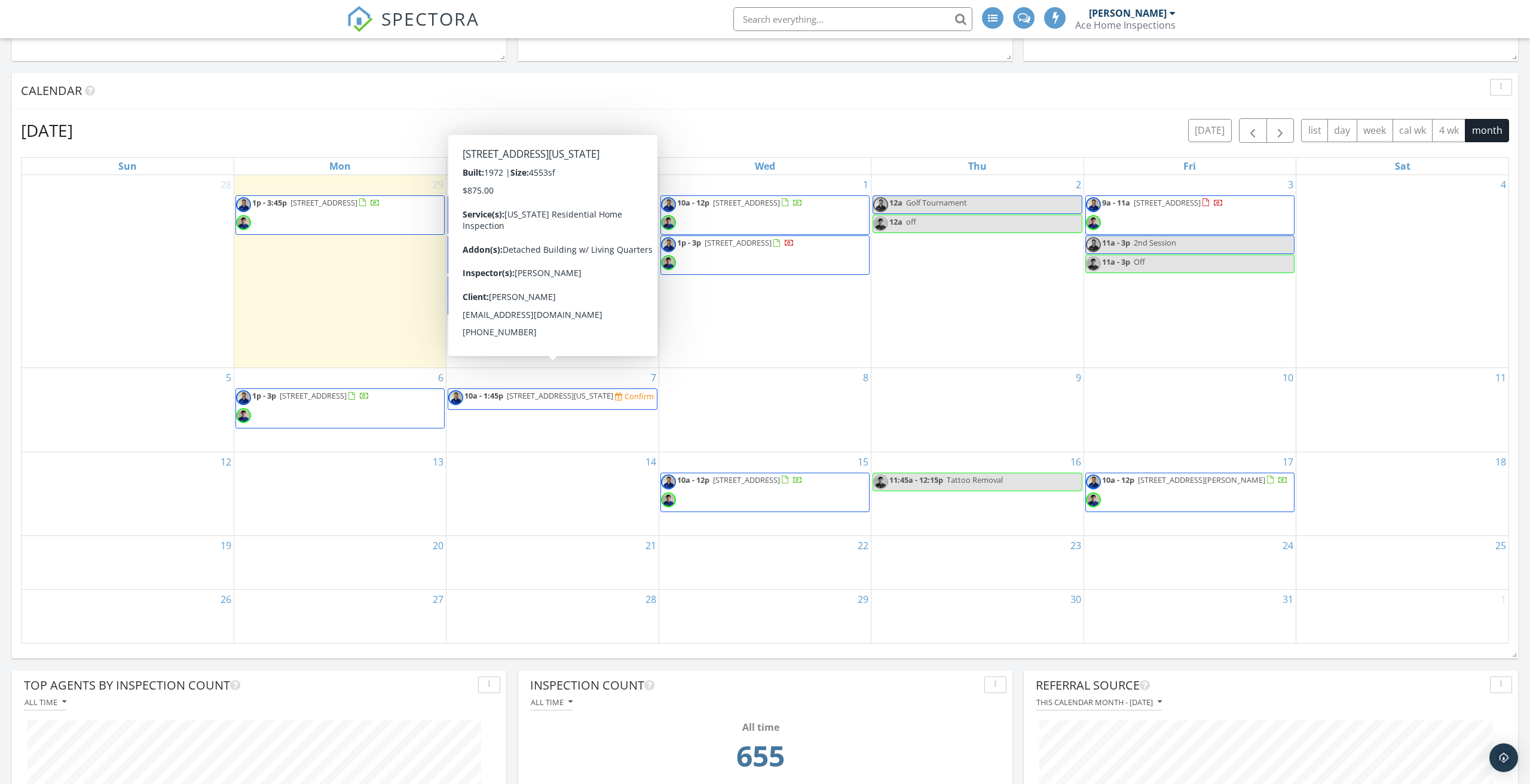
click at [565, 390] on span "1825 N Alanton Dr, Virginia Beach 23454" at bounding box center [560, 395] width 107 height 11
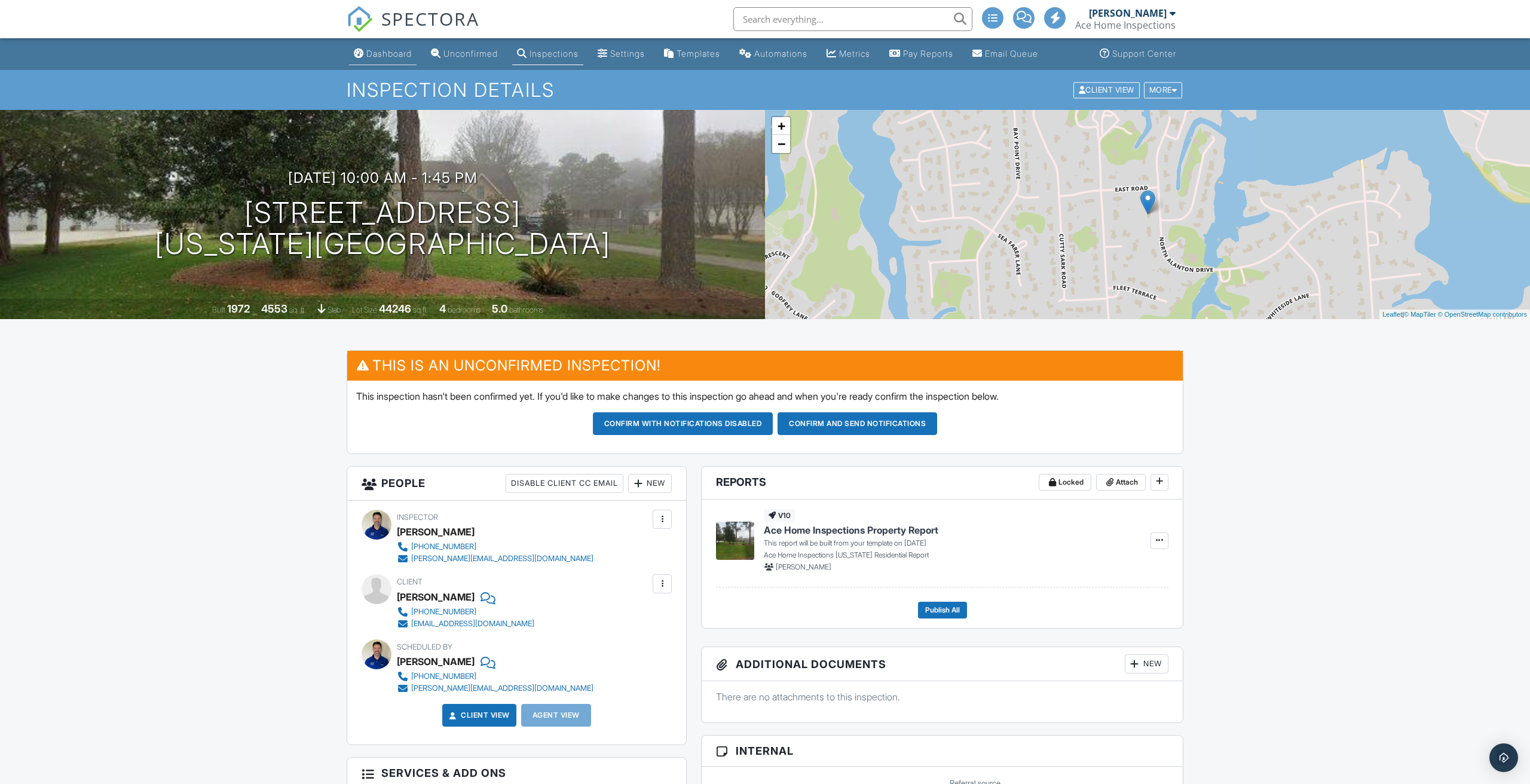
click at [385, 56] on div "Dashboard" at bounding box center [389, 53] width 45 height 10
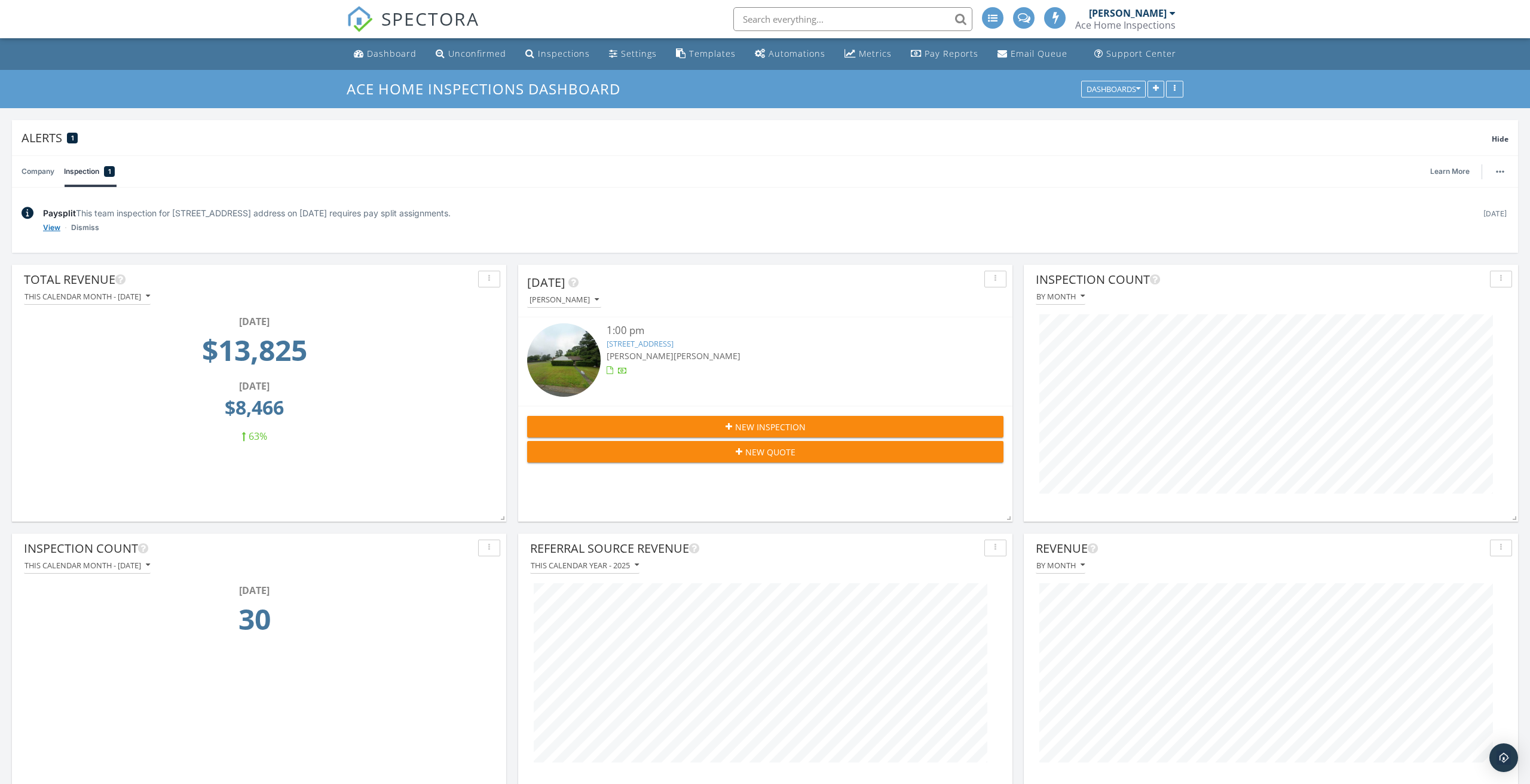
click at [53, 227] on link "View" at bounding box center [52, 227] width 17 height 12
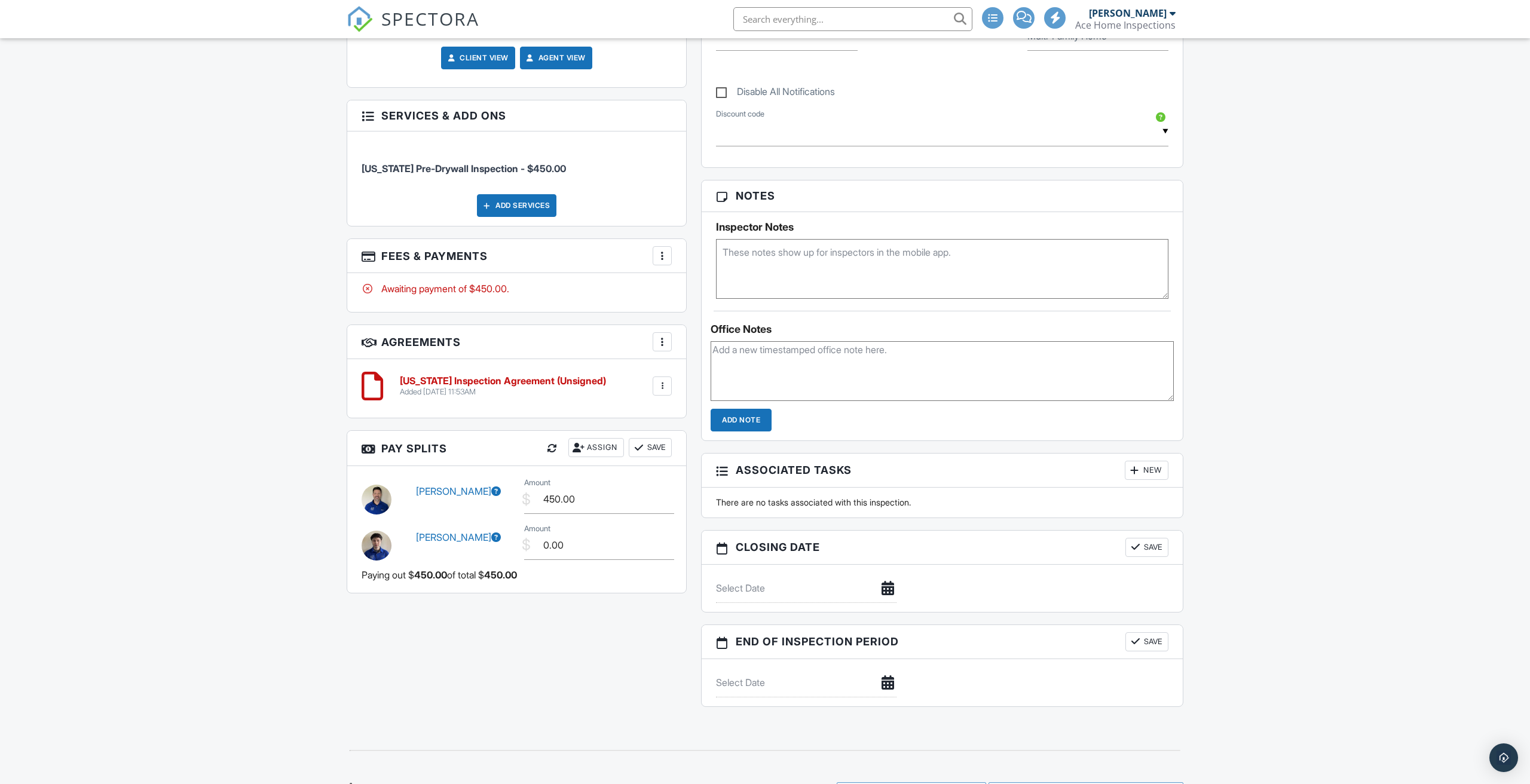
scroll to position [689, 0]
click at [591, 452] on div "Assign" at bounding box center [596, 445] width 56 height 19
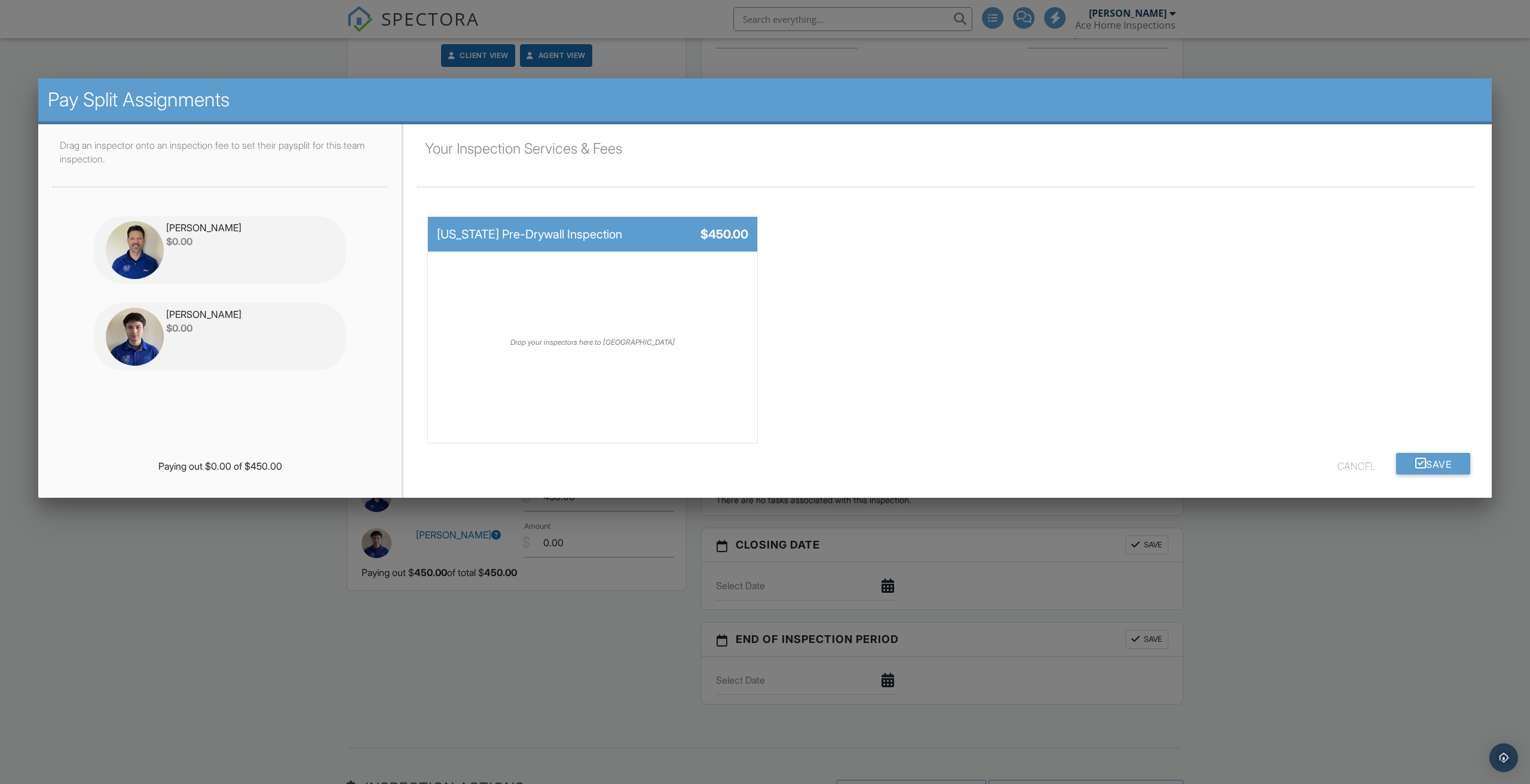
click at [252, 408] on div "Drag an inspector onto an inspection fee to set their paysplit for this team in…" at bounding box center [220, 268] width 363 height 288
click at [960, 413] on div "Your Inspection Services & Fees Virginia Pre-Drywall Inspection $450.00 Jude Bl…" at bounding box center [947, 296] width 1060 height 314
click at [1441, 467] on button "Save" at bounding box center [1434, 464] width 75 height 21
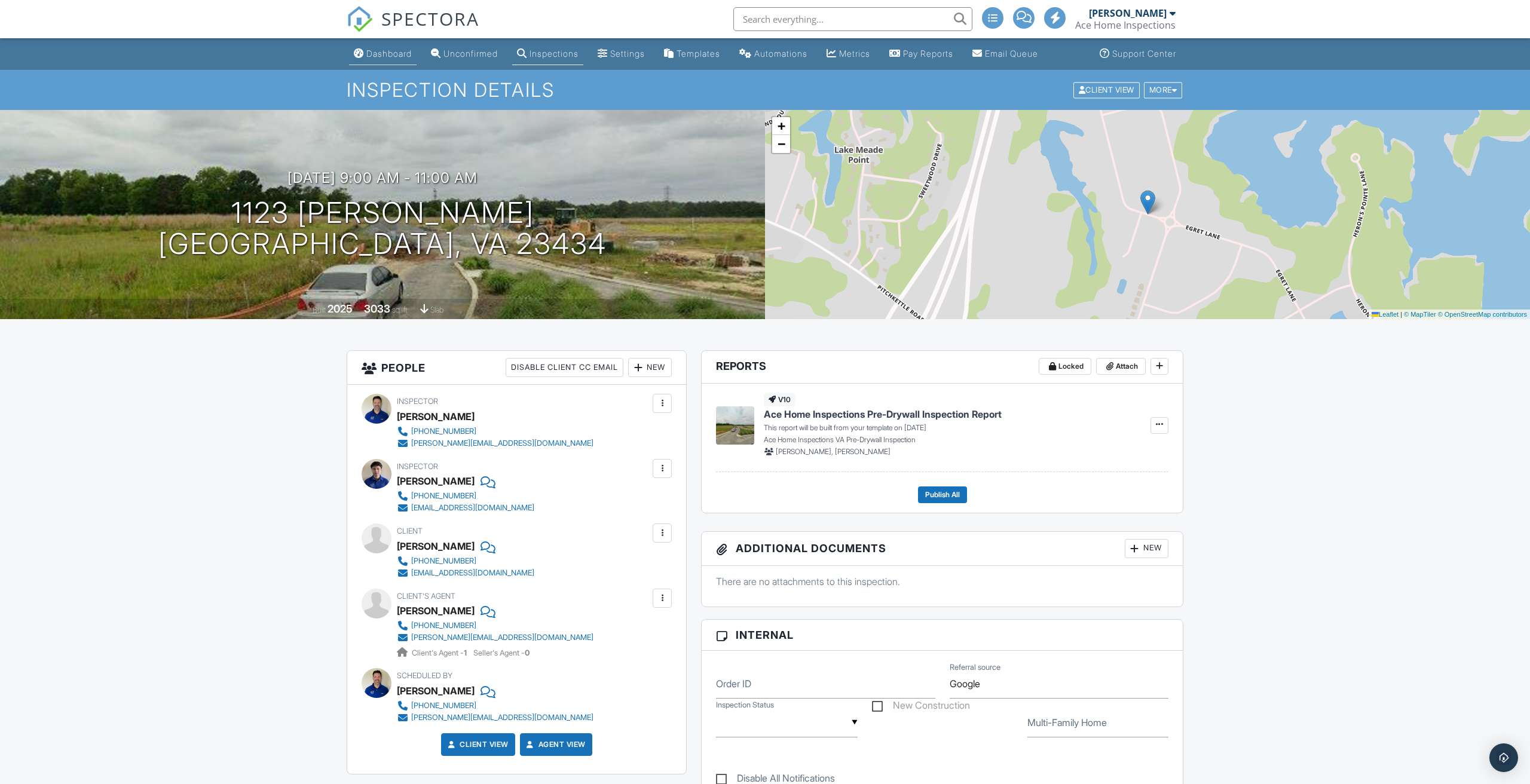
click at [387, 56] on div "Dashboard" at bounding box center [389, 53] width 45 height 10
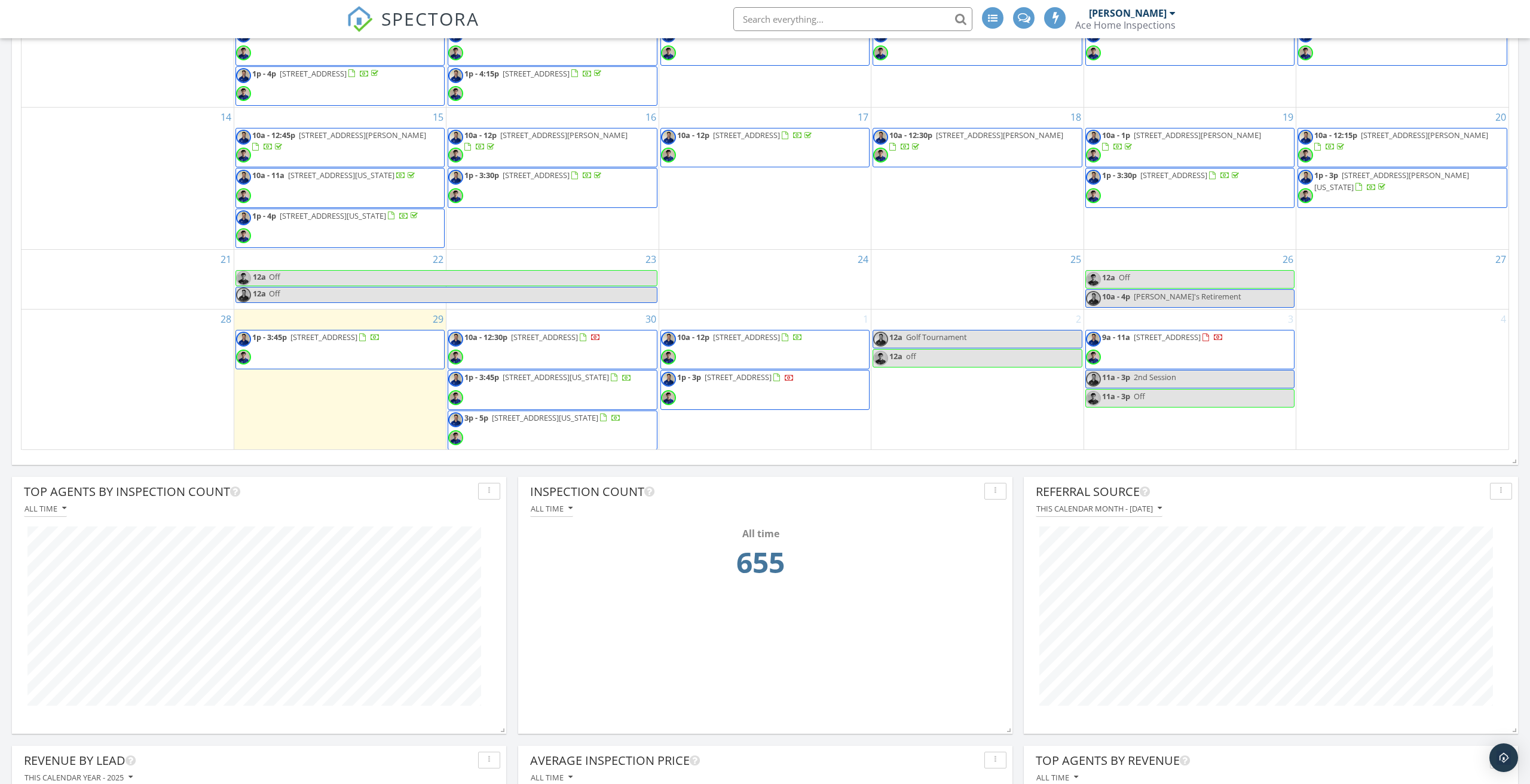
scroll to position [835, 0]
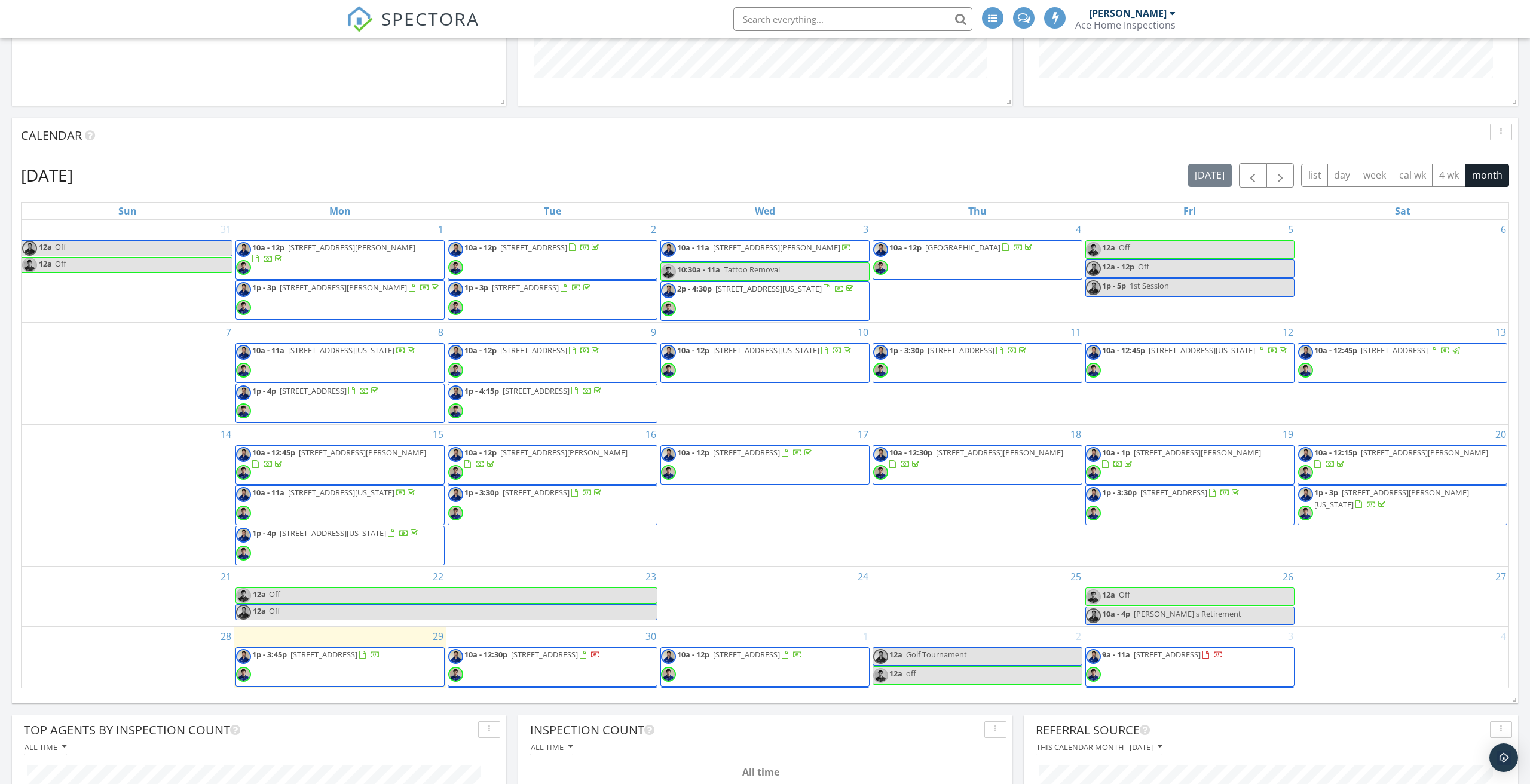
scroll to position [-1, 0]
